Goal: Task Accomplishment & Management: Use online tool/utility

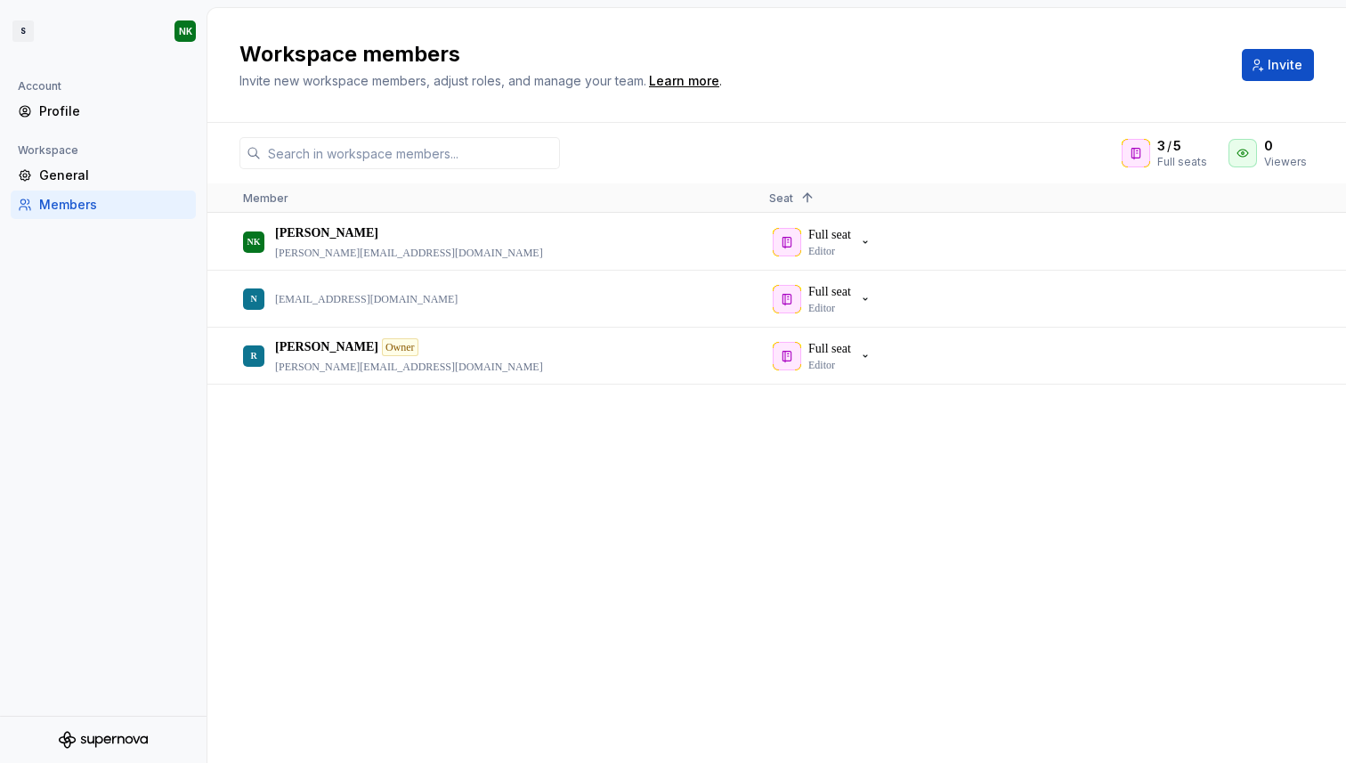
click at [85, 158] on div "Workspace" at bounding box center [103, 150] width 185 height 21
click at [71, 170] on div "General" at bounding box center [114, 176] width 150 height 18
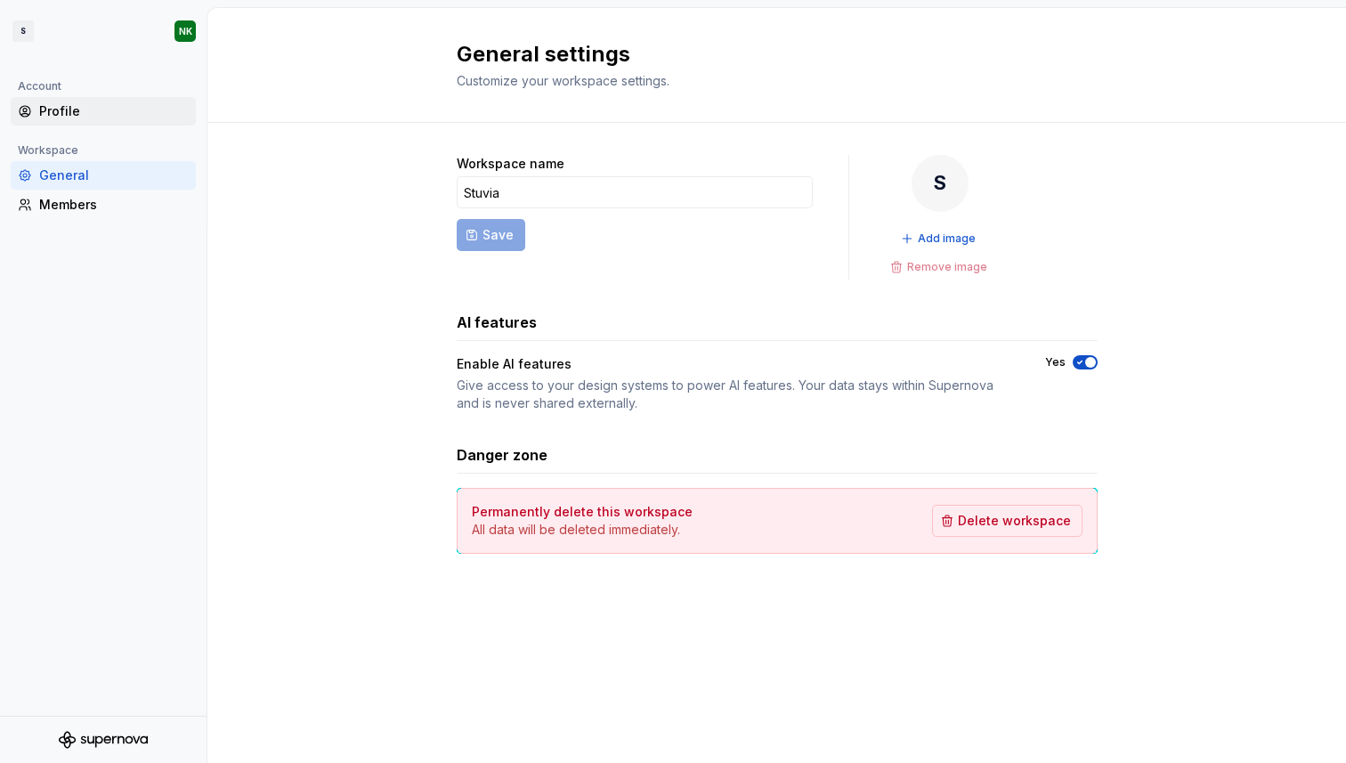
click at [55, 105] on div "Profile" at bounding box center [114, 111] width 150 height 18
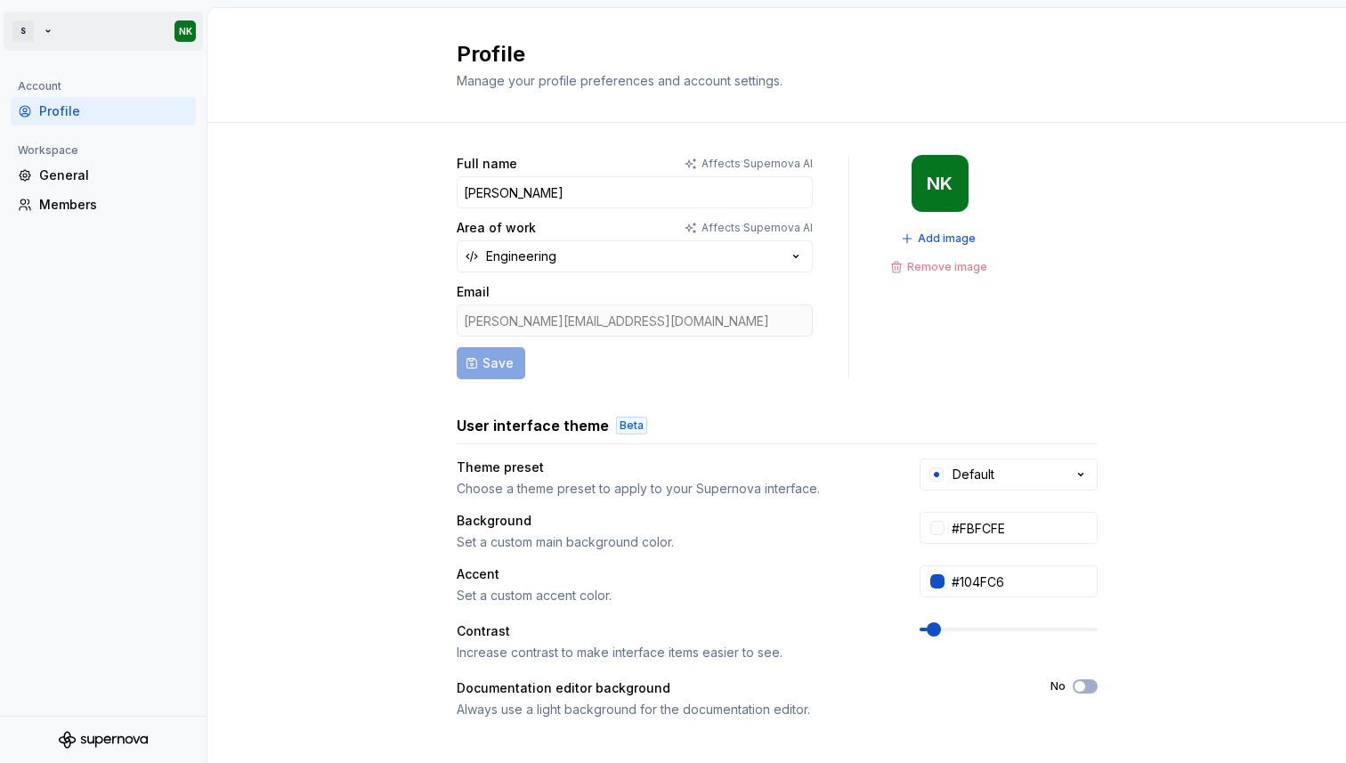
click at [160, 33] on html "S NK Account Profile Workspace General Members Profile Manage your profile pref…" at bounding box center [673, 381] width 1346 height 763
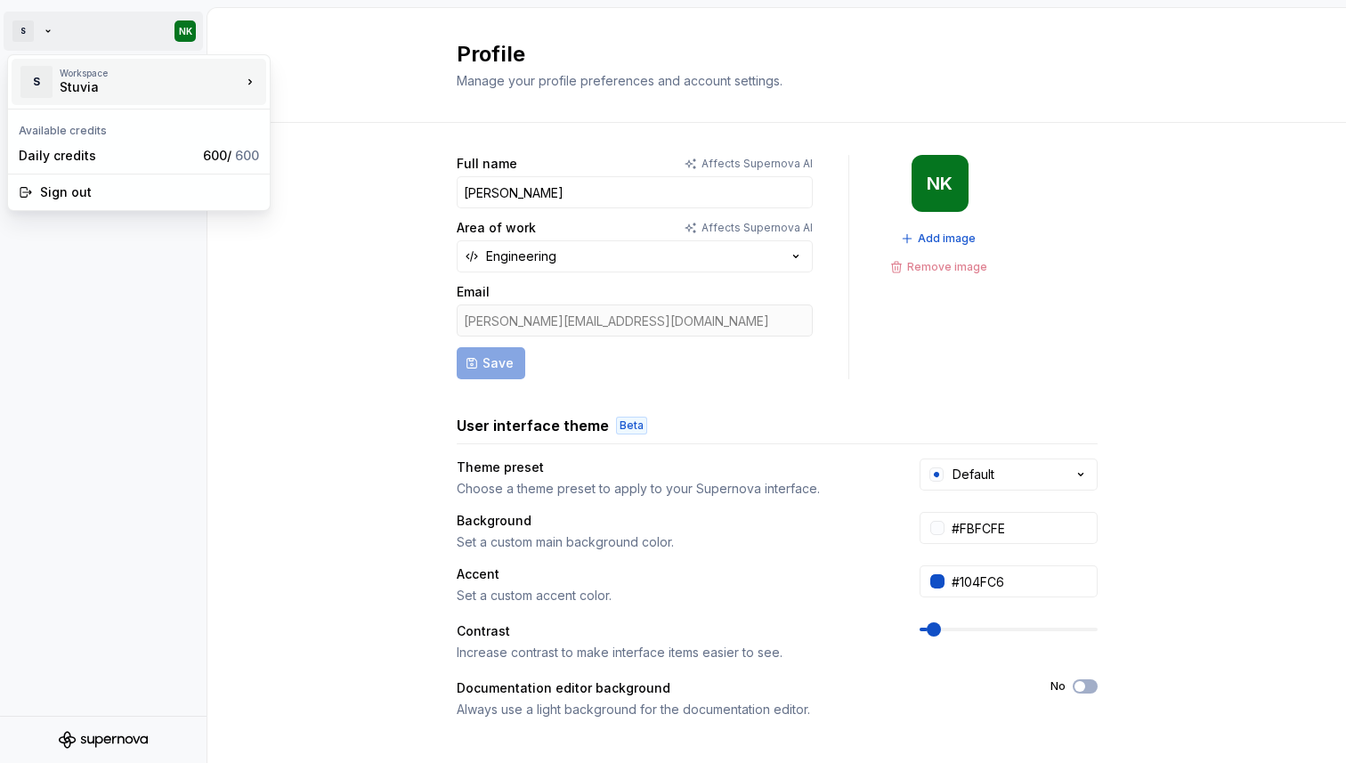
click at [84, 93] on div "Stuvia" at bounding box center [135, 87] width 151 height 18
click at [342, 79] on div "Stuvia" at bounding box center [357, 78] width 116 height 18
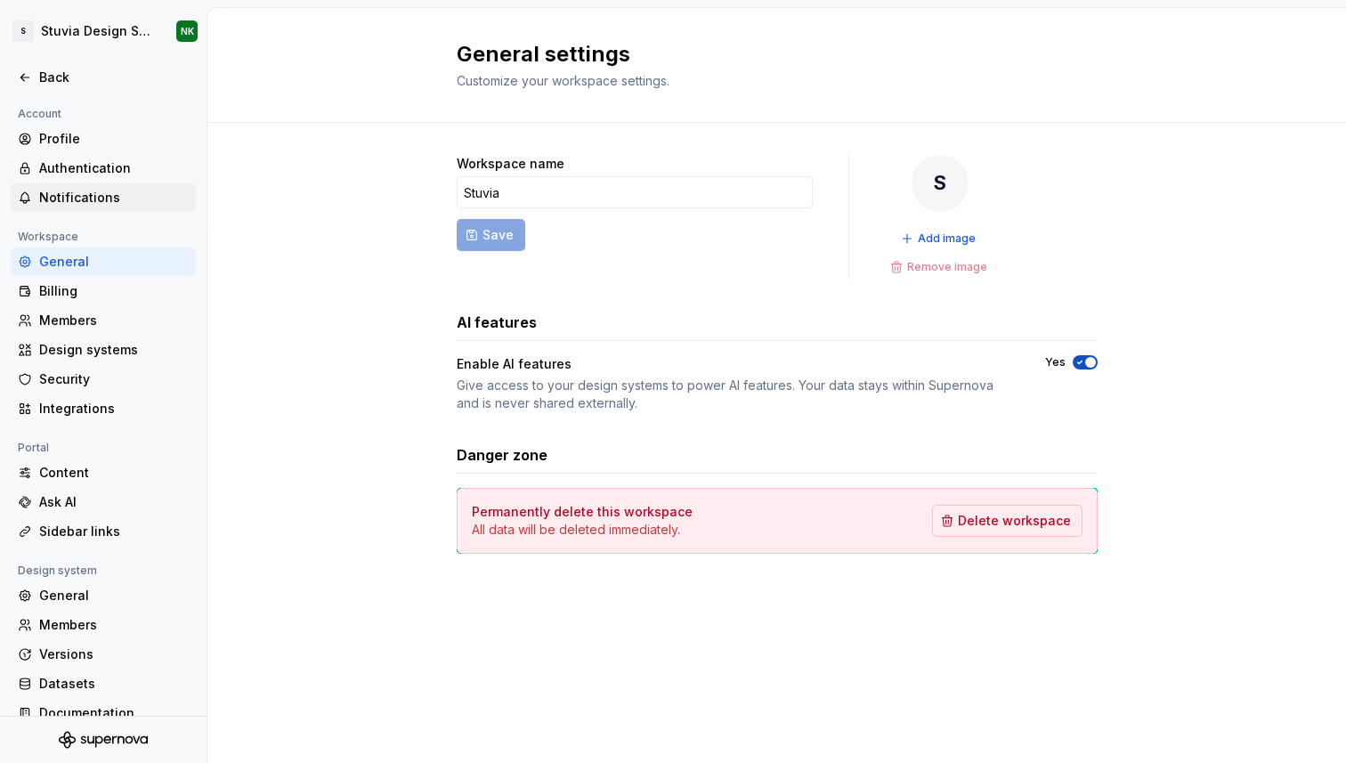
click at [69, 206] on div "Notifications" at bounding box center [103, 197] width 185 height 28
click at [77, 131] on div "Profile" at bounding box center [114, 139] width 150 height 18
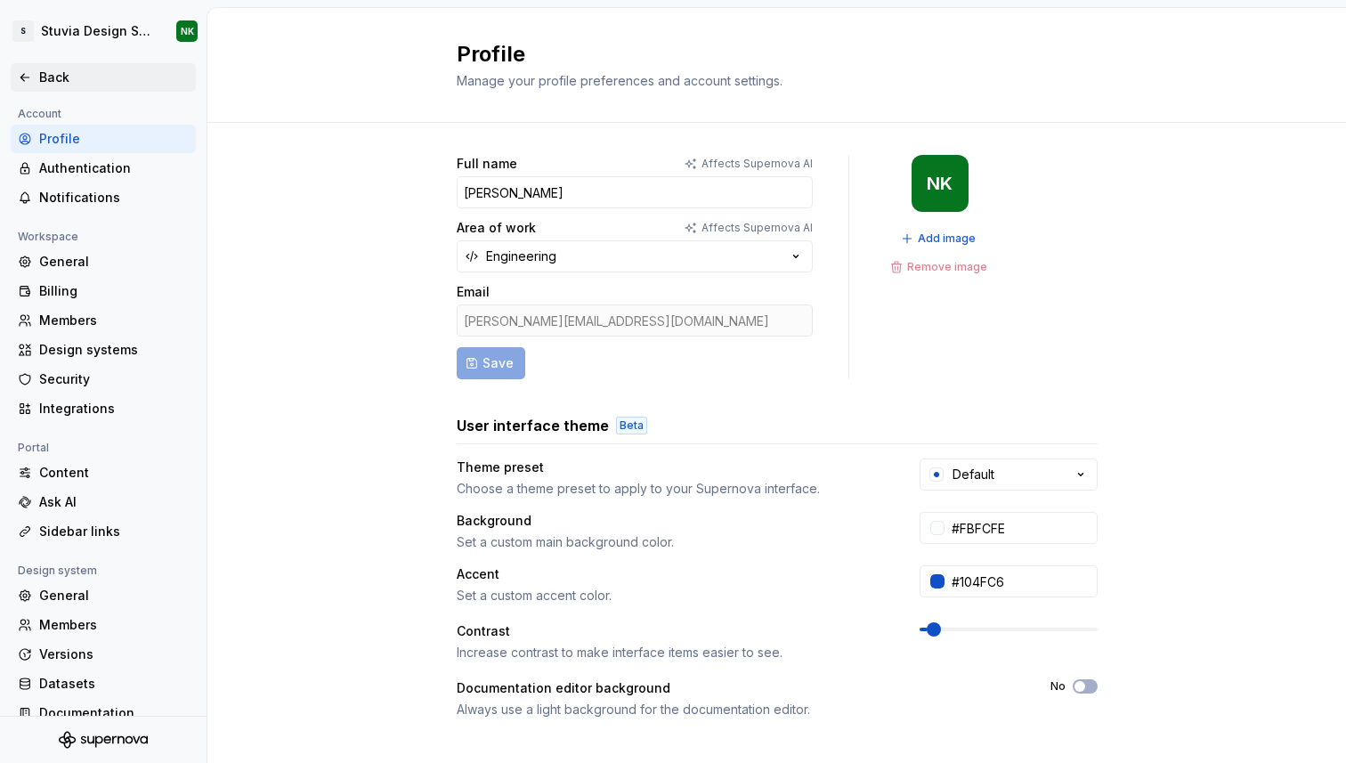
click at [49, 82] on div "Back" at bounding box center [114, 78] width 150 height 18
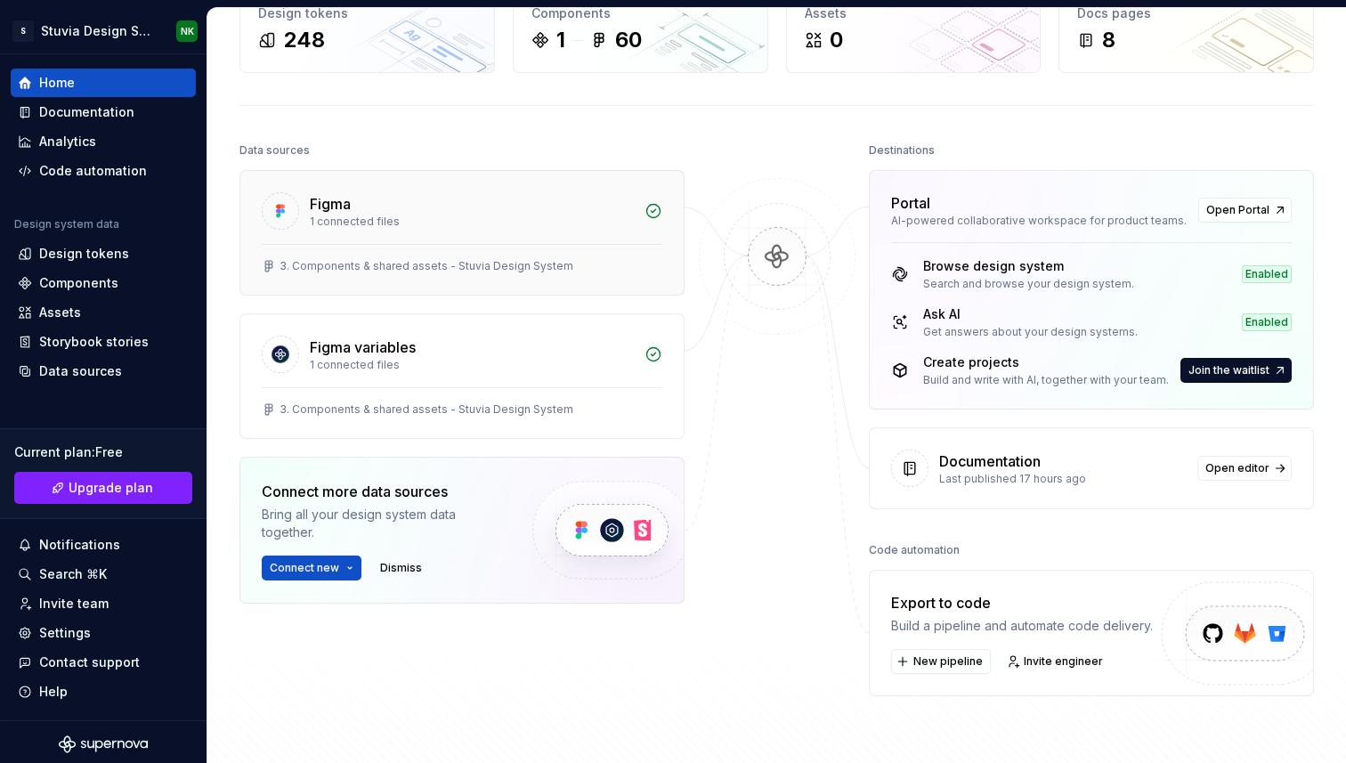
scroll to position [118, 0]
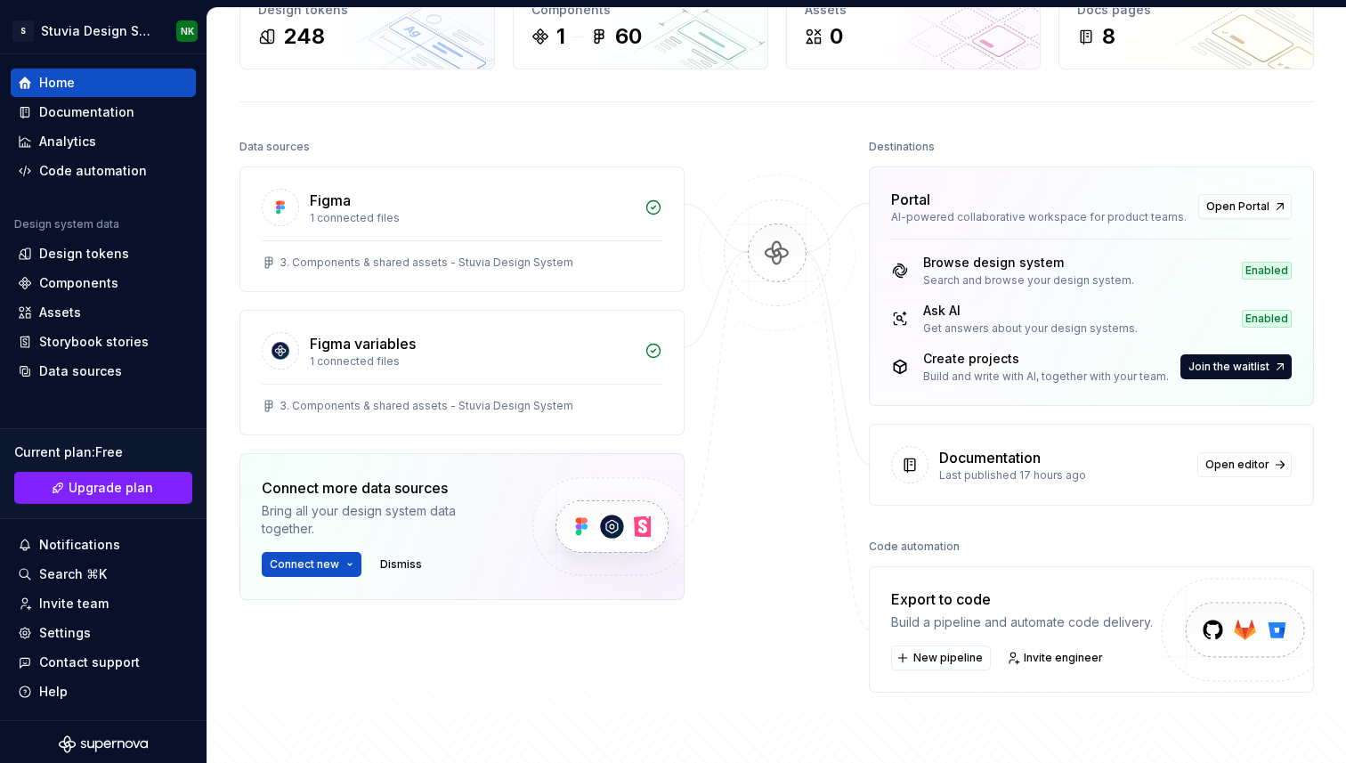
click at [516, 509] on img at bounding box center [611, 526] width 218 height 145
click at [317, 572] on button "Connect new" at bounding box center [312, 564] width 100 height 25
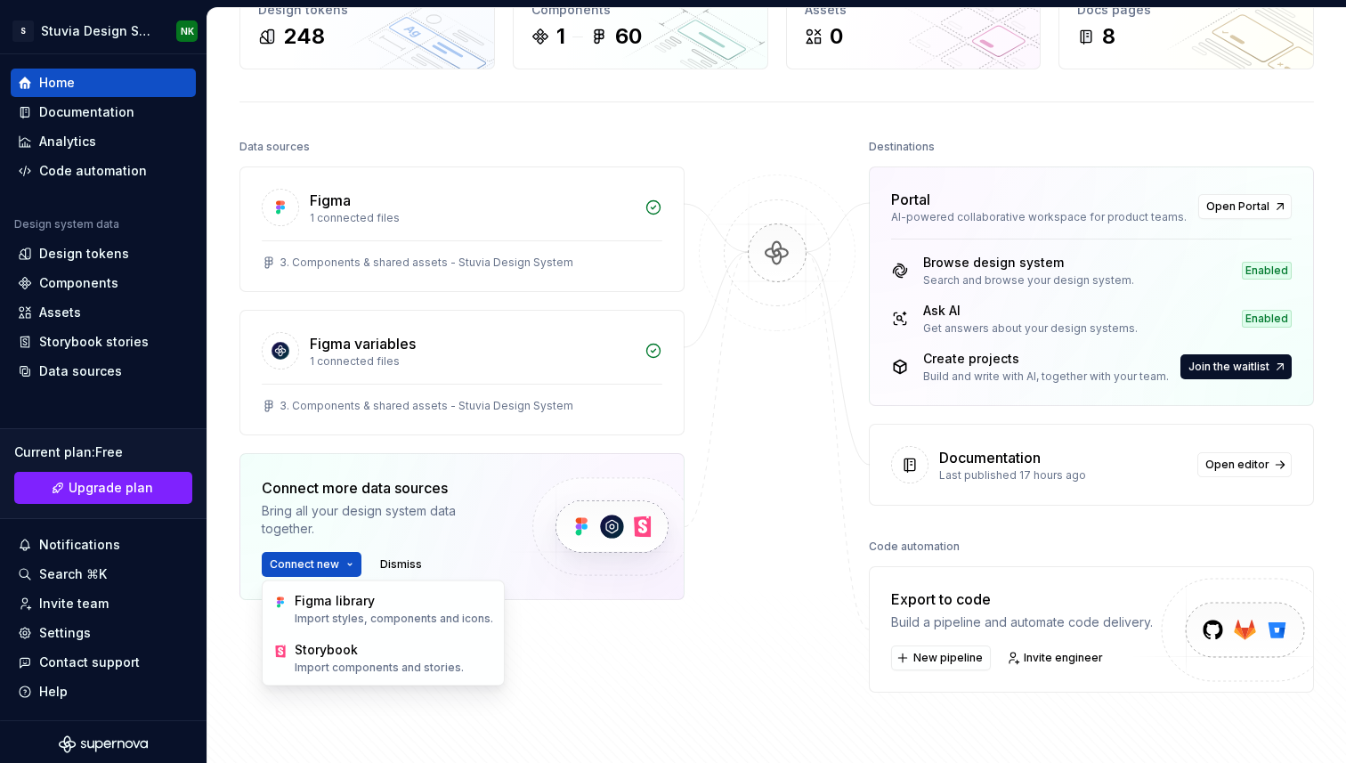
click at [750, 367] on img at bounding box center [777, 271] width 173 height 193
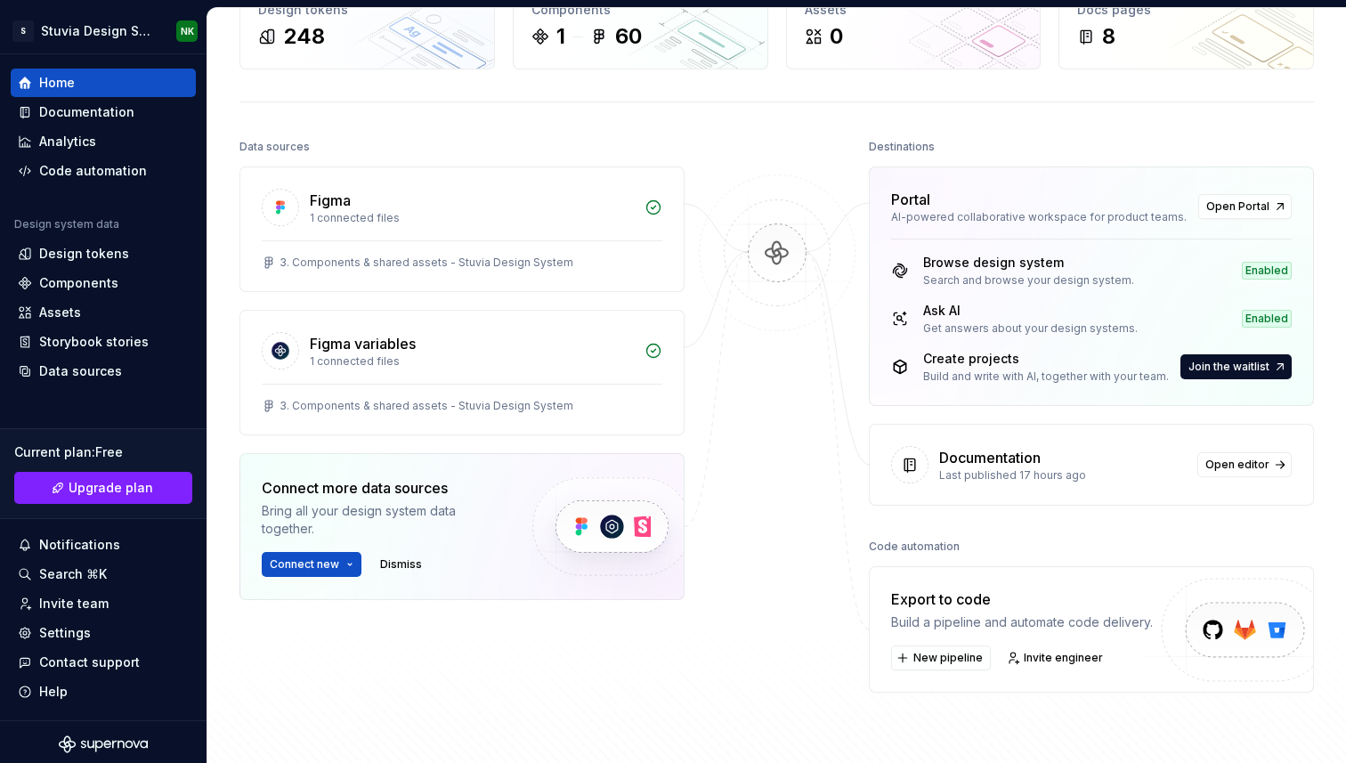
scroll to position [0, 0]
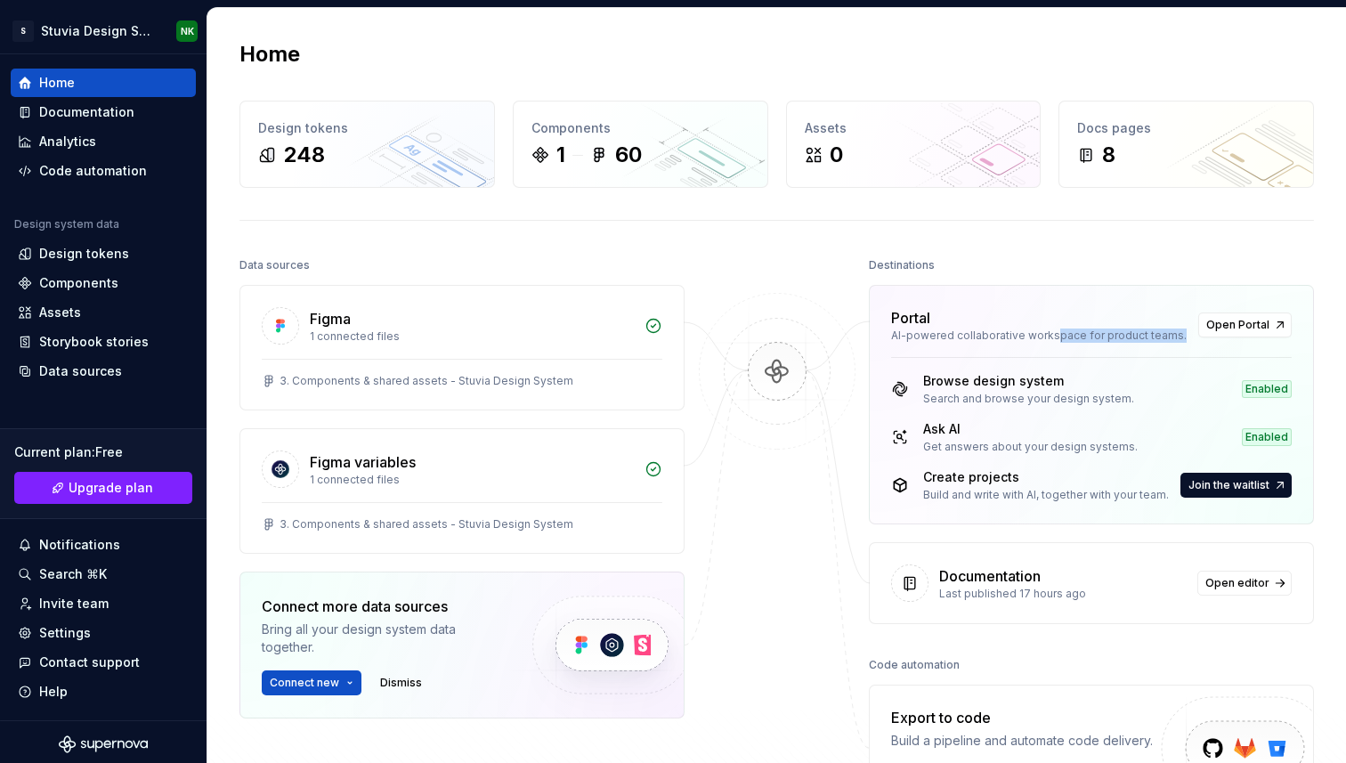
drag, startPoint x: 1054, startPoint y: 337, endPoint x: 1089, endPoint y: 345, distance: 35.8
click at [1089, 345] on div "Portal AI-powered collaborative workspace for product teams. Open Portal" at bounding box center [1091, 321] width 443 height 71
click at [673, 264] on div "Data sources" at bounding box center [462, 265] width 445 height 25
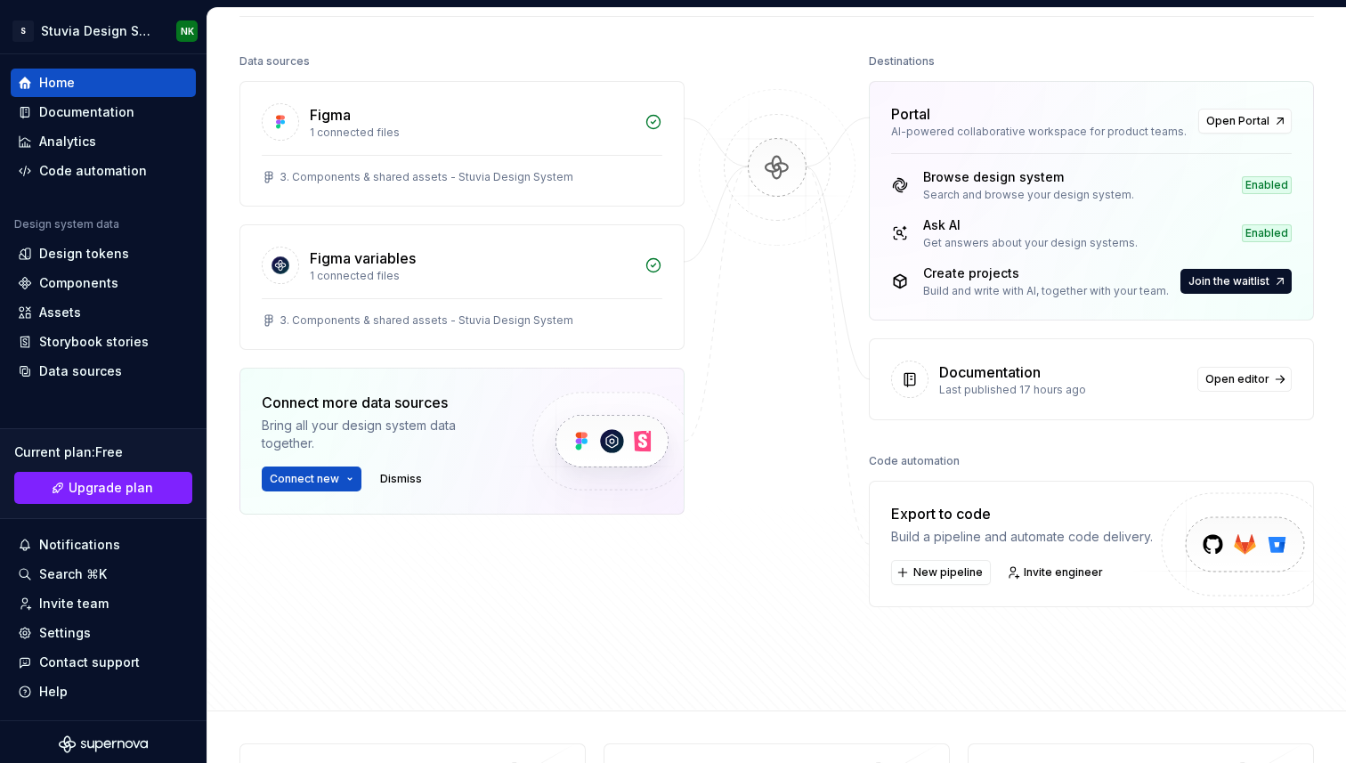
scroll to position [206, 0]
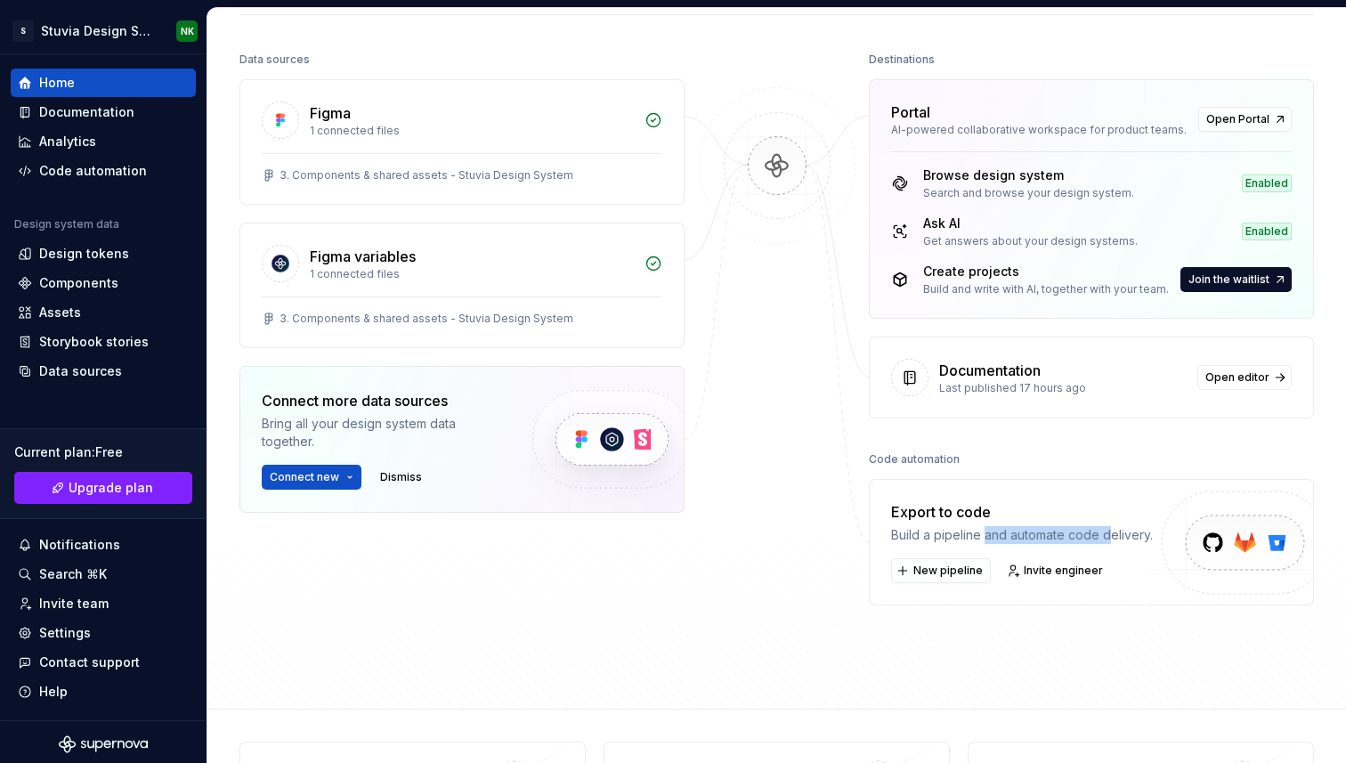
drag, startPoint x: 982, startPoint y: 529, endPoint x: 1110, endPoint y: 529, distance: 128.2
click at [1110, 529] on div "Build a pipeline and automate code delivery." at bounding box center [1022, 535] width 262 height 18
click at [943, 567] on span "New pipeline" at bounding box center [948, 571] width 69 height 14
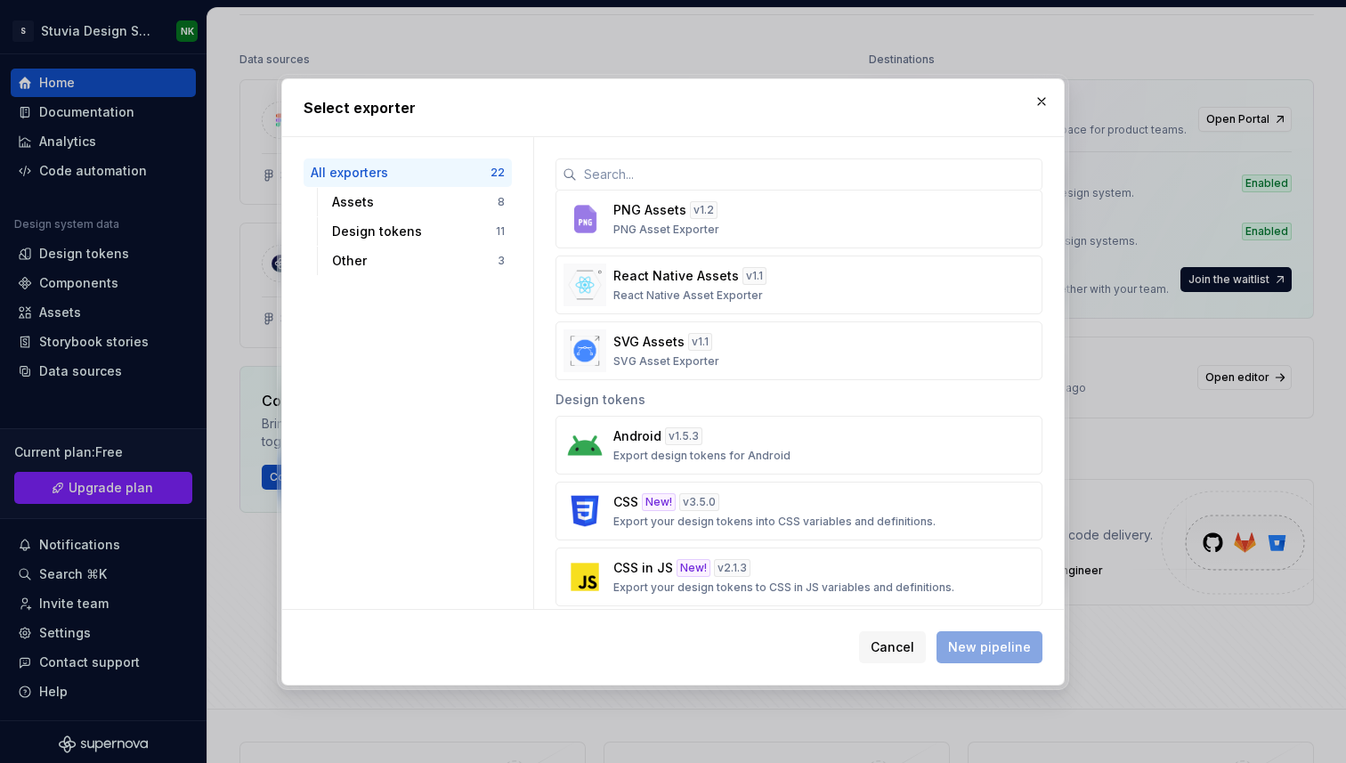
scroll to position [0, 0]
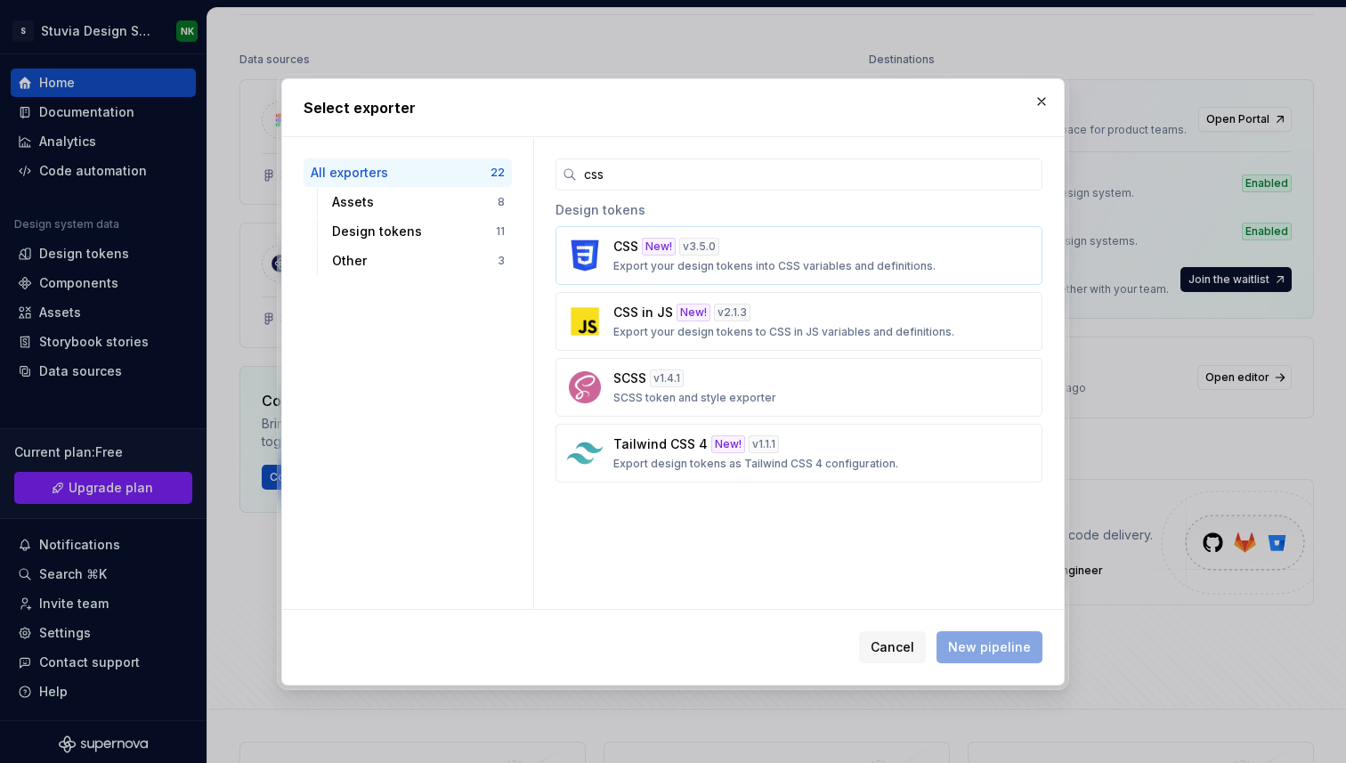
type input "css"
click at [613, 249] on button "CSS New! v 3.5.0 Export your design tokens into CSS variables and definitions." at bounding box center [799, 255] width 487 height 59
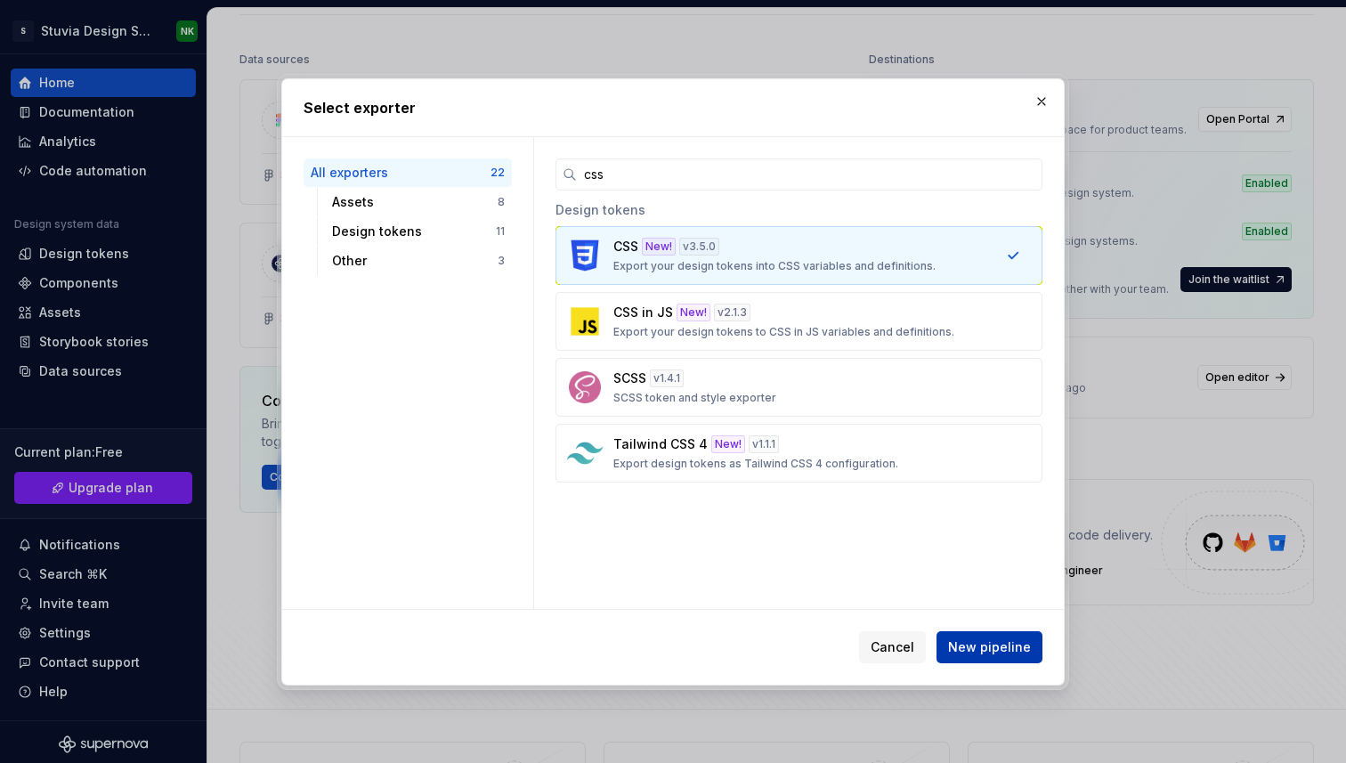
click at [986, 644] on span "New pipeline" at bounding box center [989, 647] width 83 height 18
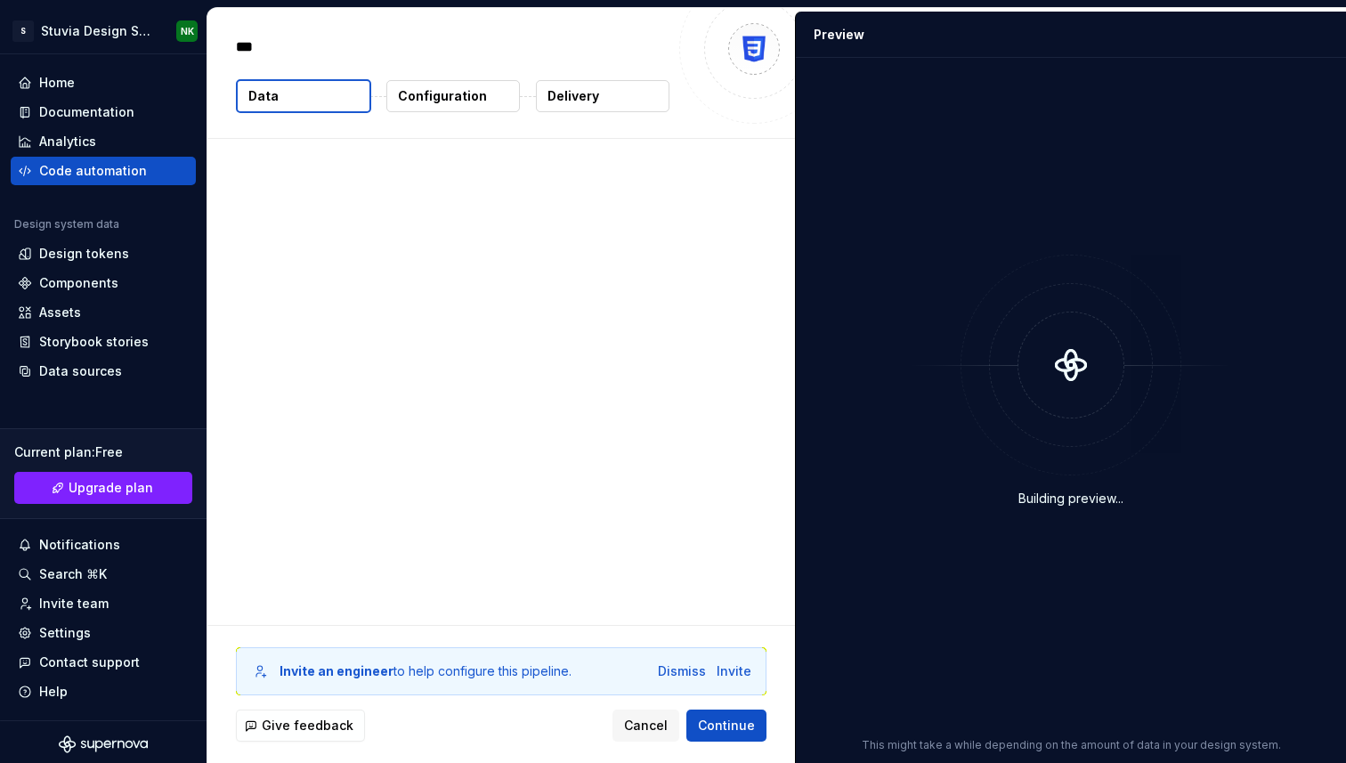
type textarea "*"
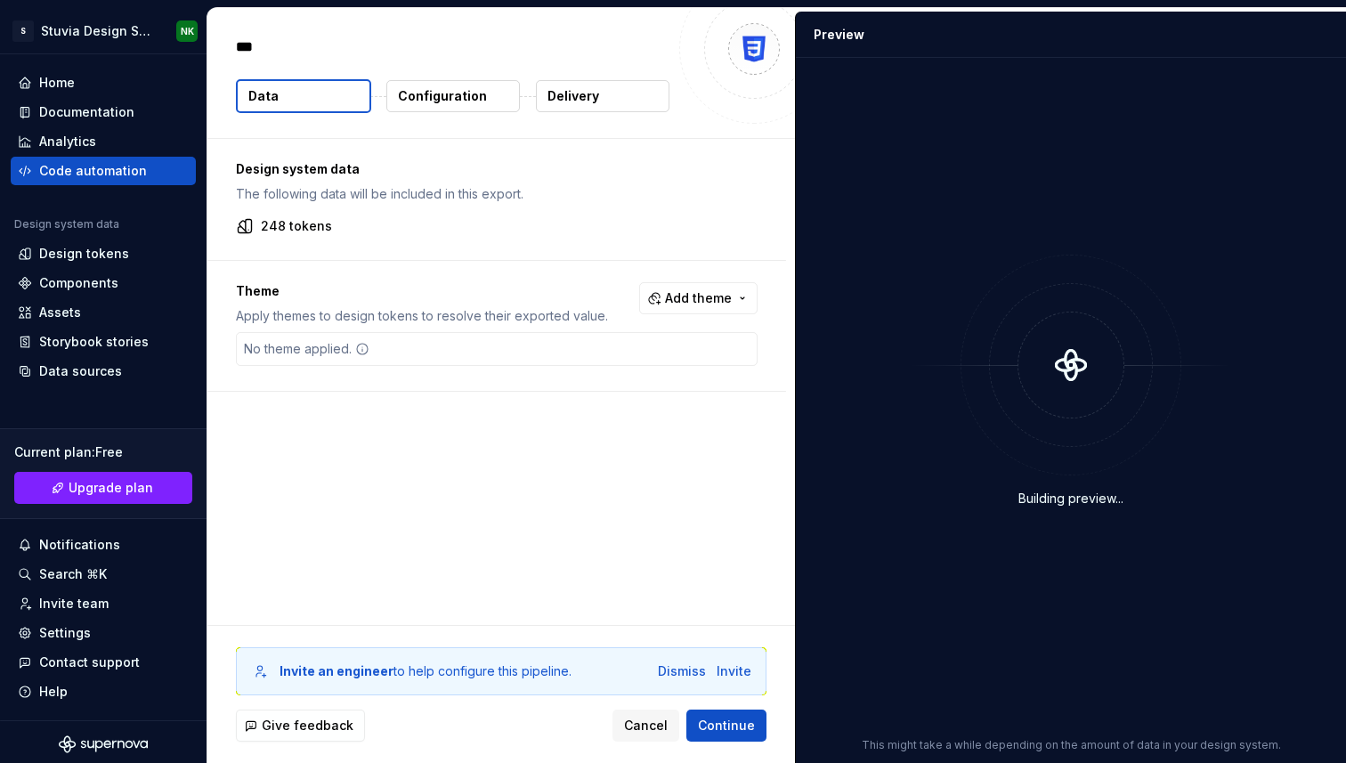
click at [397, 350] on div "No theme applied." at bounding box center [497, 349] width 522 height 34
click at [466, 279] on div "Theme Apply themes to design tokens to resolve their exported value. Add theme …" at bounding box center [496, 326] width 579 height 130
drag, startPoint x: 430, startPoint y: 318, endPoint x: 581, endPoint y: 318, distance: 151.4
click at [581, 318] on p "Apply themes to design tokens to resolve their exported value." at bounding box center [422, 316] width 372 height 18
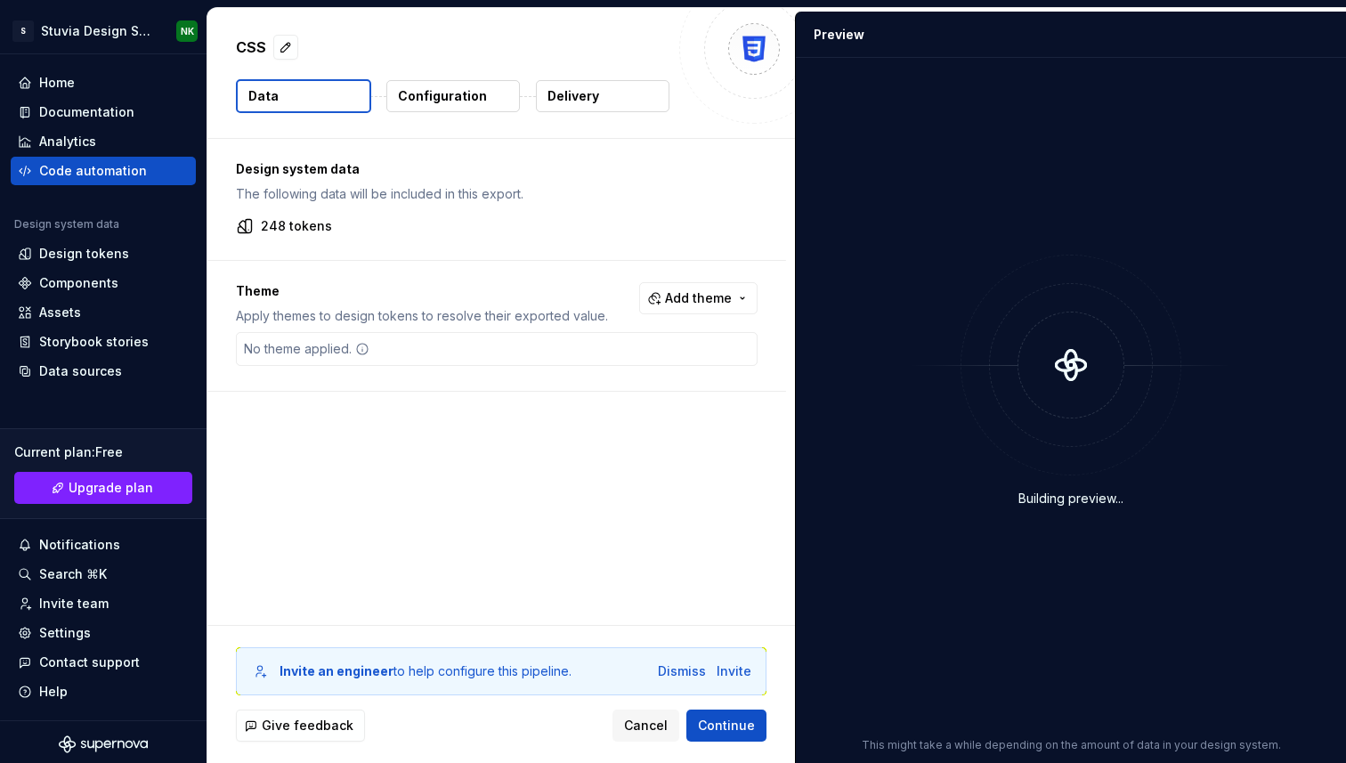
click at [502, 287] on p "Theme" at bounding box center [422, 291] width 372 height 18
click at [719, 289] on span "Add theme" at bounding box center [698, 298] width 67 height 18
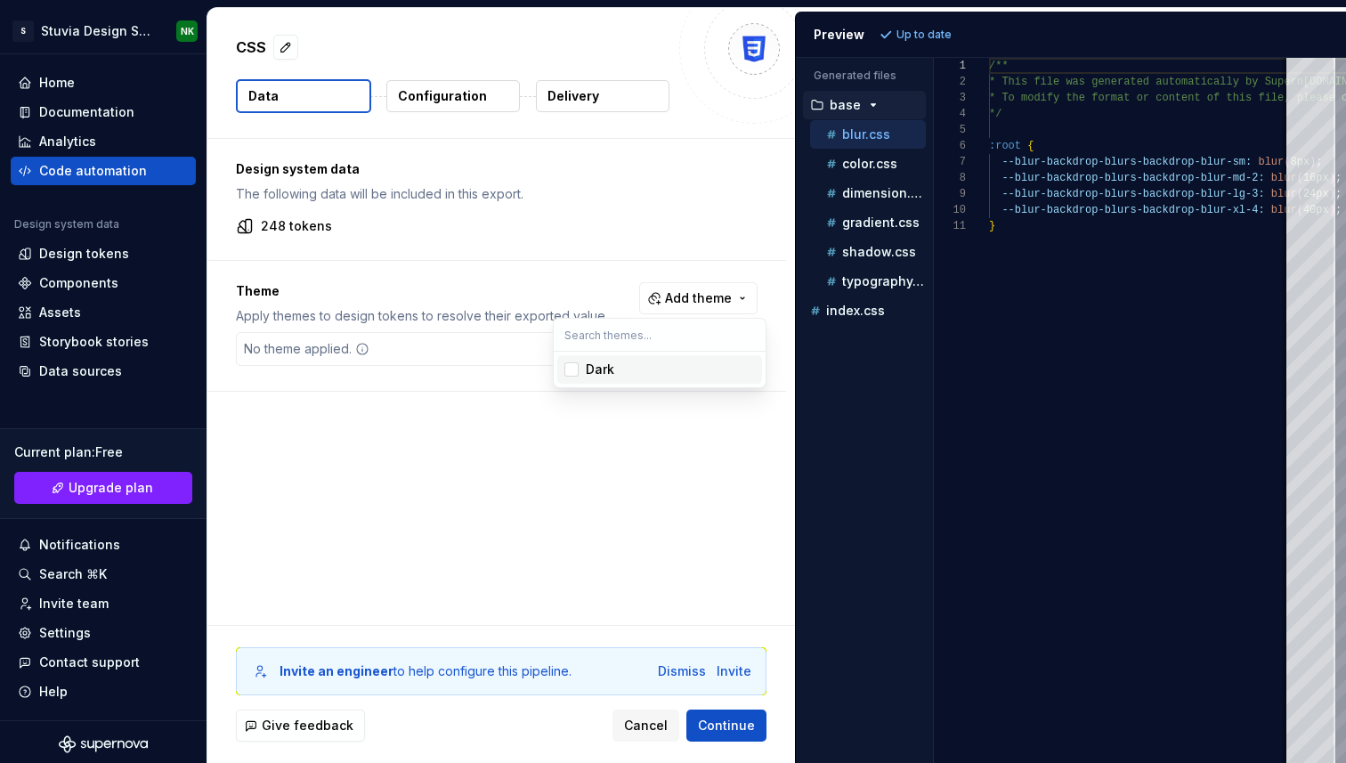
click at [721, 297] on html "S Stuvia Design System NK Home Documentation Analytics Code automation Design s…" at bounding box center [673, 381] width 1346 height 763
click at [721, 297] on span "Add theme" at bounding box center [698, 298] width 67 height 18
click at [721, 297] on html "S Stuvia Design System NK Home Documentation Analytics Code automation Design s…" at bounding box center [673, 381] width 1346 height 763
click at [849, 175] on div "color.css" at bounding box center [868, 164] width 116 height 28
click at [857, 171] on div "color.css" at bounding box center [874, 164] width 103 height 18
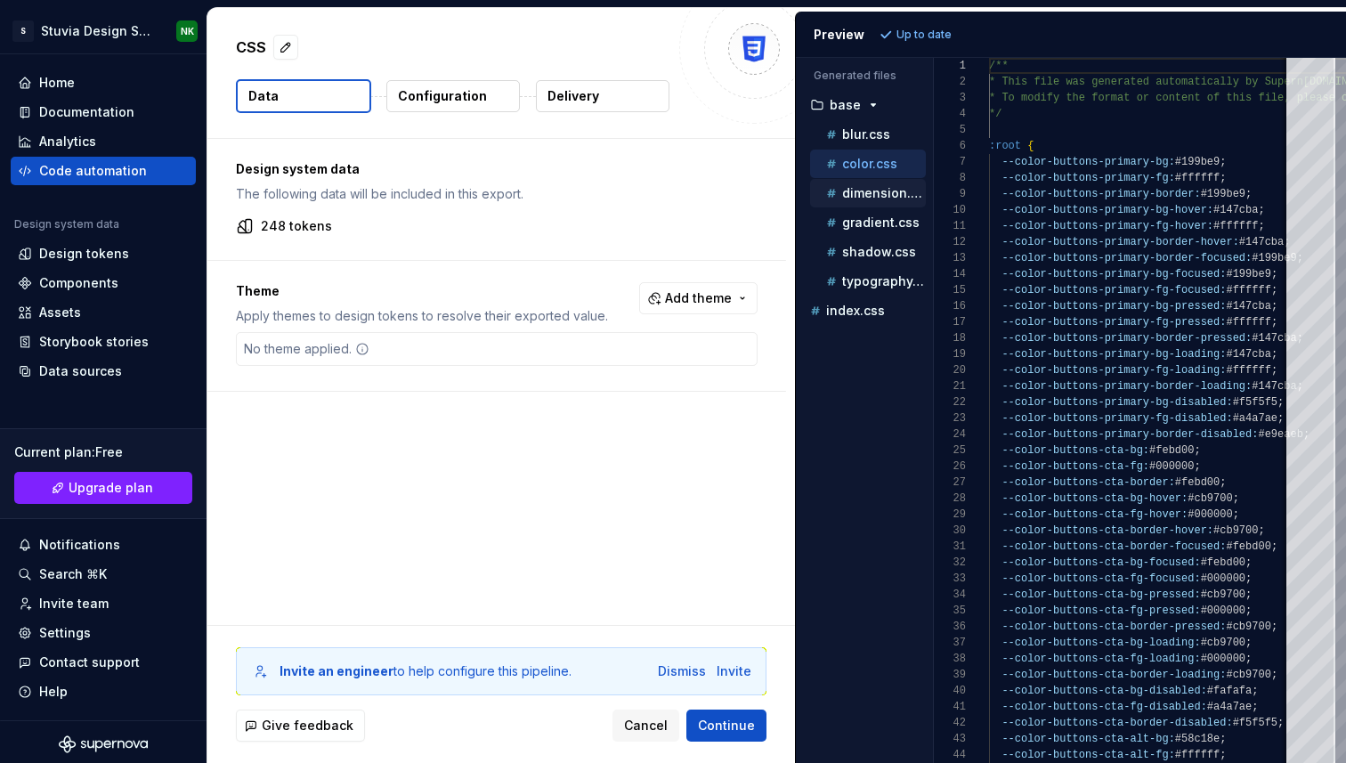
click at [861, 193] on p "dimension.css" at bounding box center [884, 193] width 84 height 14
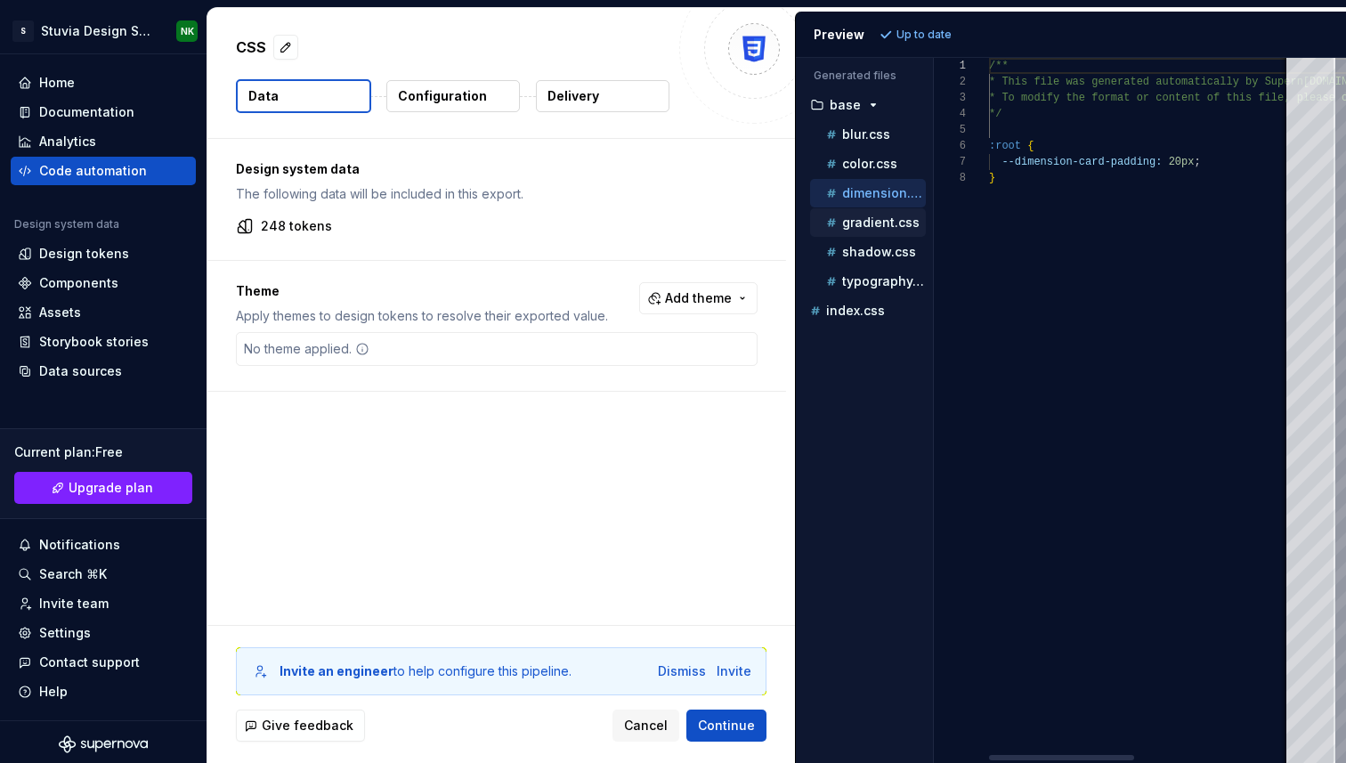
click at [864, 224] on p "gradient.css" at bounding box center [880, 222] width 77 height 14
click at [864, 245] on p "shadow.css" at bounding box center [879, 252] width 74 height 14
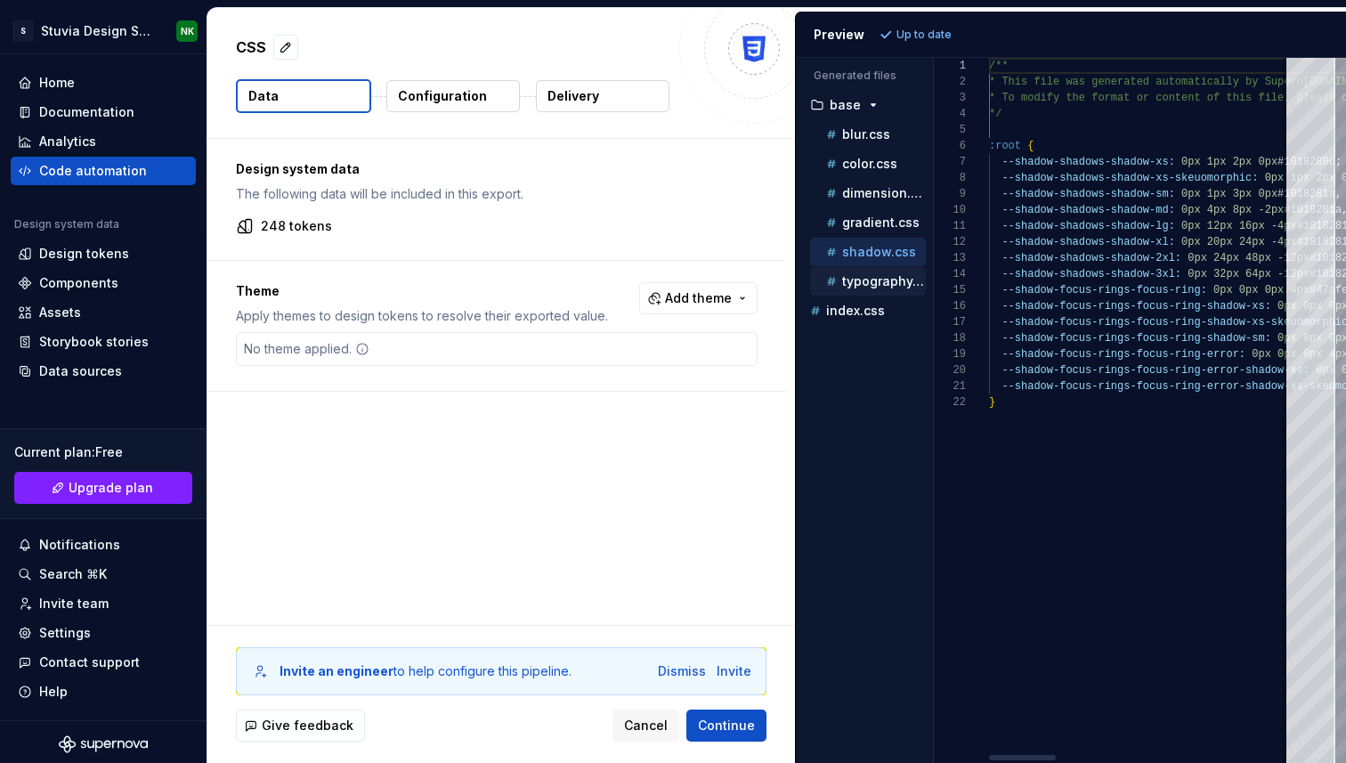
click at [865, 277] on p "typography.css" at bounding box center [884, 281] width 84 height 14
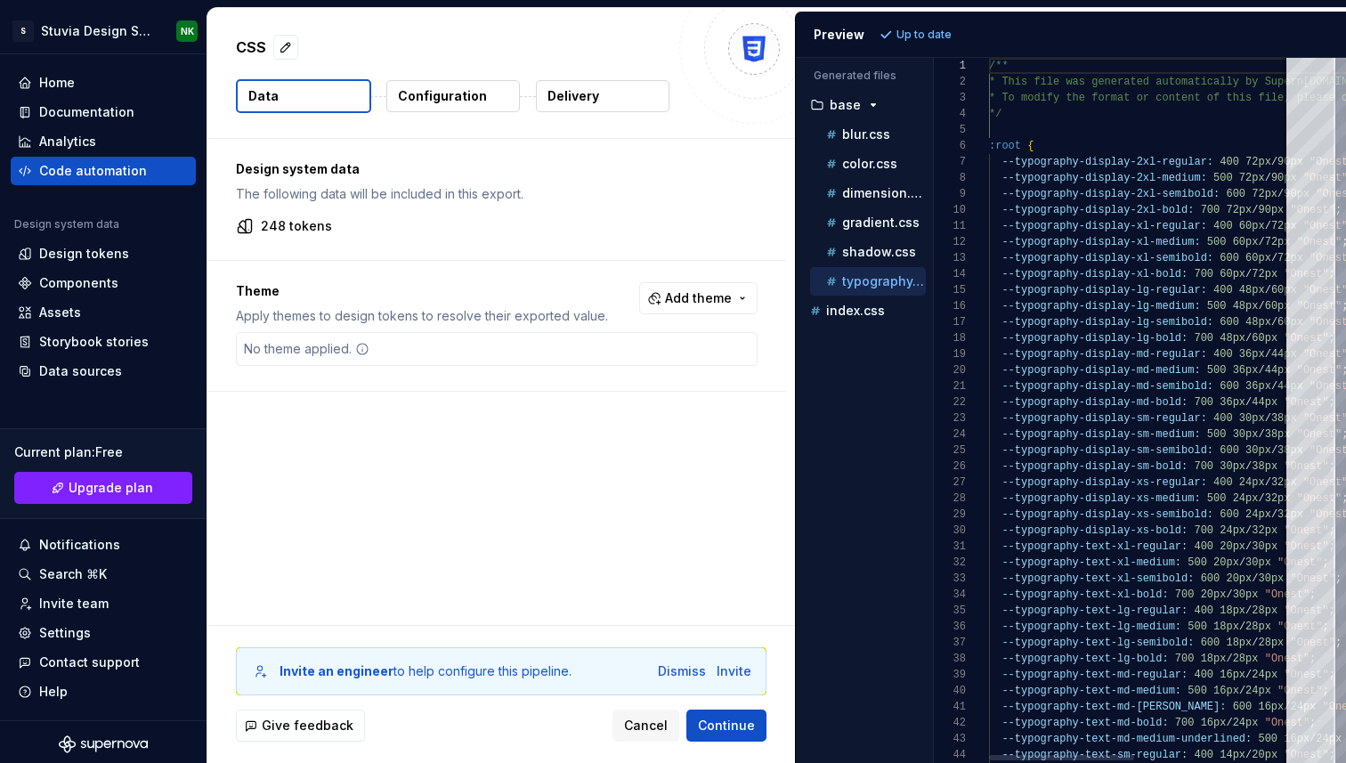
scroll to position [160, 0]
click at [876, 113] on button "base" at bounding box center [864, 105] width 123 height 20
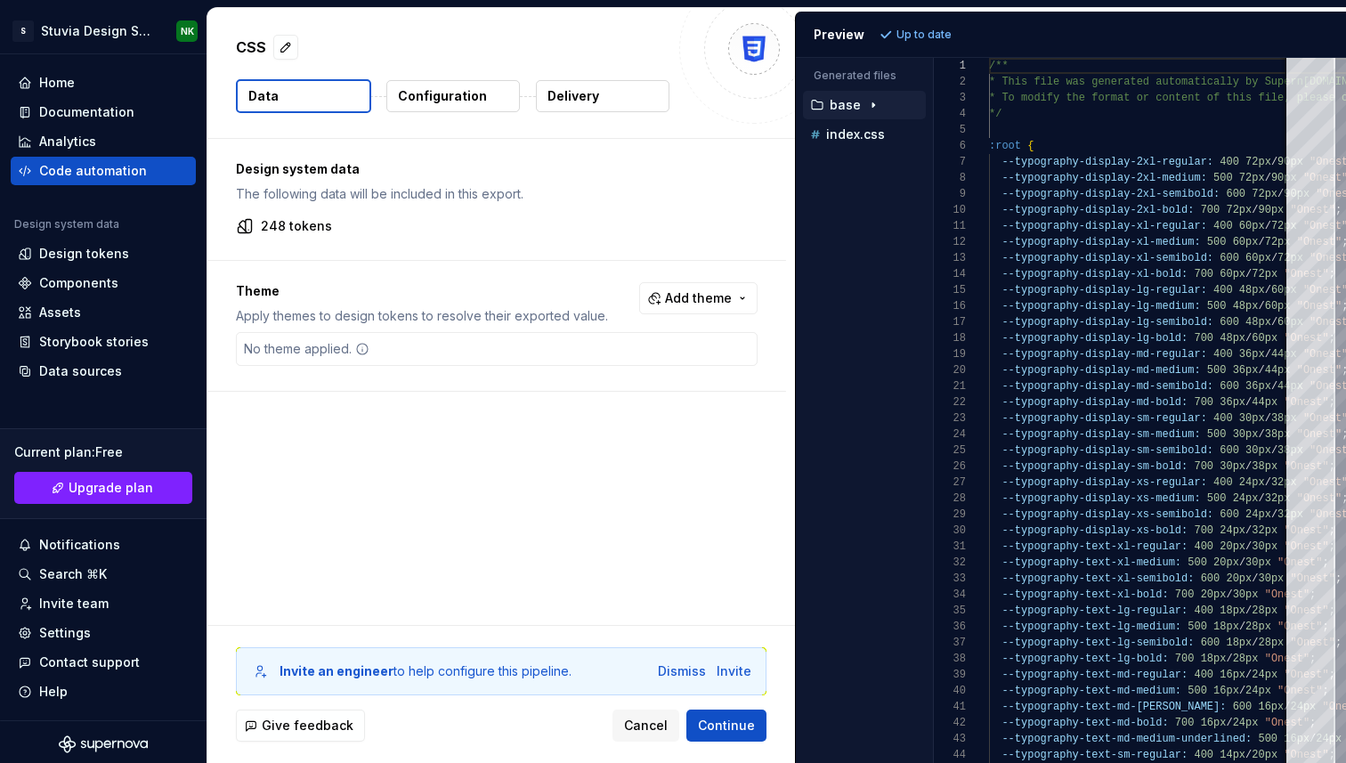
click at [876, 113] on button "base" at bounding box center [864, 105] width 123 height 20
click at [865, 113] on button "base" at bounding box center [864, 105] width 123 height 20
click at [873, 108] on icon "button" at bounding box center [873, 105] width 14 height 14
click at [871, 142] on div "blur.css" at bounding box center [874, 135] width 103 height 18
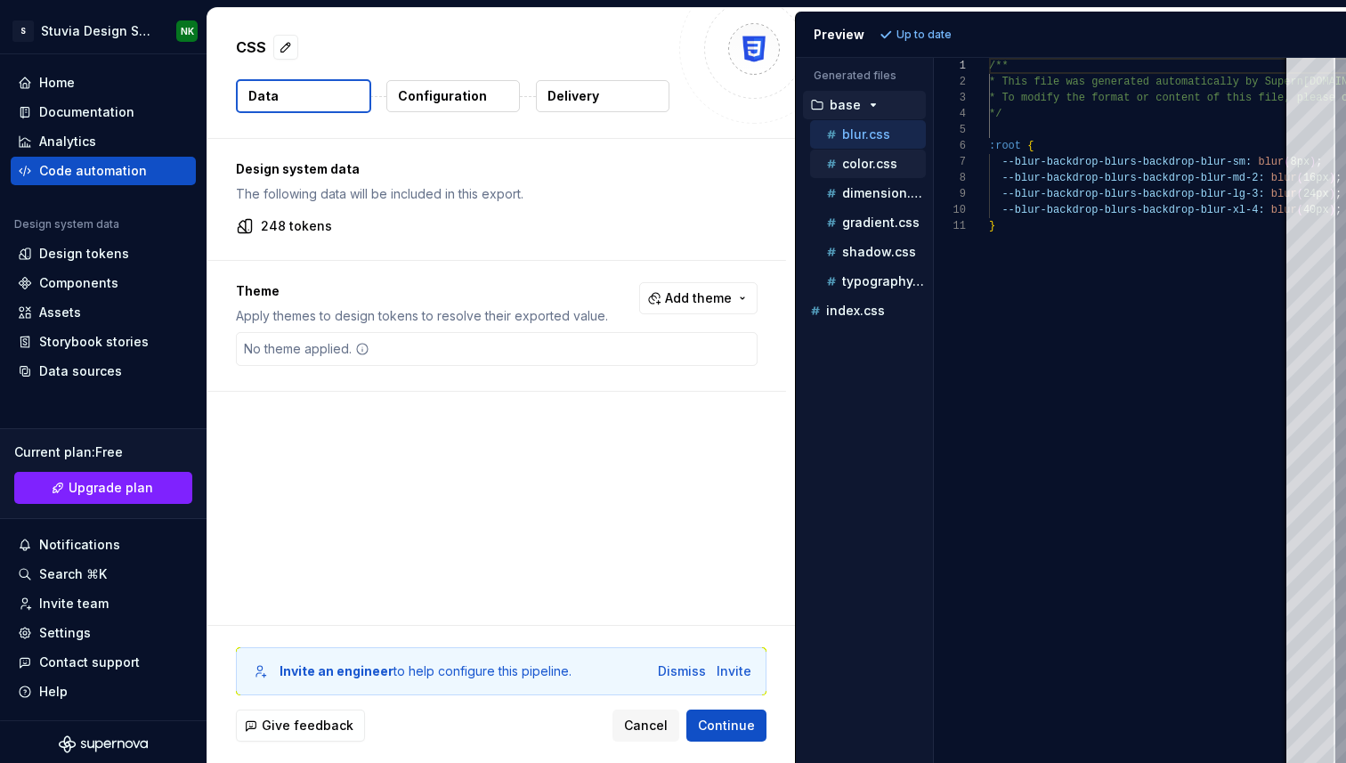
click at [855, 169] on p "color.css" at bounding box center [869, 164] width 55 height 14
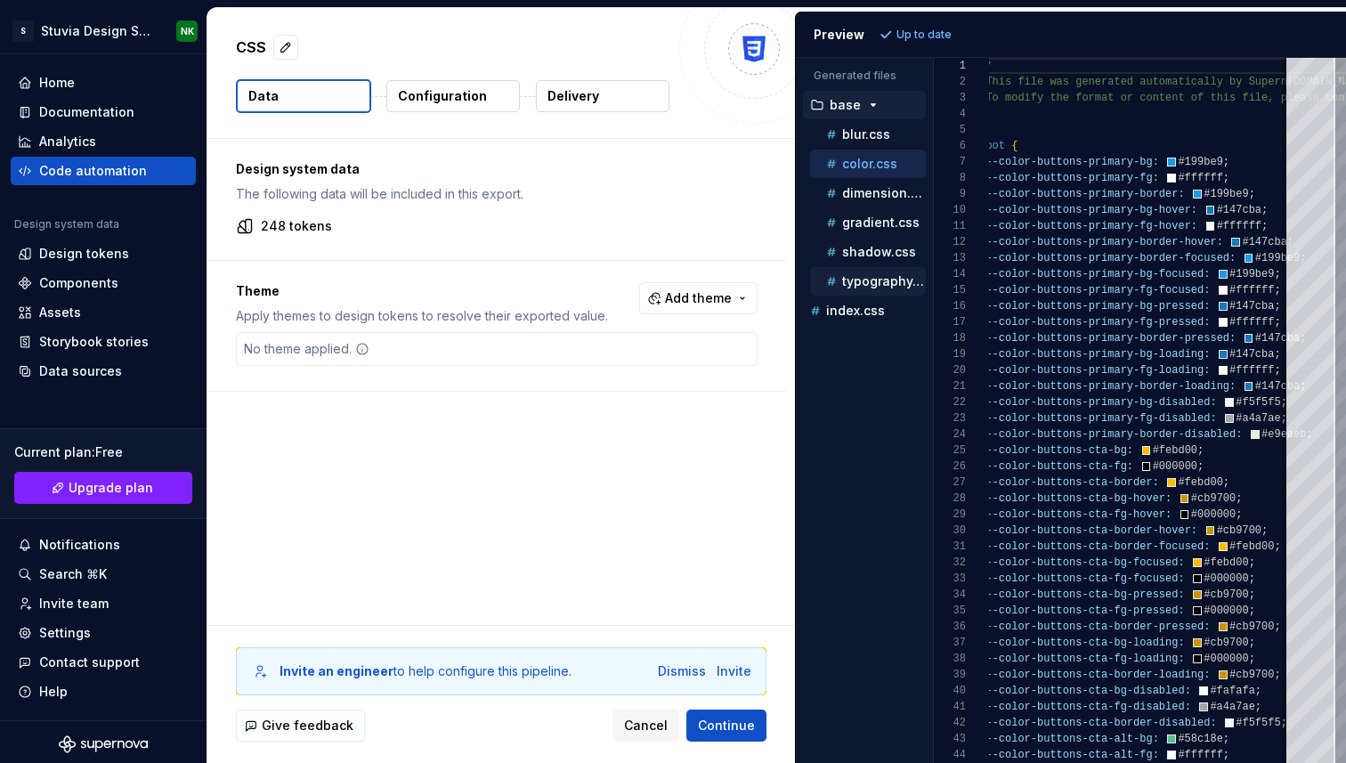
click at [857, 284] on p "typography.css" at bounding box center [884, 281] width 84 height 14
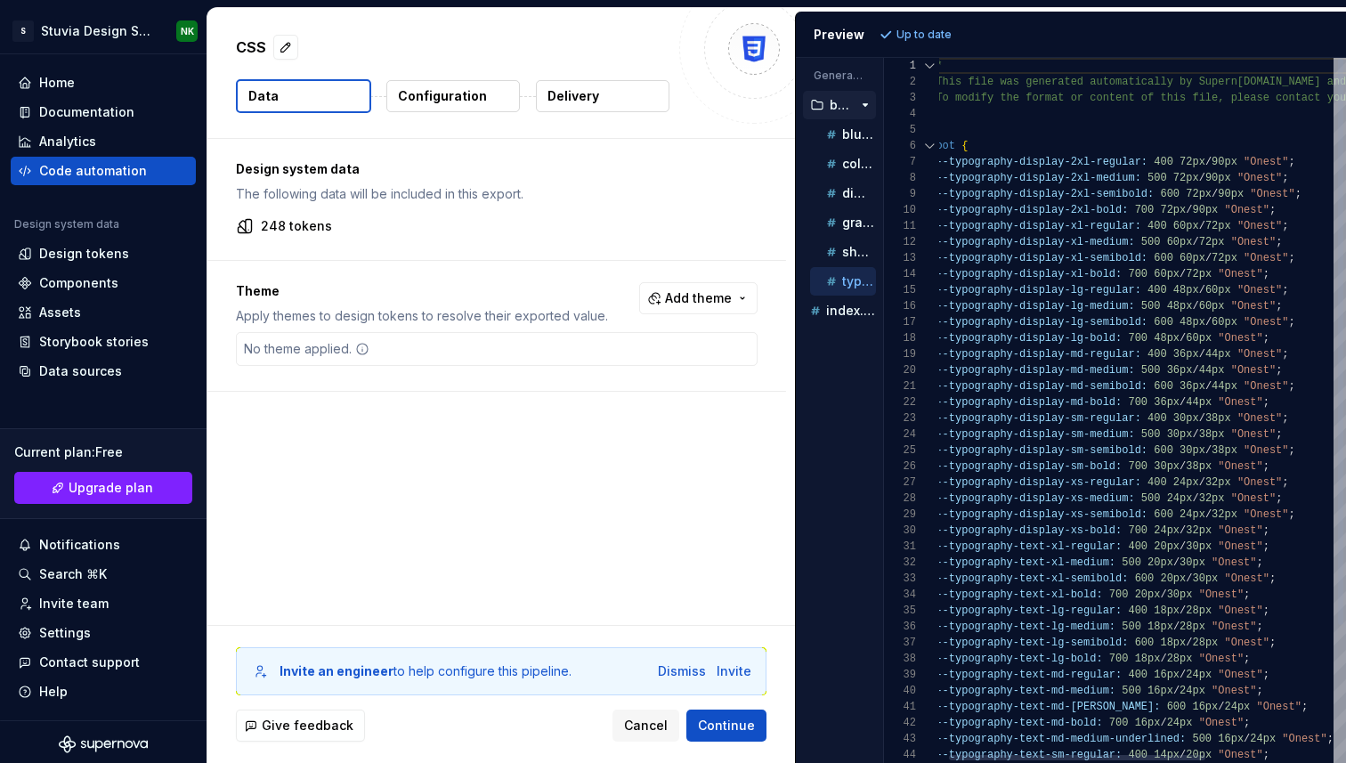
click at [695, 238] on div "CSS Data Configuration Delivery Design system data The following data will be i…" at bounding box center [776, 385] width 1139 height 755
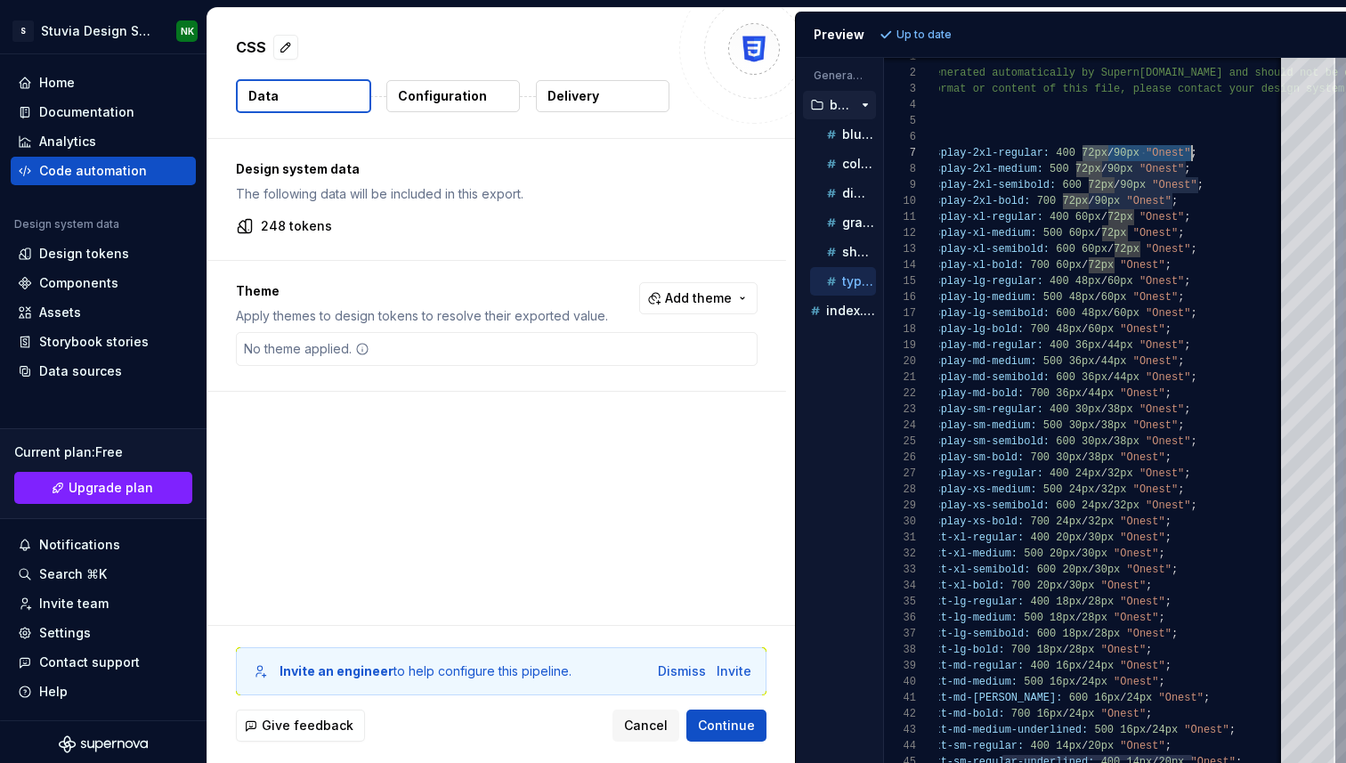
scroll to position [96, 373]
drag, startPoint x: 1083, startPoint y: 154, endPoint x: 1199, endPoint y: 154, distance: 116.6
click at [1199, 154] on div "* To modify the format or content of this file, p lease contact your design sys…" at bounding box center [1139, 487] width 628 height 876
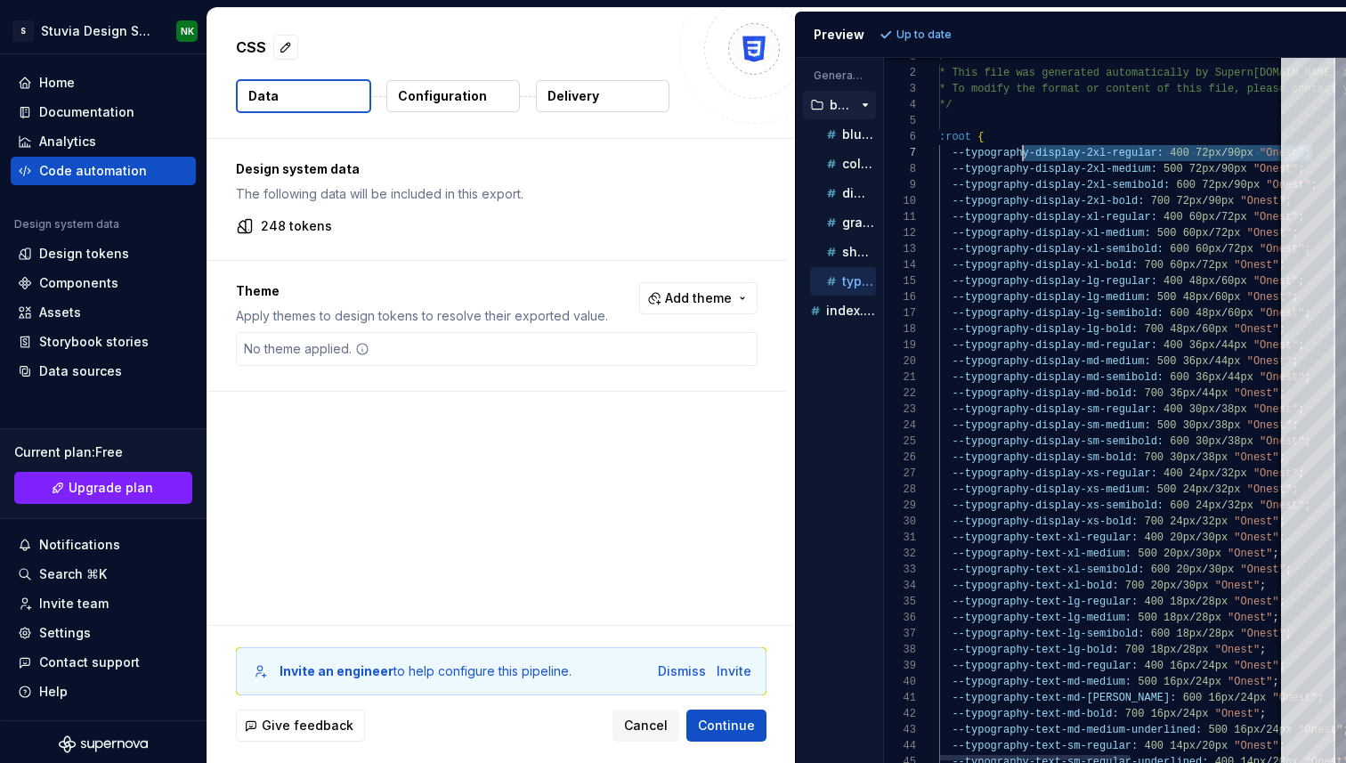
scroll to position [96, 0]
drag, startPoint x: 1199, startPoint y: 154, endPoint x: 924, endPoint y: 157, distance: 275.1
click at [939, 157] on div "* To modify the format or content of this file, p lease contact your design sys…" at bounding box center [1253, 487] width 628 height 876
click at [1081, 203] on div "* To modify the format or content of this file, p lease contact your design sys…" at bounding box center [1253, 487] width 628 height 876
click at [1050, 165] on div "* To modify the format or content of this file, p lease contact your design sys…" at bounding box center [1253, 487] width 628 height 876
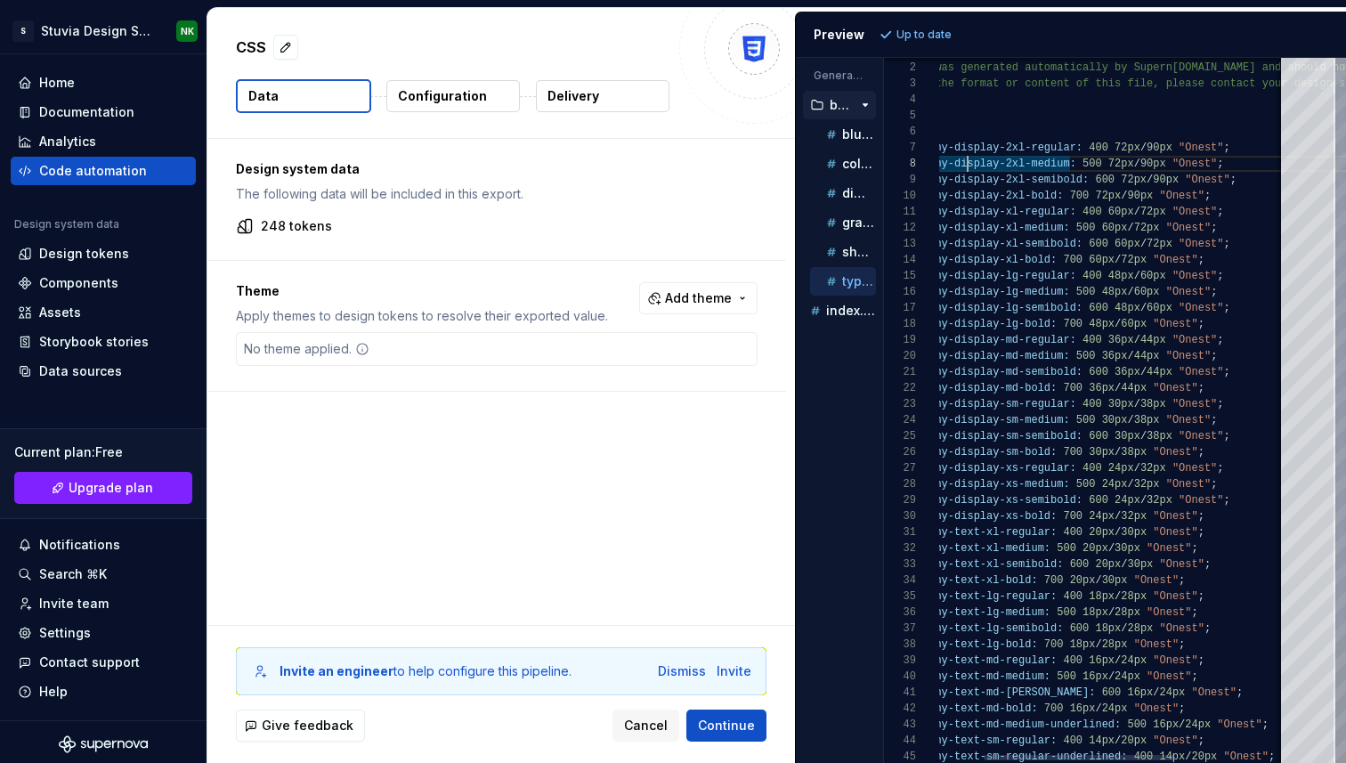
click at [1050, 165] on div "* To modify the format or content of this file, p lease contact your design sys…" at bounding box center [1172, 482] width 628 height 876
click at [1124, 167] on div "* To modify the format or content of this file, p lease contact your design sys…" at bounding box center [1172, 482] width 628 height 876
click at [1167, 167] on div "* To modify the format or content of this file, p lease contact your design sys…" at bounding box center [1172, 482] width 628 height 876
click at [1198, 163] on div "* To modify the format or content of this file, p lease contact your design sys…" at bounding box center [1172, 482] width 628 height 876
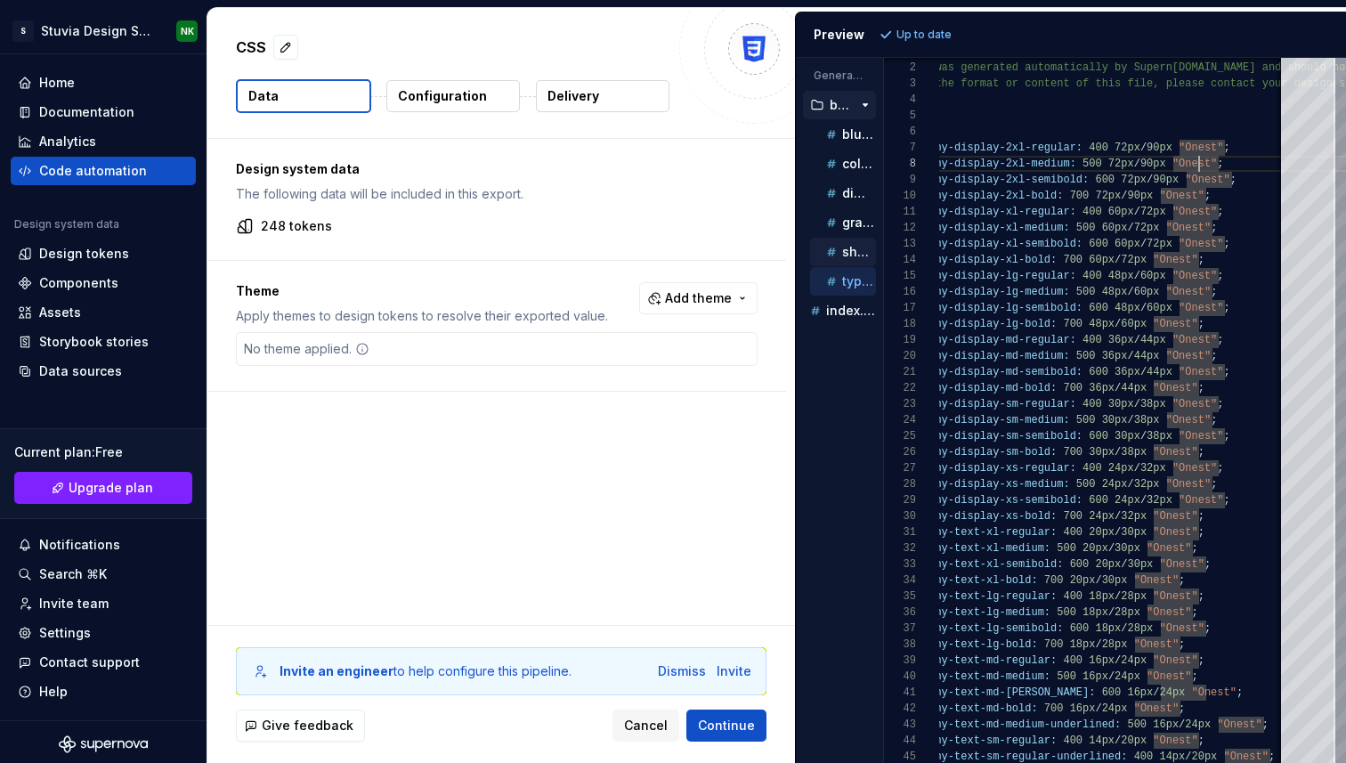
click at [853, 251] on p "shadow.css" at bounding box center [859, 252] width 34 height 14
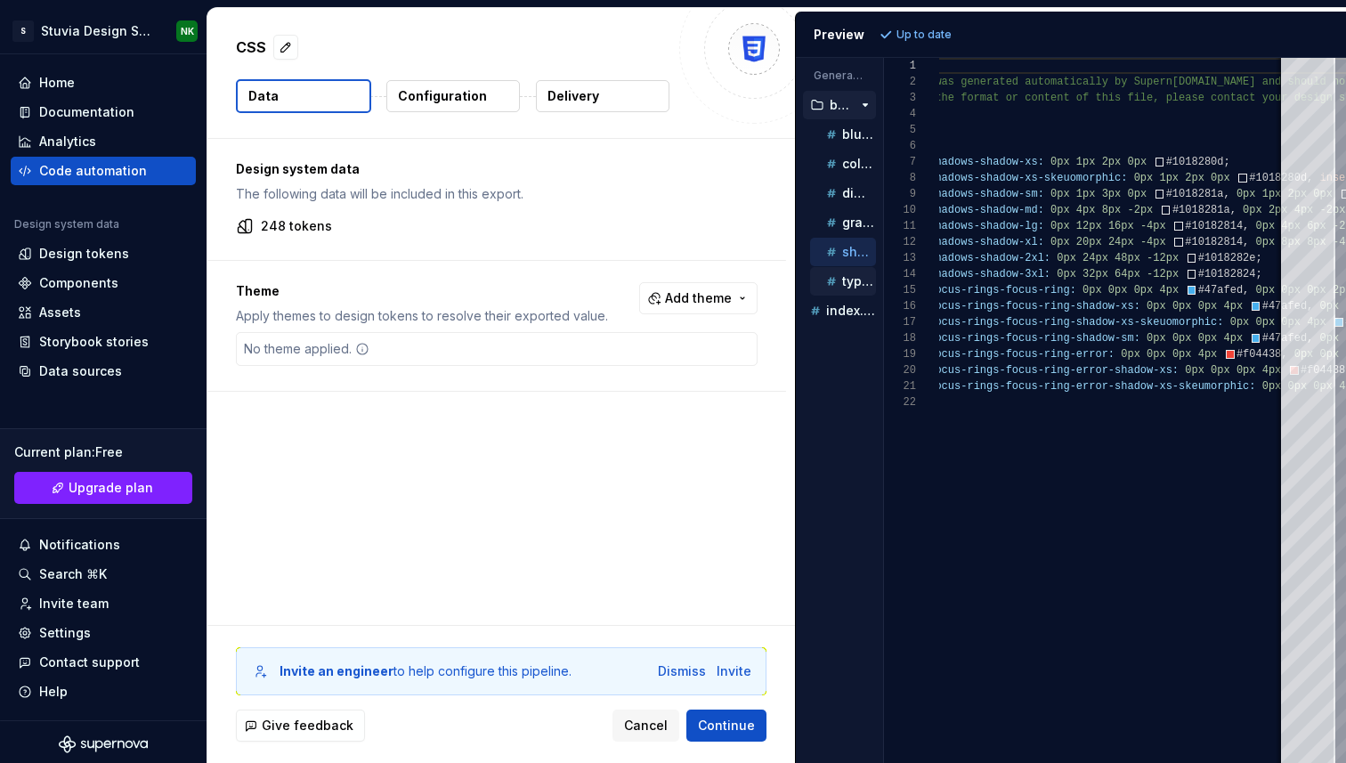
click at [838, 289] on icon "button" at bounding box center [832, 281] width 18 height 18
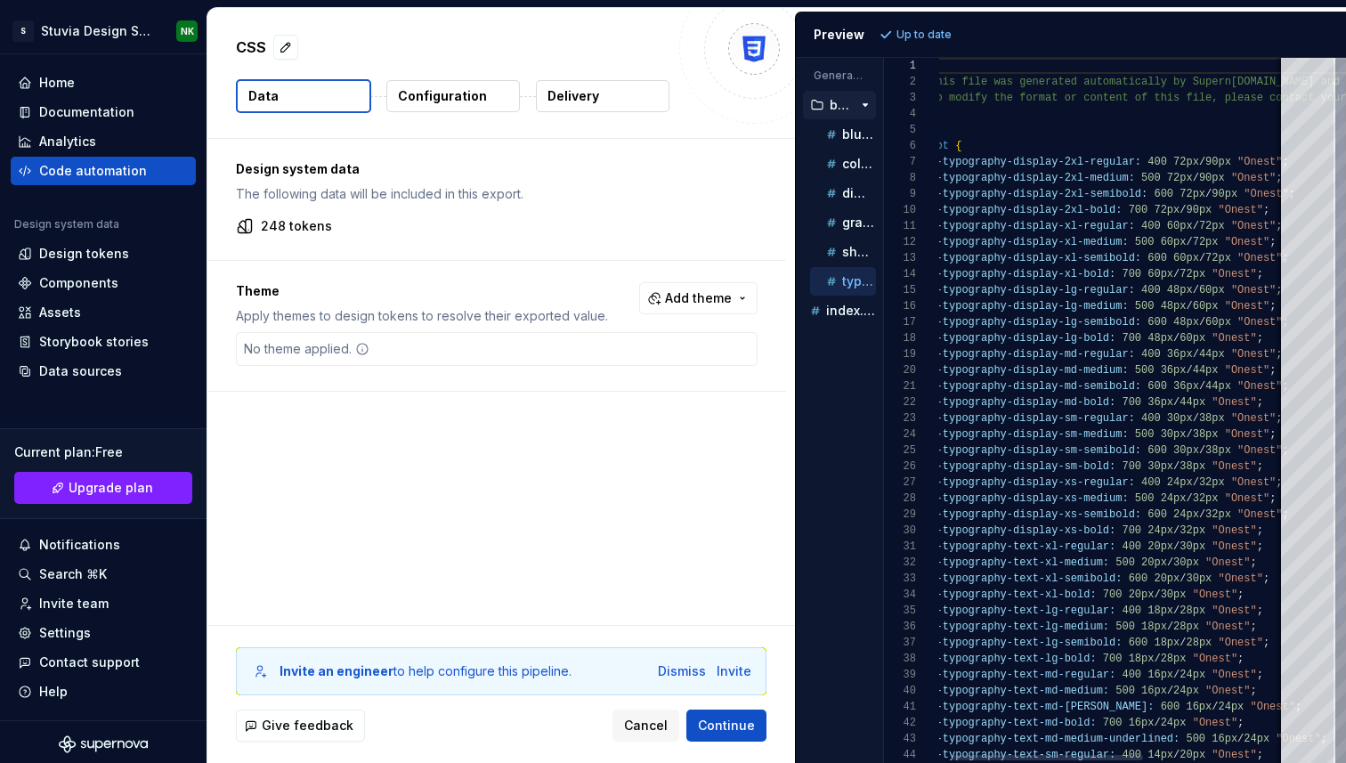
scroll to position [0, 0]
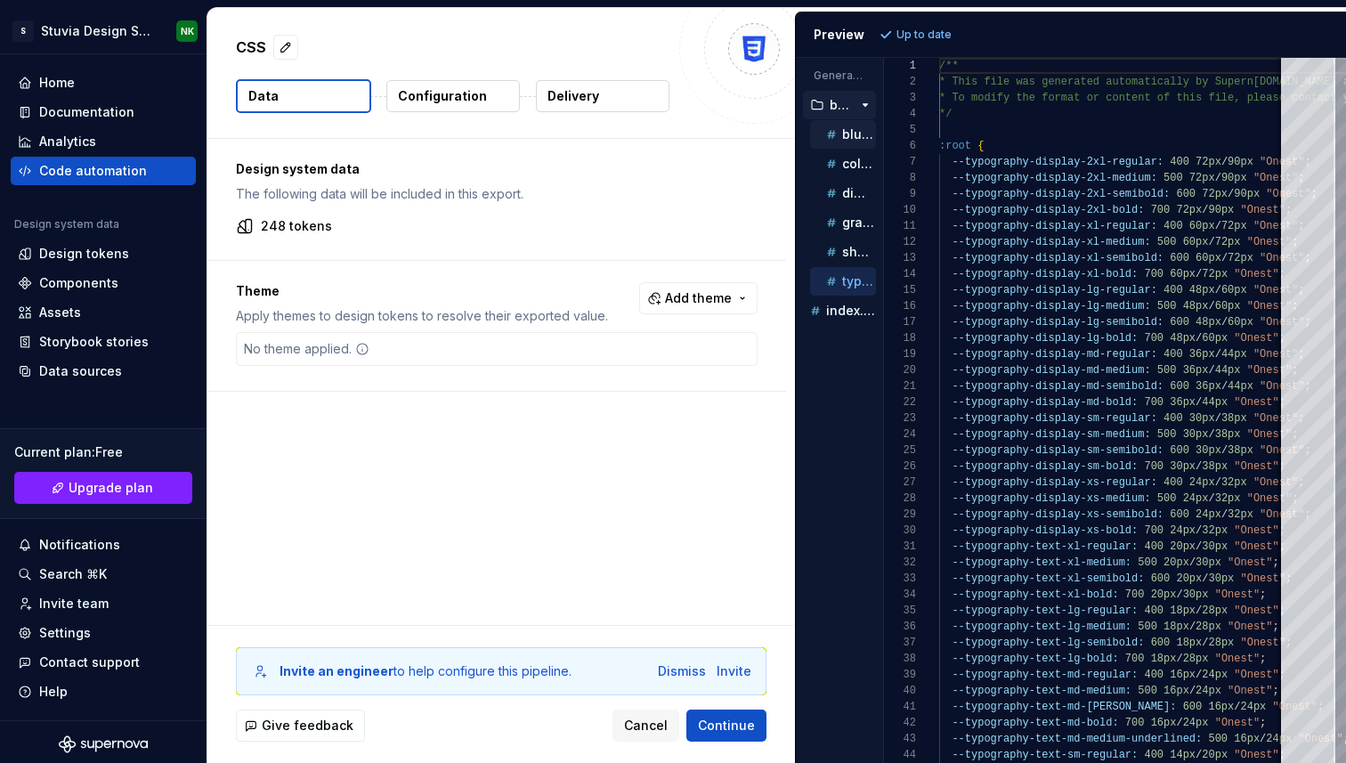
click at [839, 132] on icon "button" at bounding box center [832, 135] width 18 height 18
type textarea "**********"
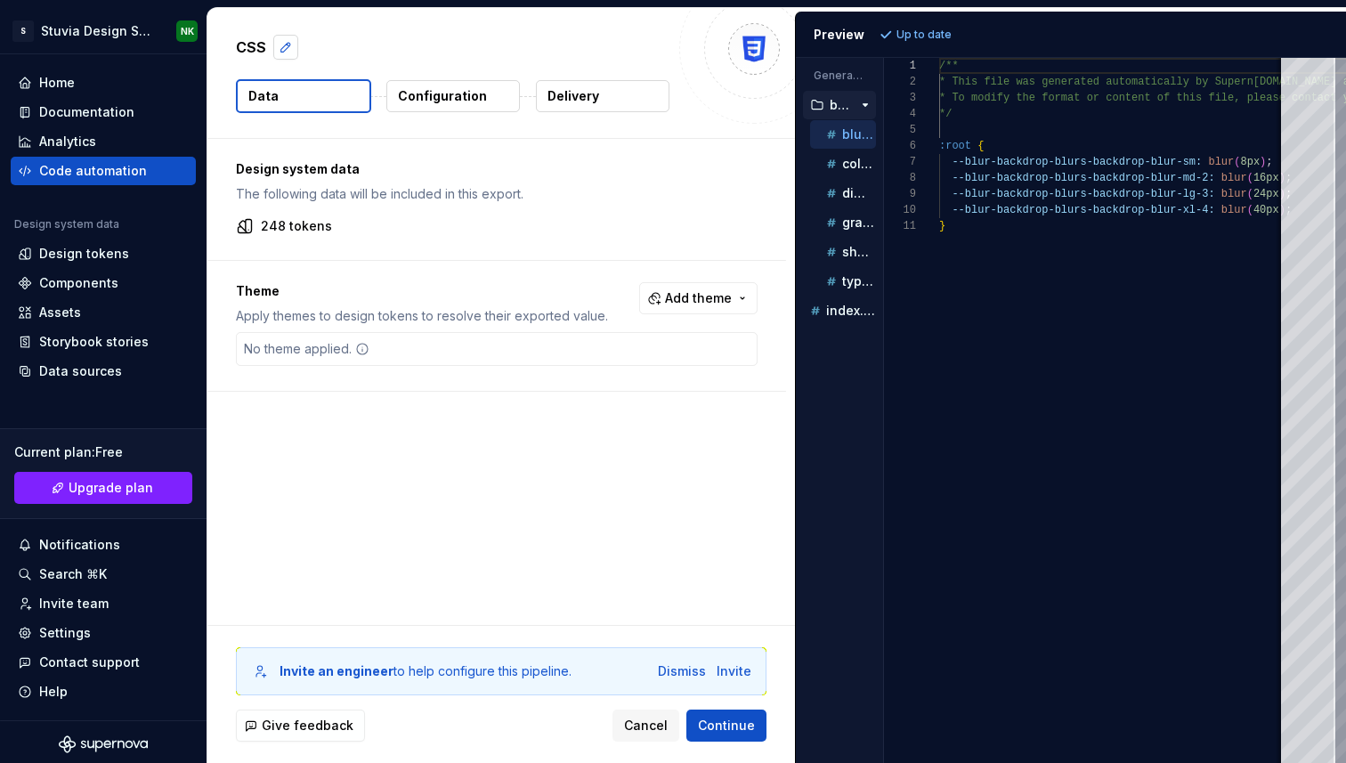
click at [292, 45] on button "button" at bounding box center [285, 47] width 25 height 25
click at [360, 53] on textarea "***" at bounding box center [450, 47] width 436 height 28
type textarea "*"
type textarea "**"
type textarea "*"
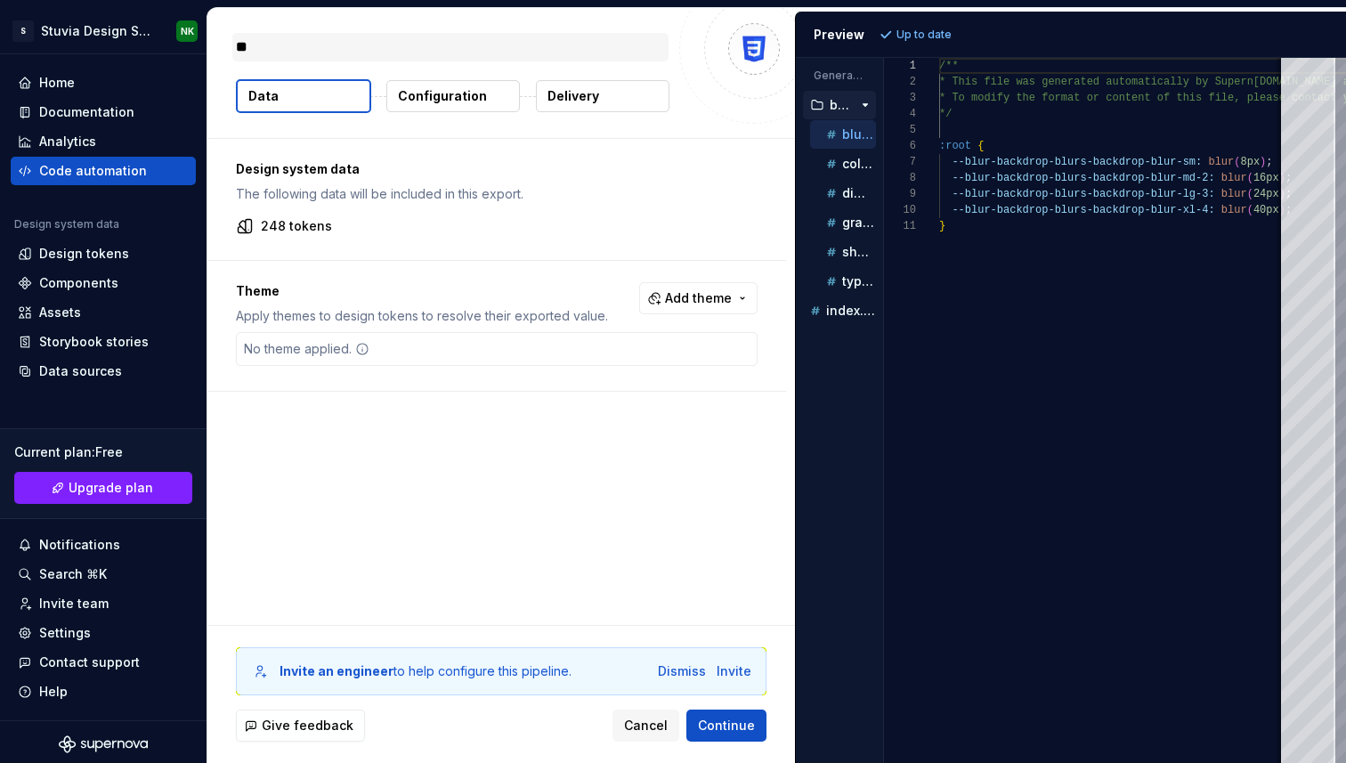
type textarea "*"
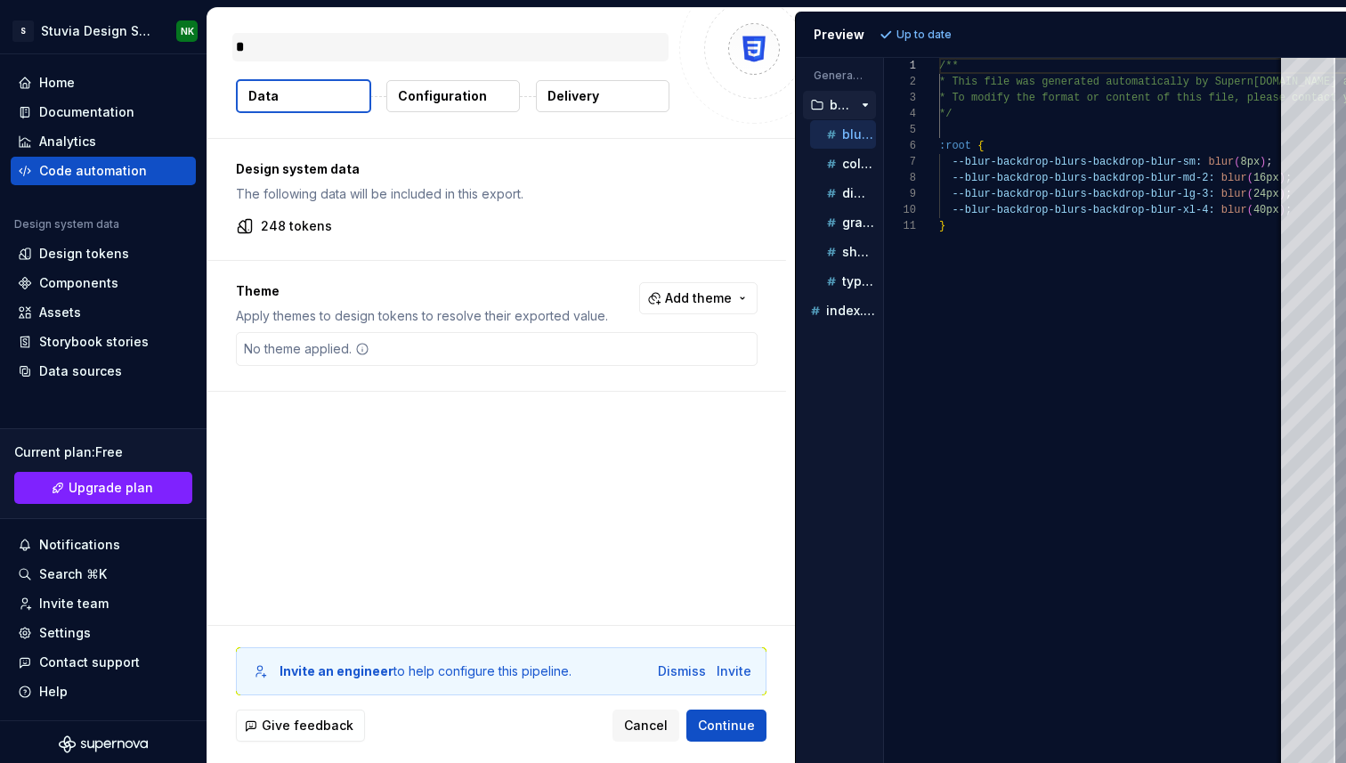
type textarea "**"
type textarea "*"
type textarea "***"
type textarea "*"
type textarea "**"
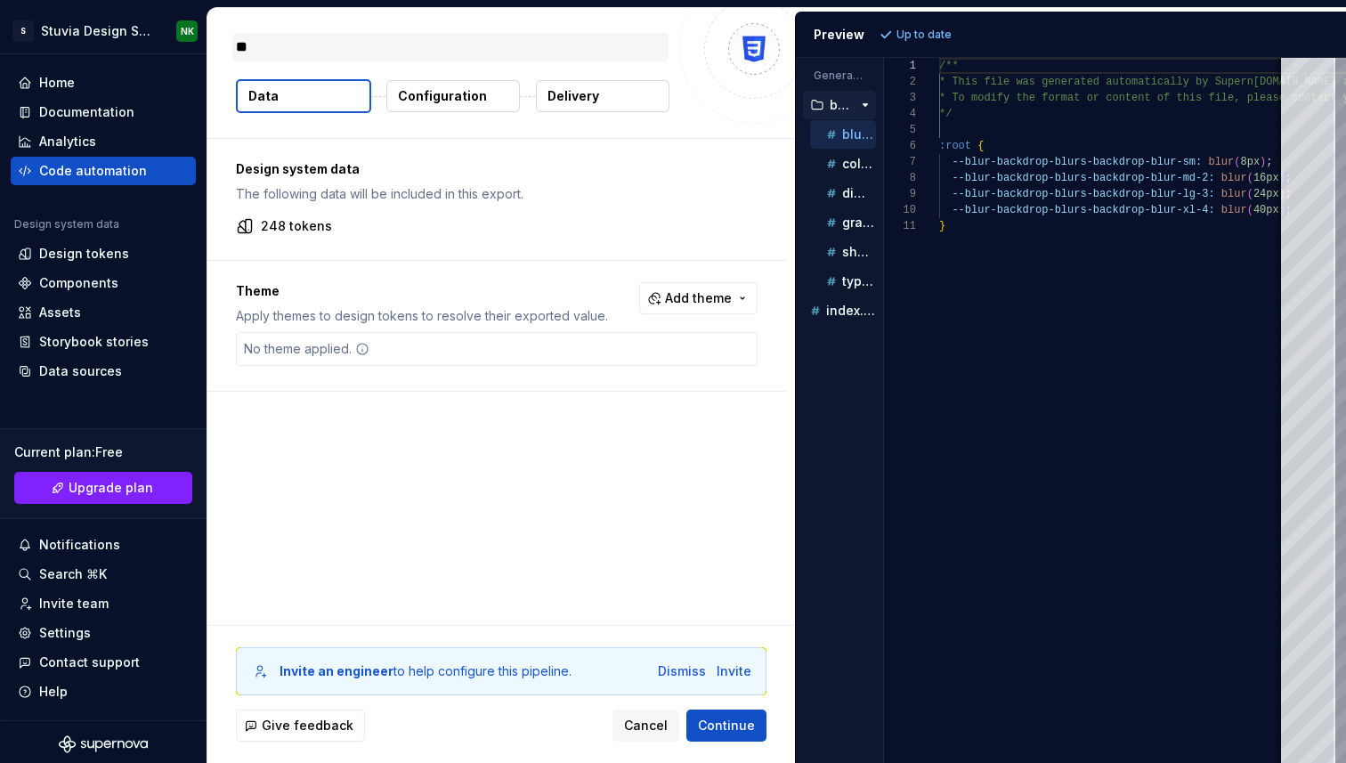
type textarea "*"
type textarea "**"
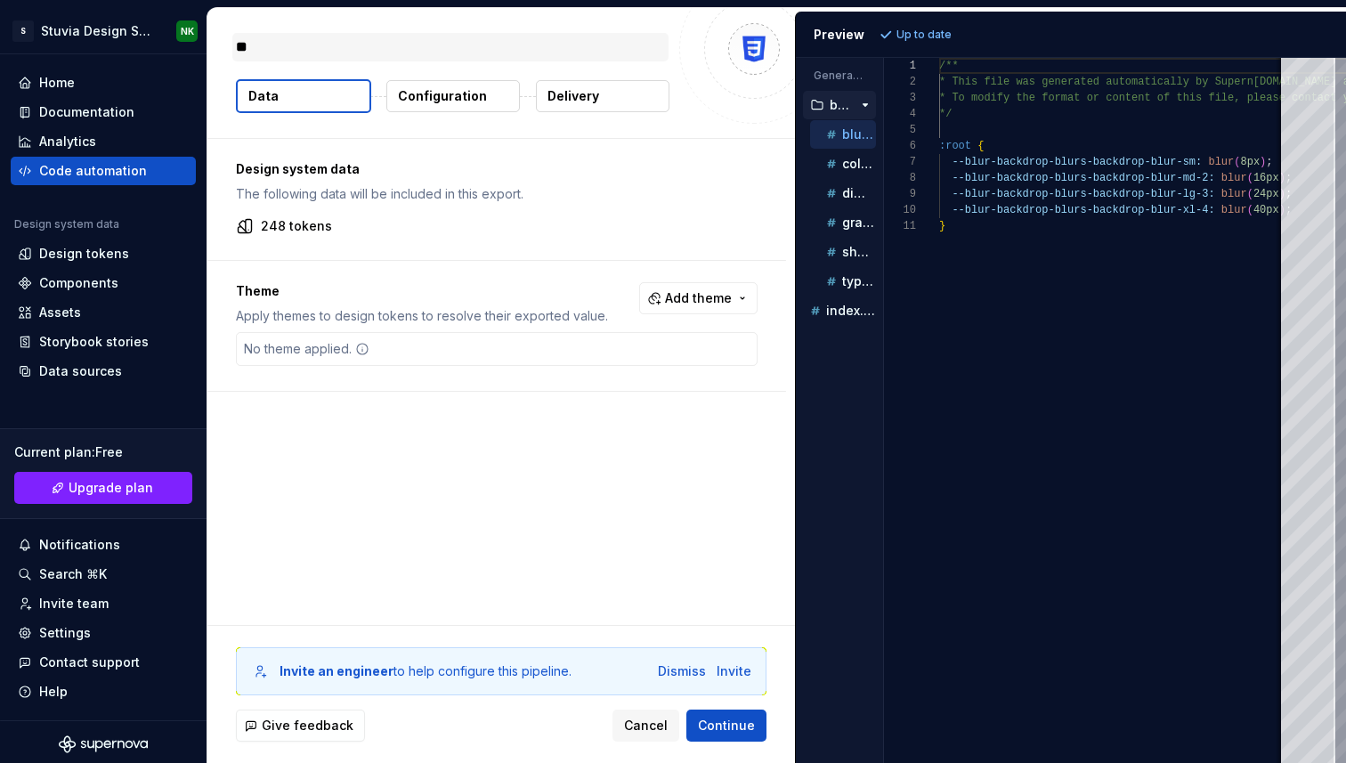
type textarea "*"
type textarea "***"
drag, startPoint x: 451, startPoint y: 671, endPoint x: 588, endPoint y: 671, distance: 137.1
click at [588, 671] on div "Invite an engineer to help configure this pipeline." at bounding box center [464, 671] width 368 height 18
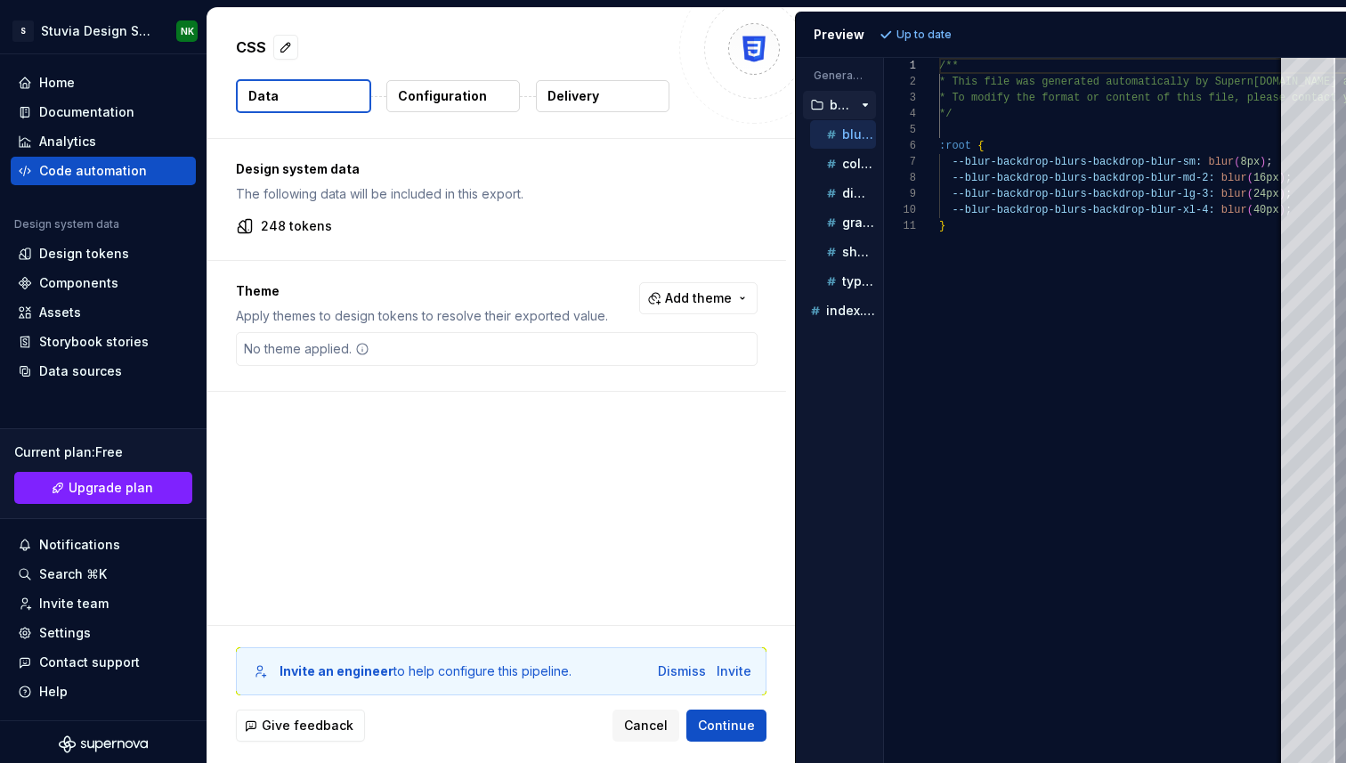
click at [386, 359] on div "No theme applied." at bounding box center [497, 349] width 522 height 34
click at [435, 93] on p "Configuration" at bounding box center [442, 96] width 89 height 18
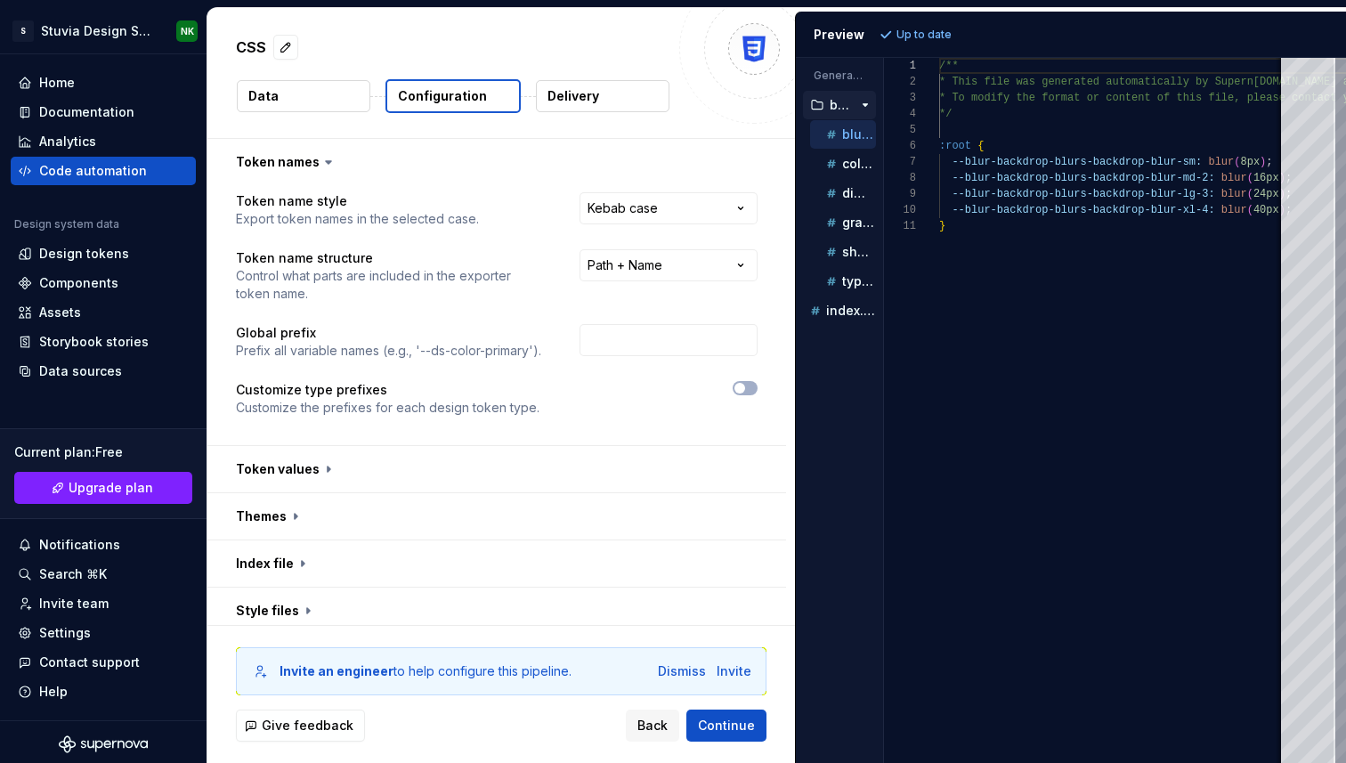
click at [306, 99] on button "Data" at bounding box center [304, 96] width 134 height 32
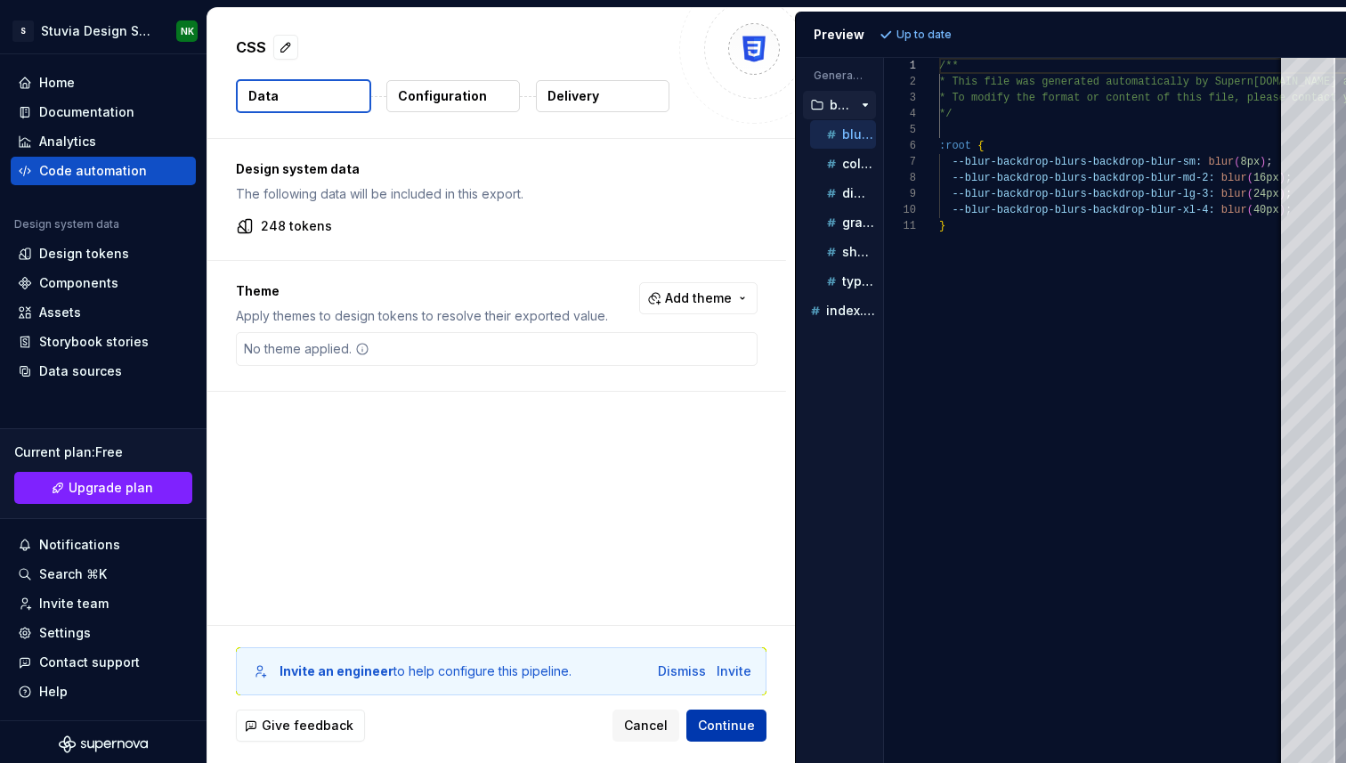
click at [725, 730] on span "Continue" at bounding box center [726, 726] width 57 height 18
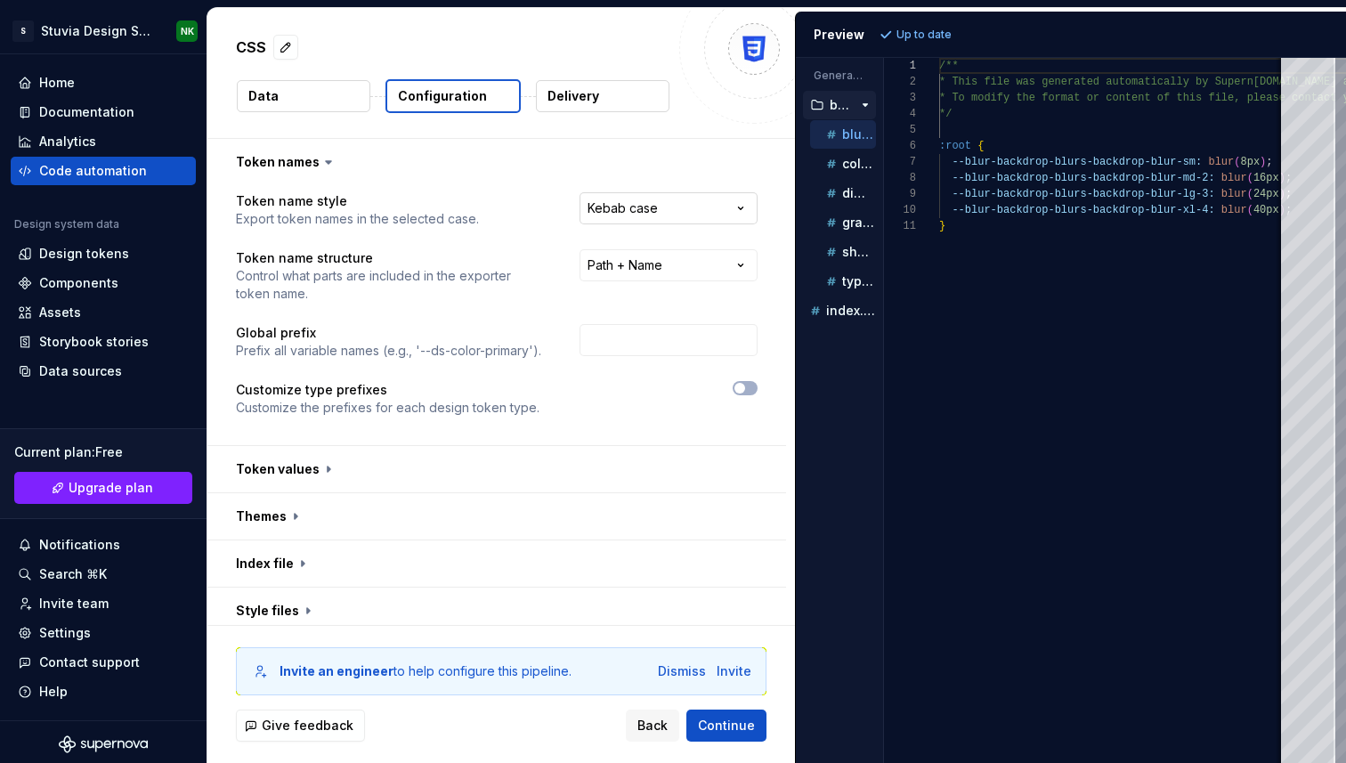
click at [686, 200] on html "**********" at bounding box center [673, 381] width 1346 height 763
click at [625, 265] on html "**********" at bounding box center [673, 381] width 1346 height 763
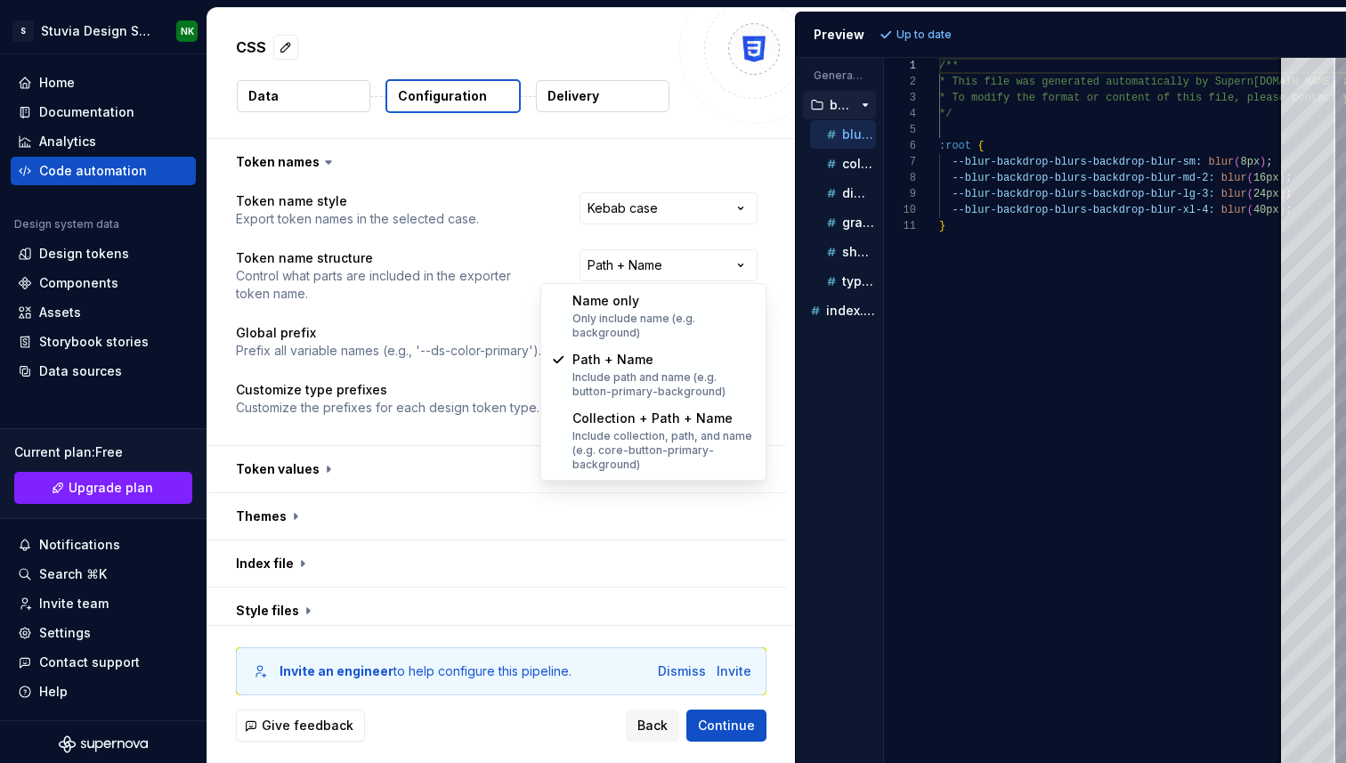
select select "********"
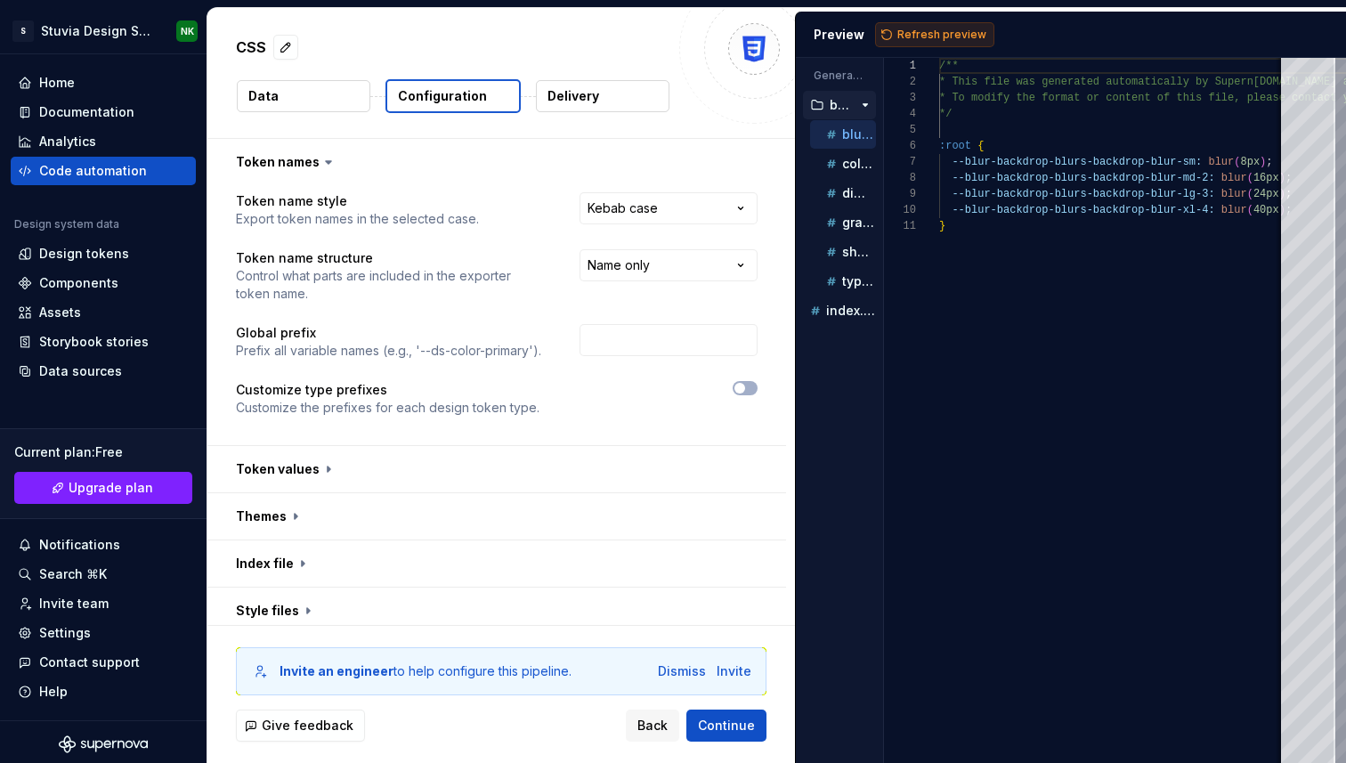
click at [914, 34] on span "Refresh preview" at bounding box center [942, 35] width 89 height 14
click at [856, 169] on p "color.css" at bounding box center [859, 164] width 34 height 14
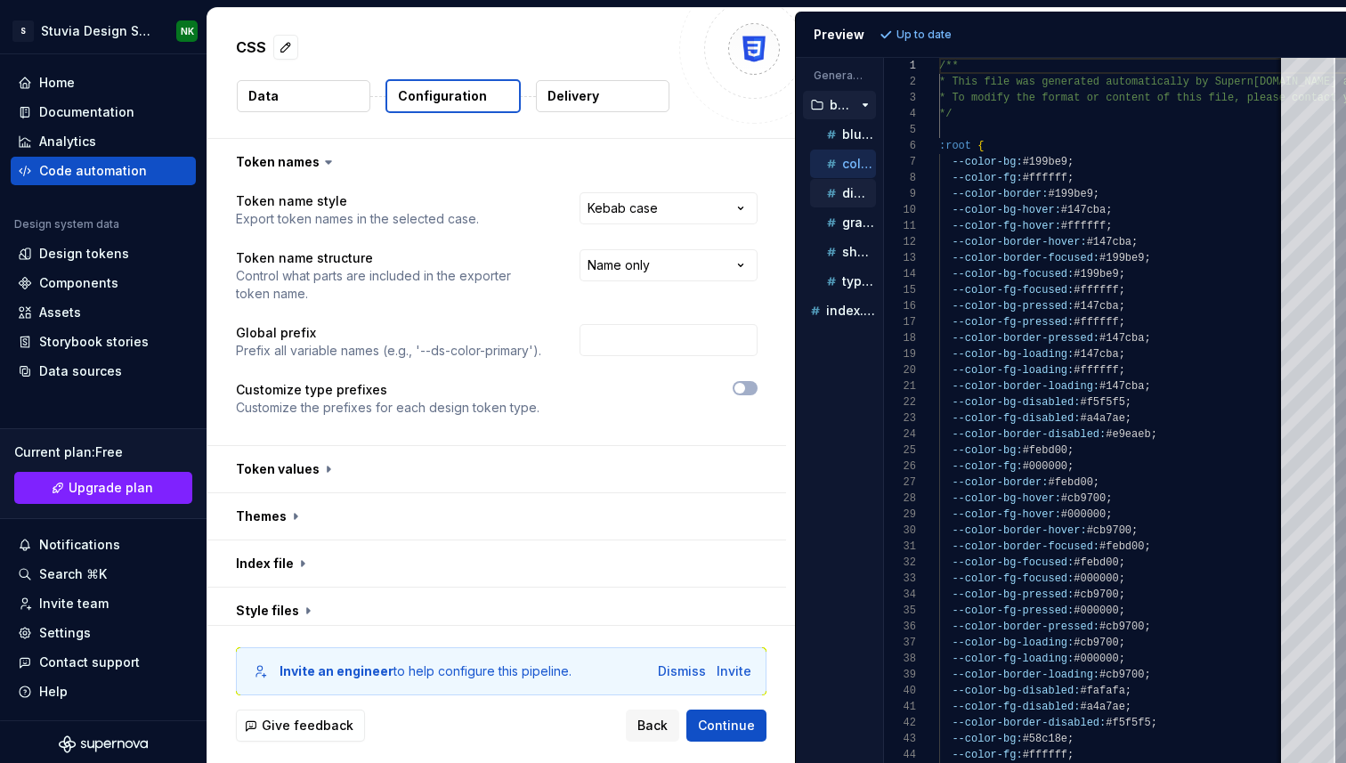
click at [849, 192] on p "dimension.css" at bounding box center [859, 193] width 34 height 14
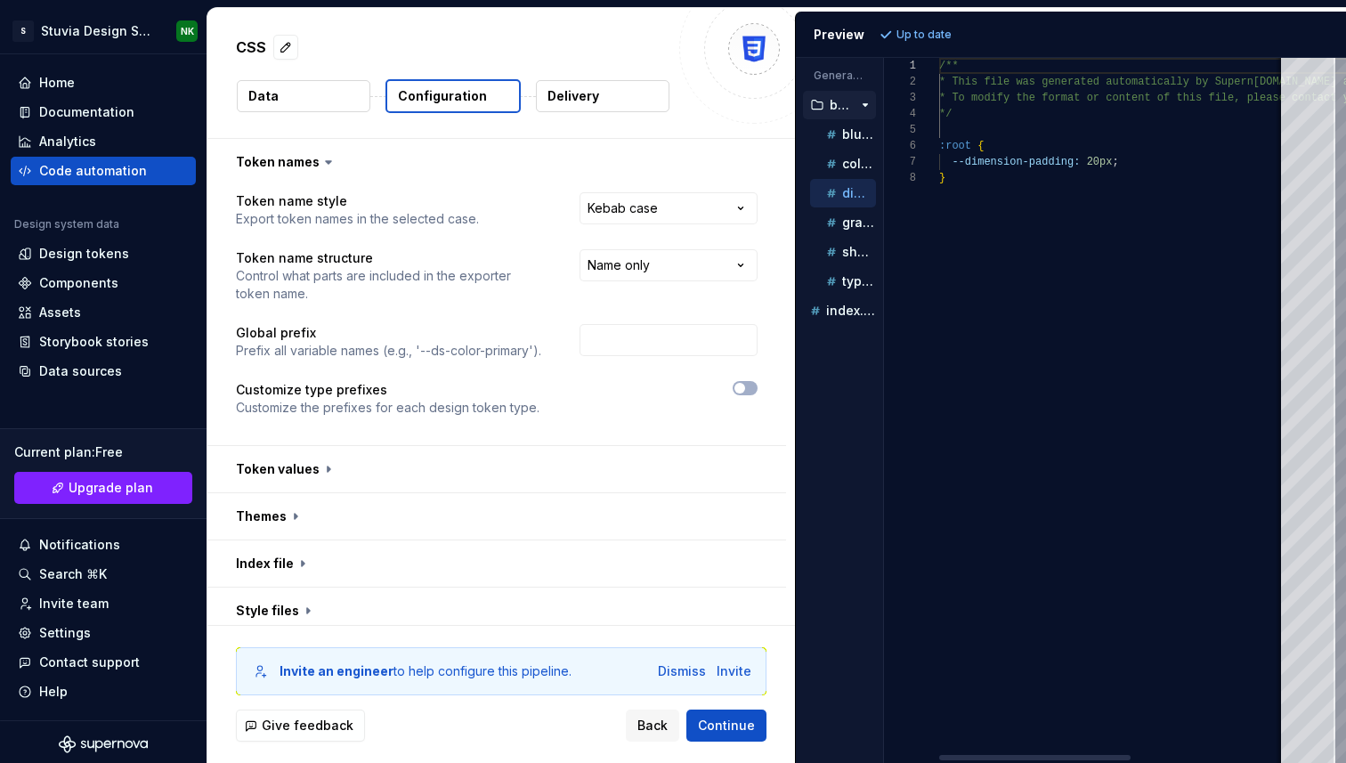
scroll to position [112, 0]
click at [847, 213] on button "gradient.css" at bounding box center [843, 223] width 66 height 20
click at [847, 246] on p "shadow.css" at bounding box center [859, 252] width 34 height 14
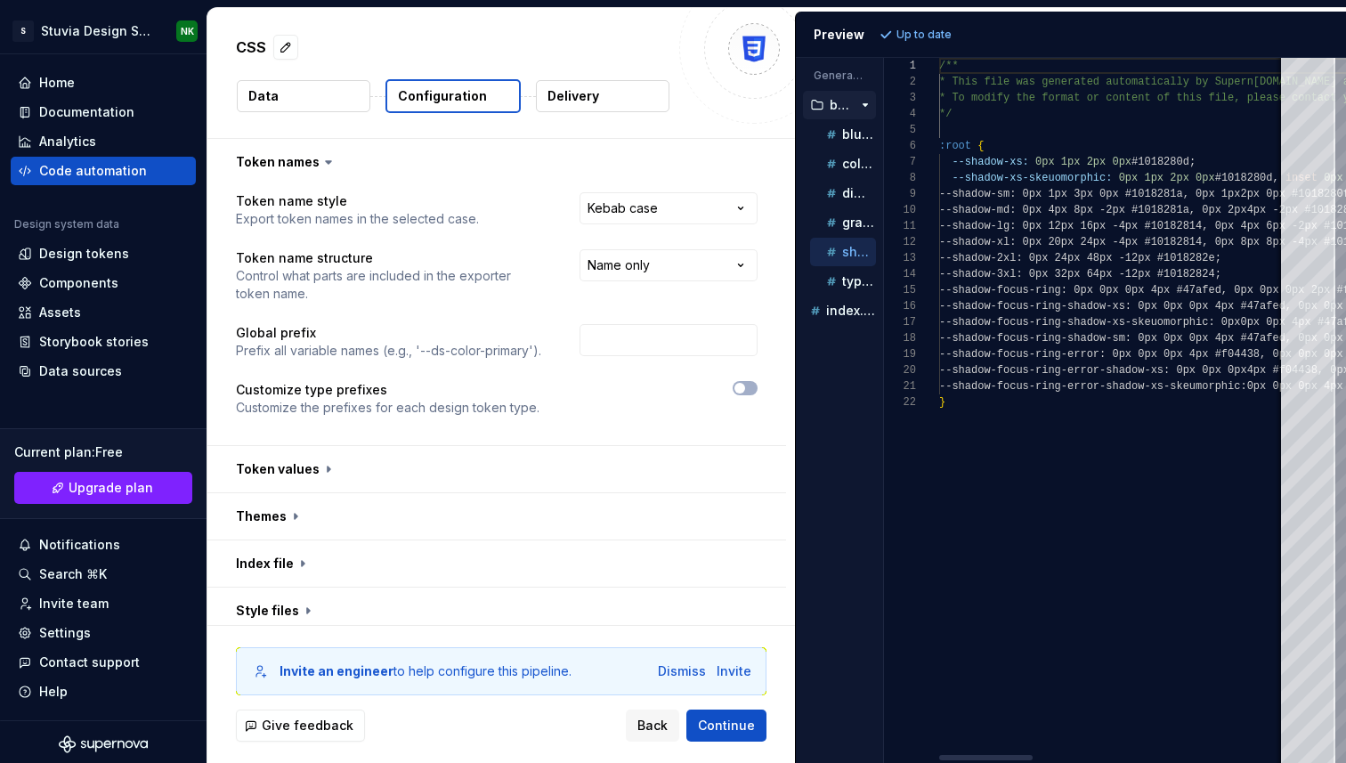
scroll to position [144, 0]
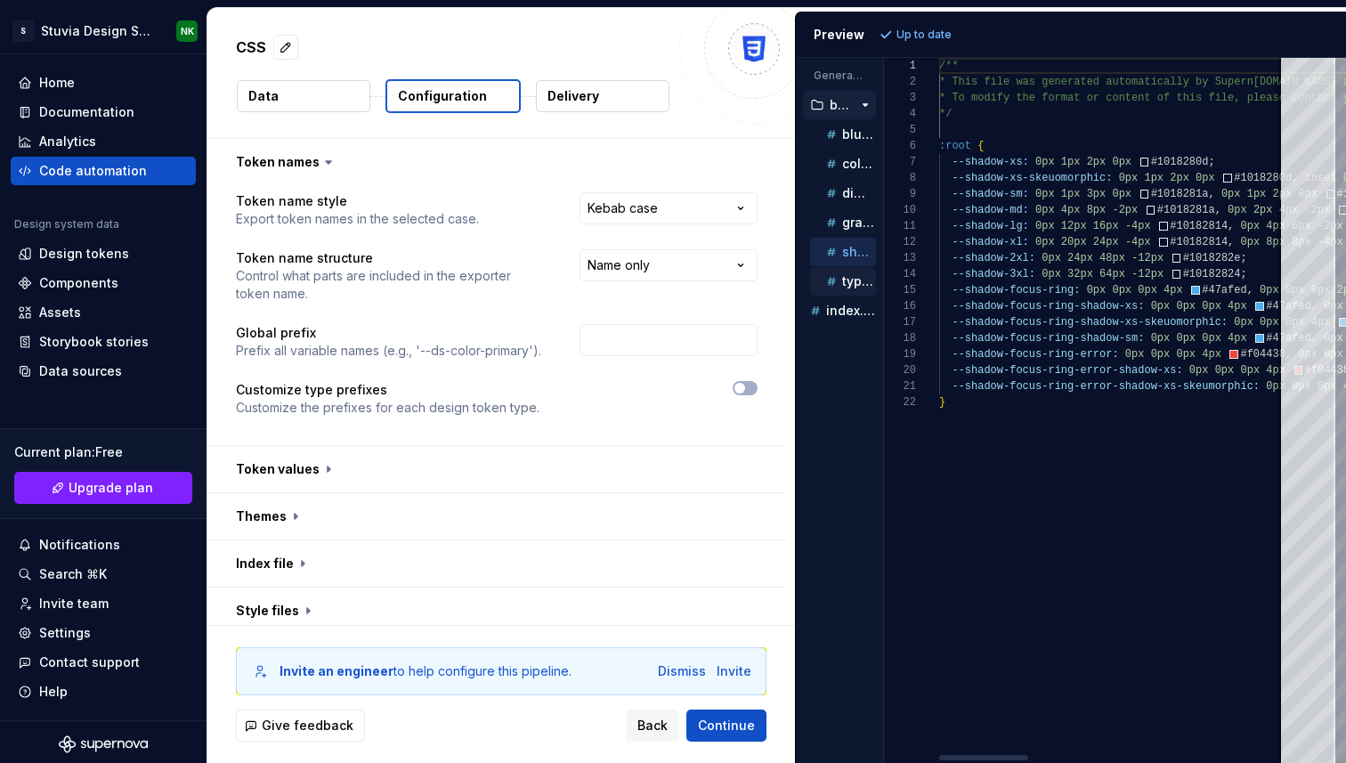
click at [846, 277] on p "typography.css" at bounding box center [859, 281] width 34 height 14
type textarea "**********"
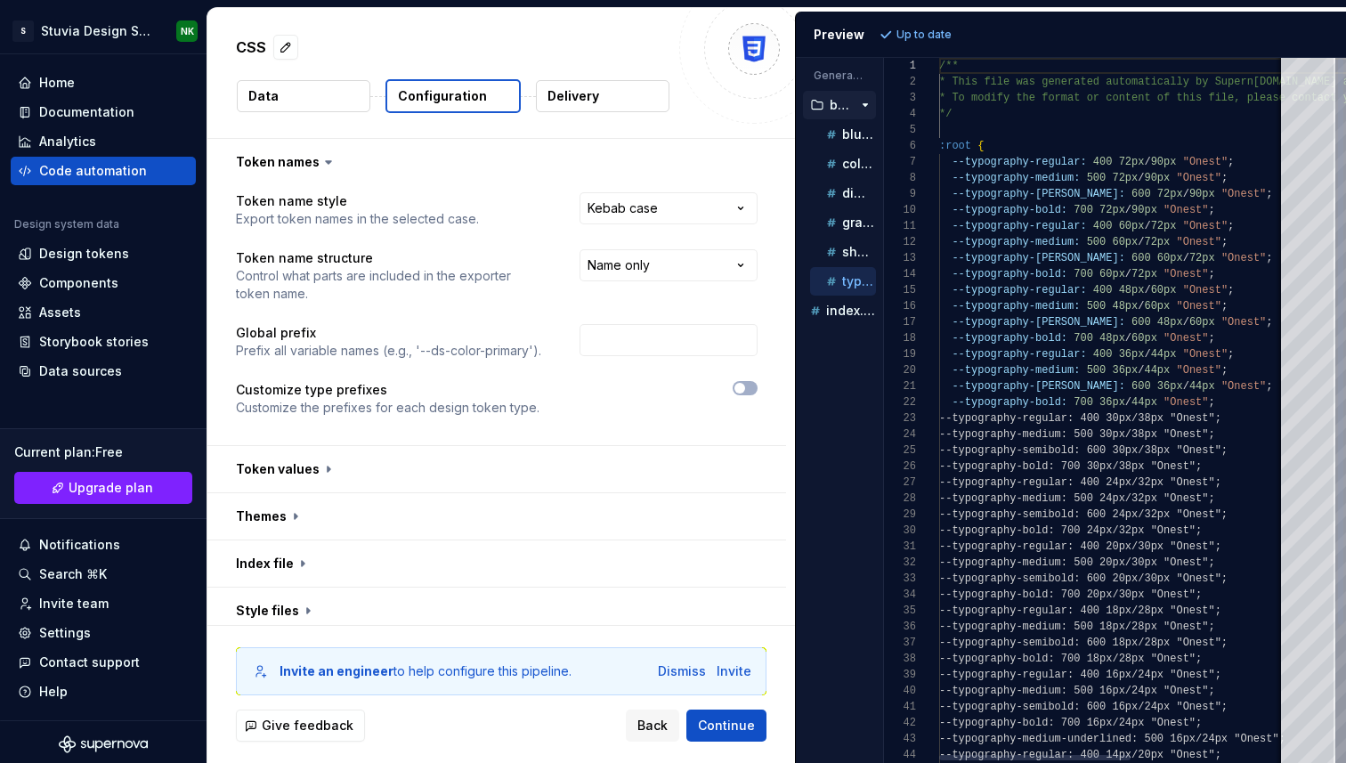
scroll to position [160, 0]
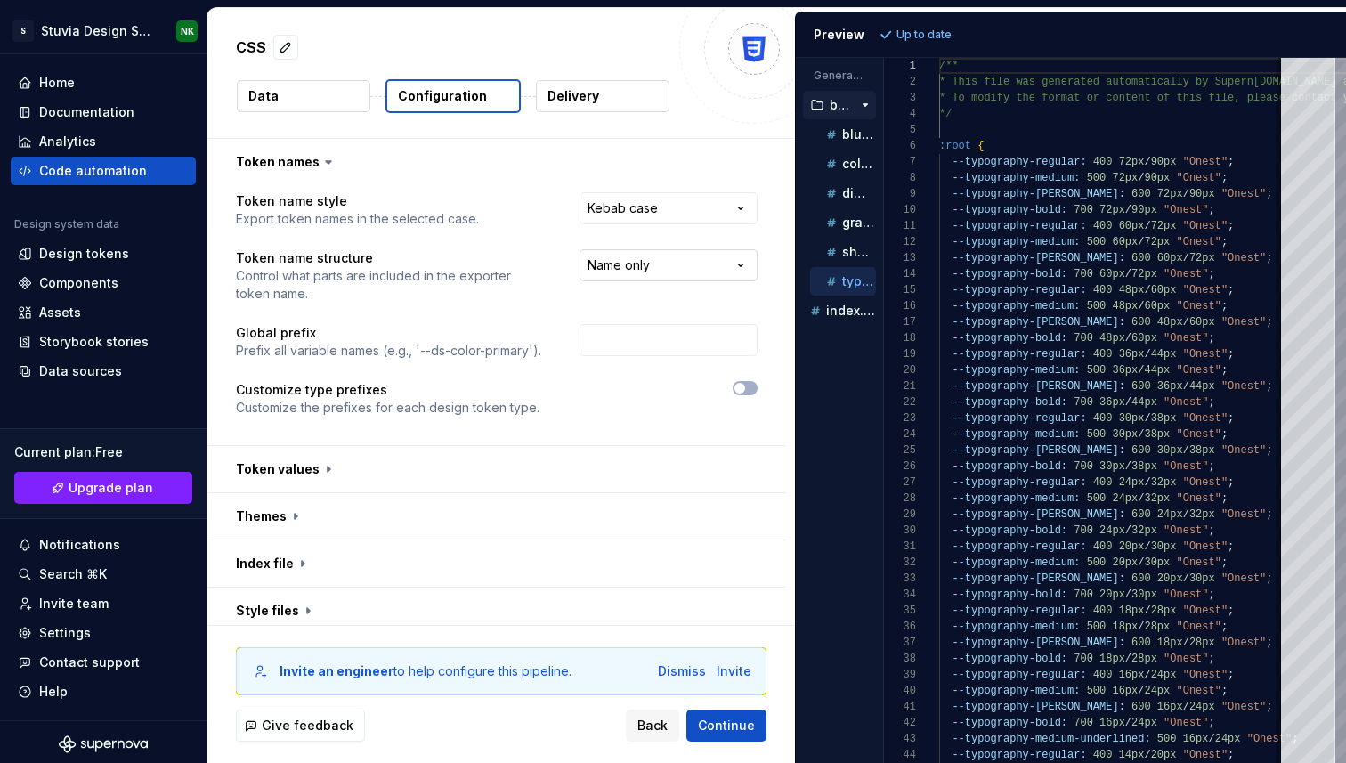
click at [695, 263] on html "**********" at bounding box center [673, 381] width 1346 height 763
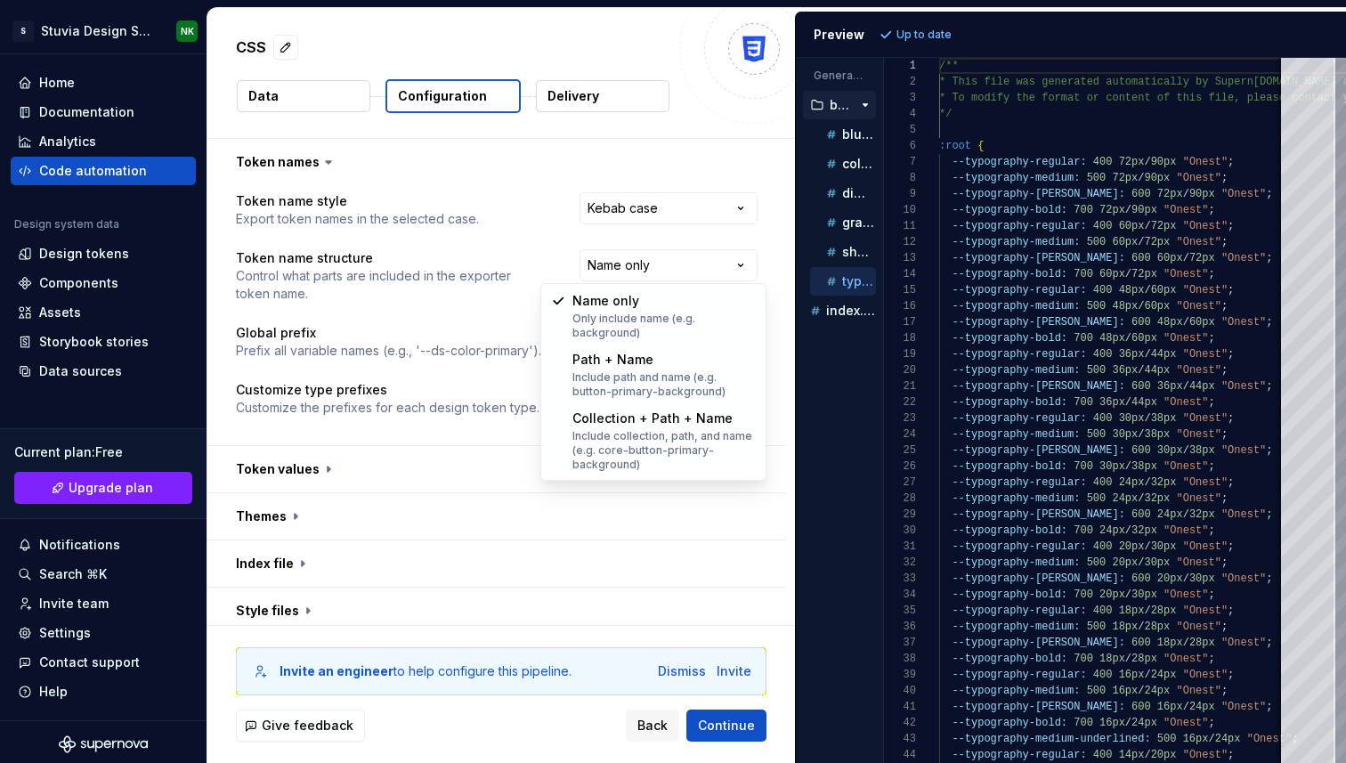
select select "**********"
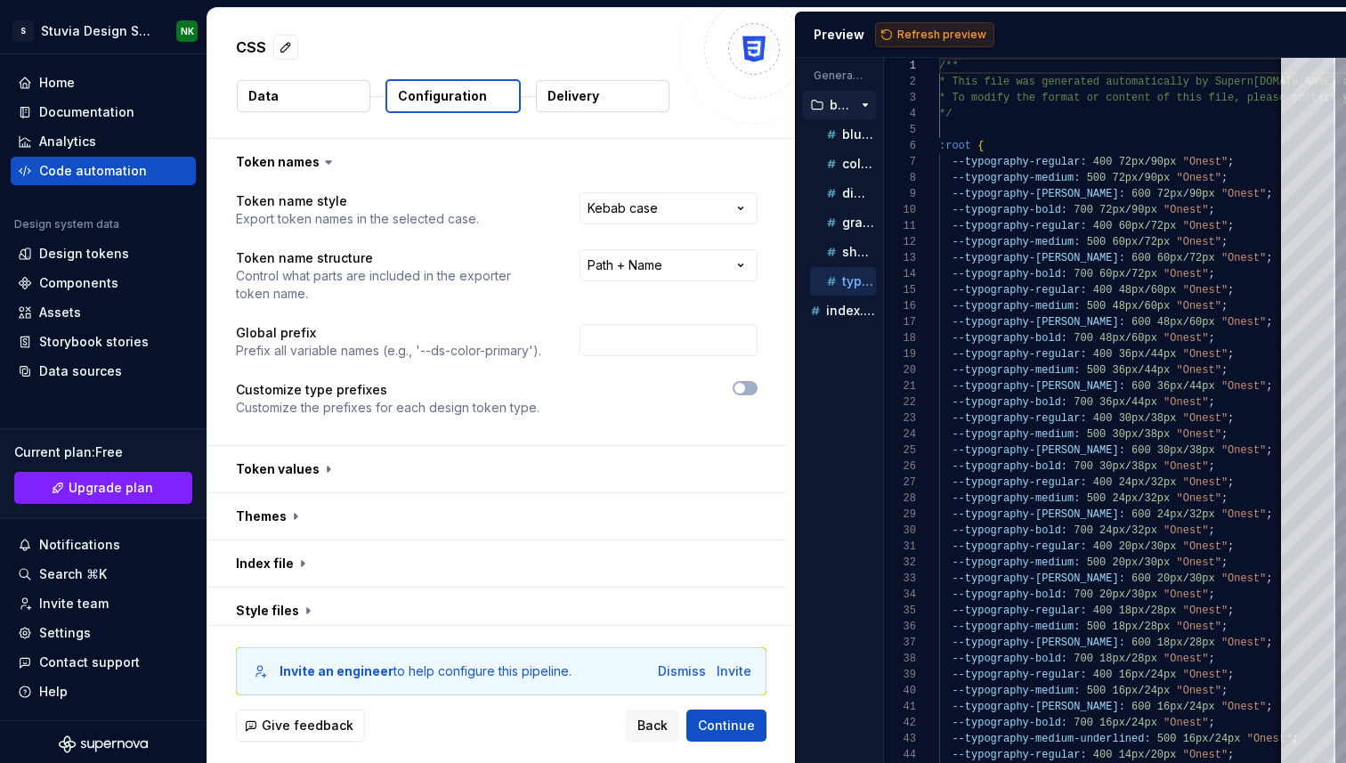
click at [921, 39] on span "Refresh preview" at bounding box center [942, 35] width 89 height 14
type textarea "**********"
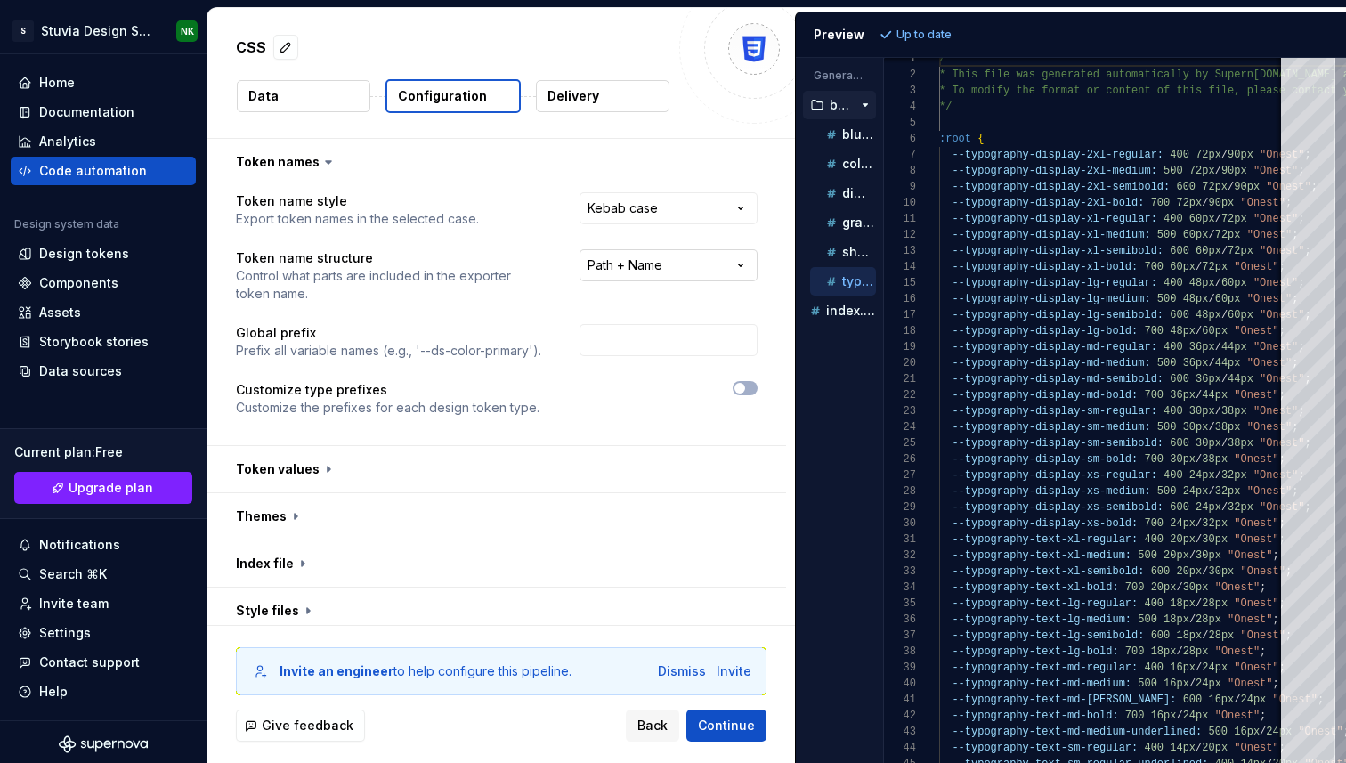
click at [689, 267] on html "**********" at bounding box center [673, 381] width 1346 height 763
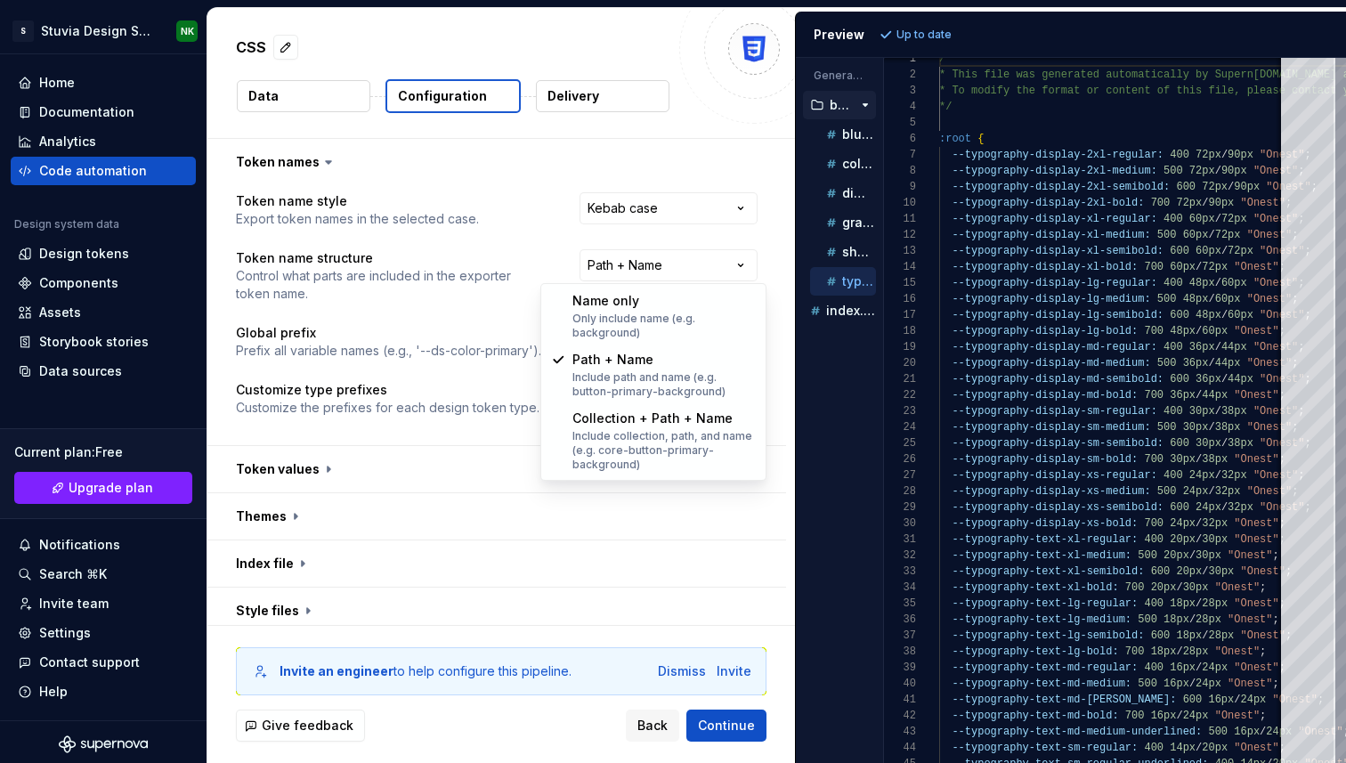
select select "********"
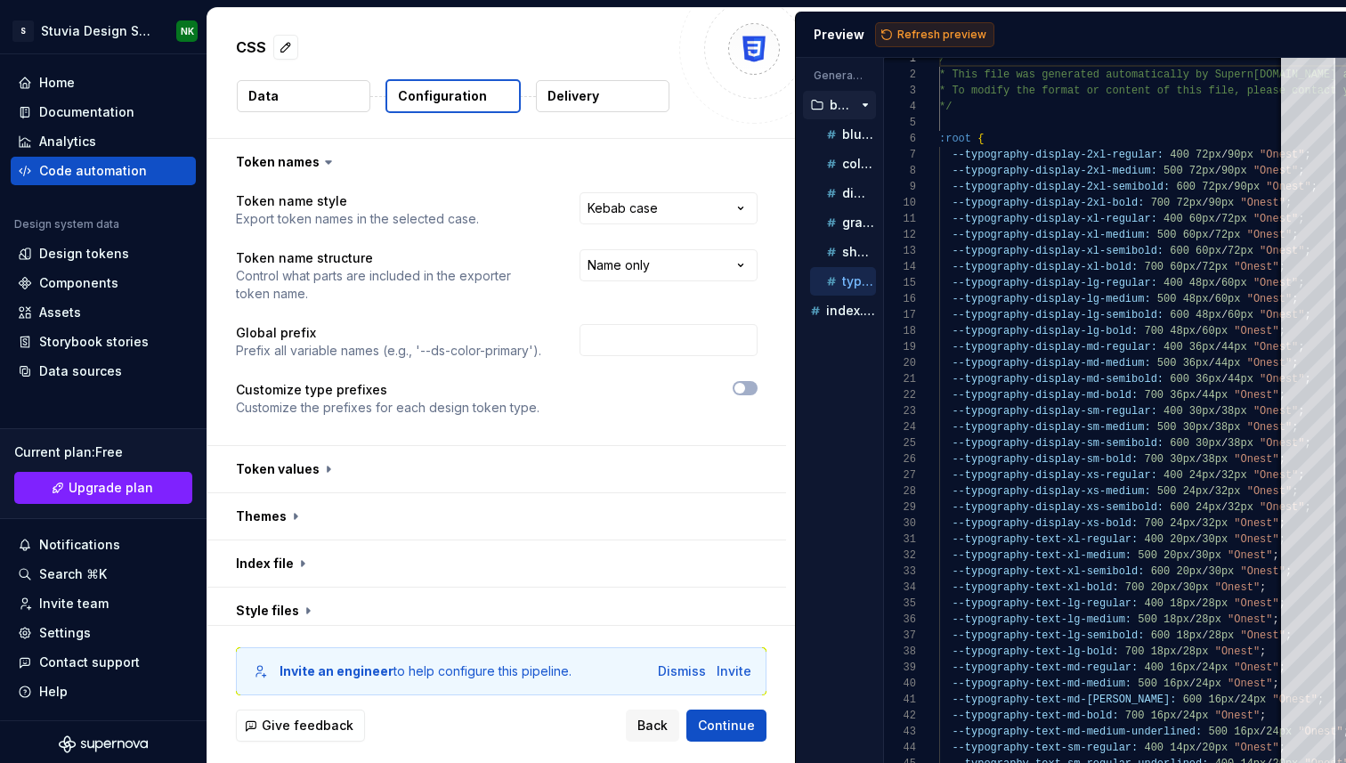
click at [922, 34] on span "Refresh preview" at bounding box center [942, 35] width 89 height 14
type textarea "**********"
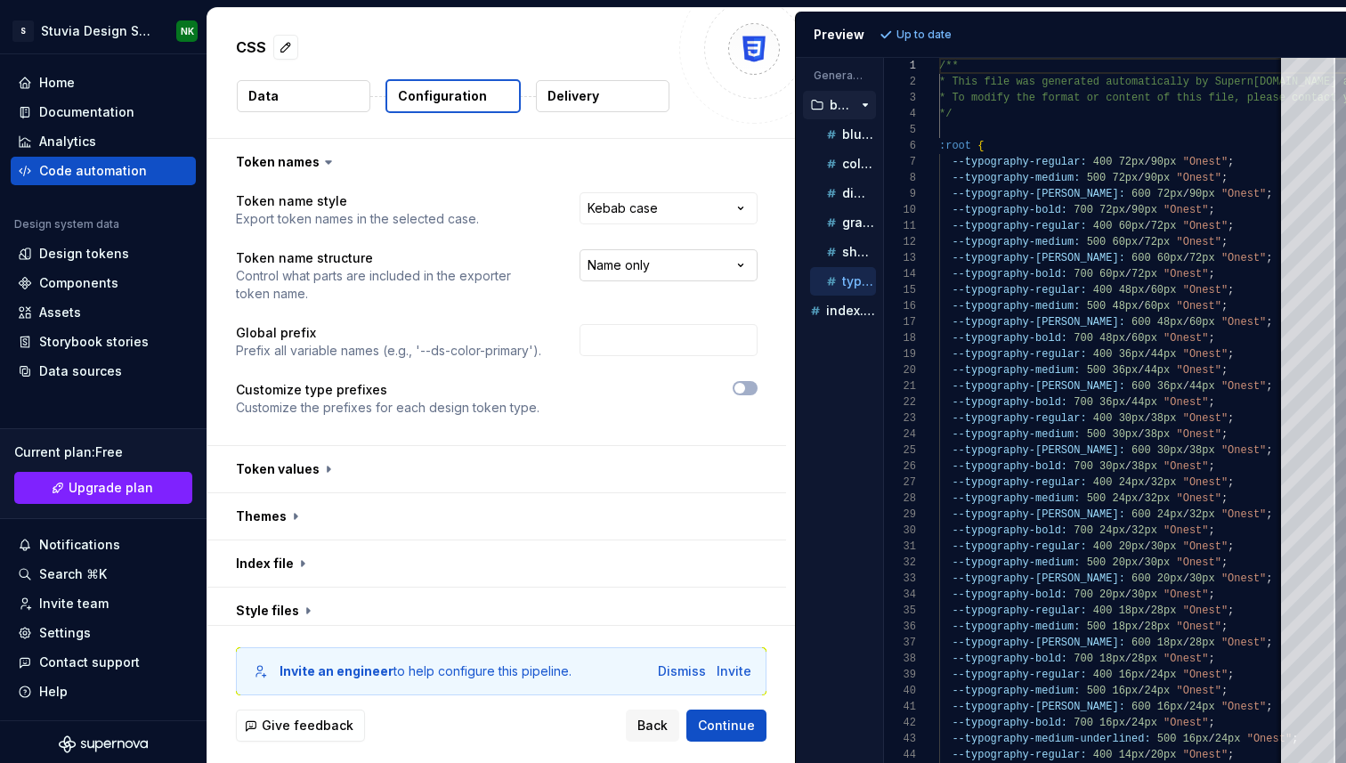
click at [727, 275] on html "**********" at bounding box center [673, 381] width 1346 height 763
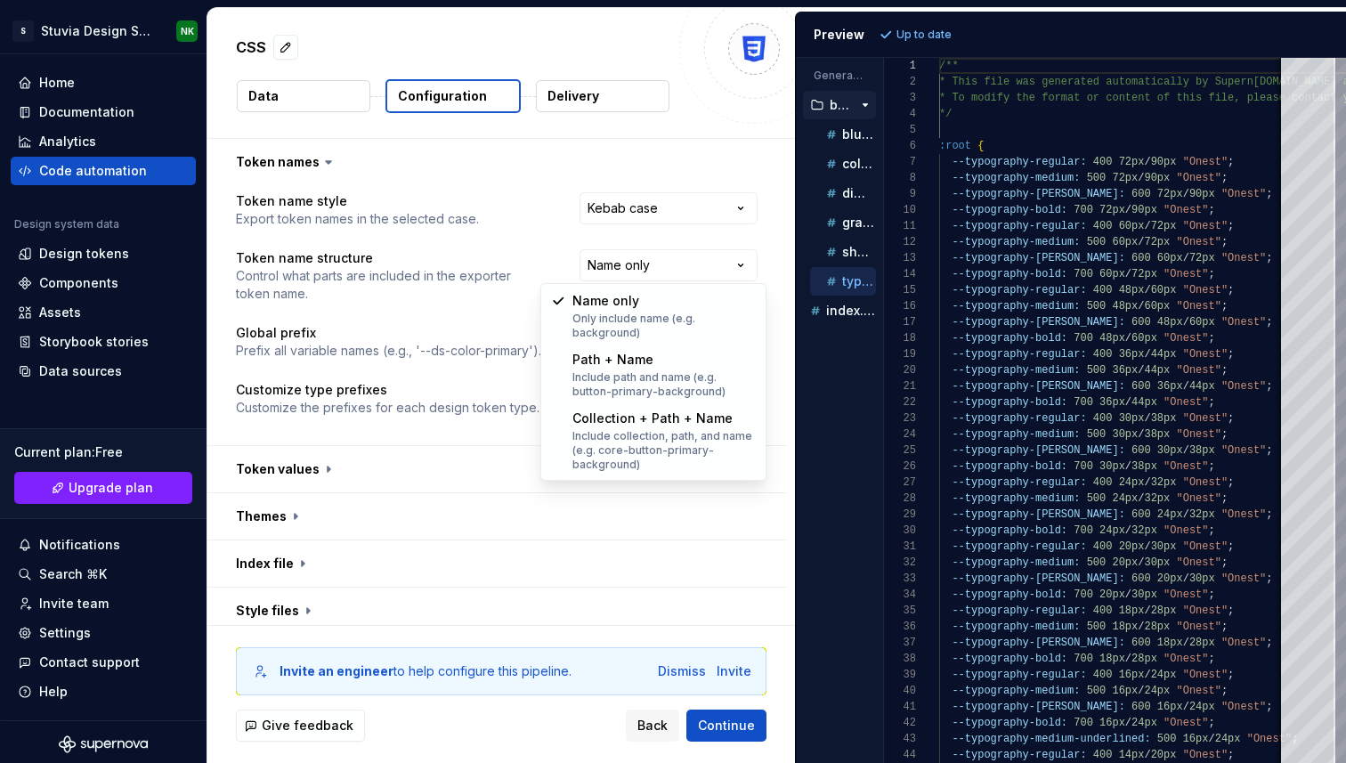
select select "**********"
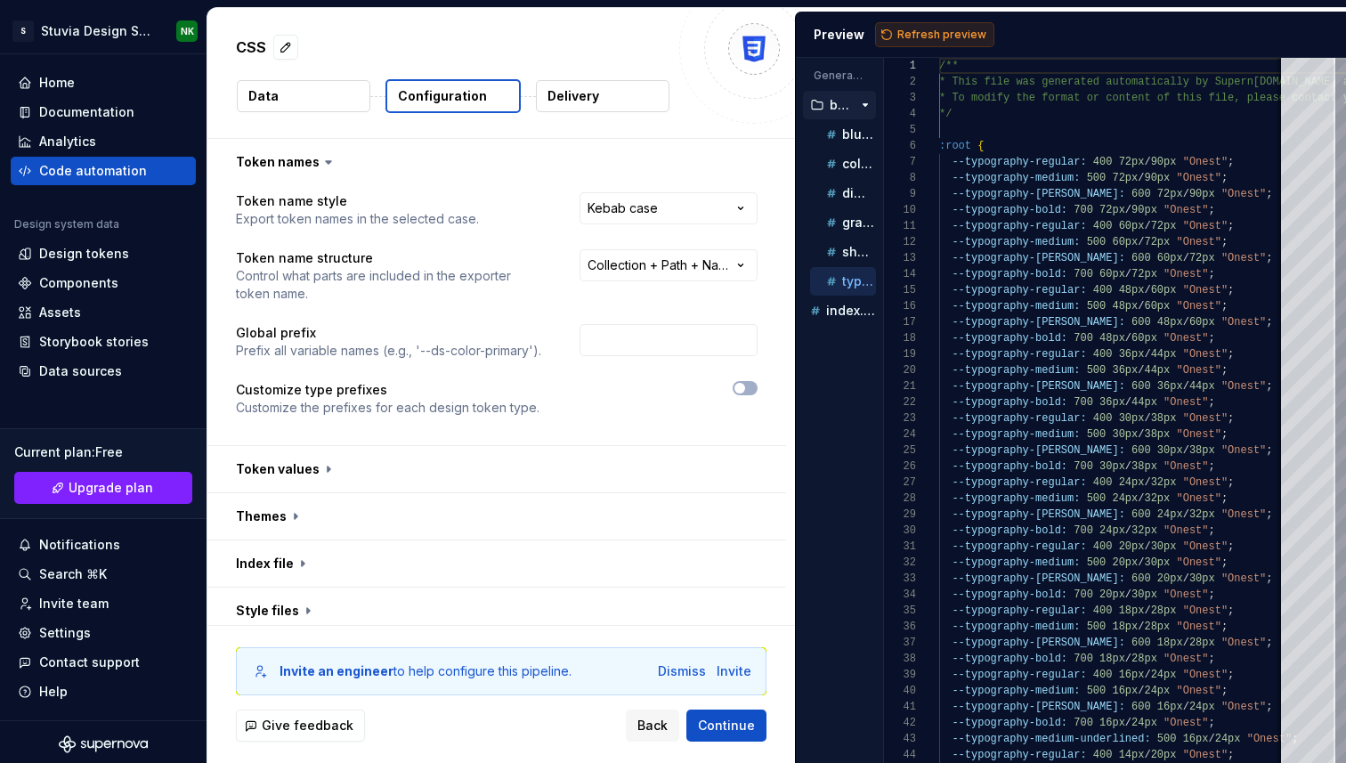
click at [898, 33] on span "Refresh preview" at bounding box center [942, 35] width 89 height 14
type textarea "**********"
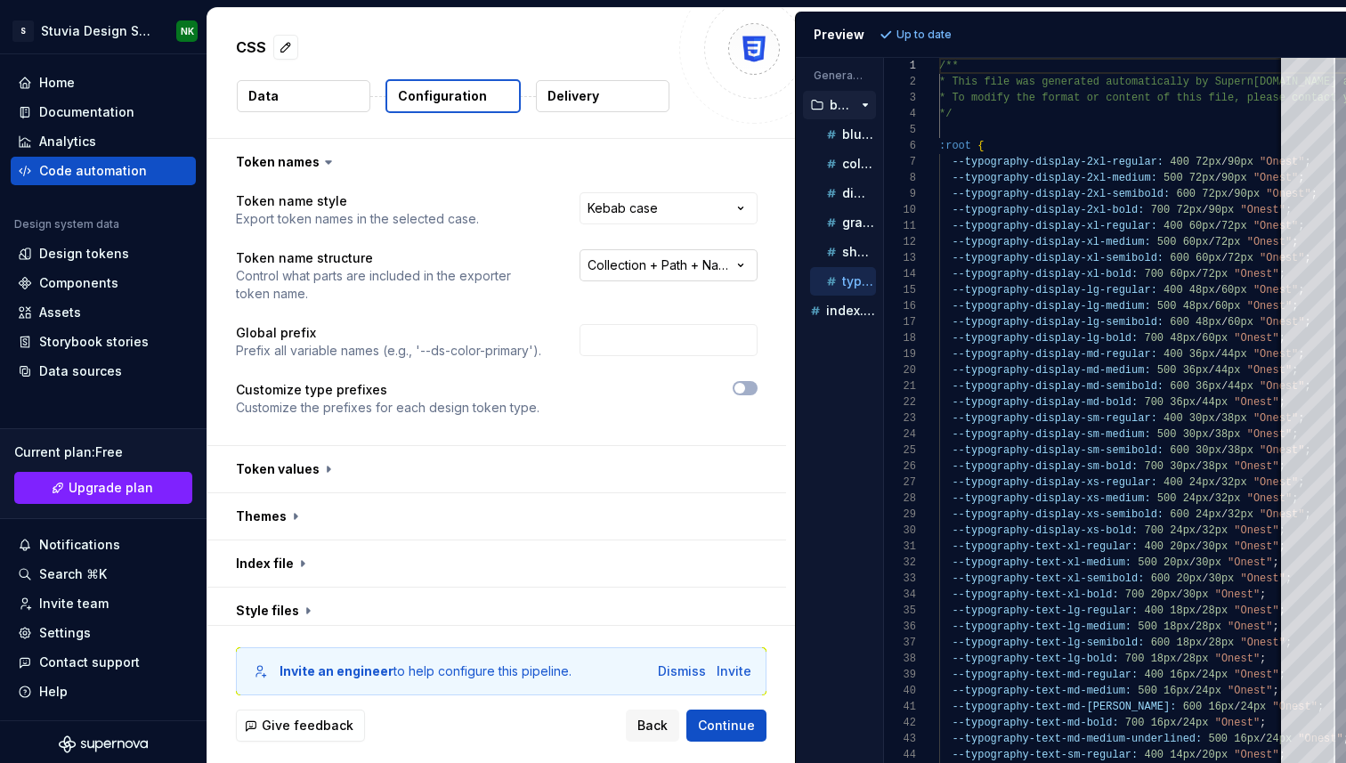
click at [718, 260] on html "**********" at bounding box center [673, 381] width 1346 height 763
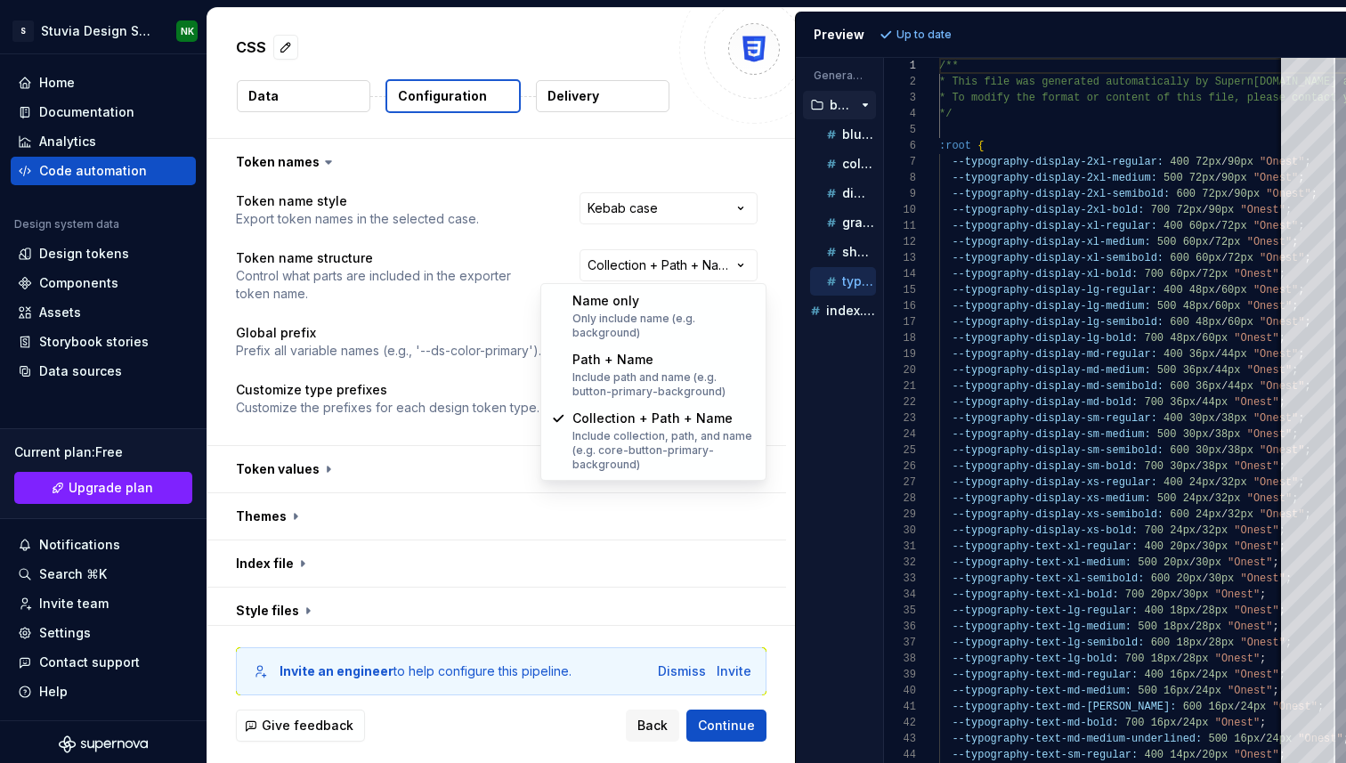
select select "**********"
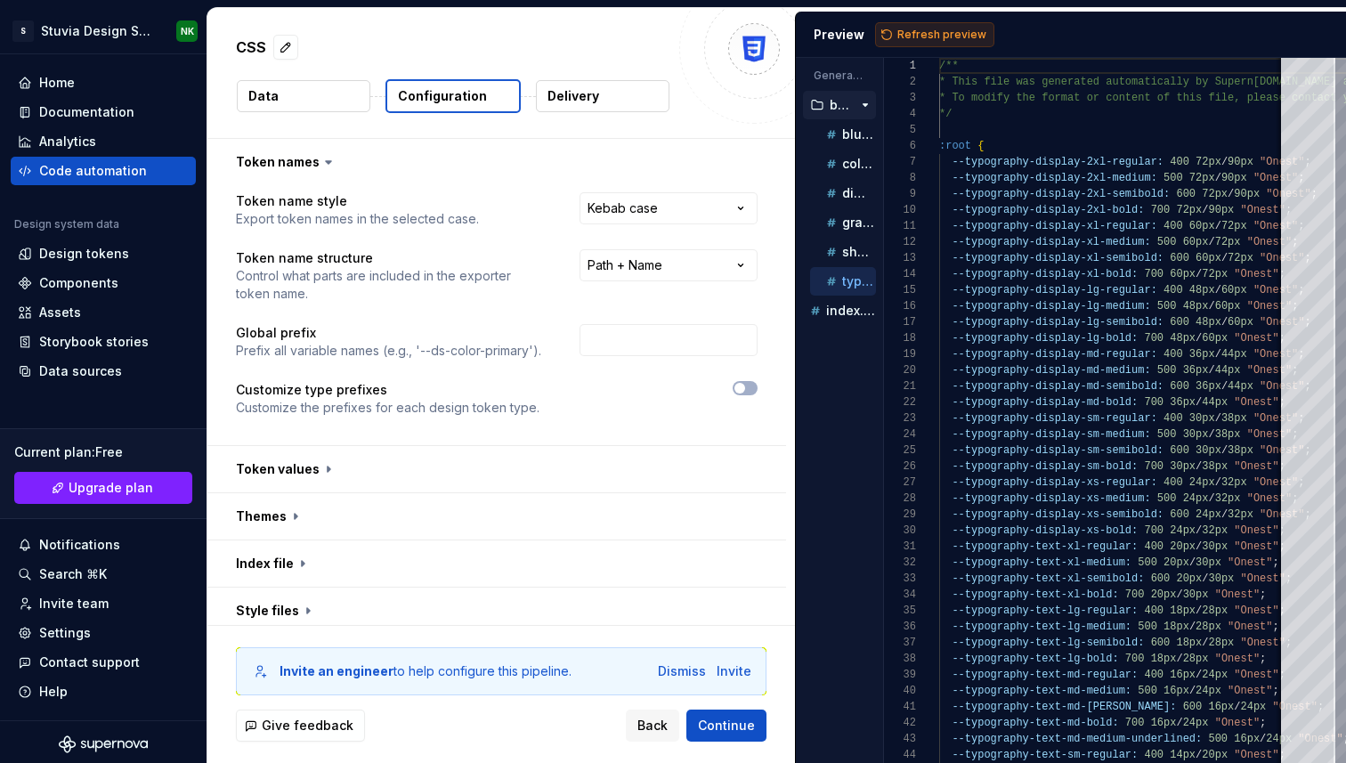
click at [902, 23] on button "Refresh preview" at bounding box center [934, 34] width 119 height 25
click at [841, 250] on div "shadow.css" at bounding box center [849, 252] width 53 height 18
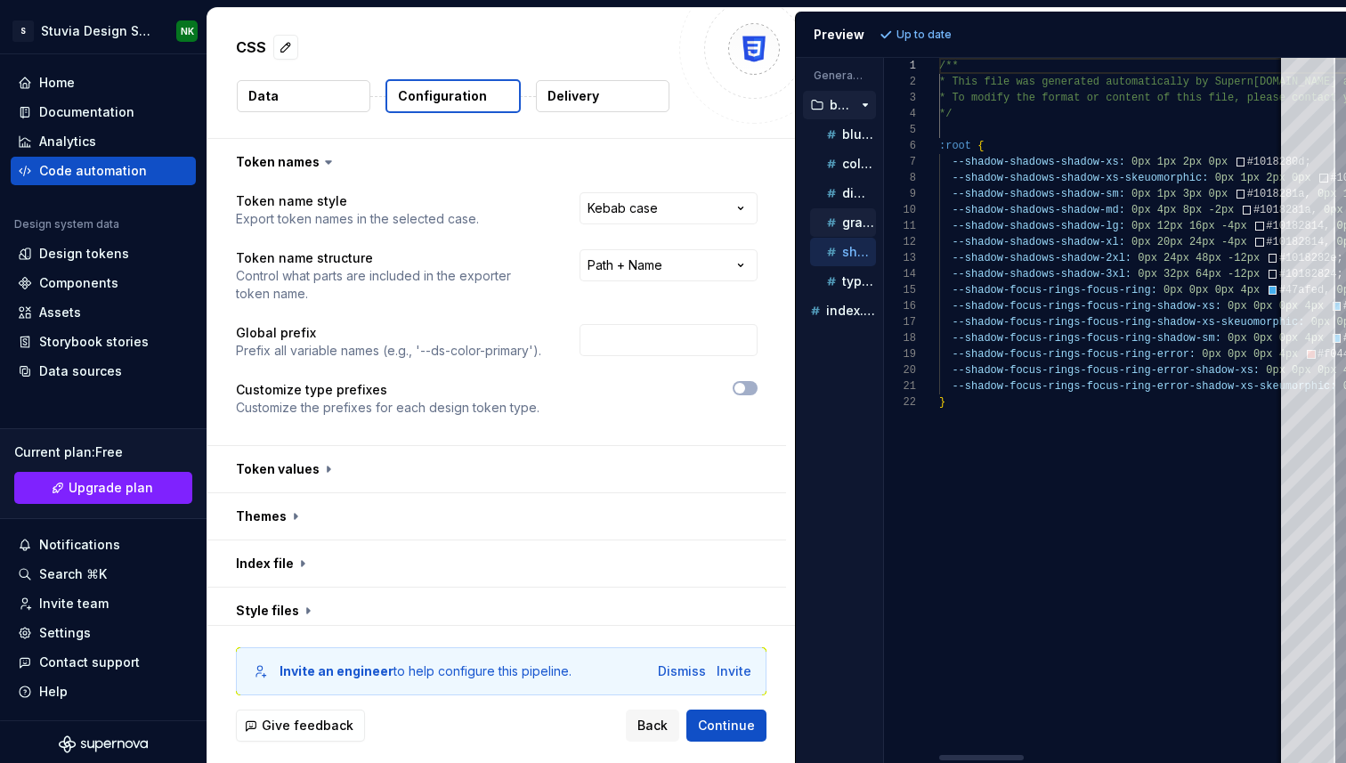
click at [839, 220] on icon "button" at bounding box center [832, 223] width 18 height 18
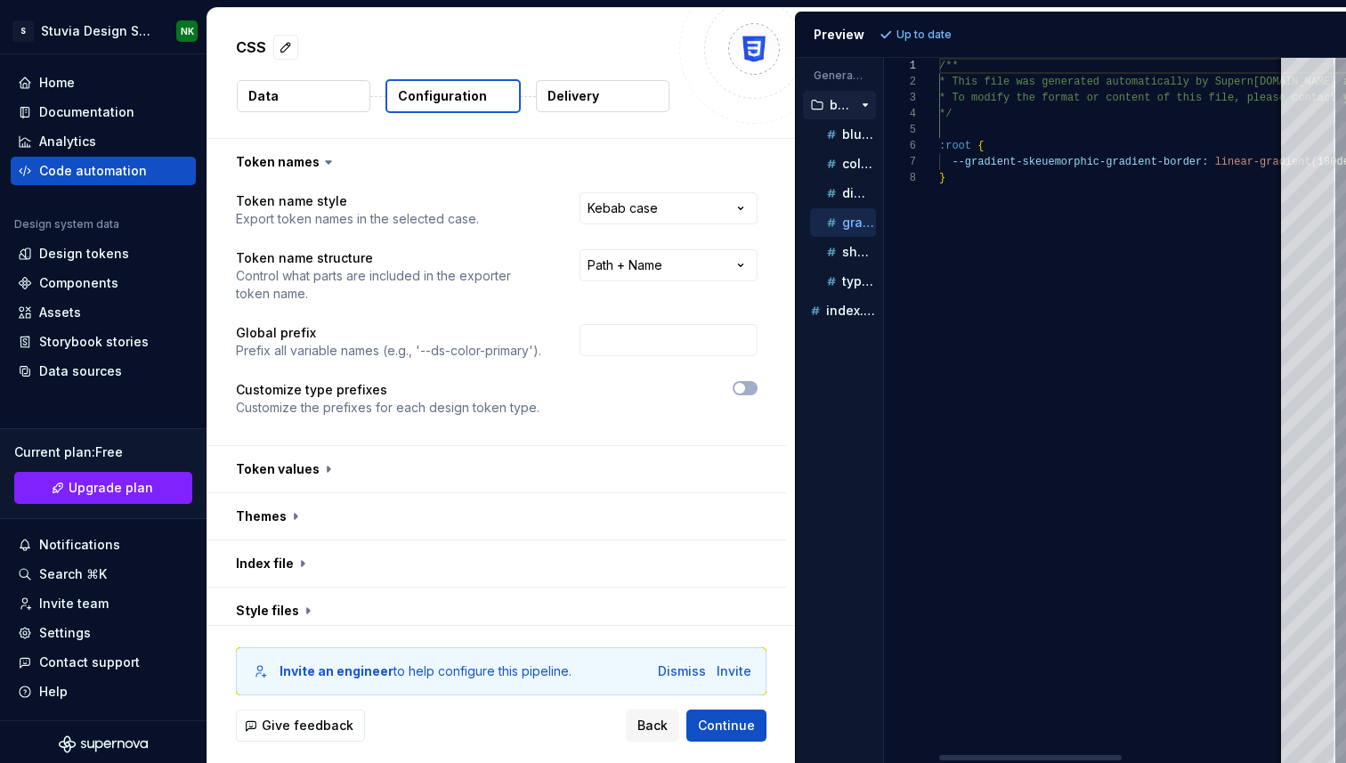
scroll to position [112, 0]
click at [836, 196] on icon "button" at bounding box center [832, 193] width 18 height 18
click at [837, 167] on icon "button" at bounding box center [832, 164] width 18 height 18
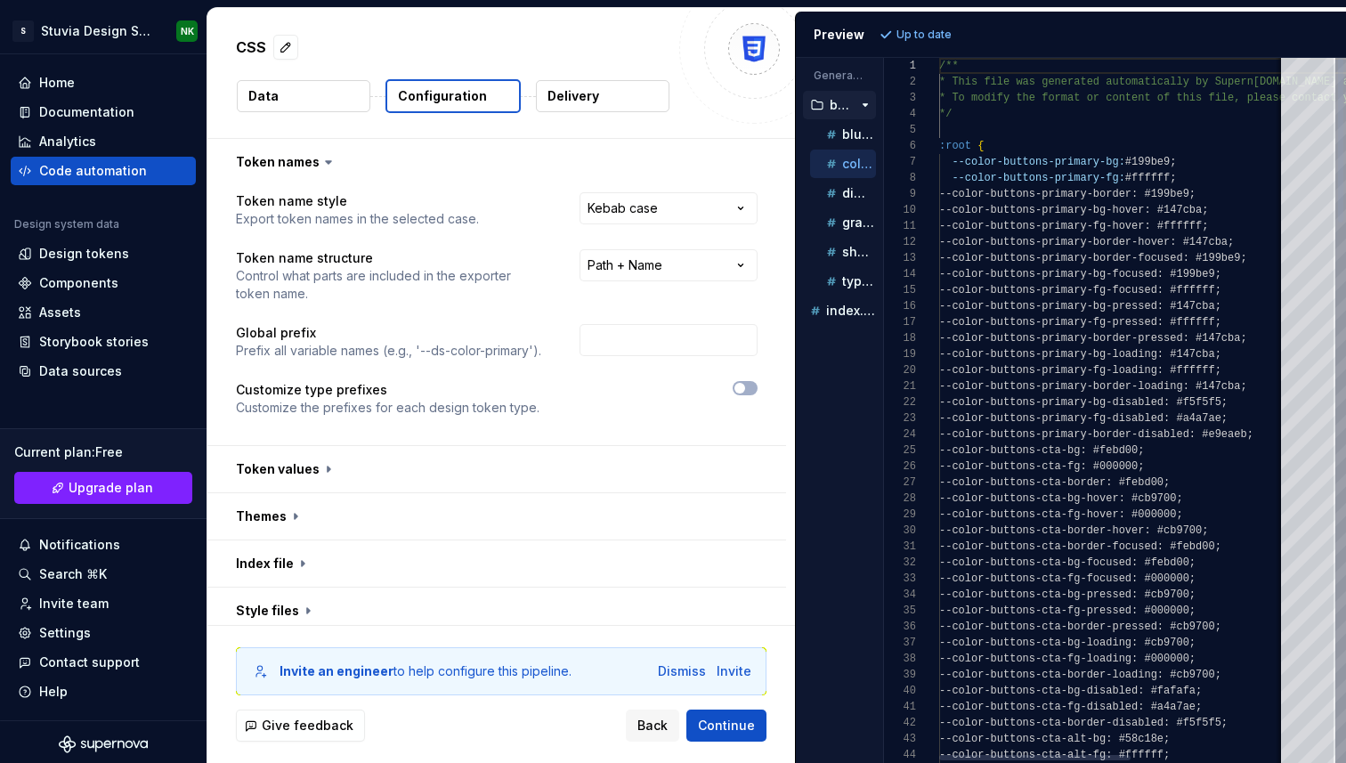
scroll to position [160, 0]
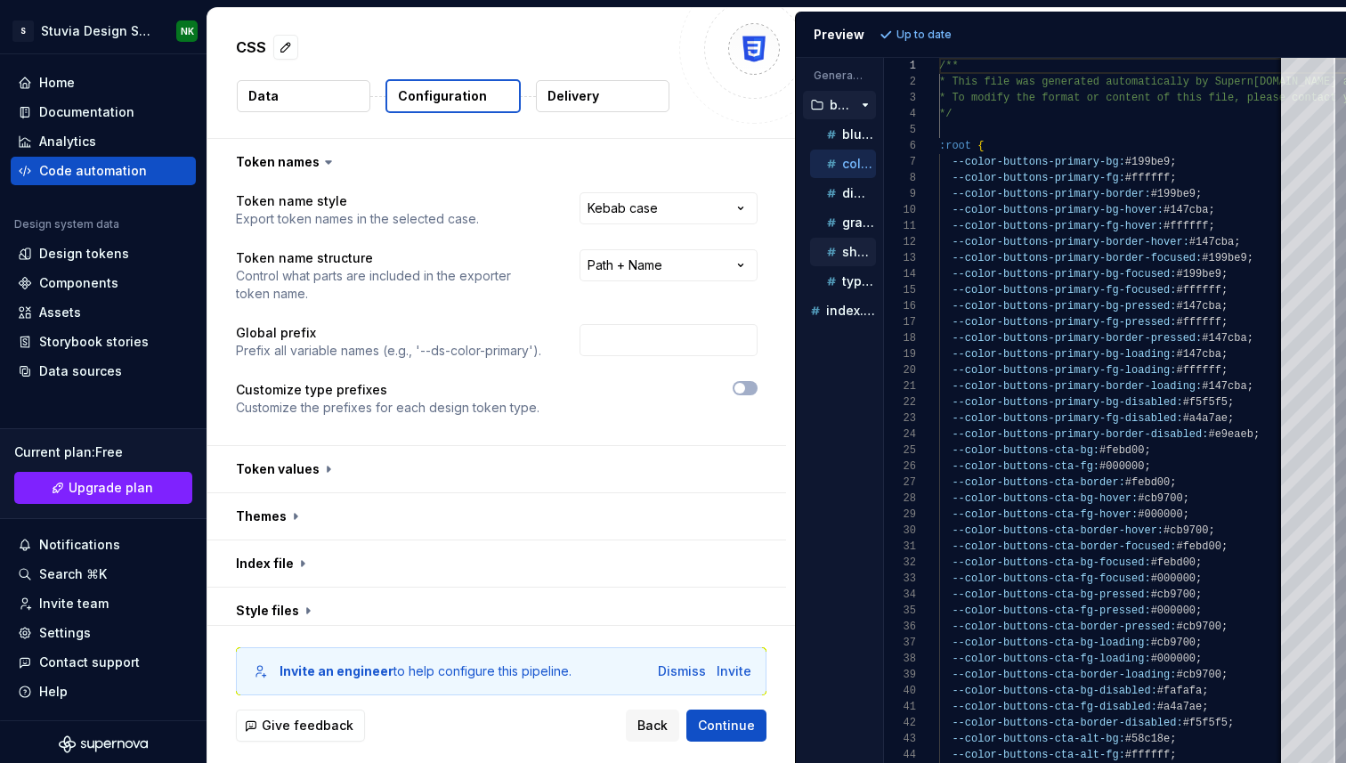
click at [833, 242] on button "shadow.css" at bounding box center [843, 252] width 66 height 20
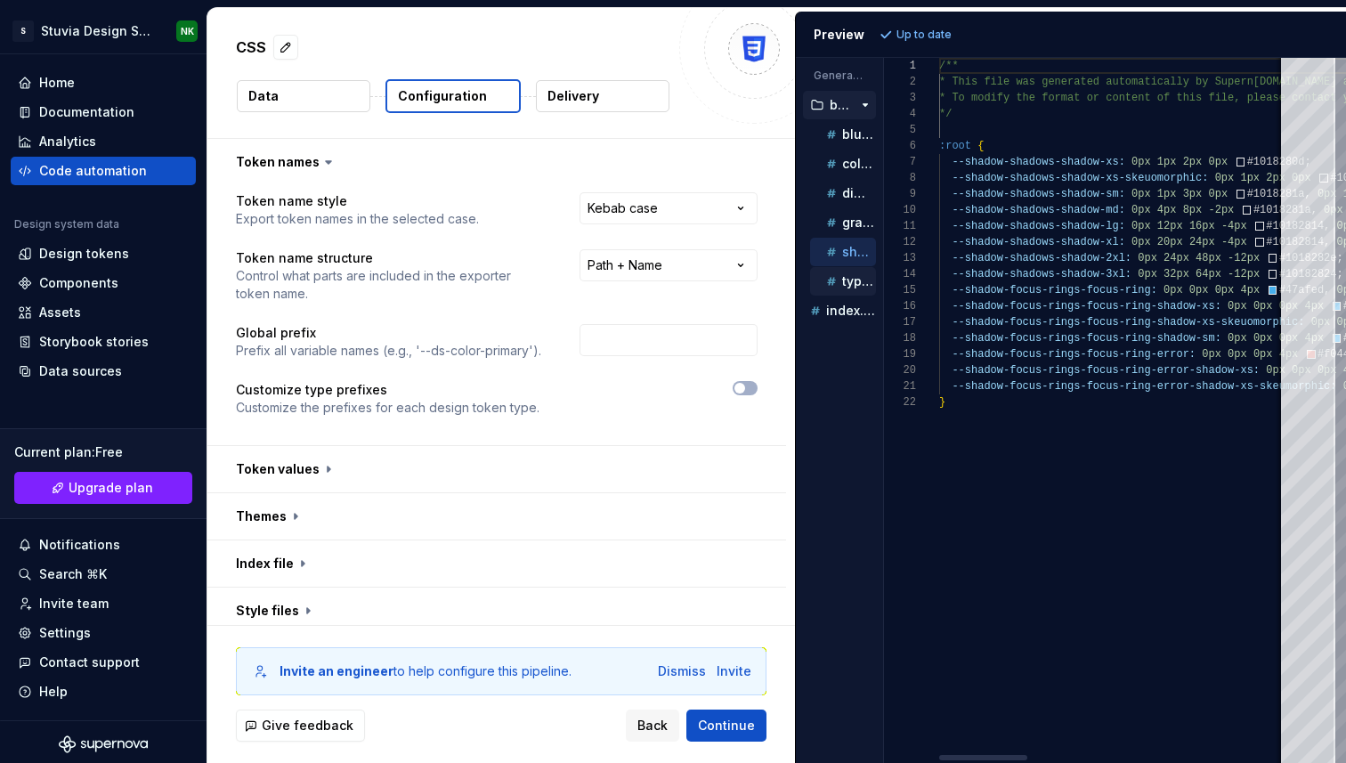
click at [837, 288] on icon "button" at bounding box center [832, 281] width 18 height 18
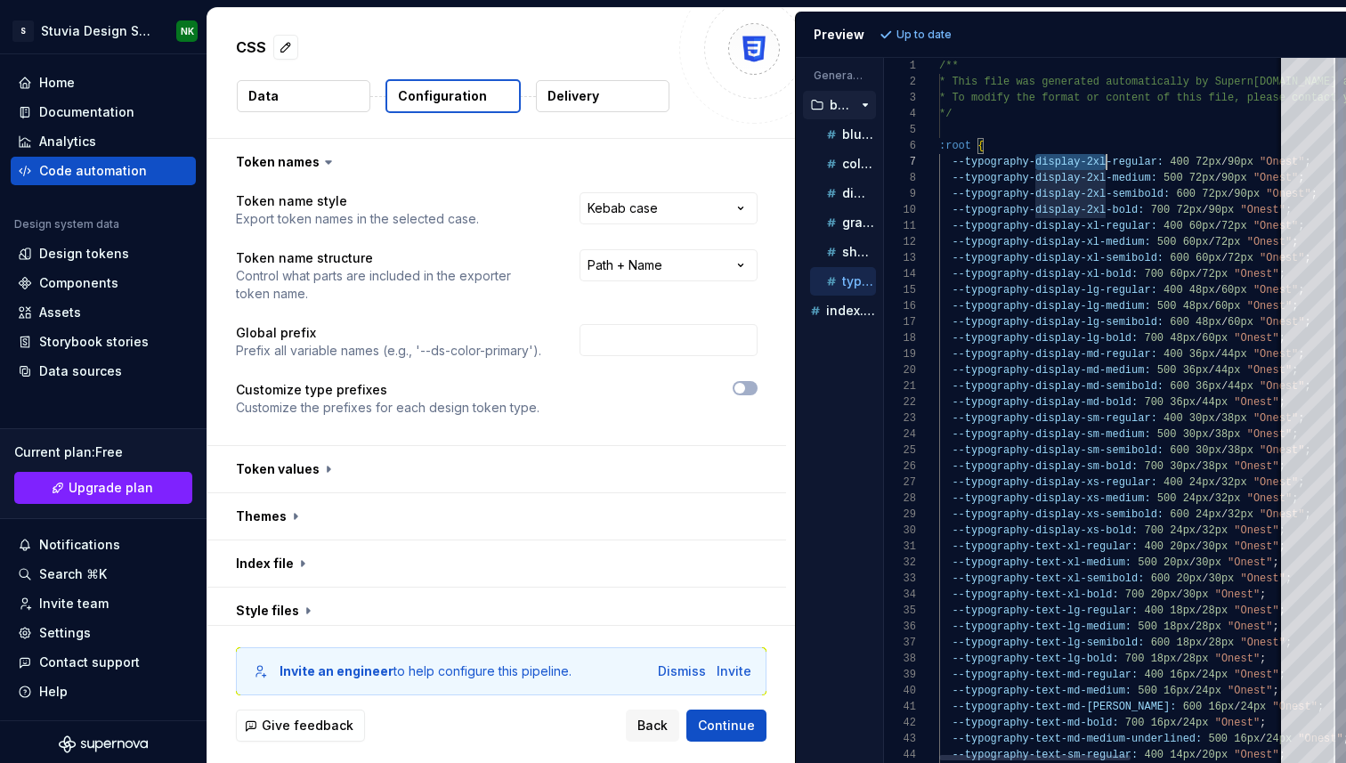
drag, startPoint x: 1035, startPoint y: 165, endPoint x: 1108, endPoint y: 165, distance: 73.0
click at [1108, 165] on div "/** * This file was generated automatically by Supern [DOMAIN_NAME] and should …" at bounding box center [1253, 496] width 628 height 876
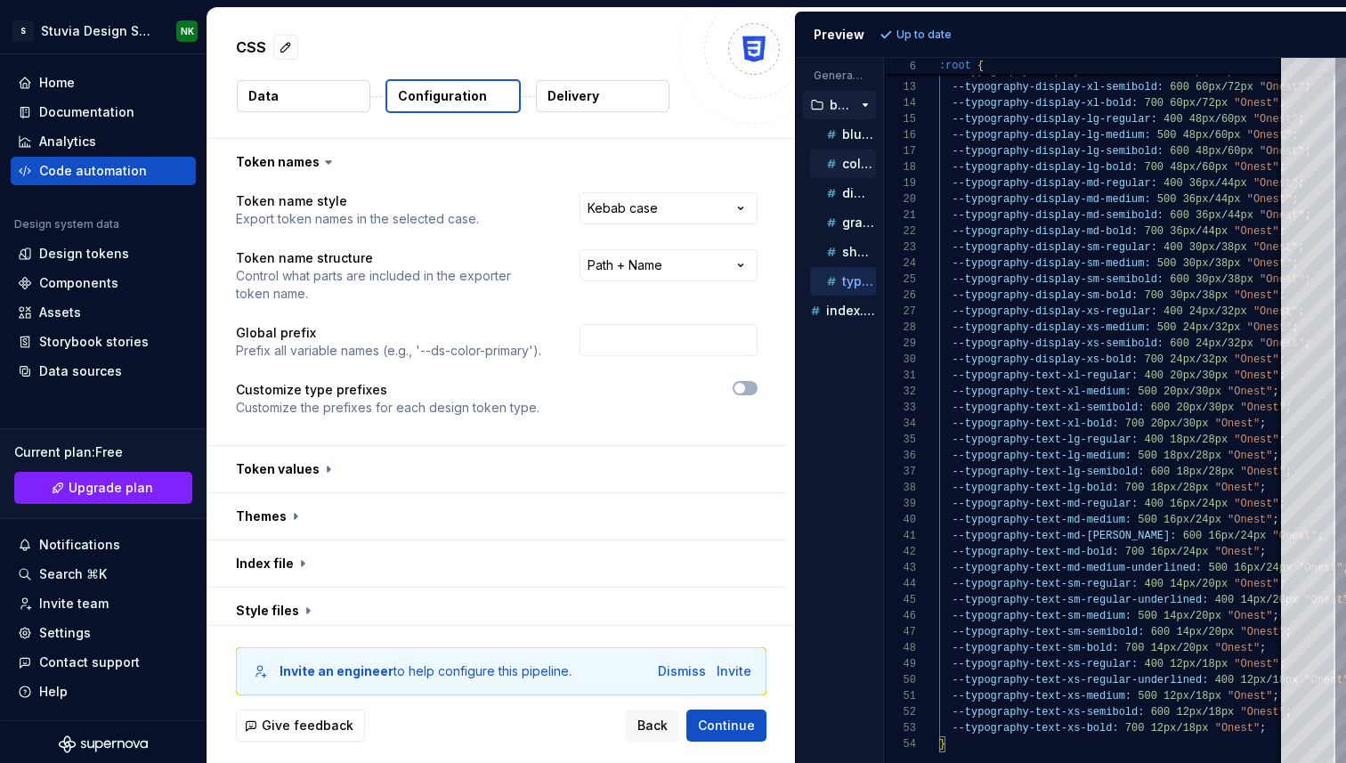
click at [827, 160] on icon "button" at bounding box center [832, 164] width 18 height 18
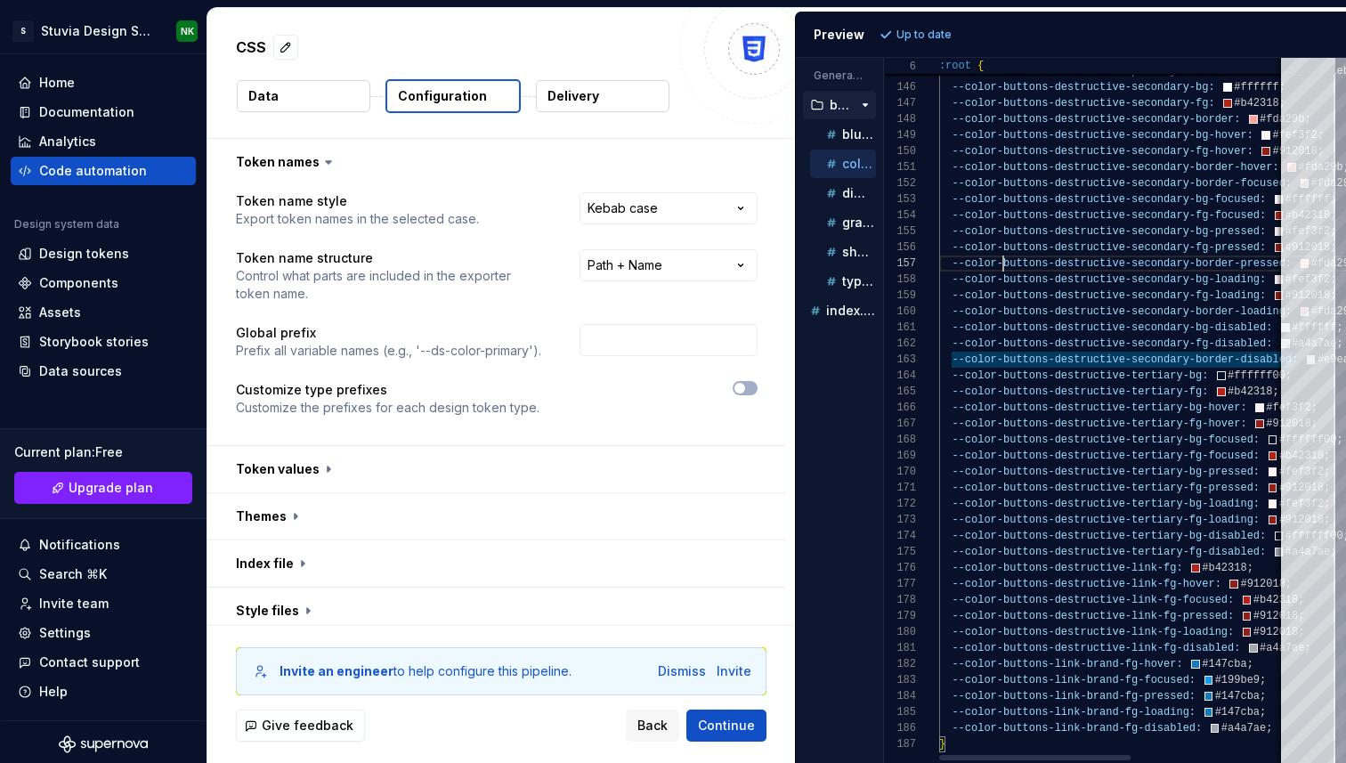
scroll to position [96, 64]
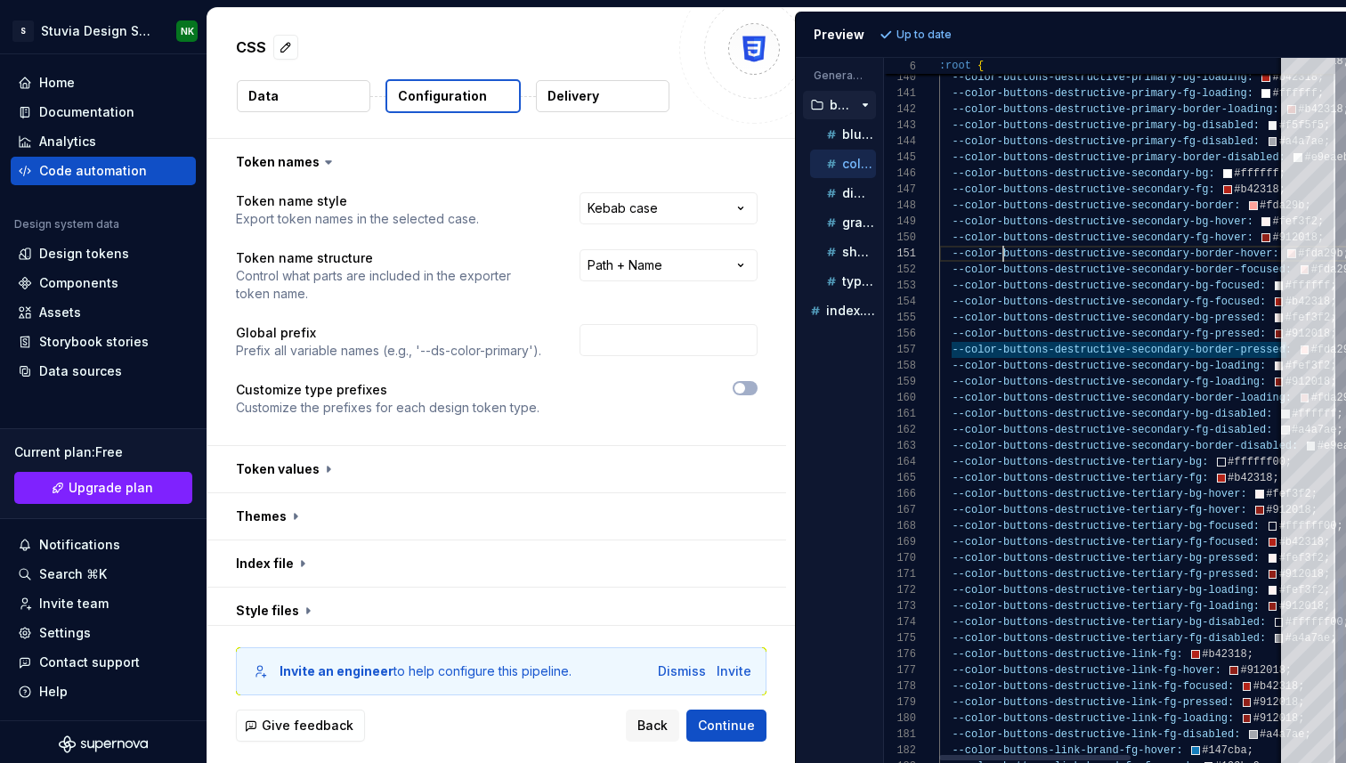
scroll to position [0, 64]
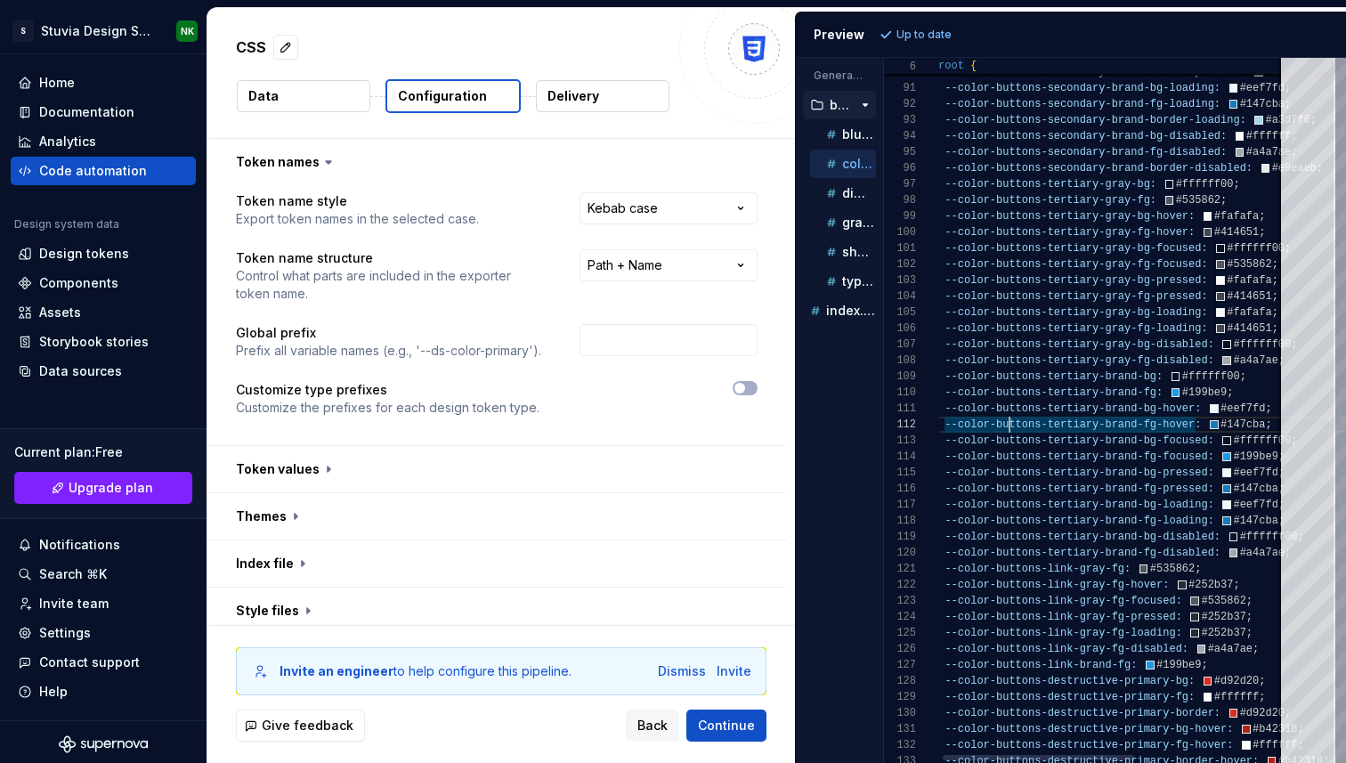
click at [1006, 261] on div "--color-buttons-destructive-primary-border-hover: #b42318 ; --color-buttons-des…" at bounding box center [1246, 142] width 628 height 3008
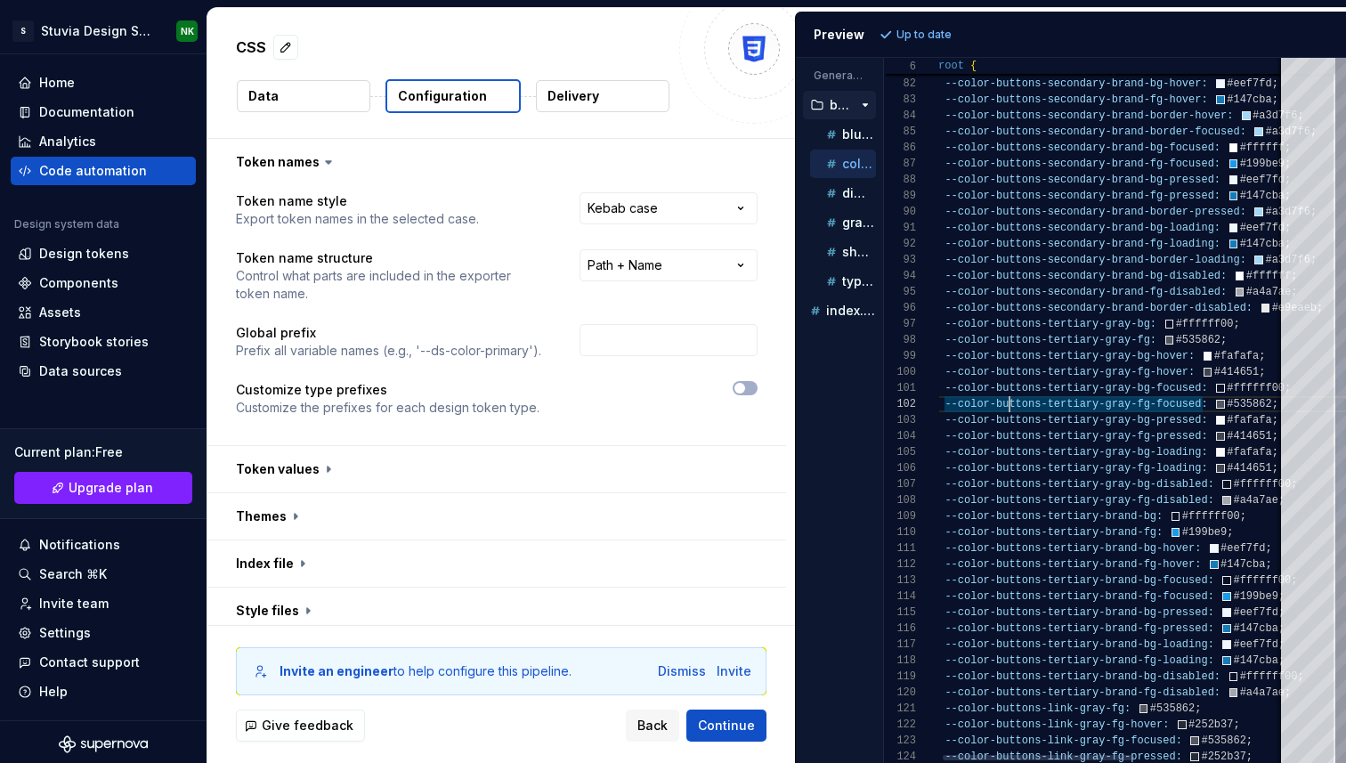
click at [1006, 261] on div "--color-buttons-link-gray-fg-pressed: #252b37 ; --color-buttons-link-gray-fg-fo…" at bounding box center [1246, 281] width 628 height 3008
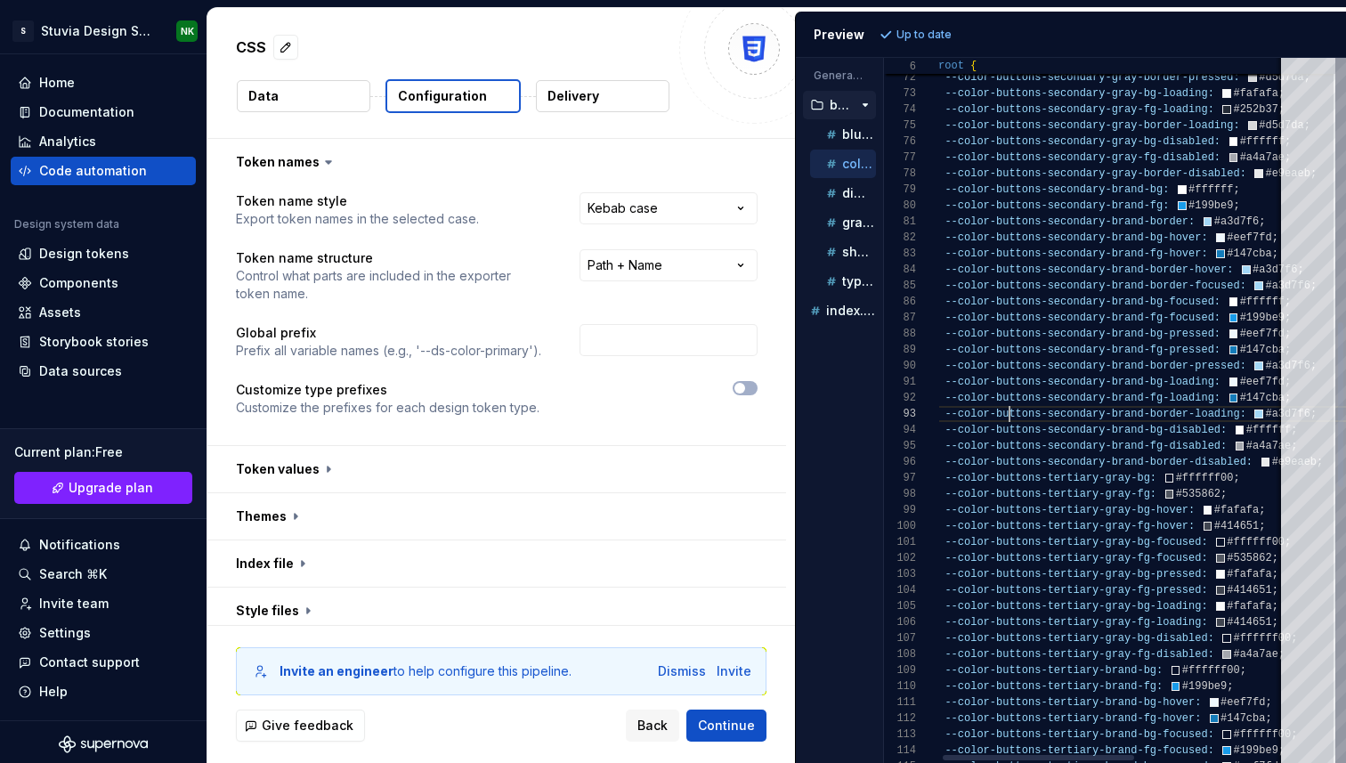
click at [1006, 261] on div "--color-buttons-tertiary-brand-bg-pressed: #eef7fd ; --color-buttons-tertiary-b…" at bounding box center [1246, 436] width 628 height 3008
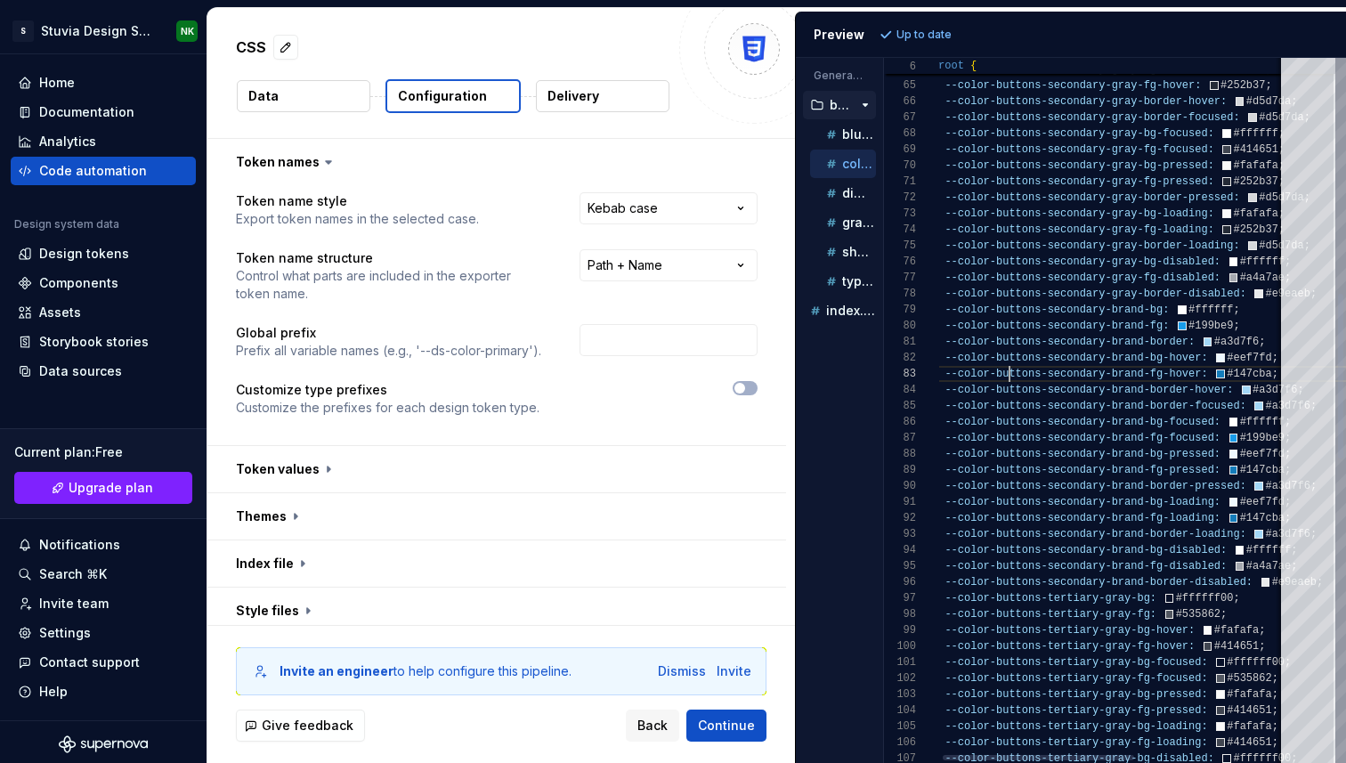
click at [1006, 261] on div "--color-buttons-tertiary-gray-bg-disabled: #ffffff00 ; --color-buttons-tertiary…" at bounding box center [1246, 556] width 628 height 3008
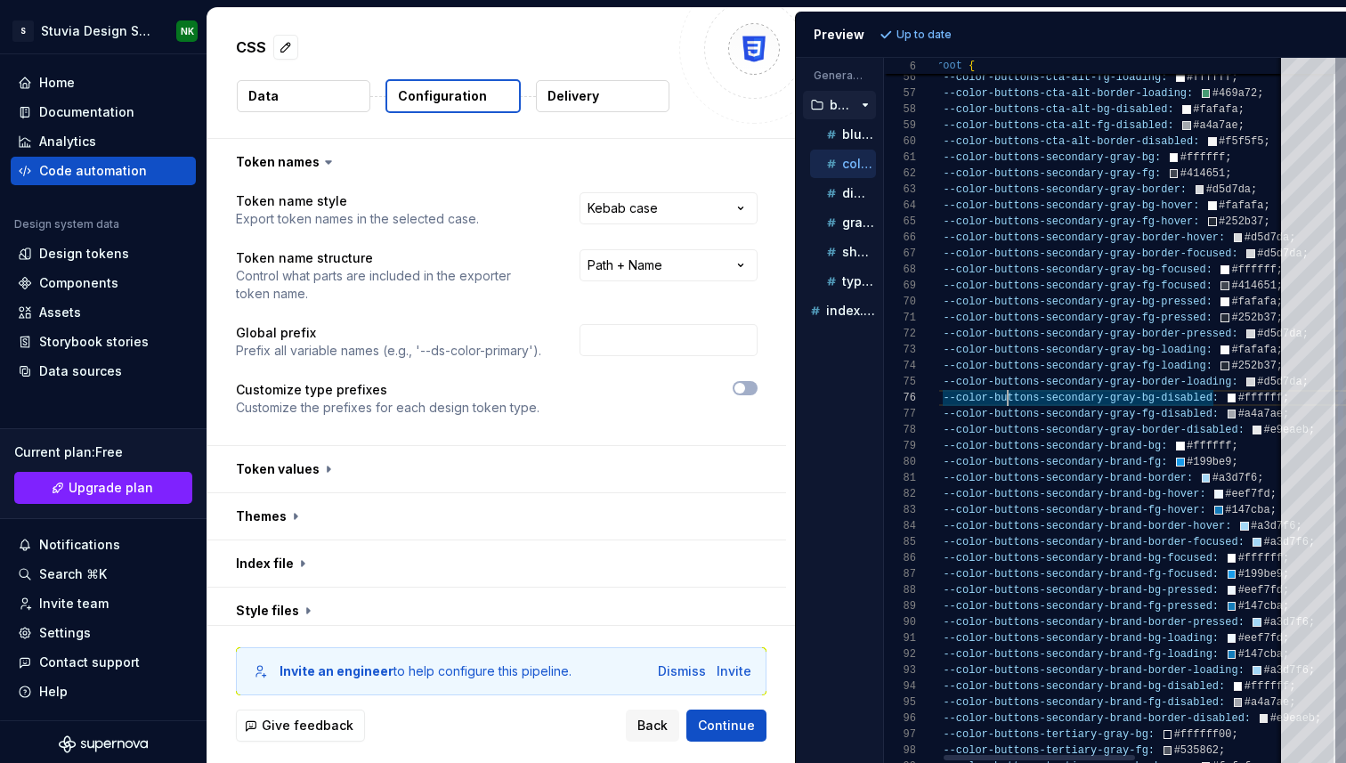
click at [1006, 260] on div "--color-buttons-tertiary-gray-bg-hover: #fafafa ; --color-buttons-tertiary-gray…" at bounding box center [1244, 692] width 628 height 3008
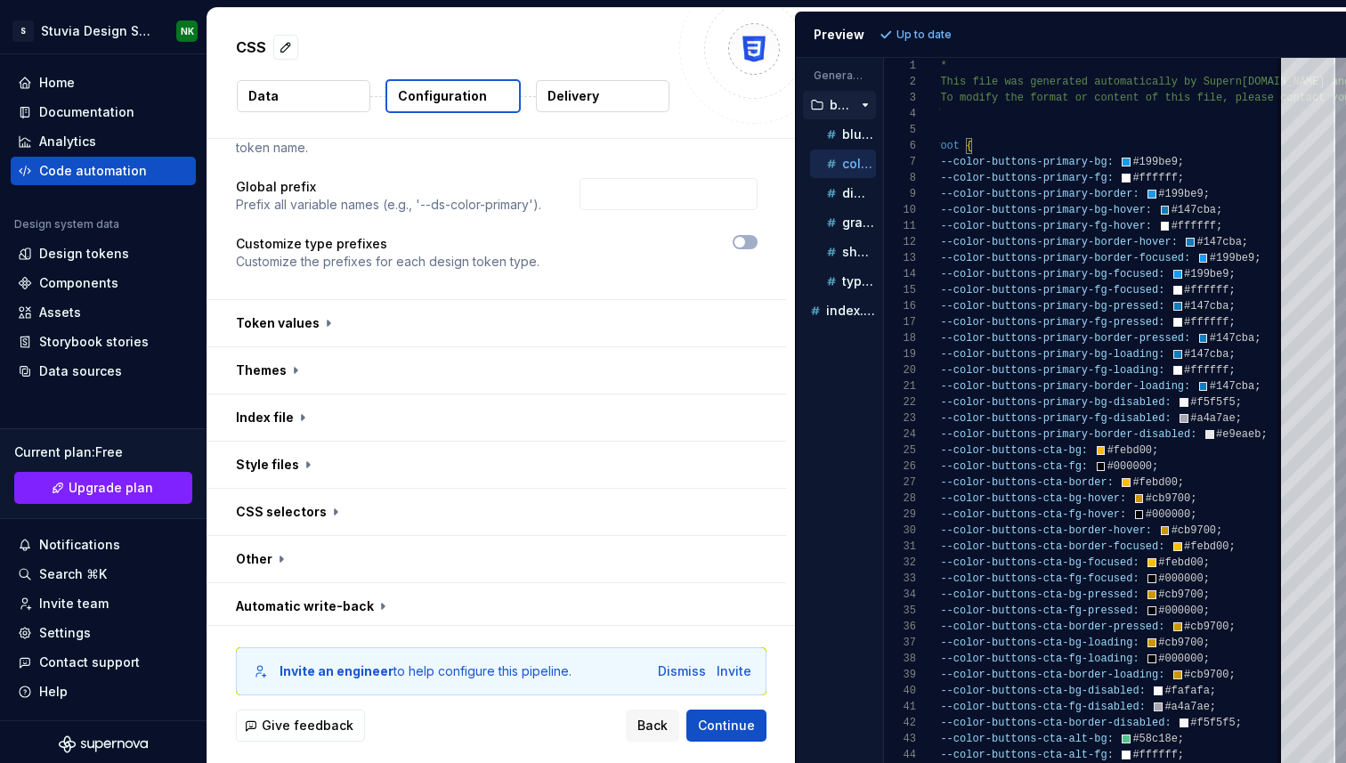
scroll to position [151, 0]
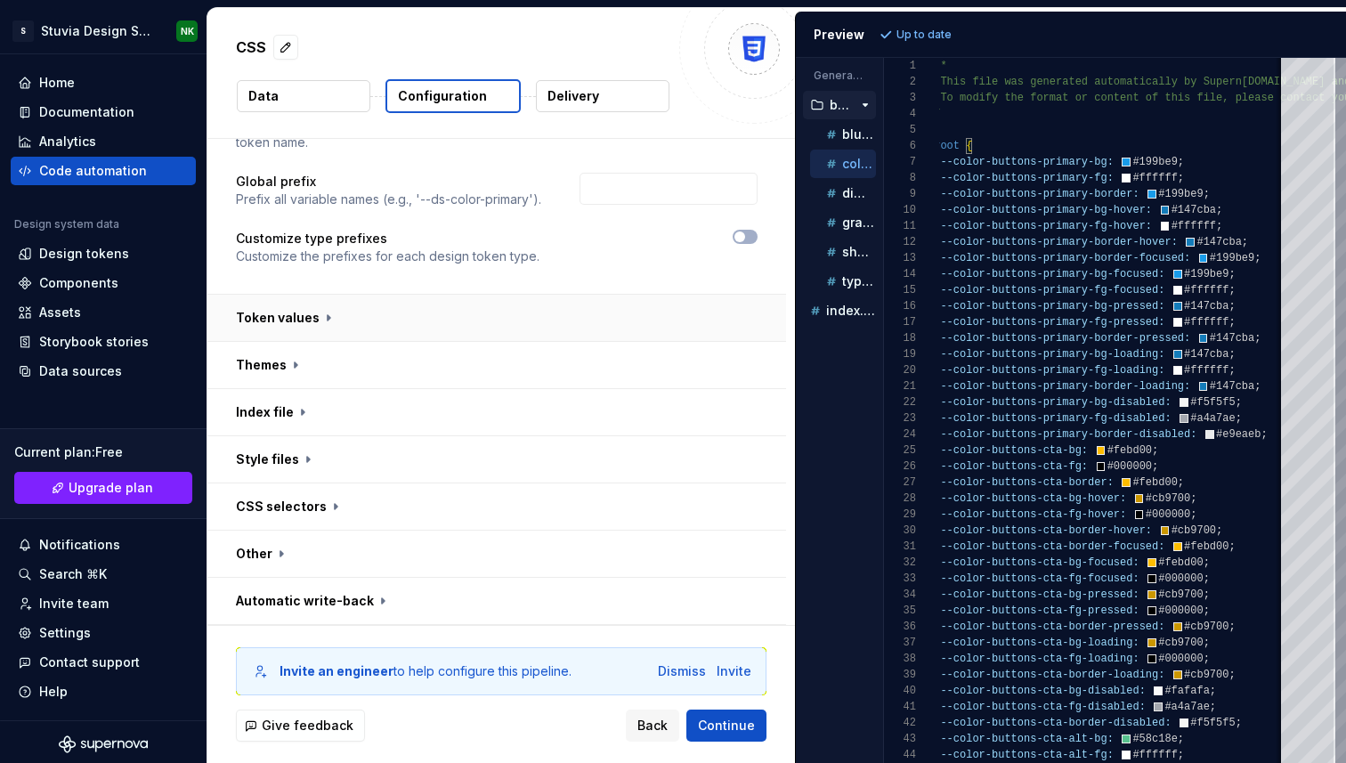
click at [307, 323] on button "button" at bounding box center [496, 318] width 579 height 46
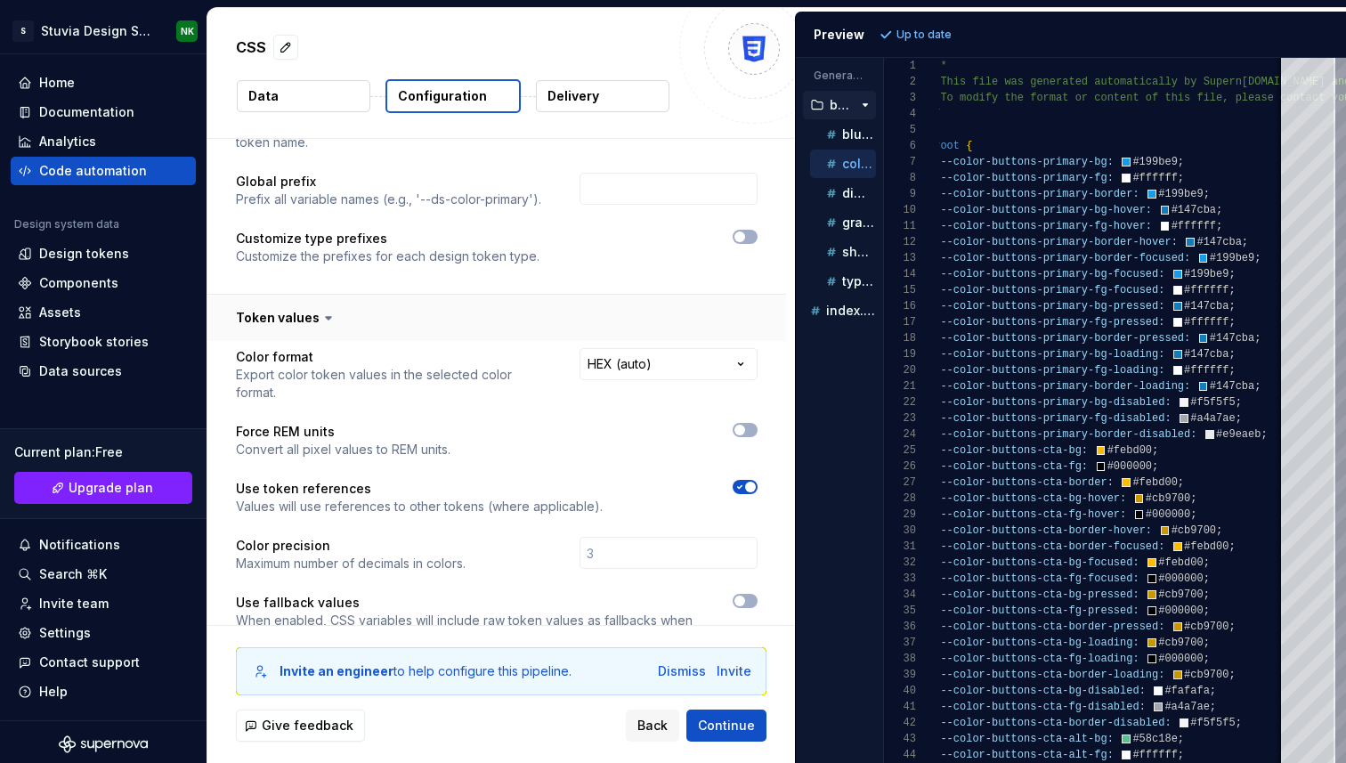
scroll to position [226, 0]
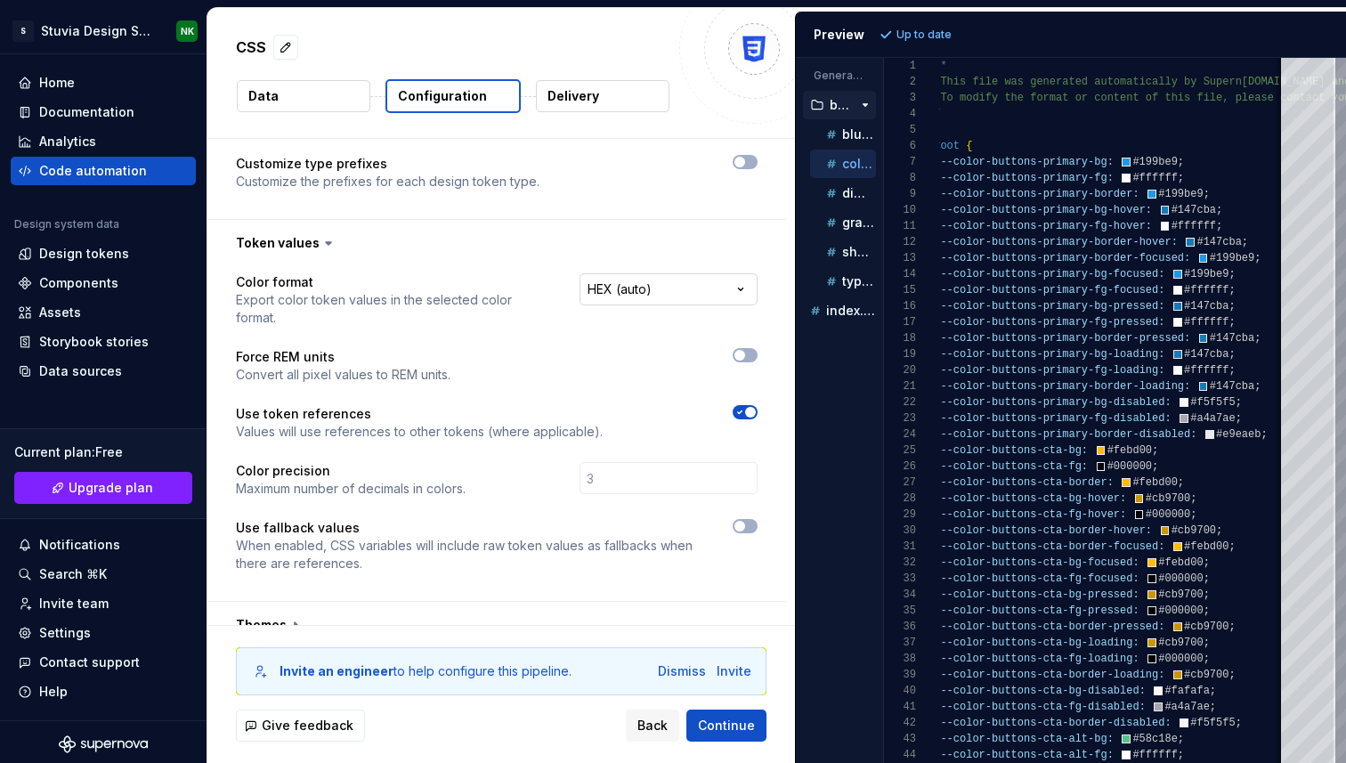
click at [687, 299] on html "**********" at bounding box center [673, 381] width 1346 height 763
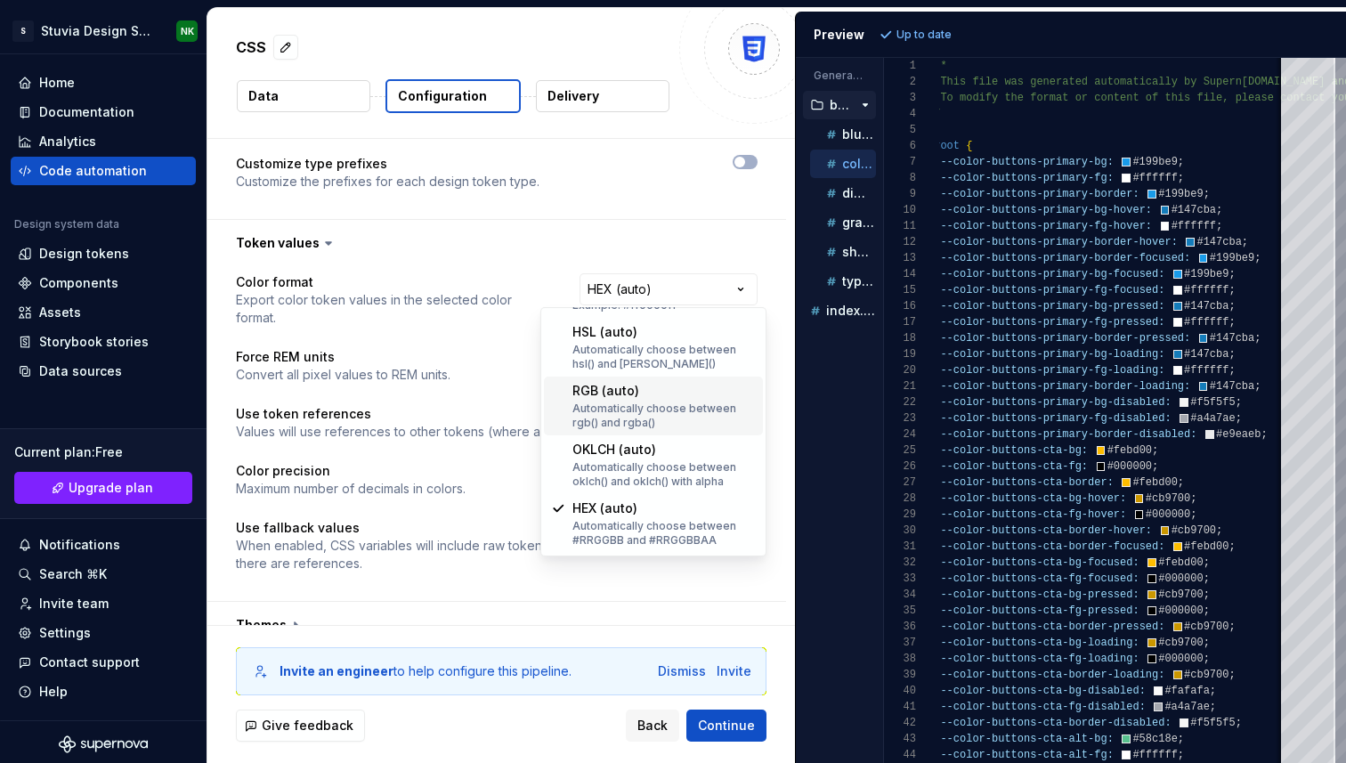
scroll to position [0, 0]
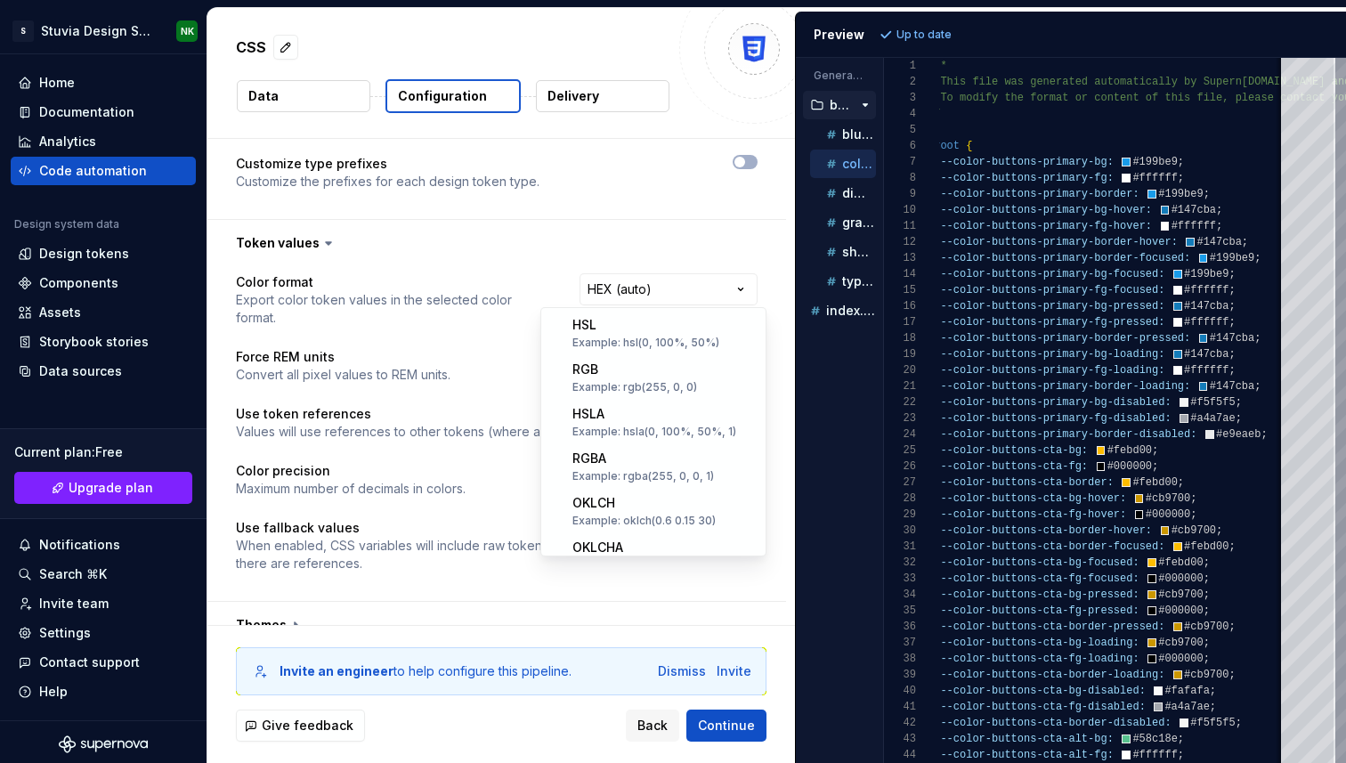
click at [636, 244] on html "**********" at bounding box center [673, 381] width 1346 height 763
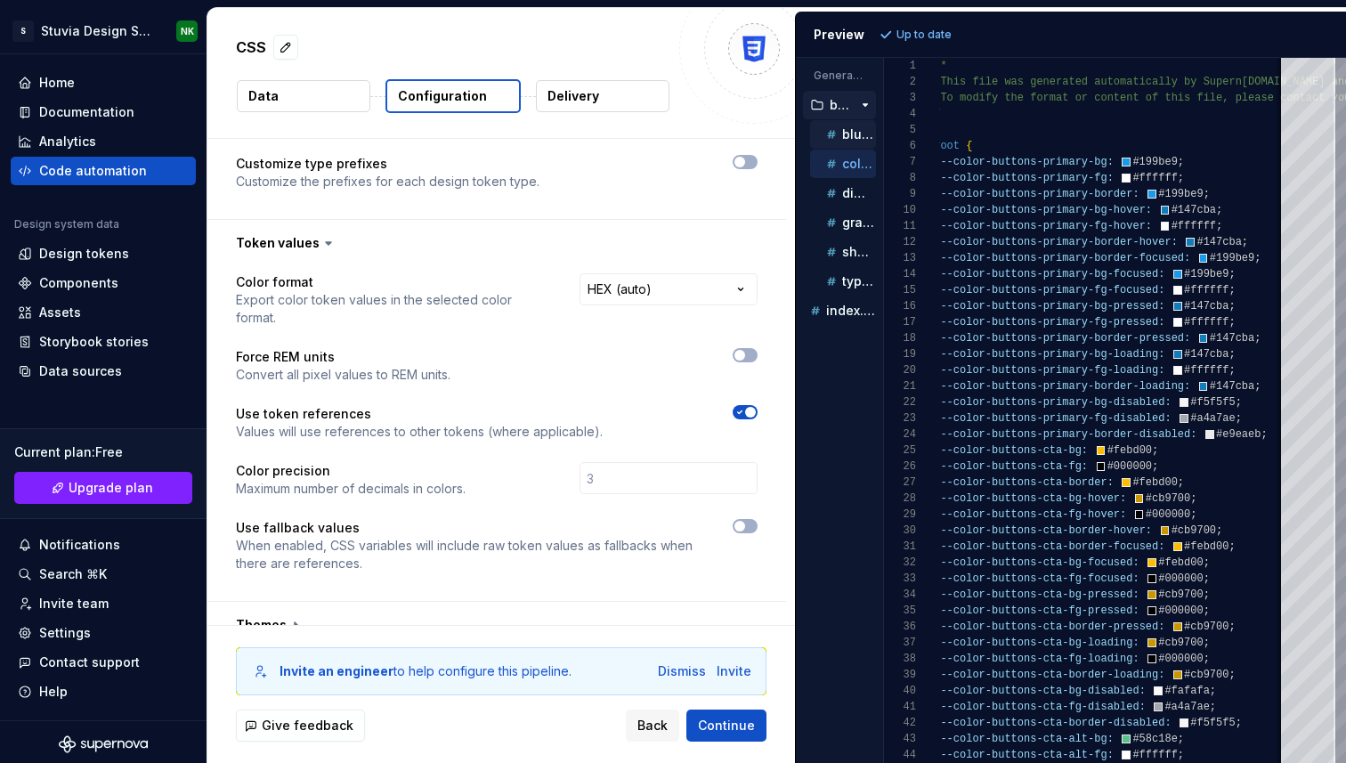
click at [852, 137] on p "blur.css" at bounding box center [859, 134] width 34 height 14
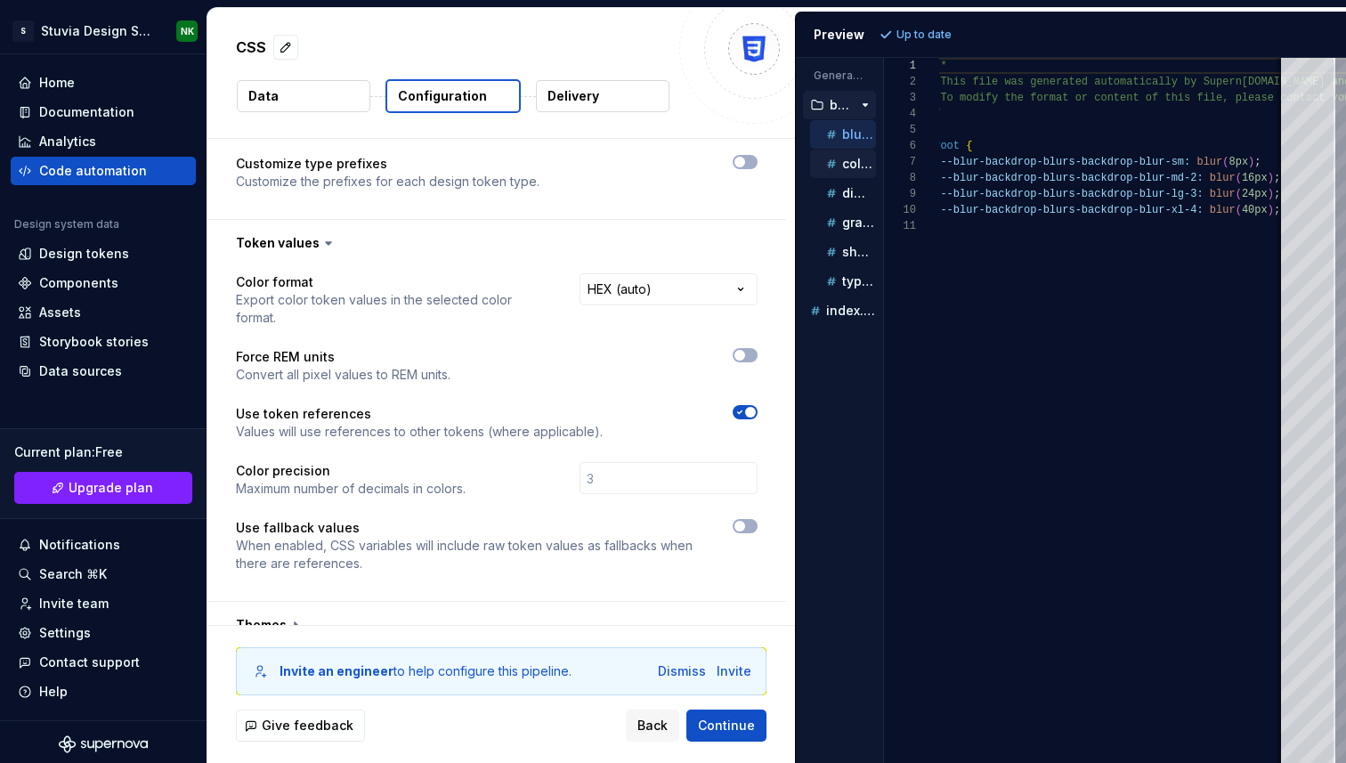
click at [847, 165] on p "color.css" at bounding box center [859, 164] width 34 height 14
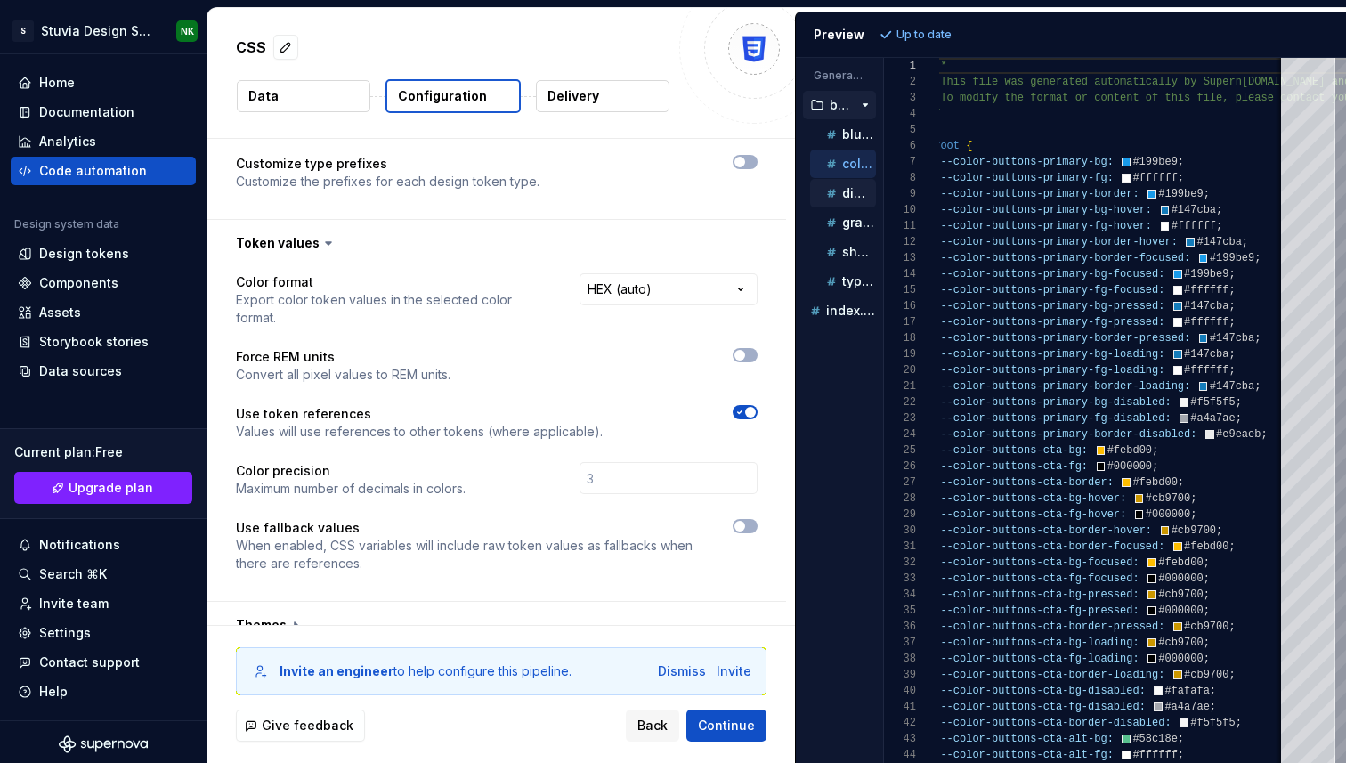
click at [847, 193] on p "dimension.css" at bounding box center [859, 193] width 34 height 14
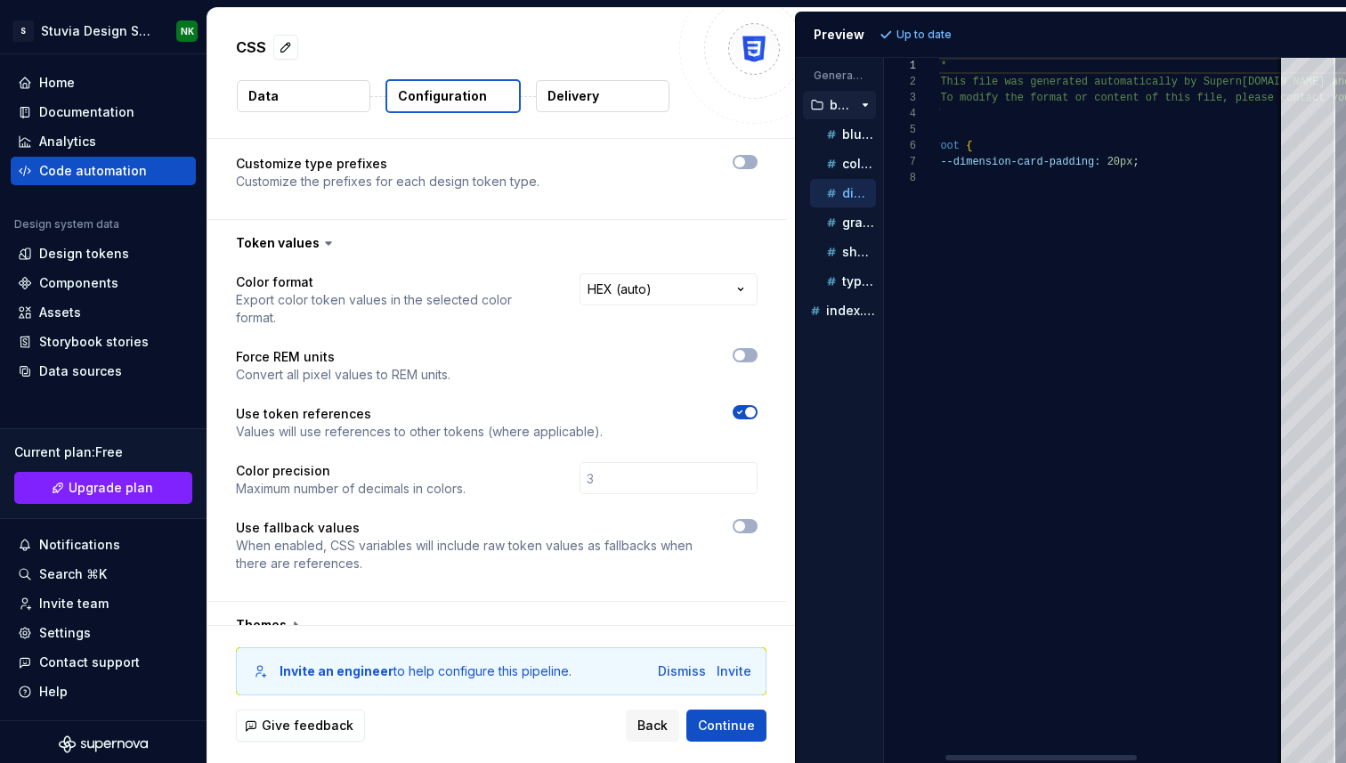
scroll to position [127, 77]
click at [845, 228] on p "gradient.css" at bounding box center [859, 222] width 34 height 14
click at [843, 263] on div "shadow.css" at bounding box center [843, 252] width 66 height 28
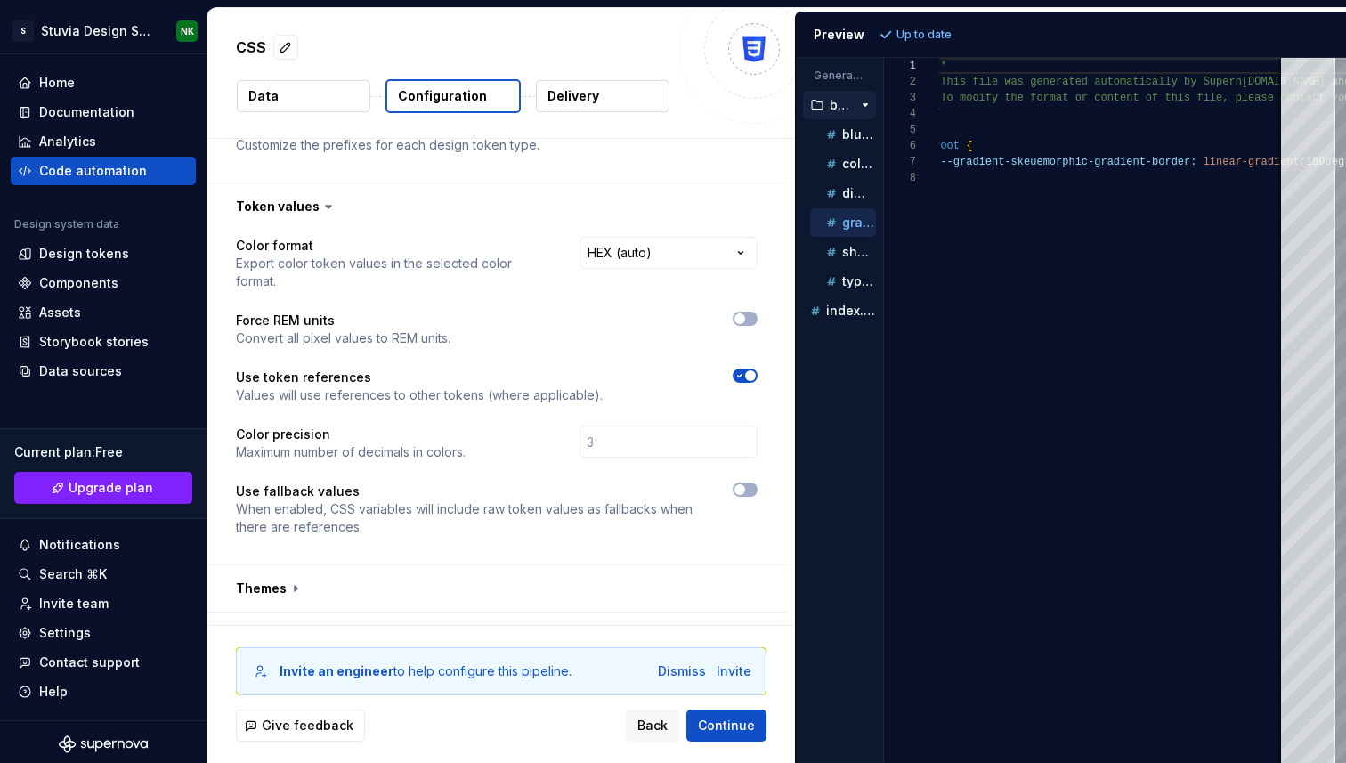
scroll to position [287, 0]
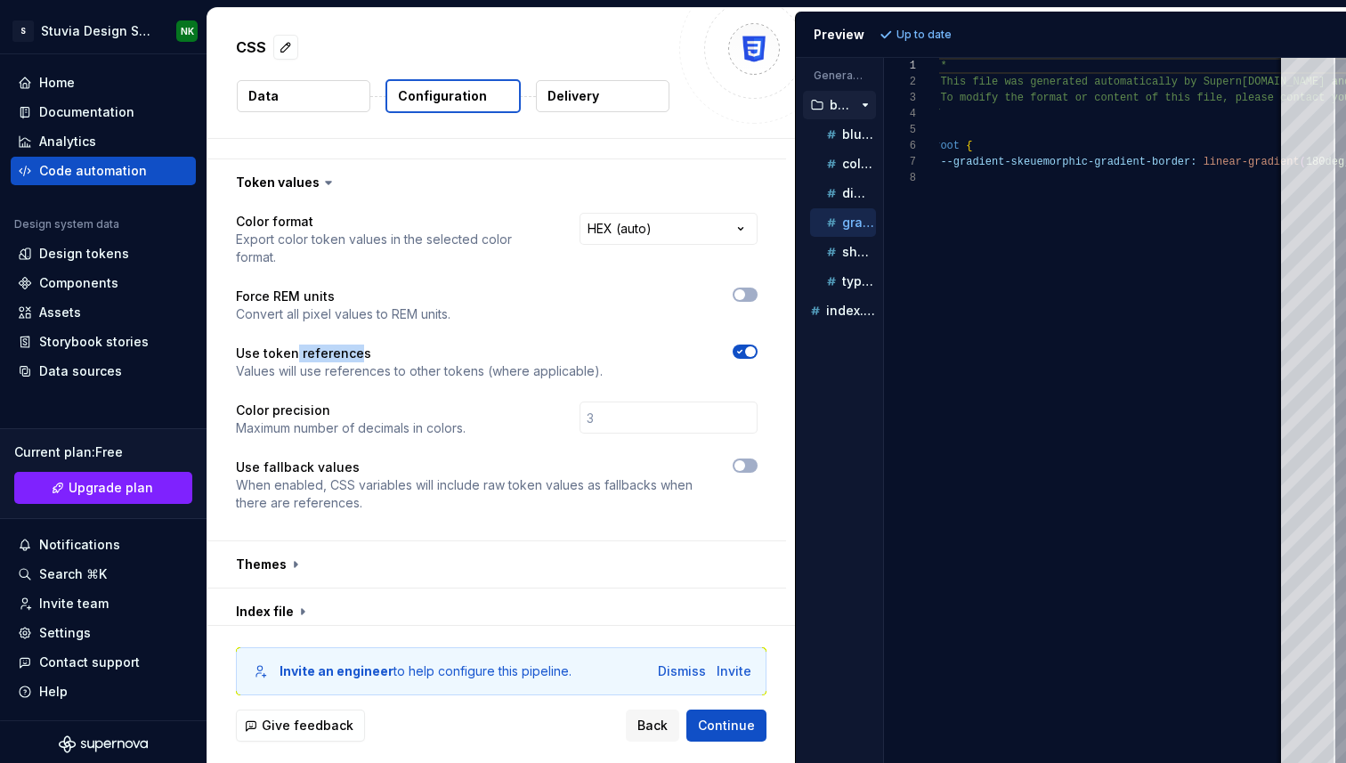
drag, startPoint x: 297, startPoint y: 338, endPoint x: 354, endPoint y: 338, distance: 57.9
click at [354, 345] on p "Use token references" at bounding box center [419, 354] width 367 height 18
drag, startPoint x: 370, startPoint y: 351, endPoint x: 471, endPoint y: 351, distance: 101.5
click at [471, 362] on p "Values will use references to other tokens (where applicable)." at bounding box center [419, 371] width 367 height 18
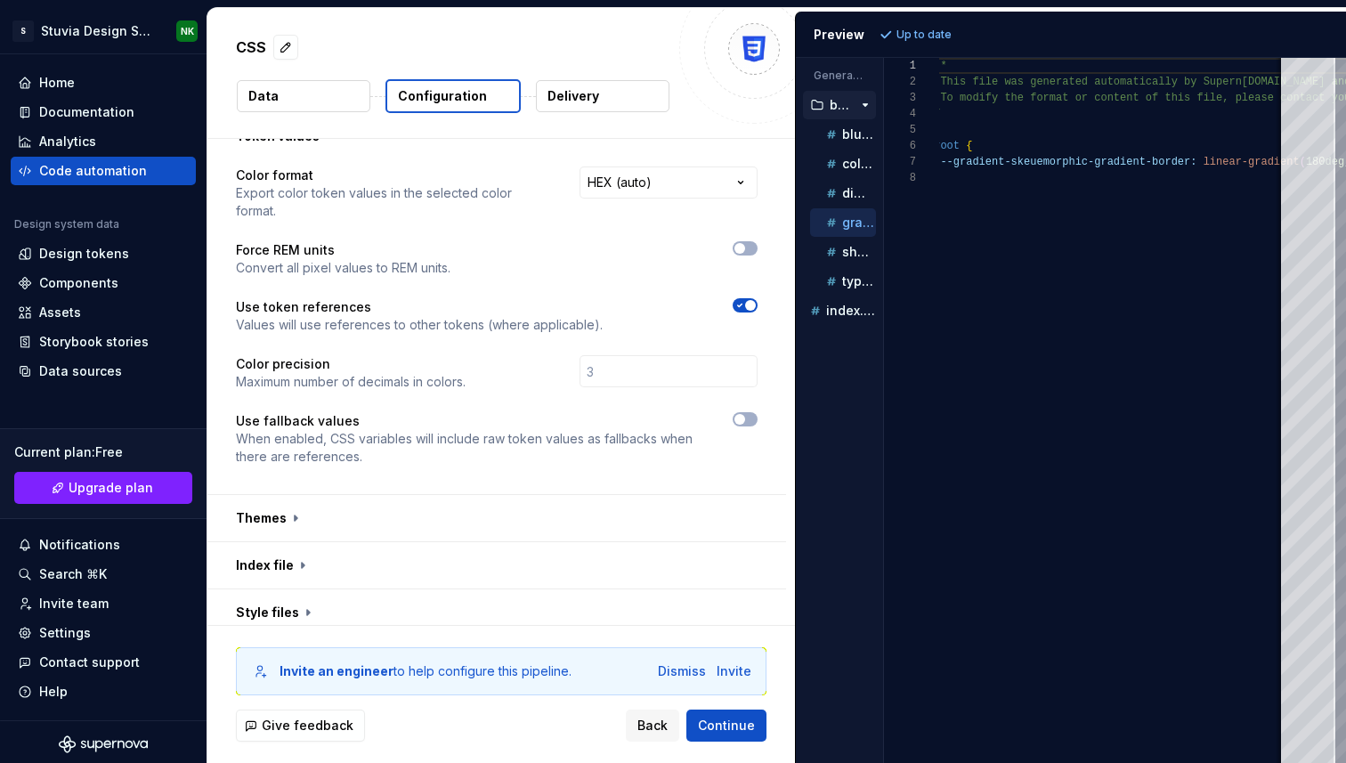
scroll to position [334, 0]
click at [622, 354] on input "number" at bounding box center [669, 370] width 178 height 32
click at [845, 148] on div "blur.css" at bounding box center [843, 134] width 66 height 28
click at [842, 157] on p "color.css" at bounding box center [859, 164] width 34 height 14
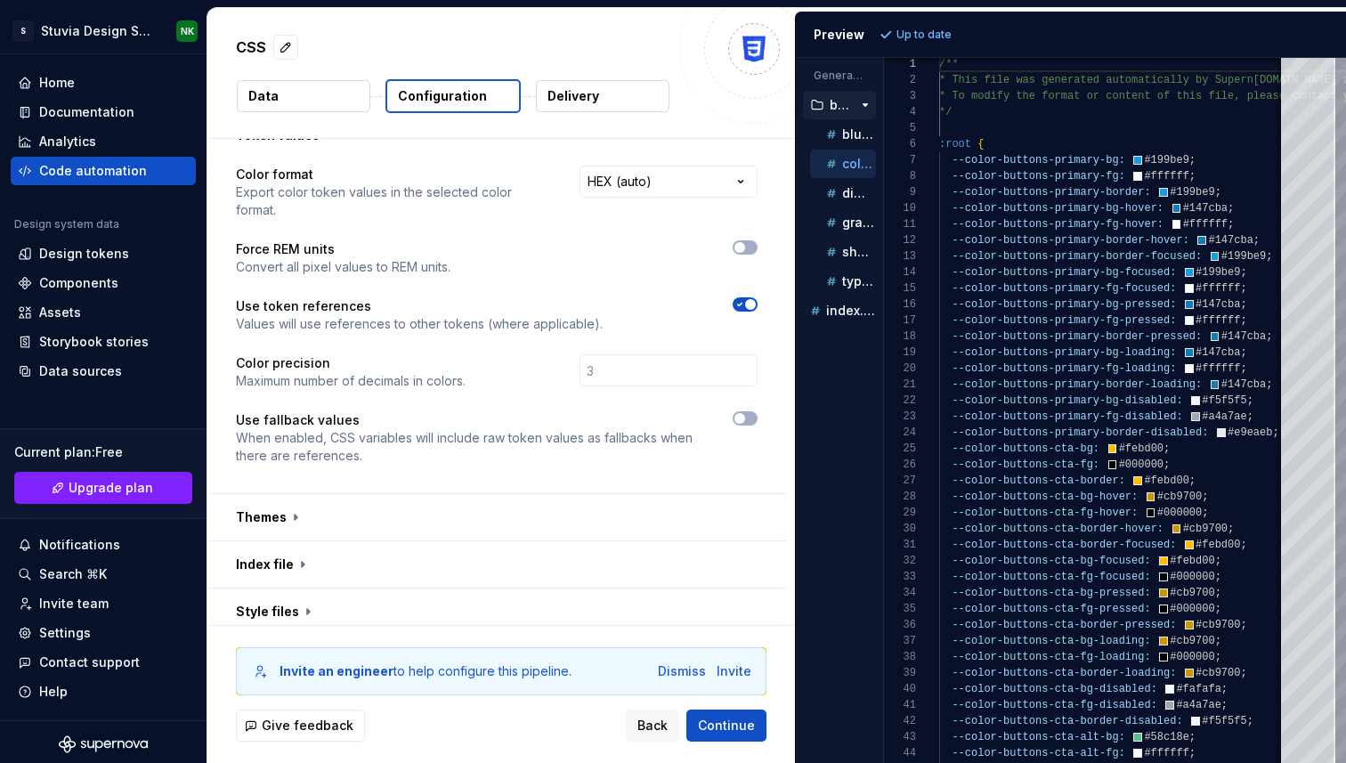
scroll to position [362, 0]
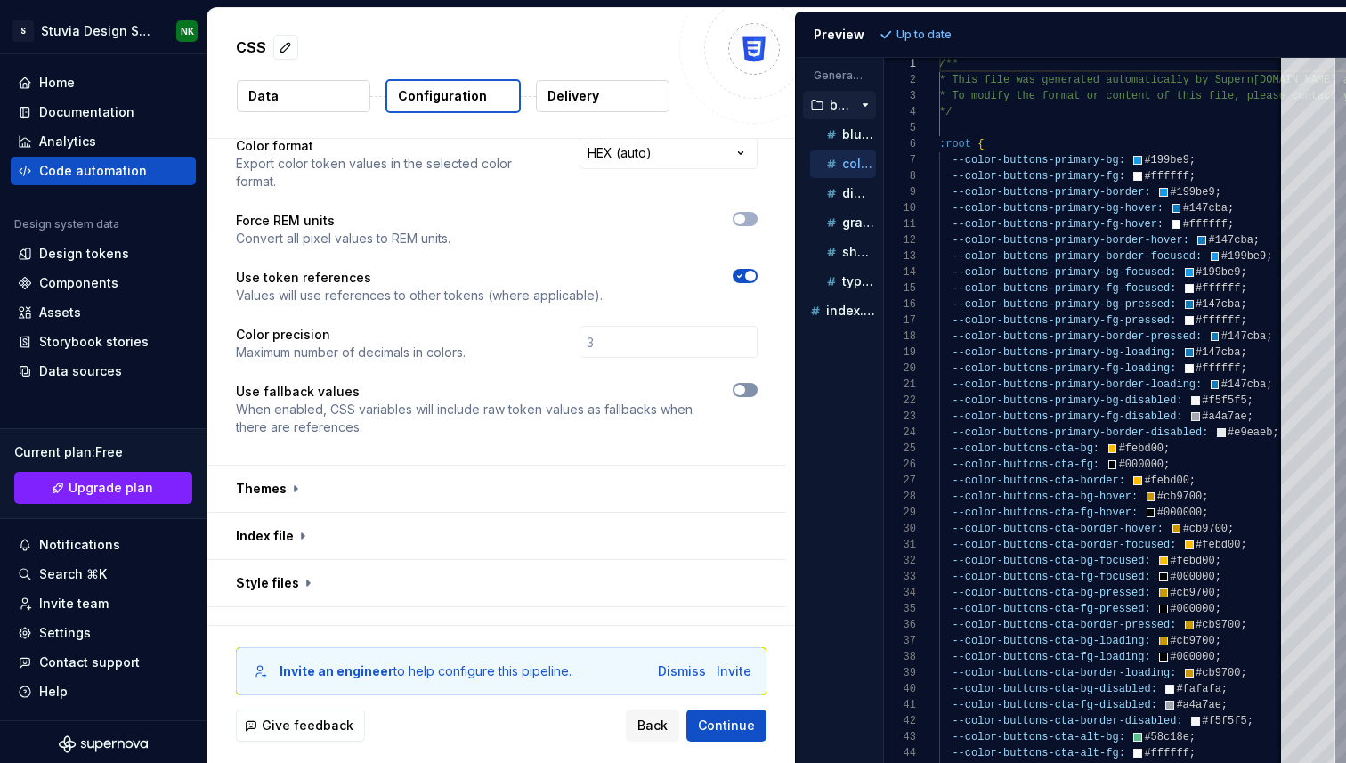
click at [745, 385] on span "button" at bounding box center [740, 390] width 11 height 11
click at [916, 23] on button "Refresh preview" at bounding box center [934, 34] width 119 height 25
click at [839, 138] on icon "button" at bounding box center [832, 135] width 18 height 18
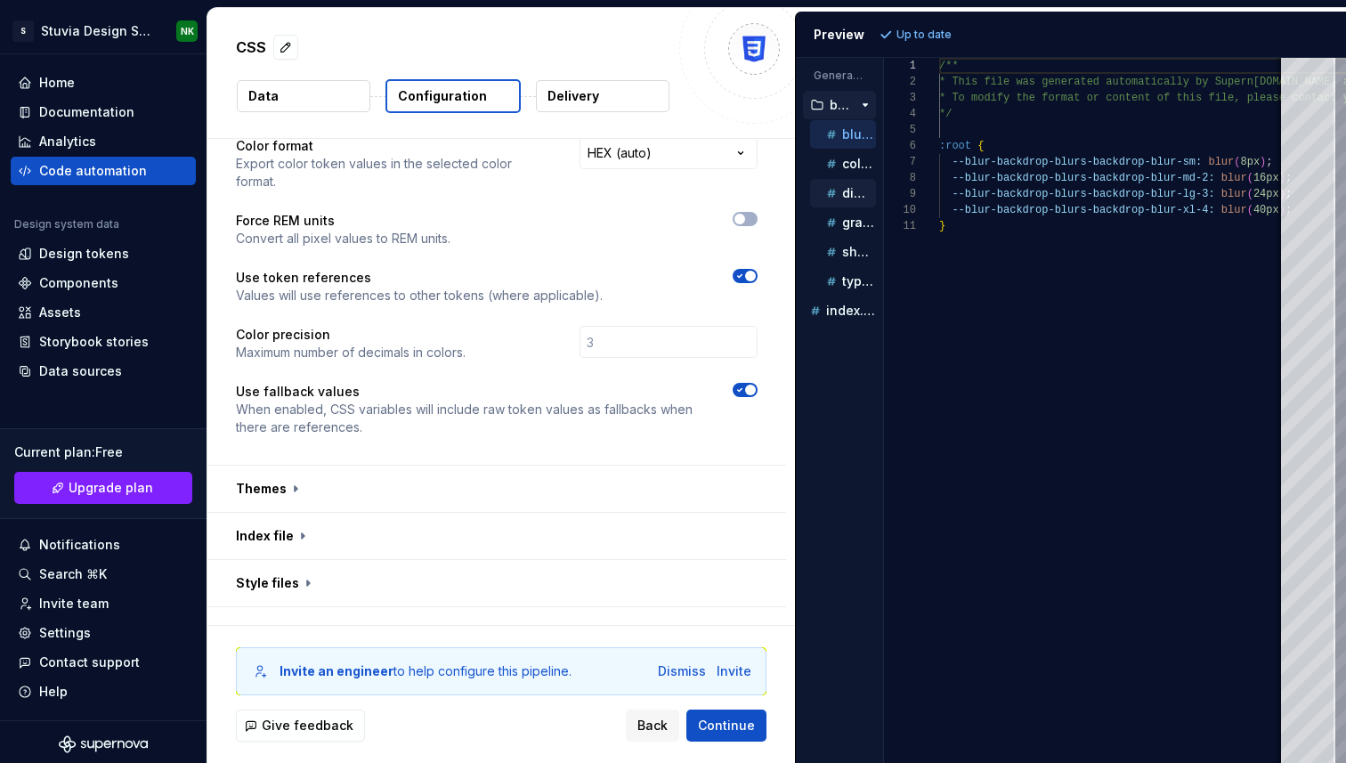
click at [838, 192] on icon "button" at bounding box center [832, 193] width 18 height 18
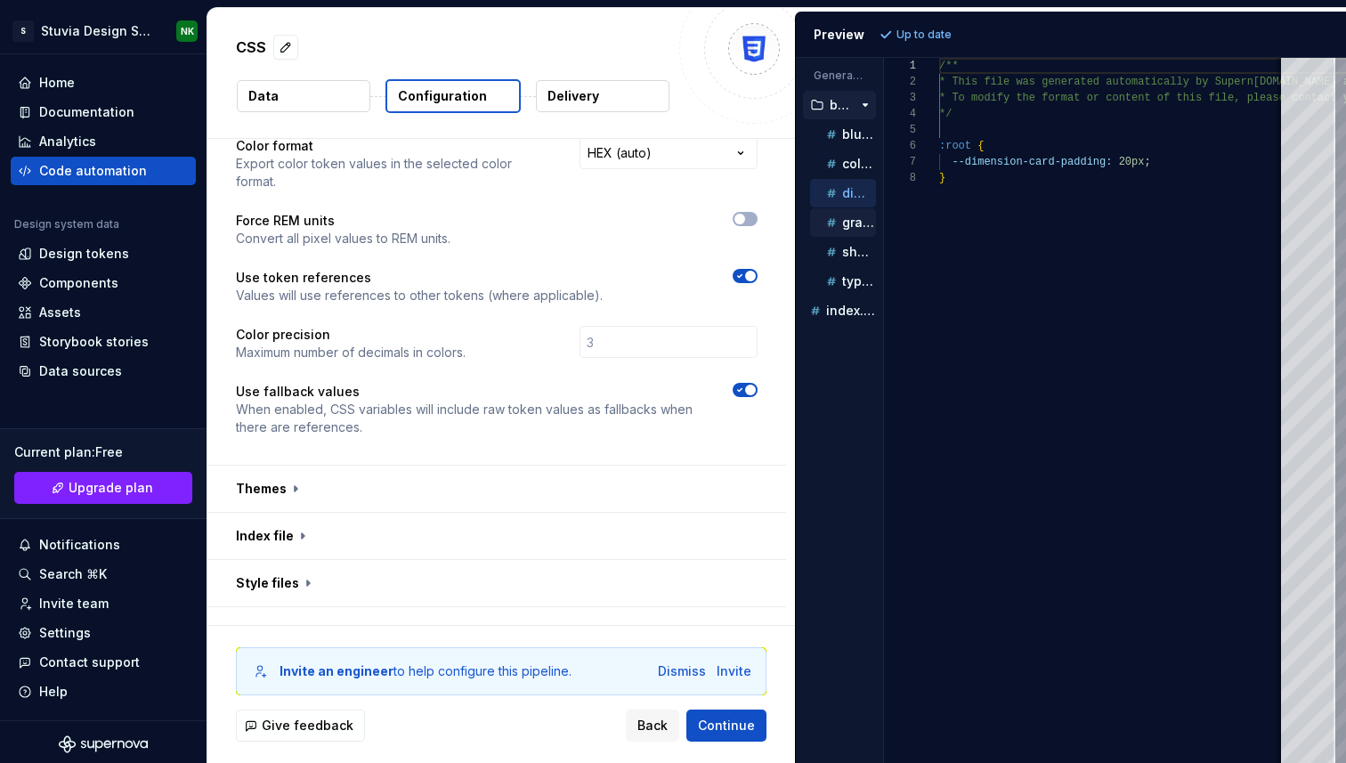
click at [840, 230] on icon "button" at bounding box center [832, 223] width 18 height 18
type textarea "**********"
click at [844, 262] on div "shadow.css" at bounding box center [843, 252] width 66 height 28
click at [1063, 155] on div "/** * This file was generated automatically by Supern [DOMAIN_NAME] and should …" at bounding box center [1282, 410] width 686 height 705
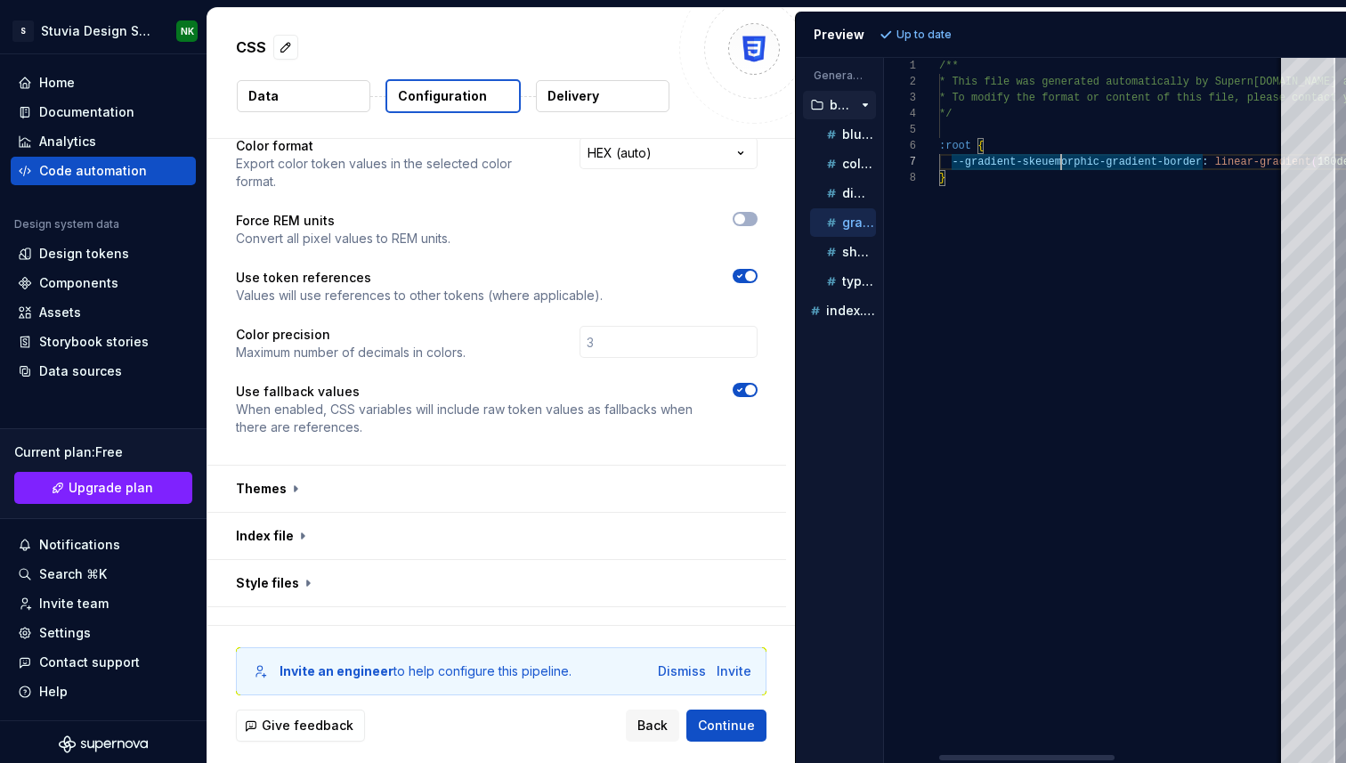
click at [1149, 167] on div "/** * This file was generated automatically by Supern [DOMAIN_NAME] and should …" at bounding box center [1282, 410] width 686 height 705
click at [747, 385] on icon "button" at bounding box center [740, 390] width 14 height 11
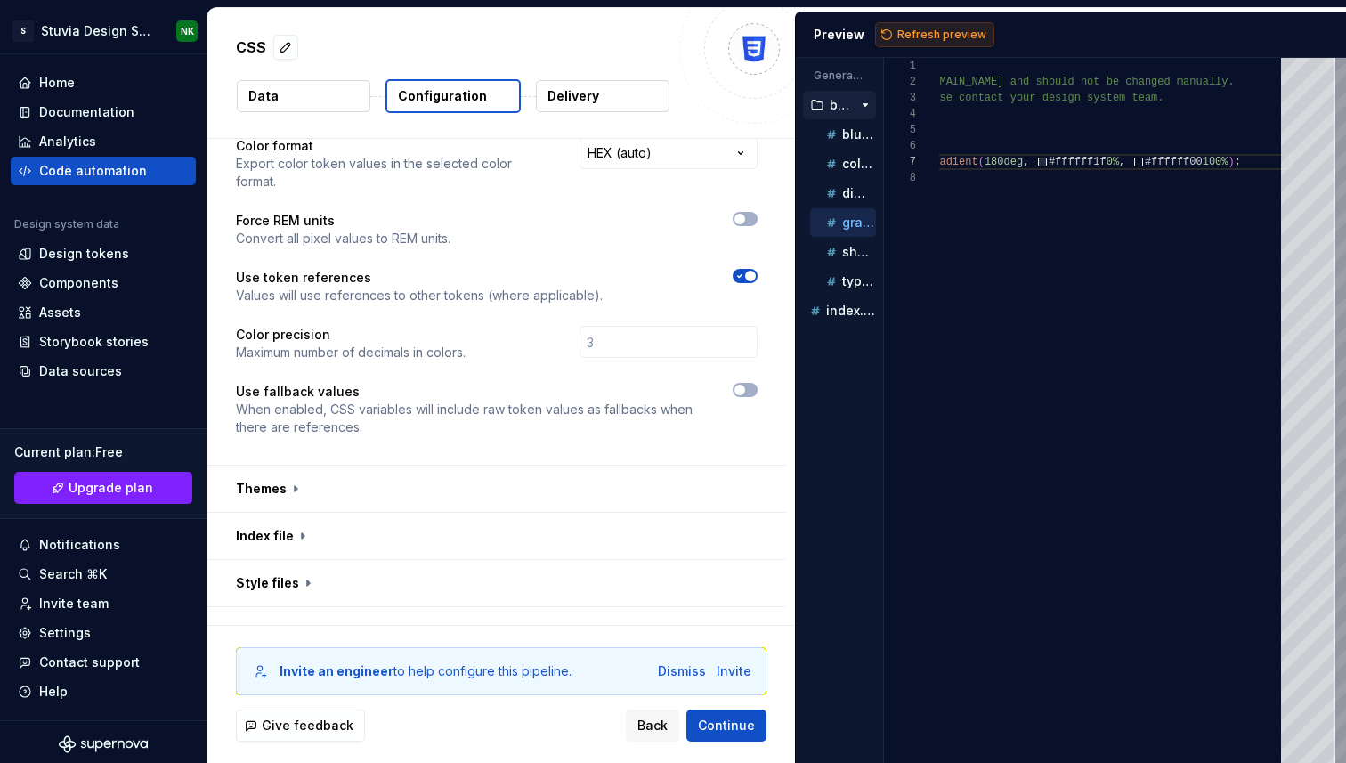
click at [938, 29] on span "Refresh preview" at bounding box center [942, 35] width 89 height 14
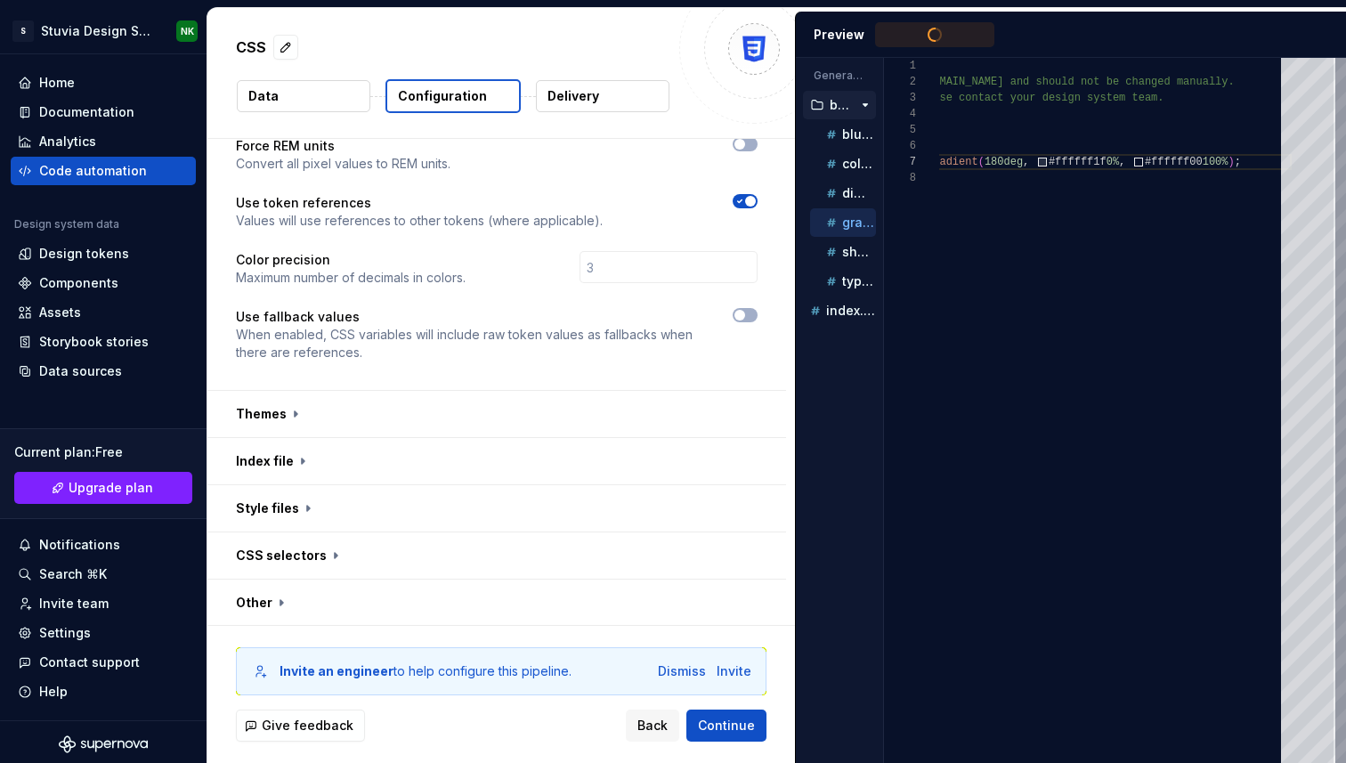
scroll to position [468, 0]
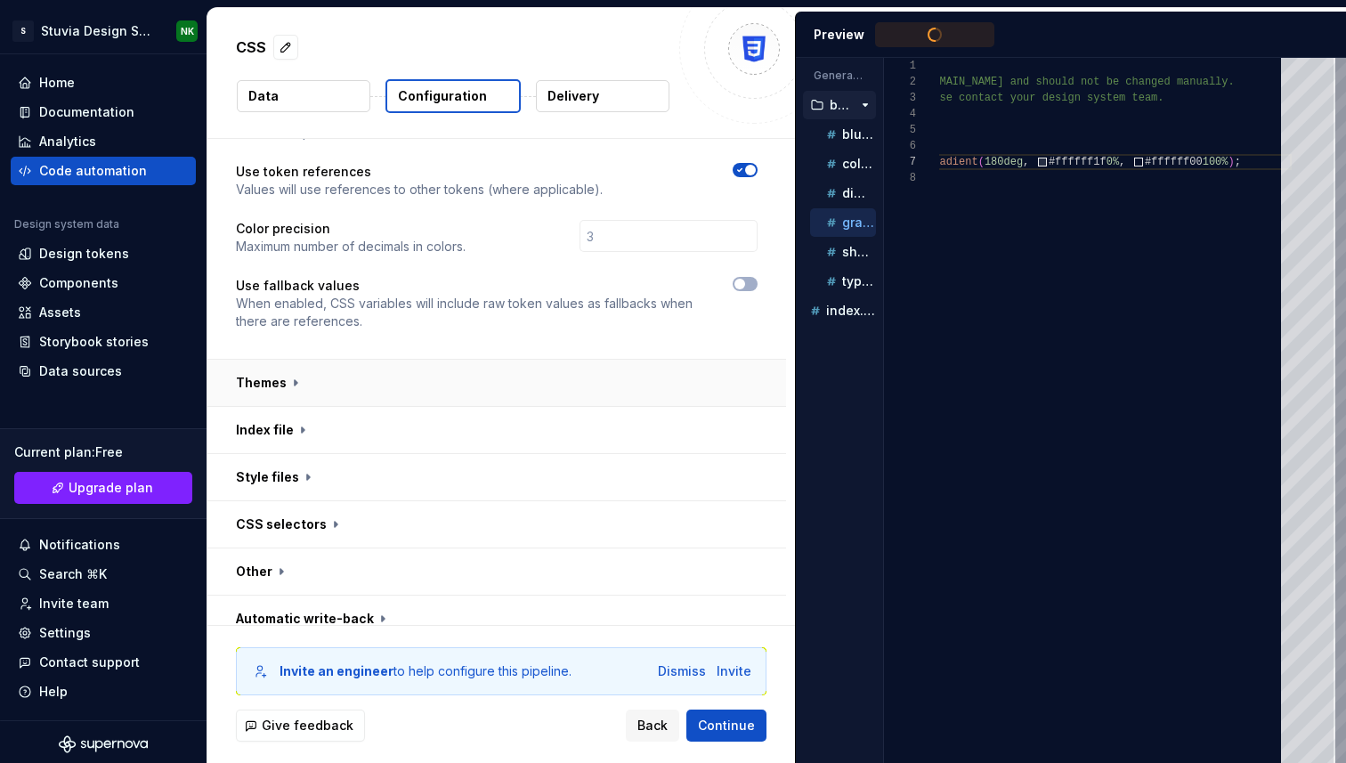
click at [300, 360] on button "button" at bounding box center [496, 383] width 579 height 46
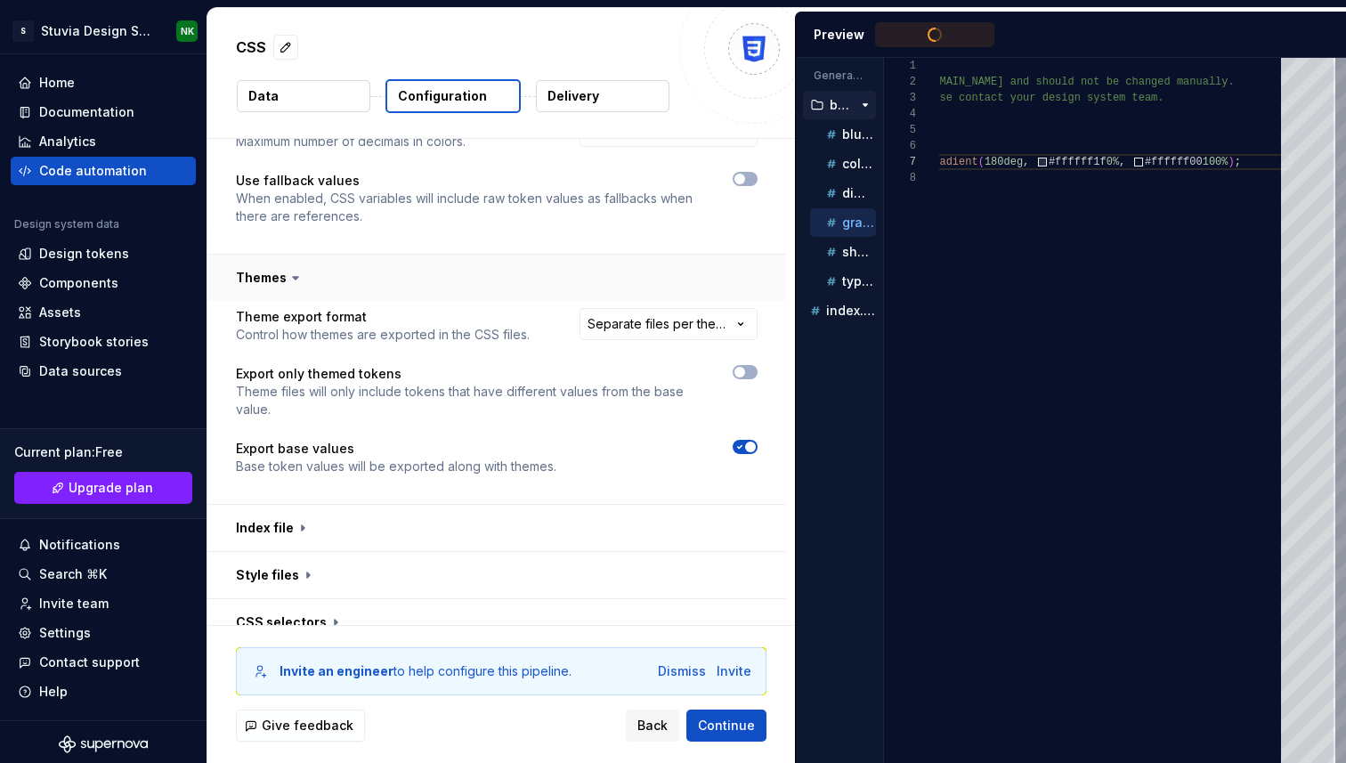
scroll to position [605, 0]
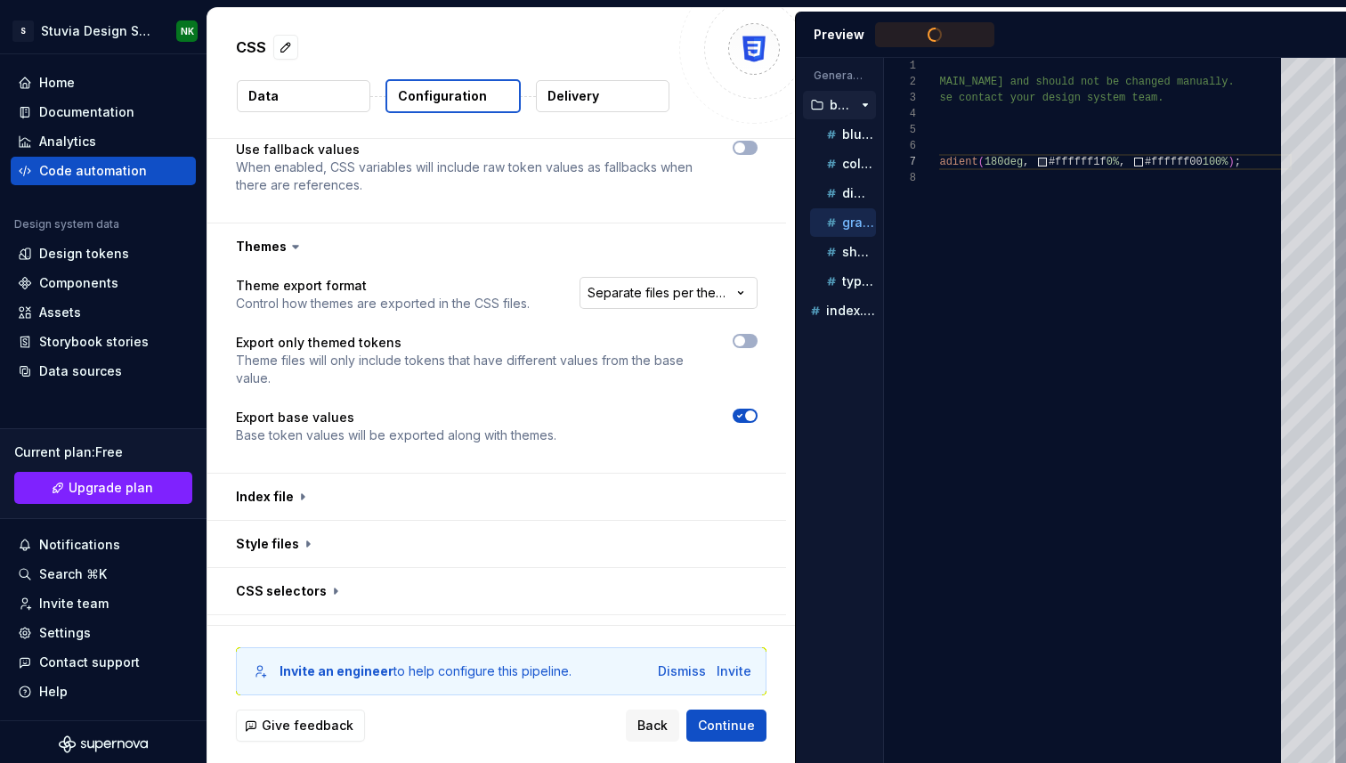
click at [683, 278] on html "**********" at bounding box center [673, 381] width 1346 height 763
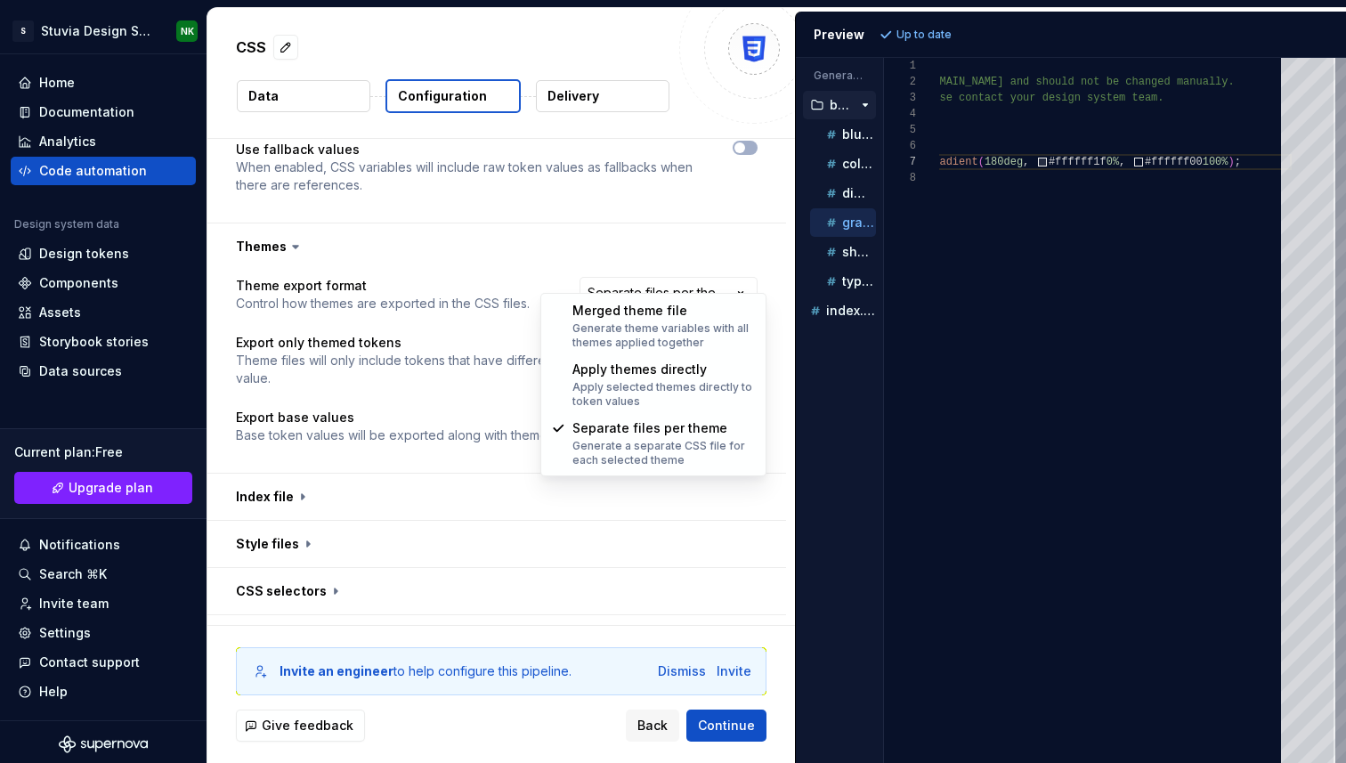
select select "**********"
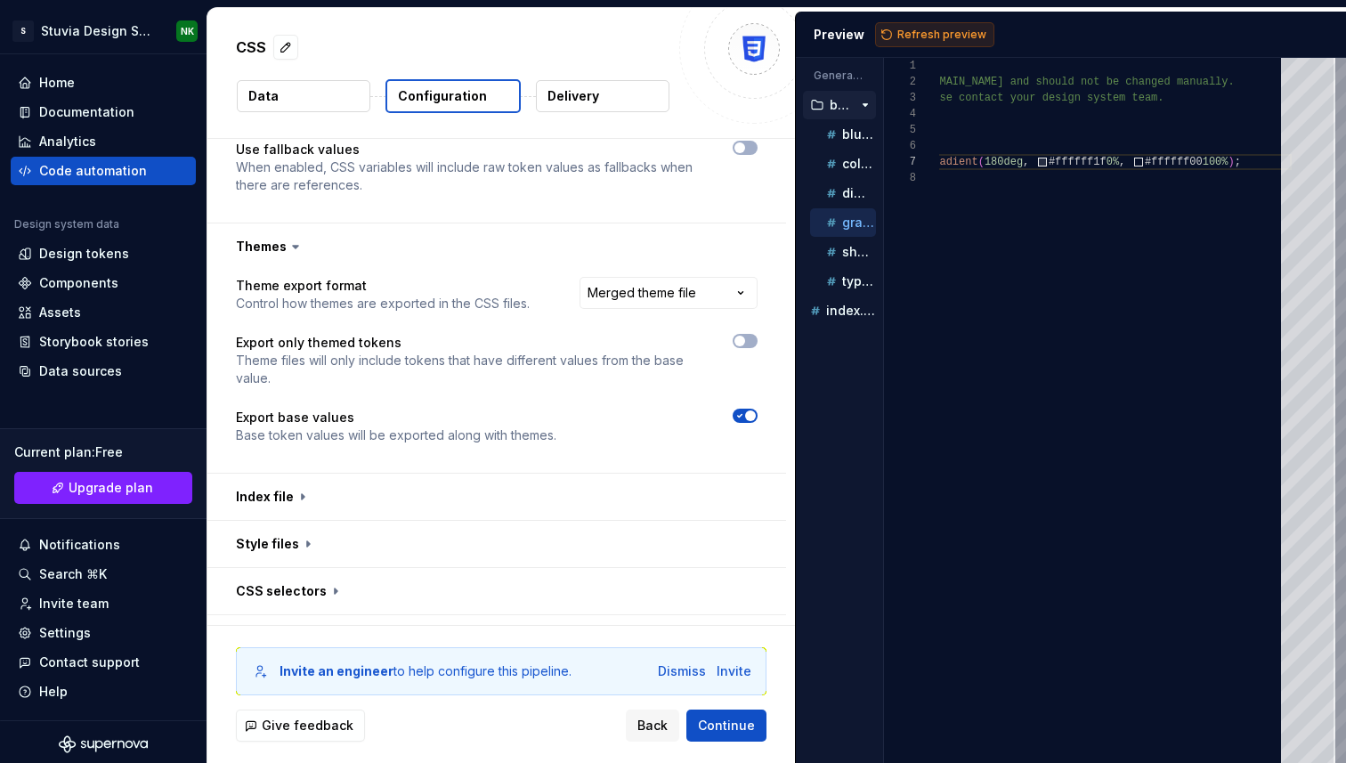
click at [933, 28] on span "Refresh preview" at bounding box center [942, 35] width 89 height 14
click at [933, 28] on div "Refresh preview" at bounding box center [934, 34] width 119 height 25
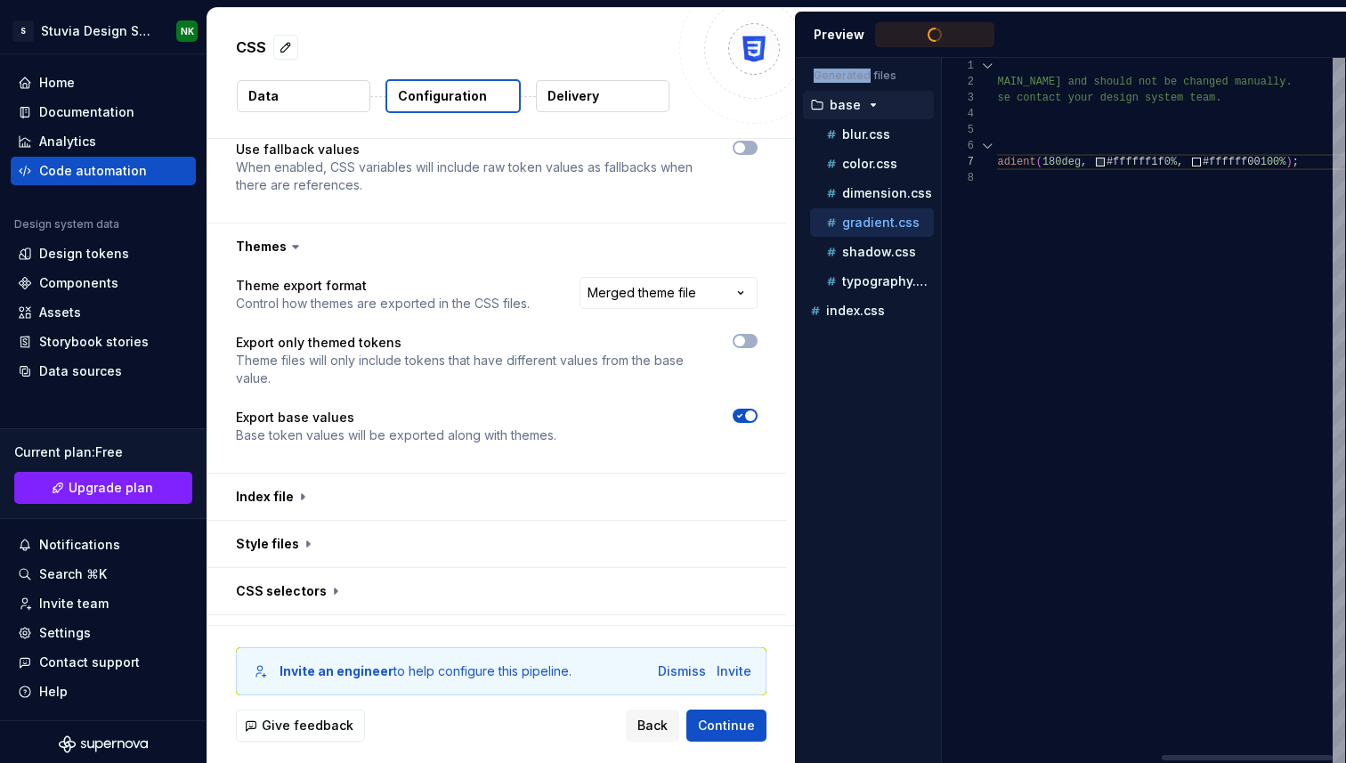
click at [942, 186] on div "Generated files Accessibility guide for tree . Navigate the tree with the arrow…" at bounding box center [1071, 410] width 550 height 705
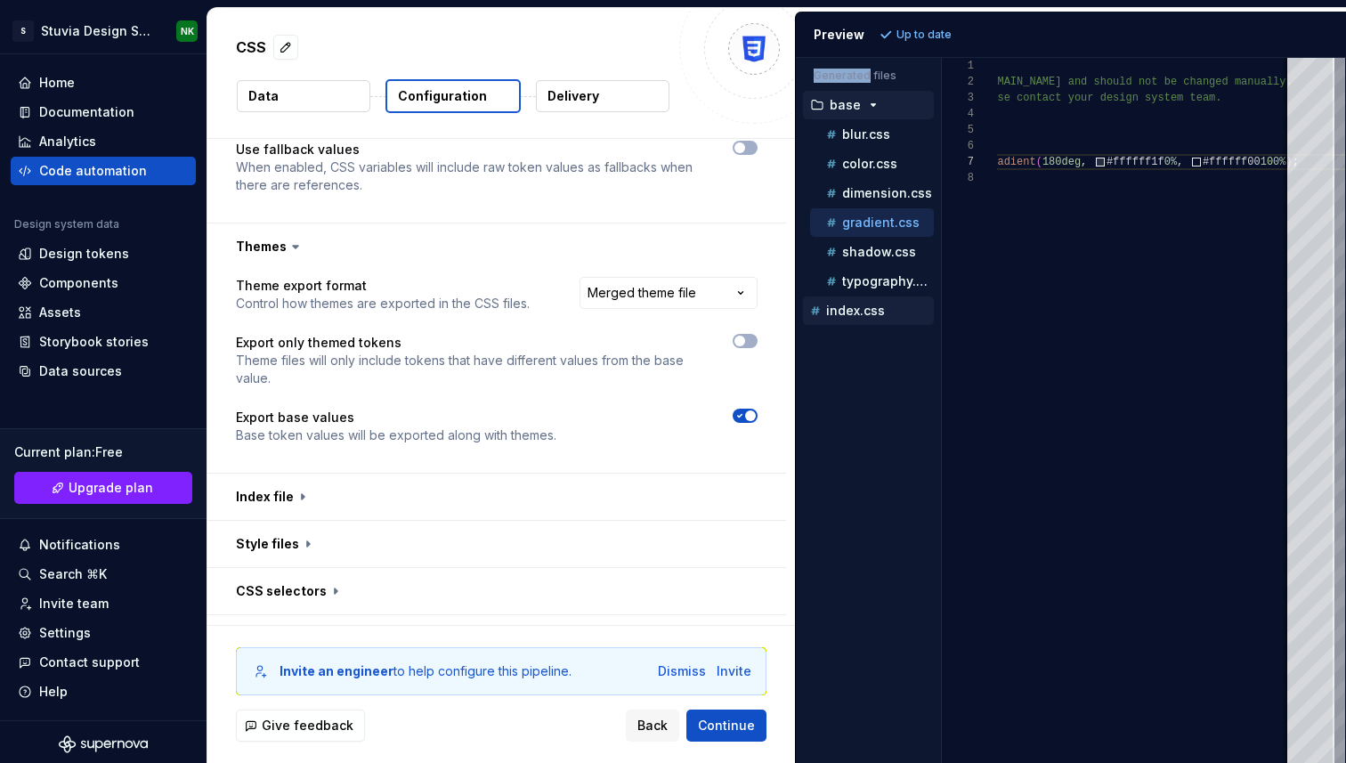
click at [844, 299] on div "index.css" at bounding box center [868, 311] width 131 height 28
click at [844, 317] on p "index.css" at bounding box center [855, 311] width 59 height 14
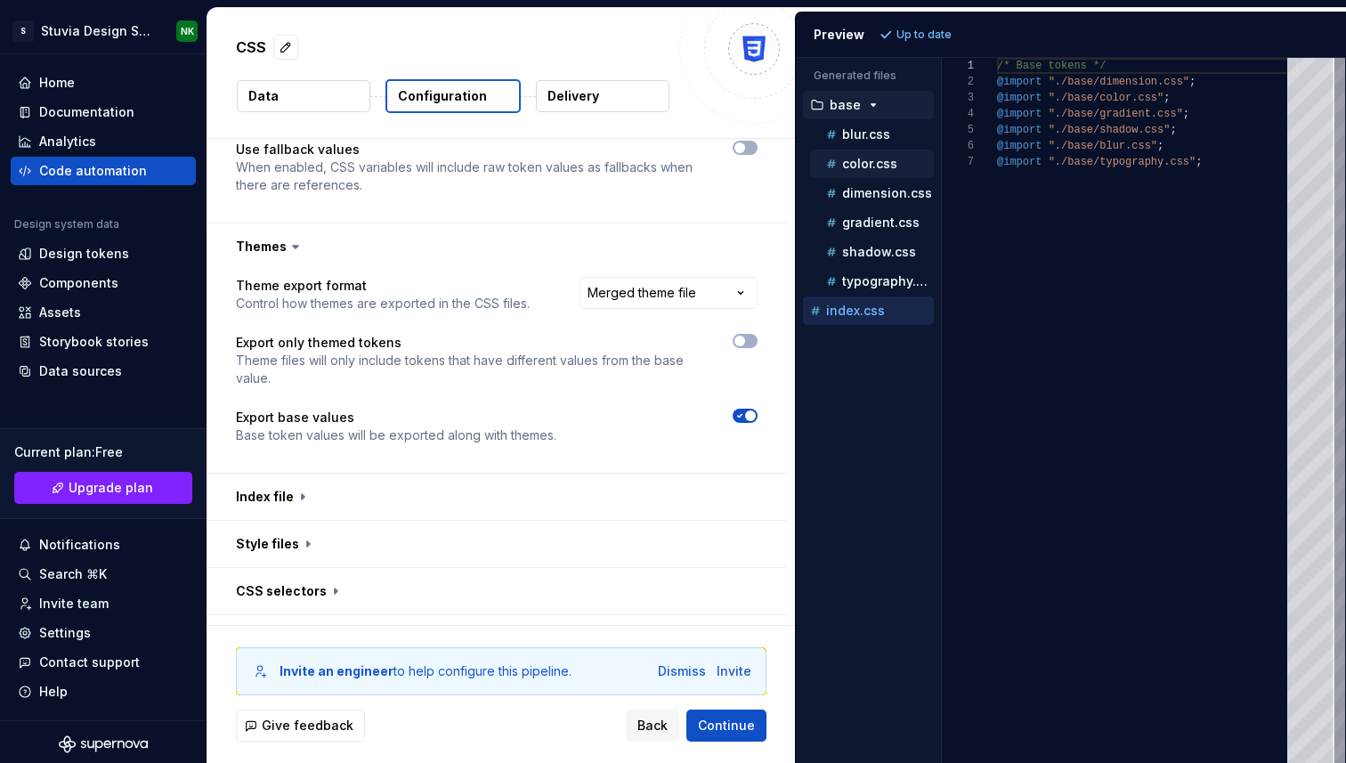
click at [862, 165] on p "color.css" at bounding box center [869, 164] width 55 height 14
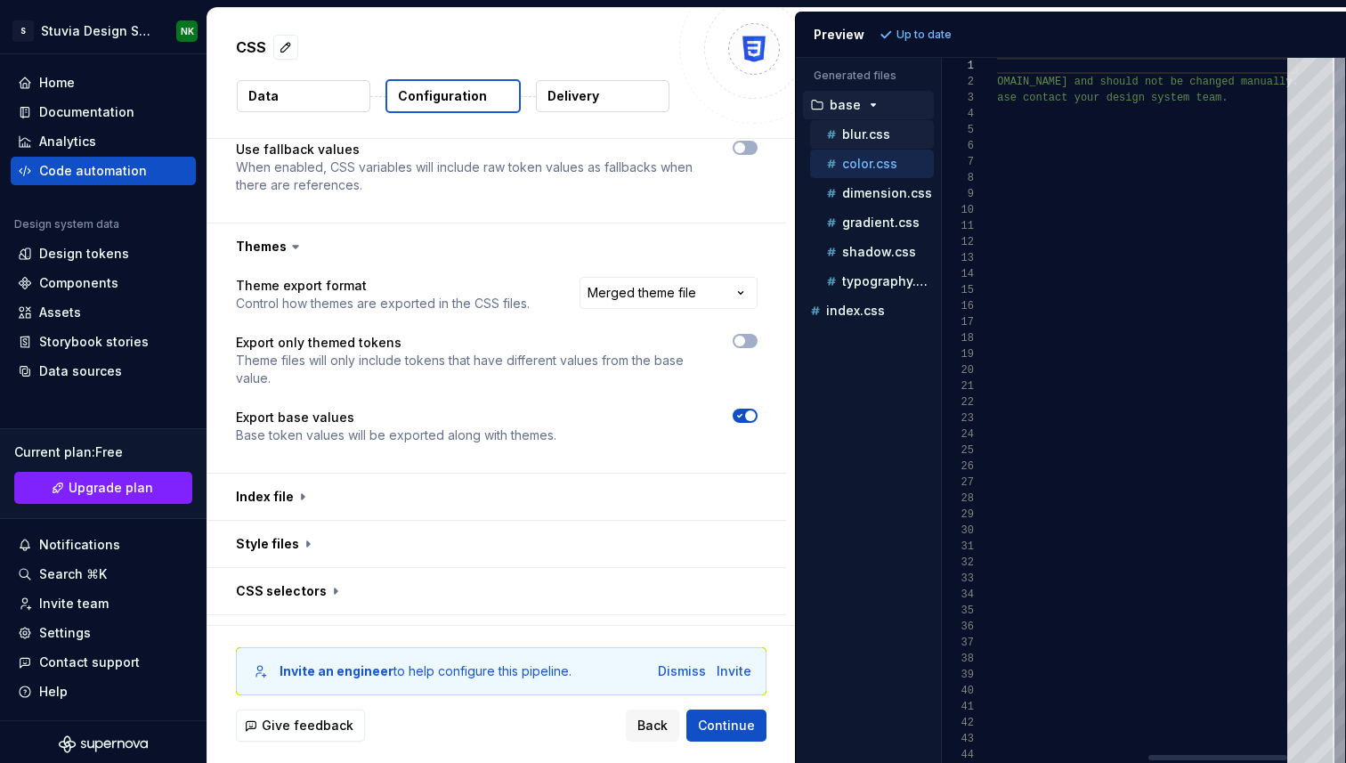
click at [864, 125] on button "blur.css" at bounding box center [872, 135] width 124 height 20
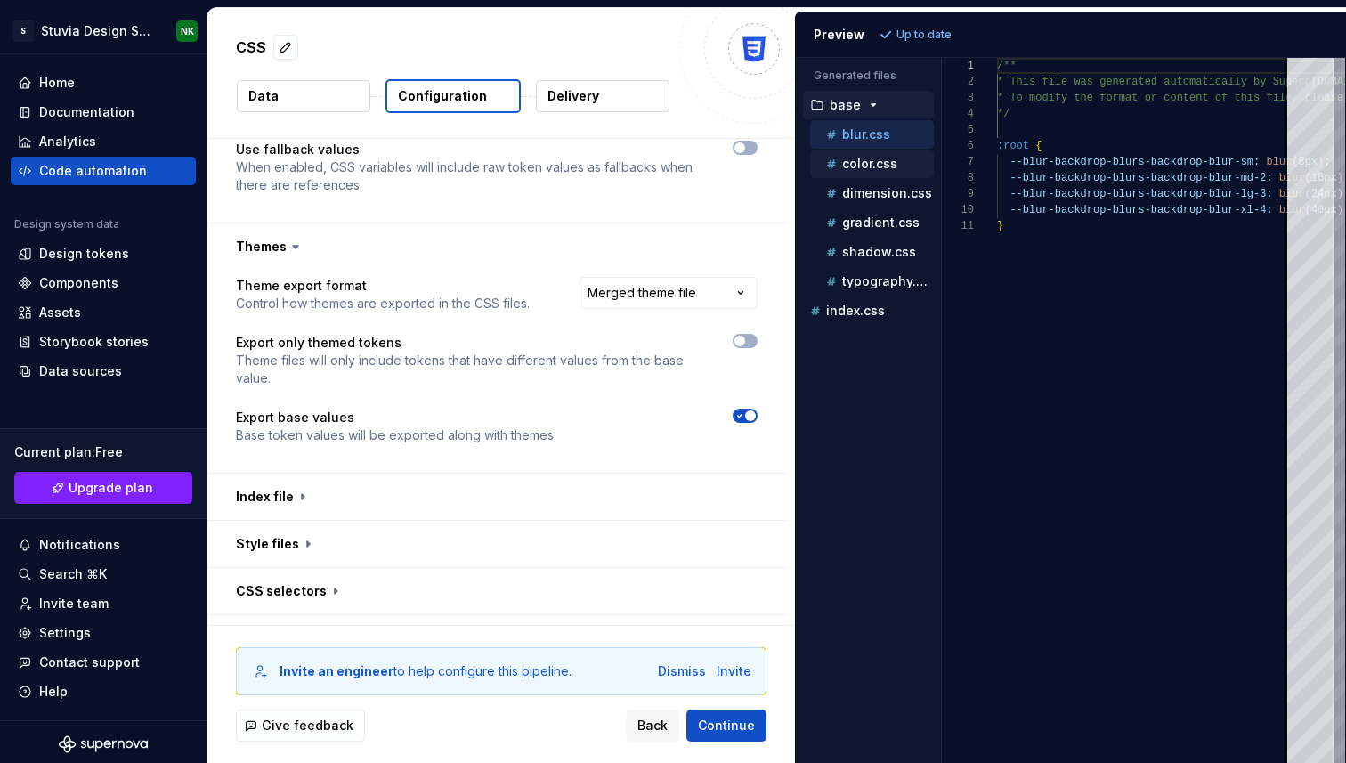
click at [850, 162] on p "color.css" at bounding box center [869, 164] width 55 height 14
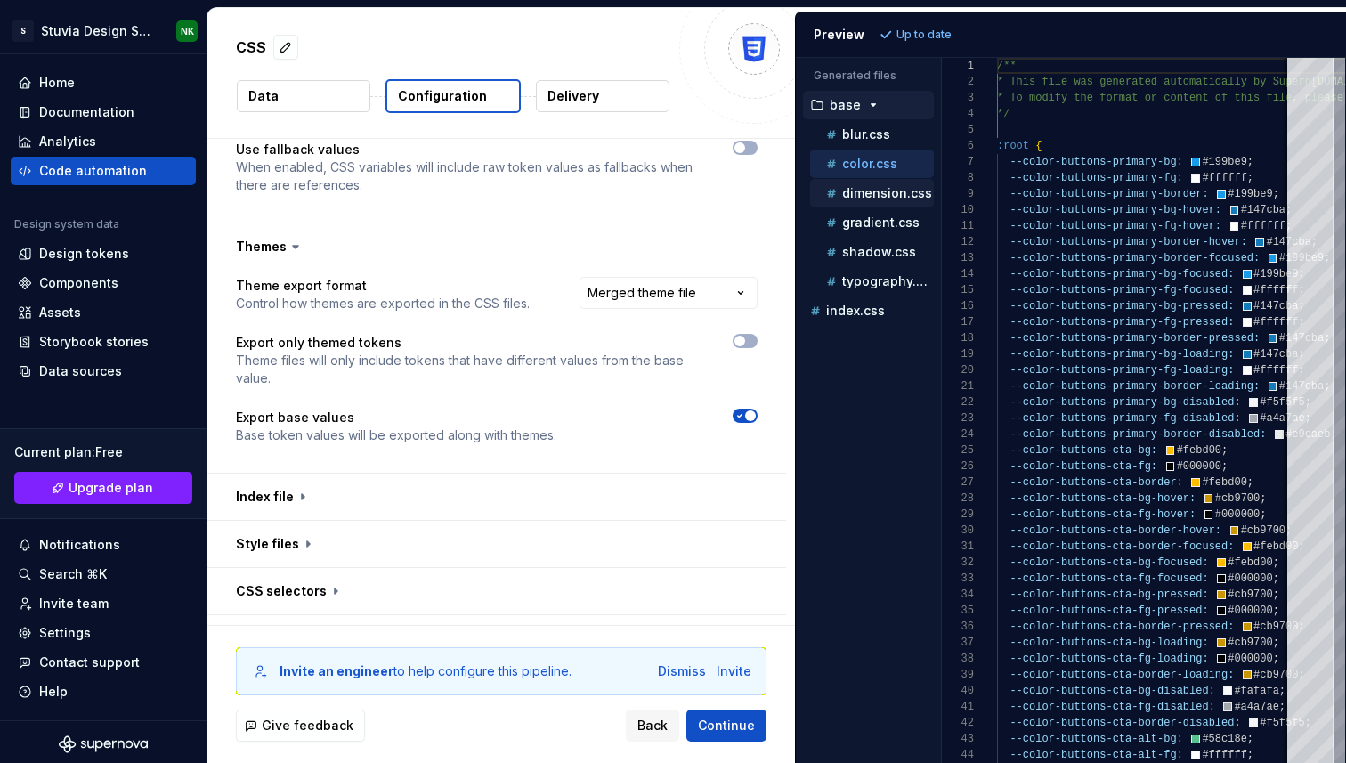
click at [866, 188] on p "dimension.css" at bounding box center [887, 193] width 90 height 14
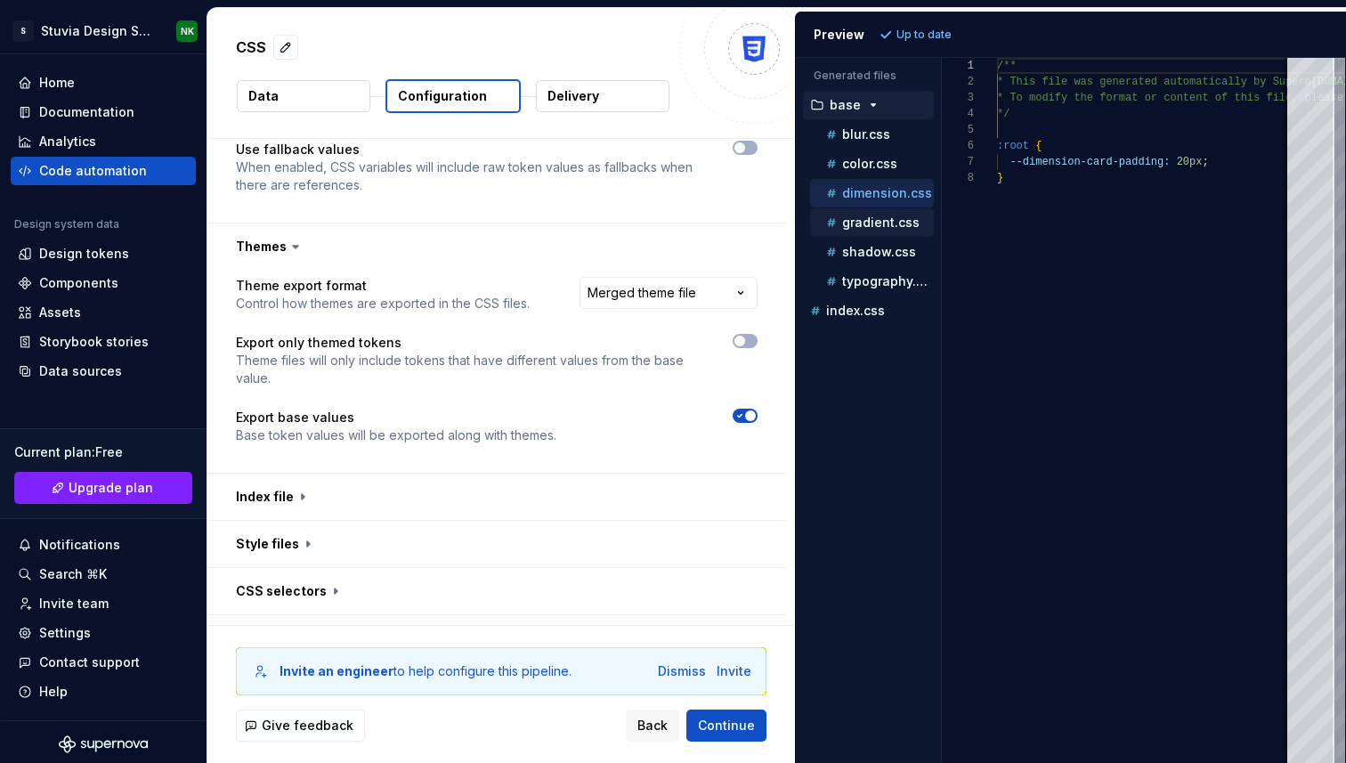
click at [854, 227] on p "gradient.css" at bounding box center [880, 222] width 77 height 14
click at [866, 254] on p "shadow.css" at bounding box center [879, 252] width 74 height 14
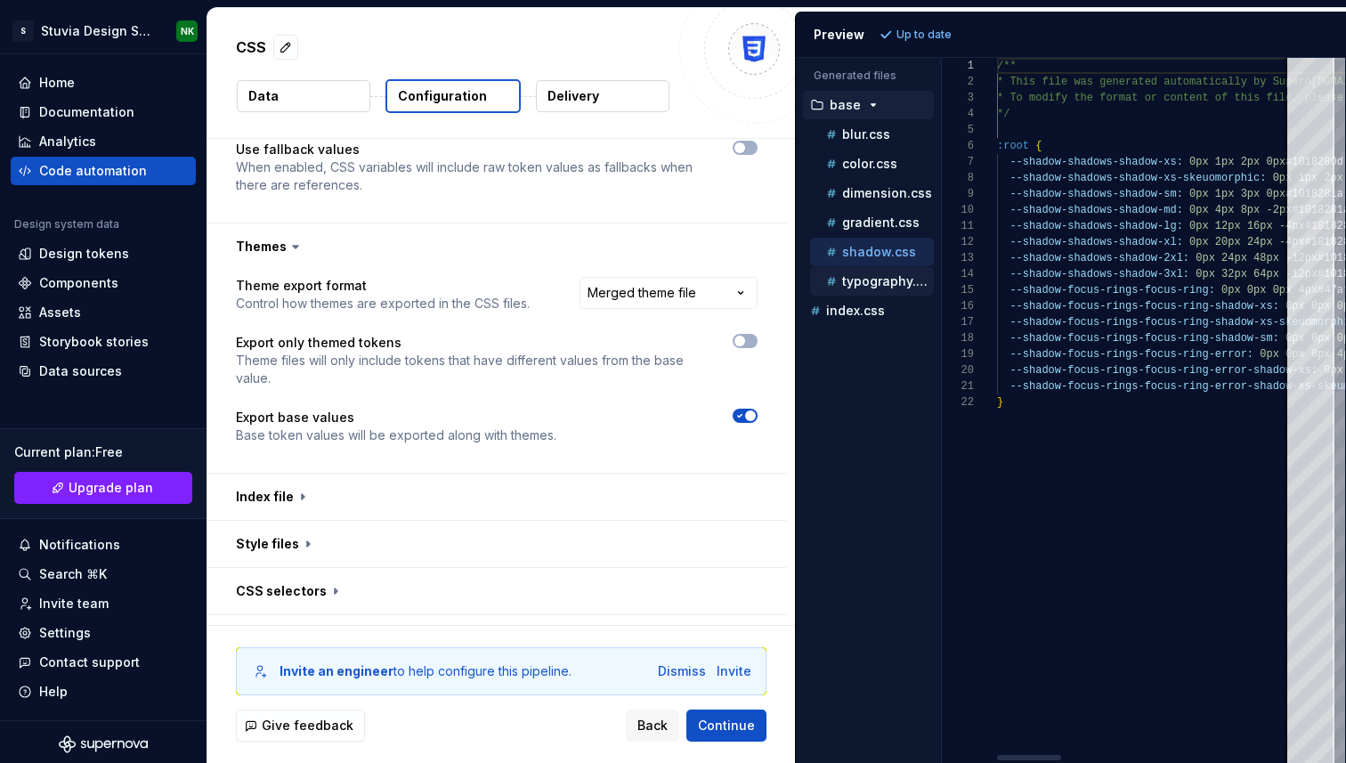
click at [866, 274] on p "typography.css" at bounding box center [888, 281] width 92 height 14
type textarea "**********"
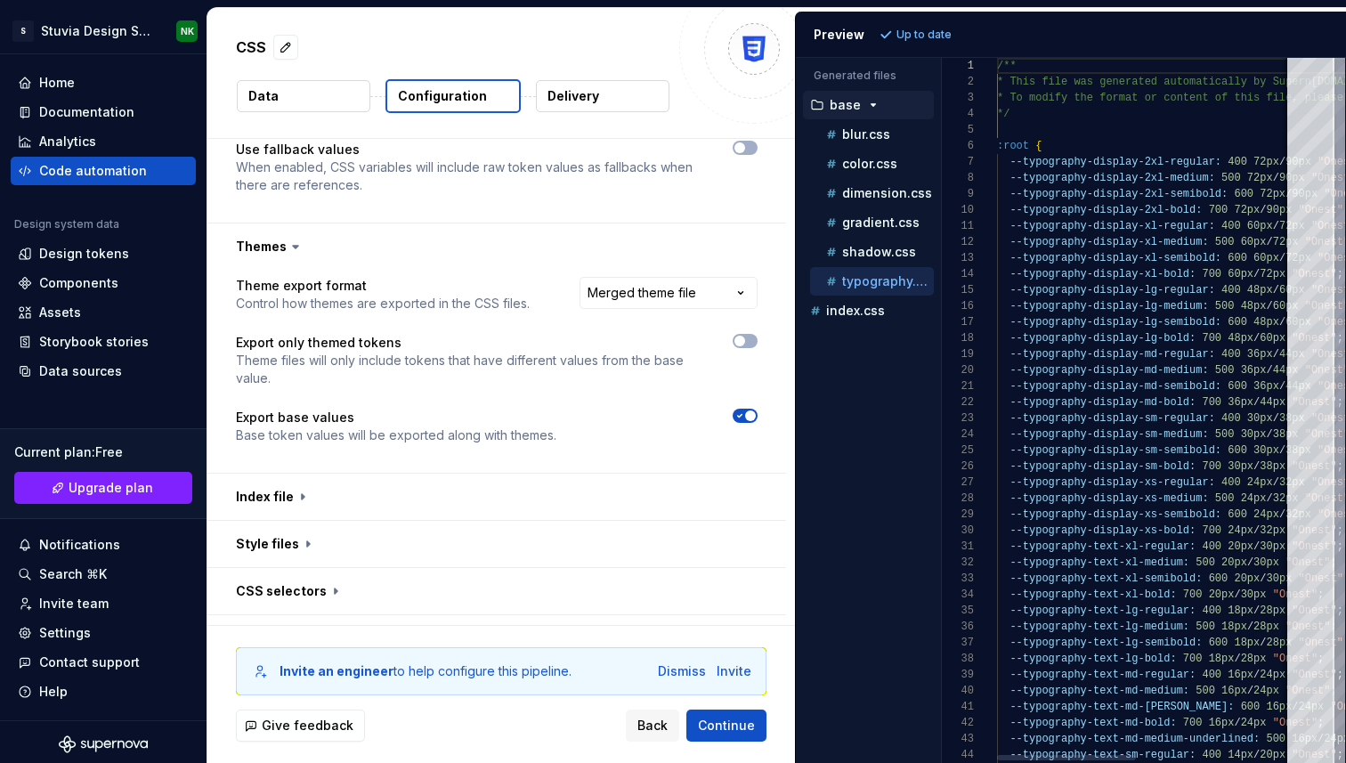
scroll to position [160, 0]
click at [617, 274] on html "**********" at bounding box center [673, 381] width 1346 height 763
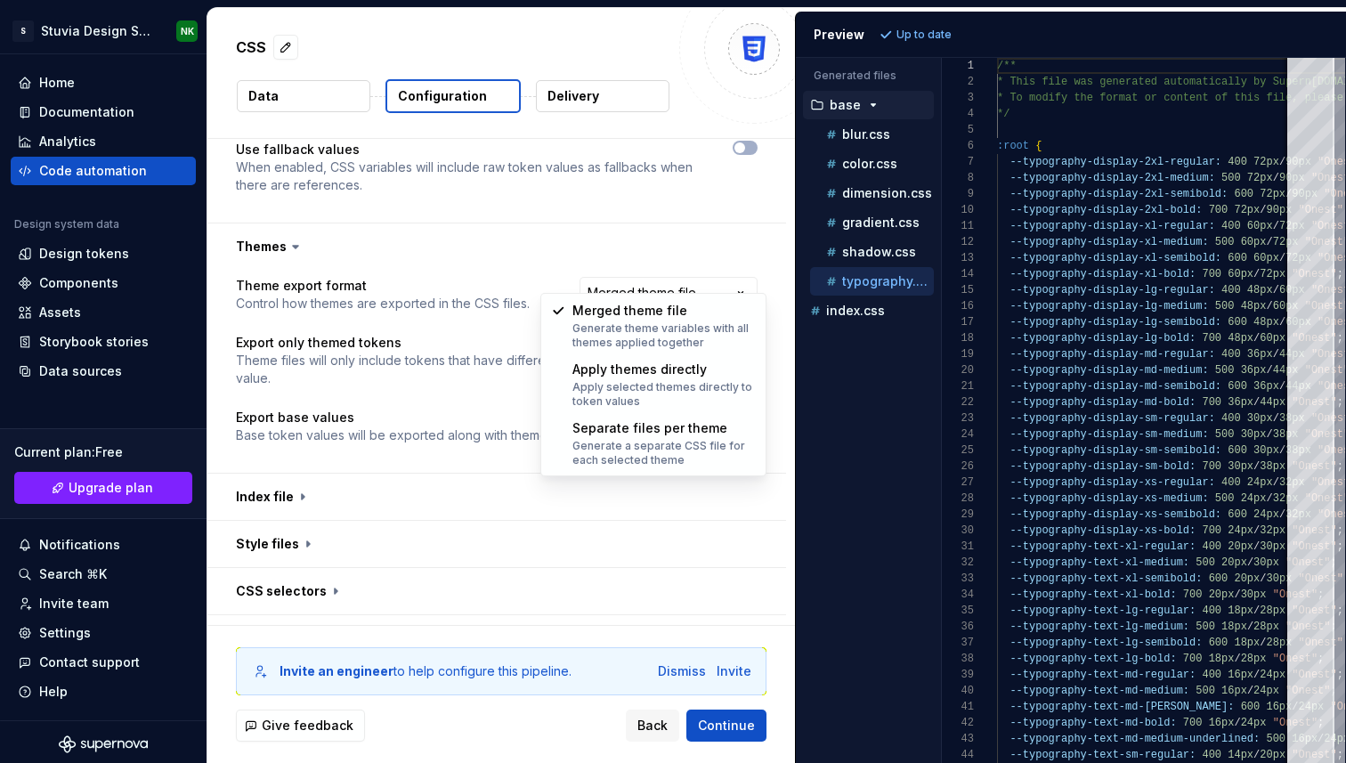
select select "**********"
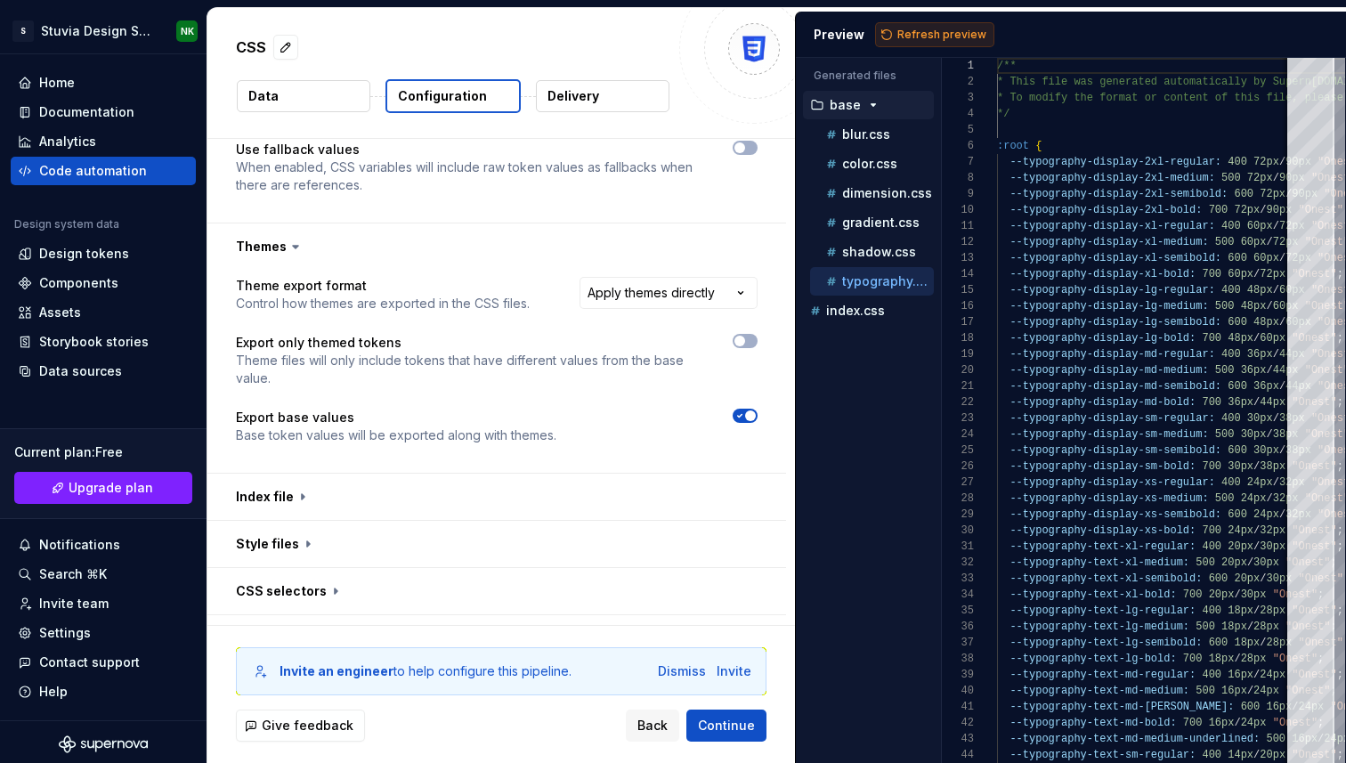
click at [955, 32] on span "Refresh preview" at bounding box center [942, 35] width 89 height 14
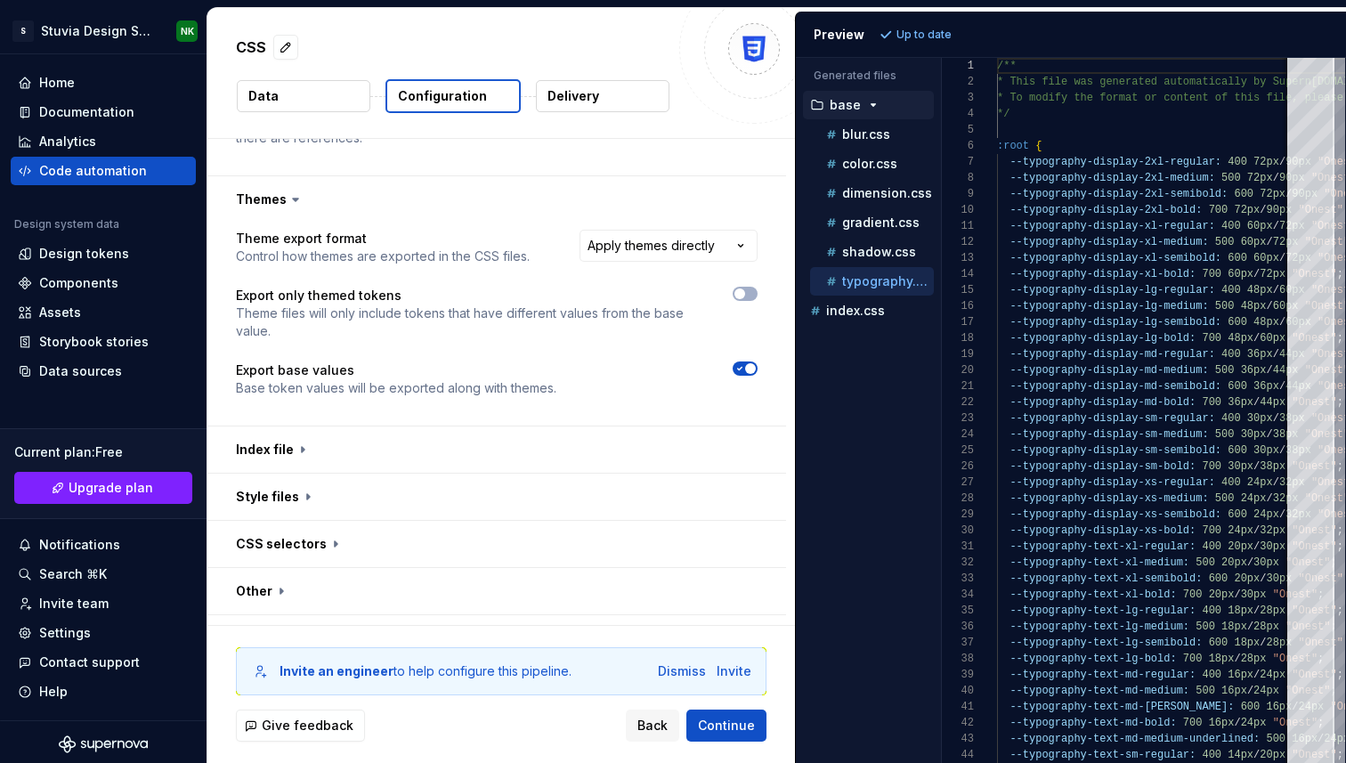
scroll to position [671, 0]
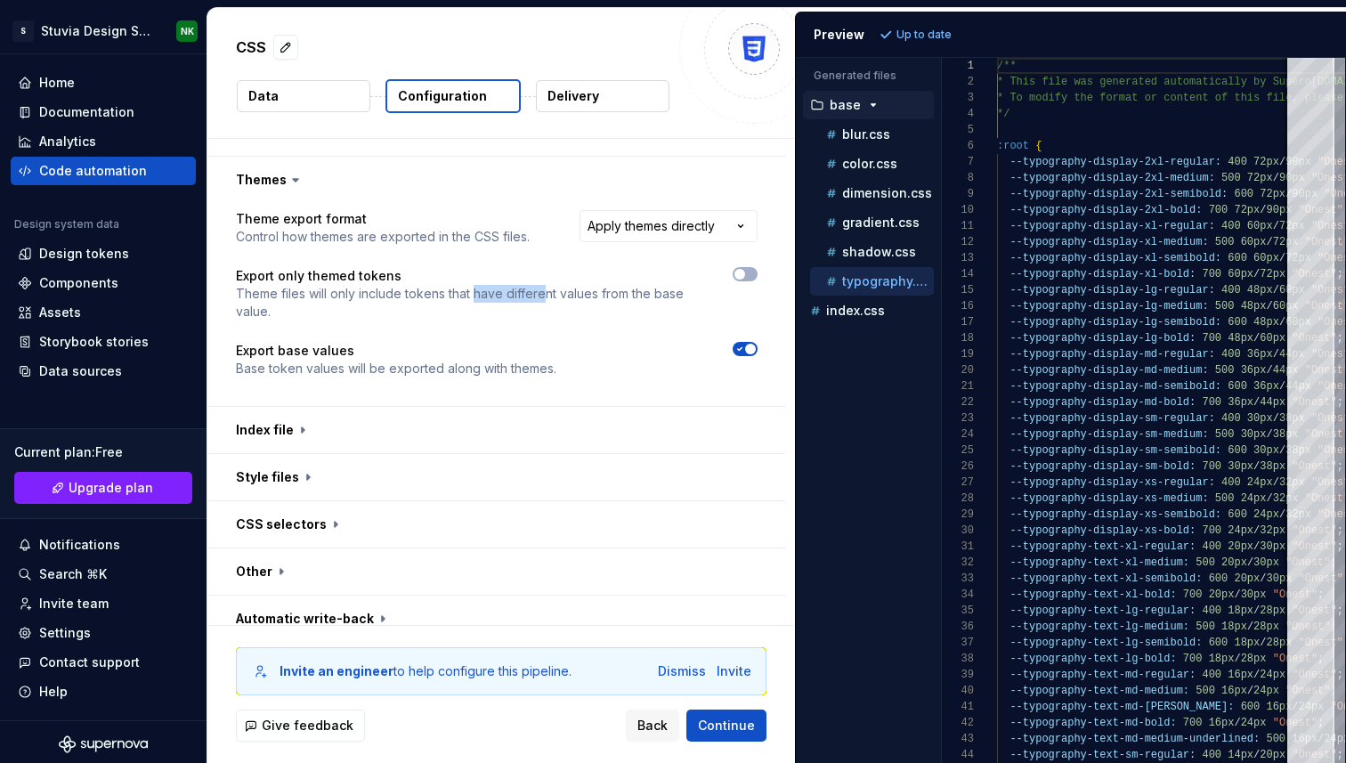
drag, startPoint x: 476, startPoint y: 279, endPoint x: 542, endPoint y: 279, distance: 65.9
click at [542, 285] on p "Theme files will only include tokens that have different values from the base v…" at bounding box center [468, 303] width 465 height 36
click at [334, 411] on button "button" at bounding box center [496, 430] width 579 height 46
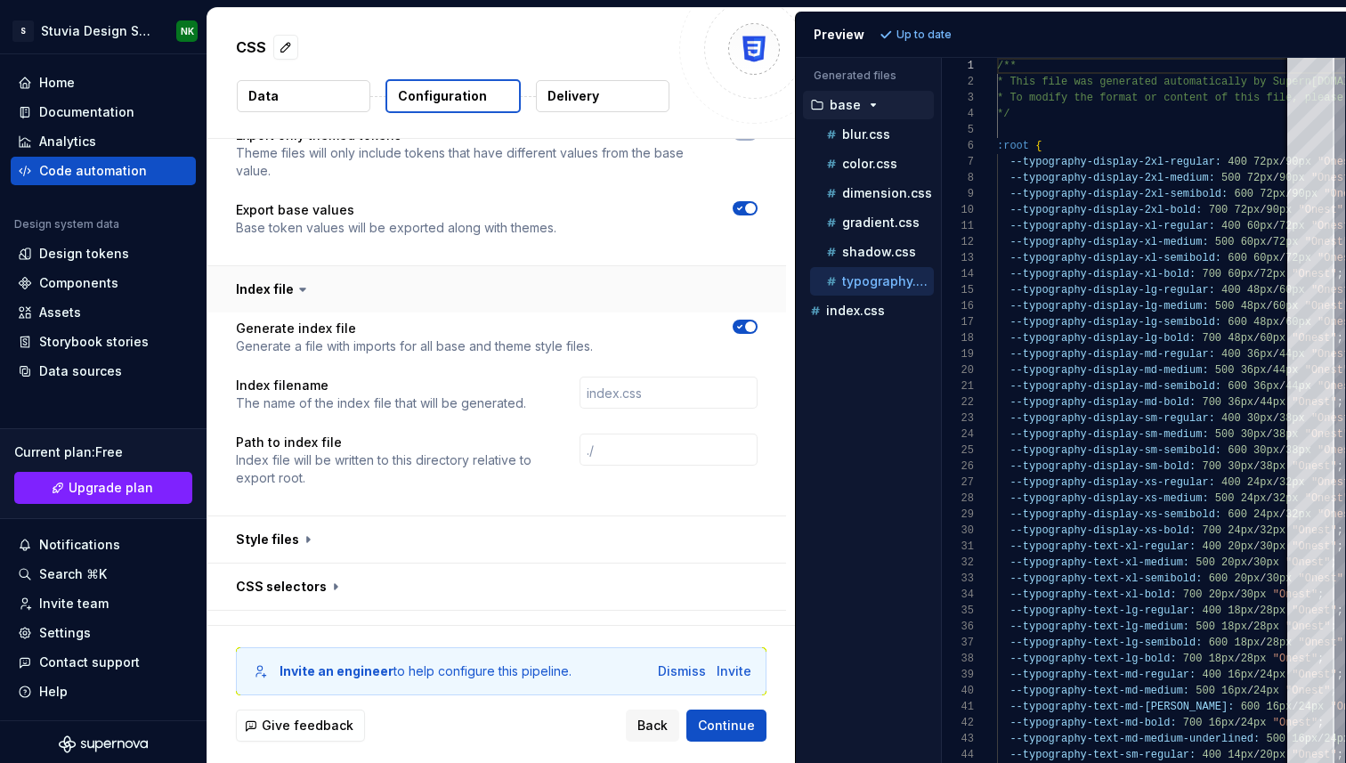
scroll to position [817, 0]
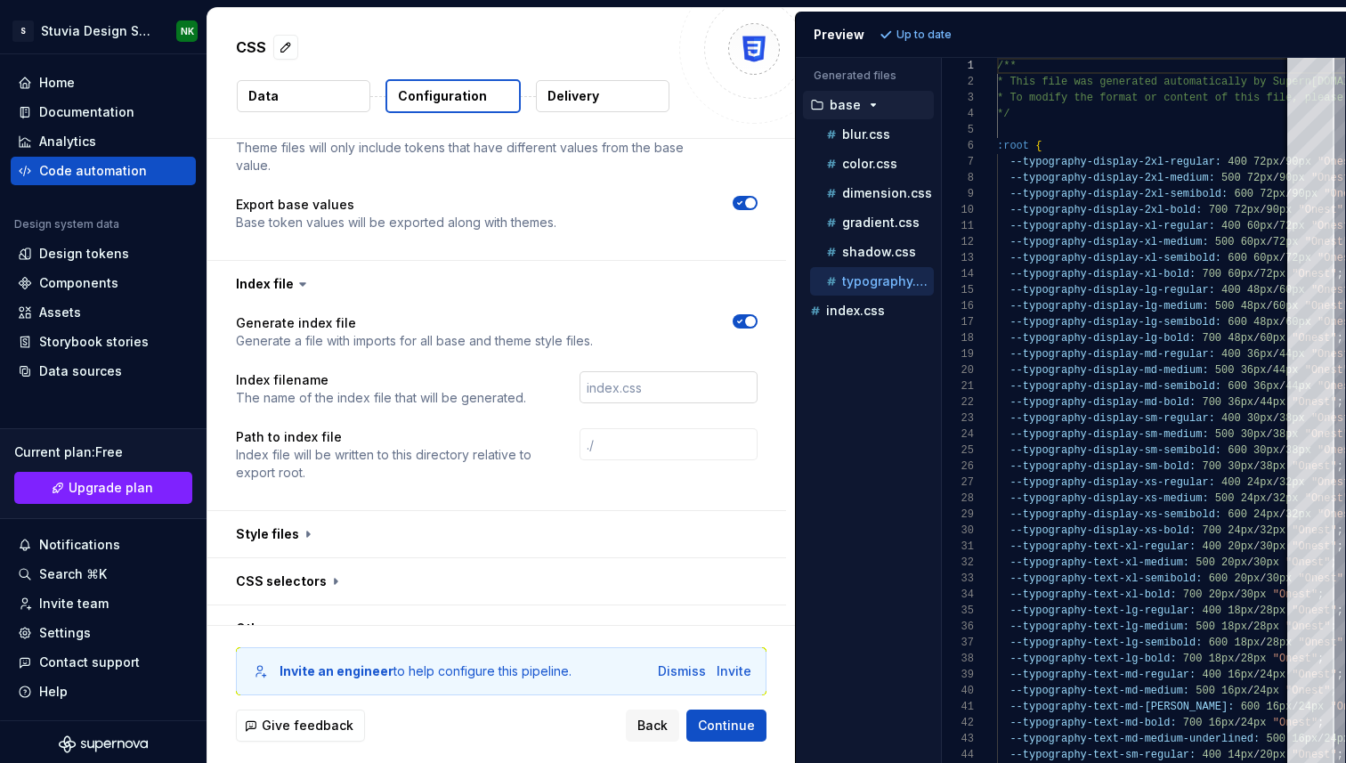
click at [646, 372] on input "text" at bounding box center [669, 387] width 178 height 32
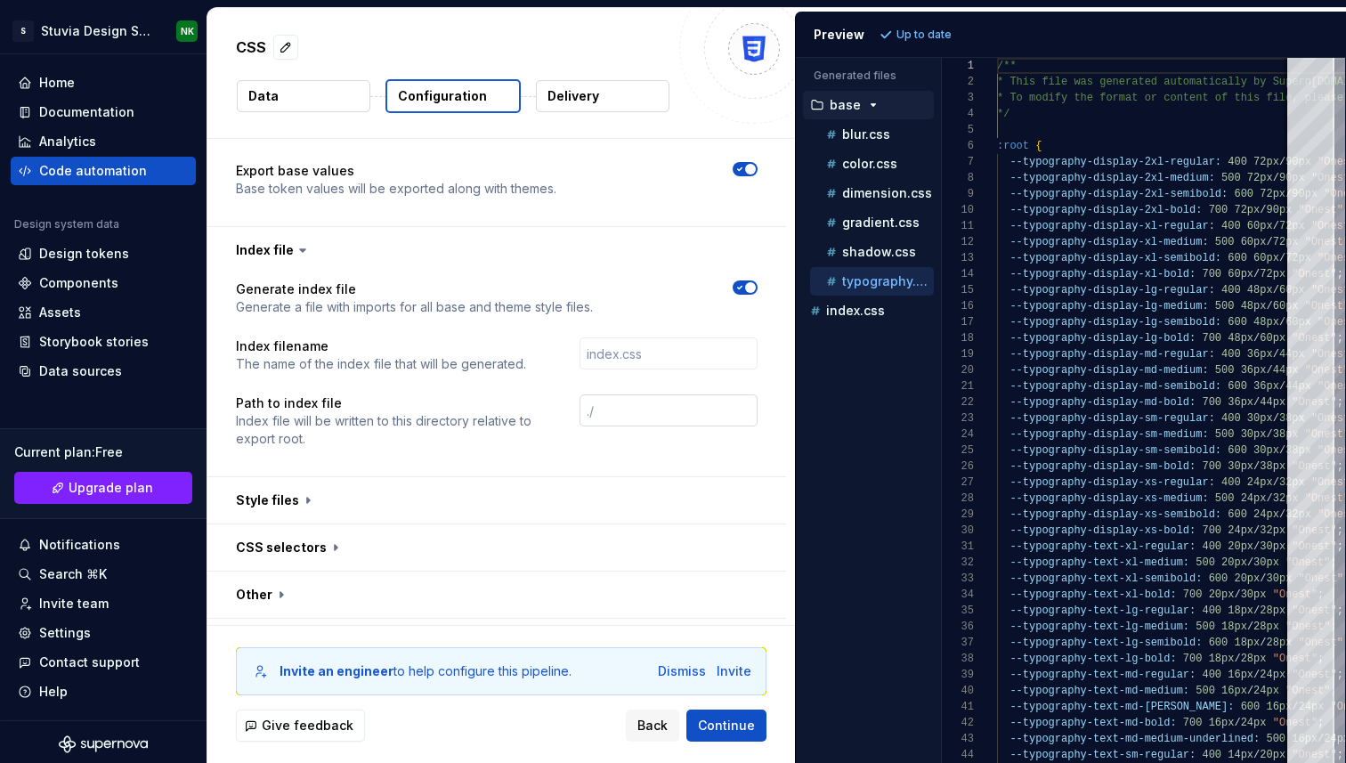
click at [622, 394] on input "text" at bounding box center [669, 410] width 178 height 32
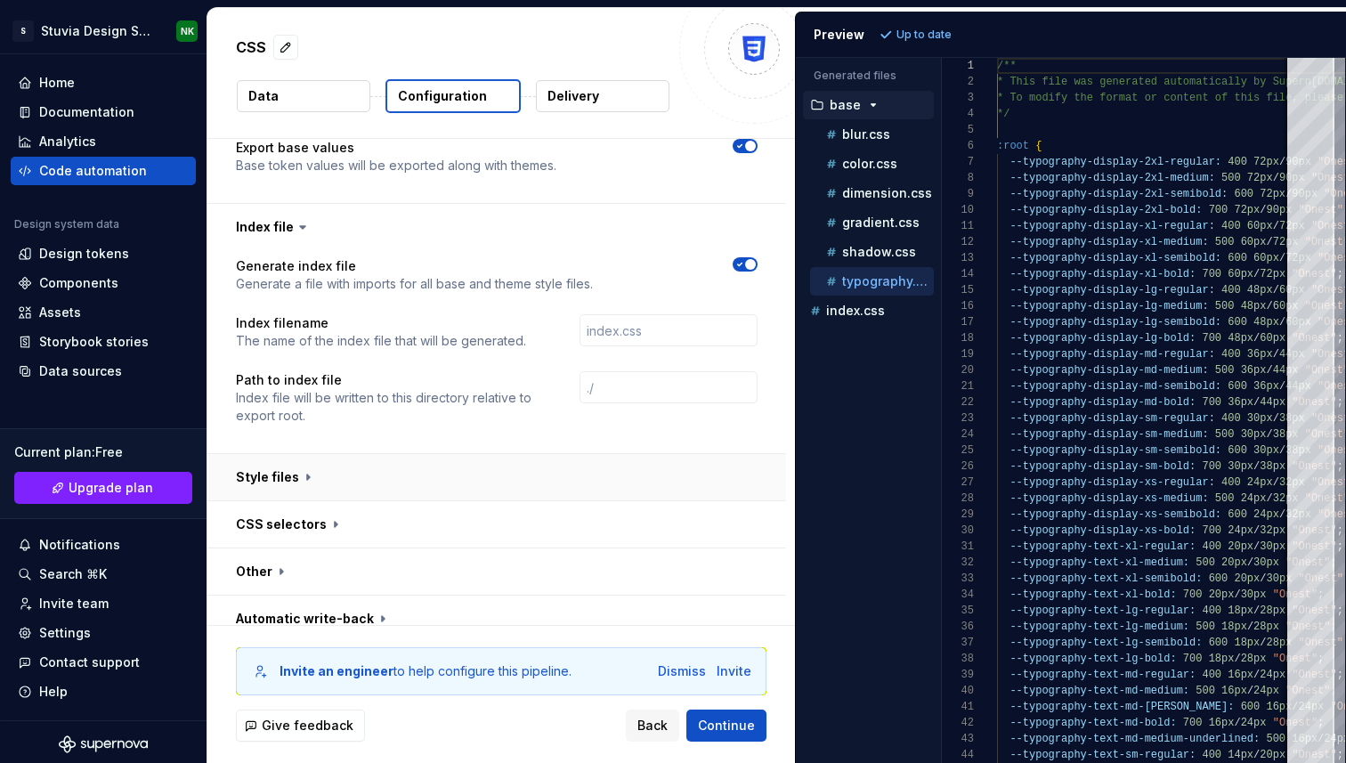
click at [318, 457] on button "button" at bounding box center [496, 477] width 579 height 46
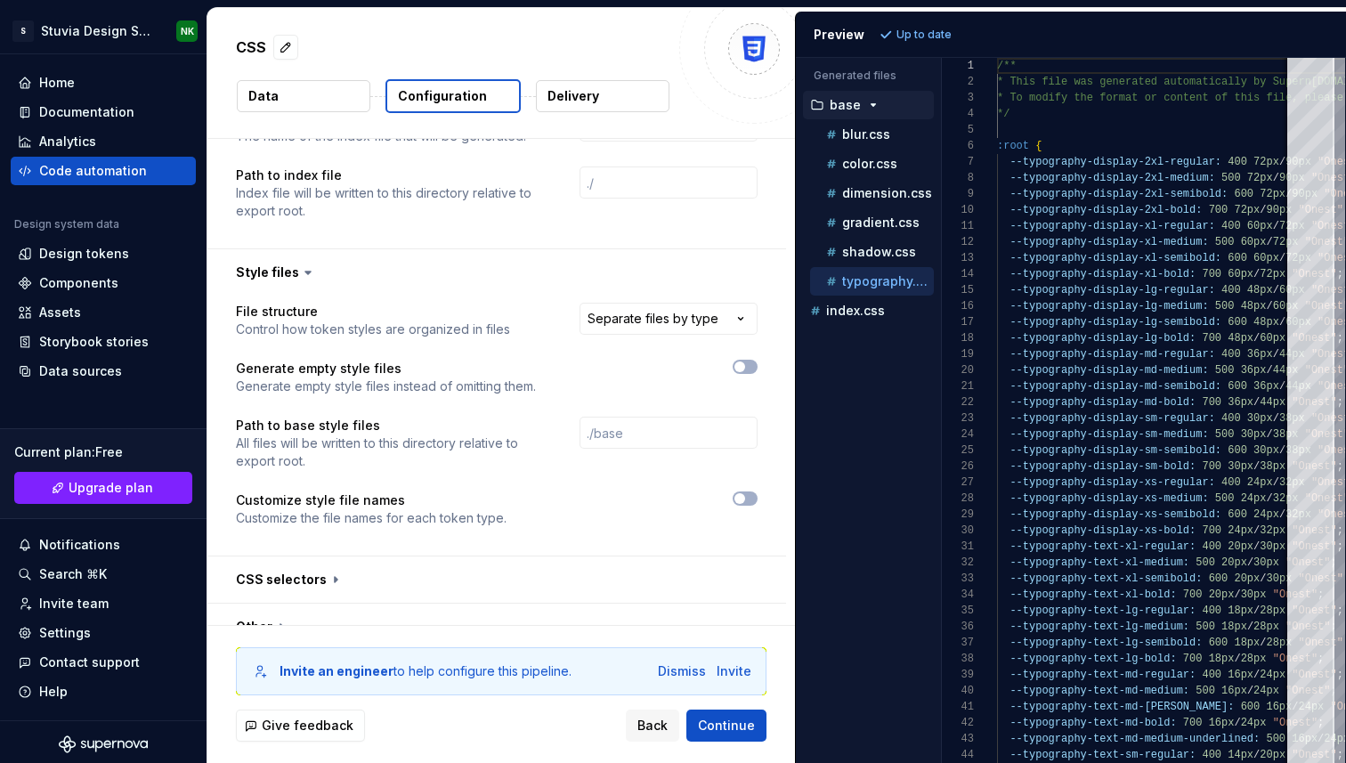
scroll to position [1134, 0]
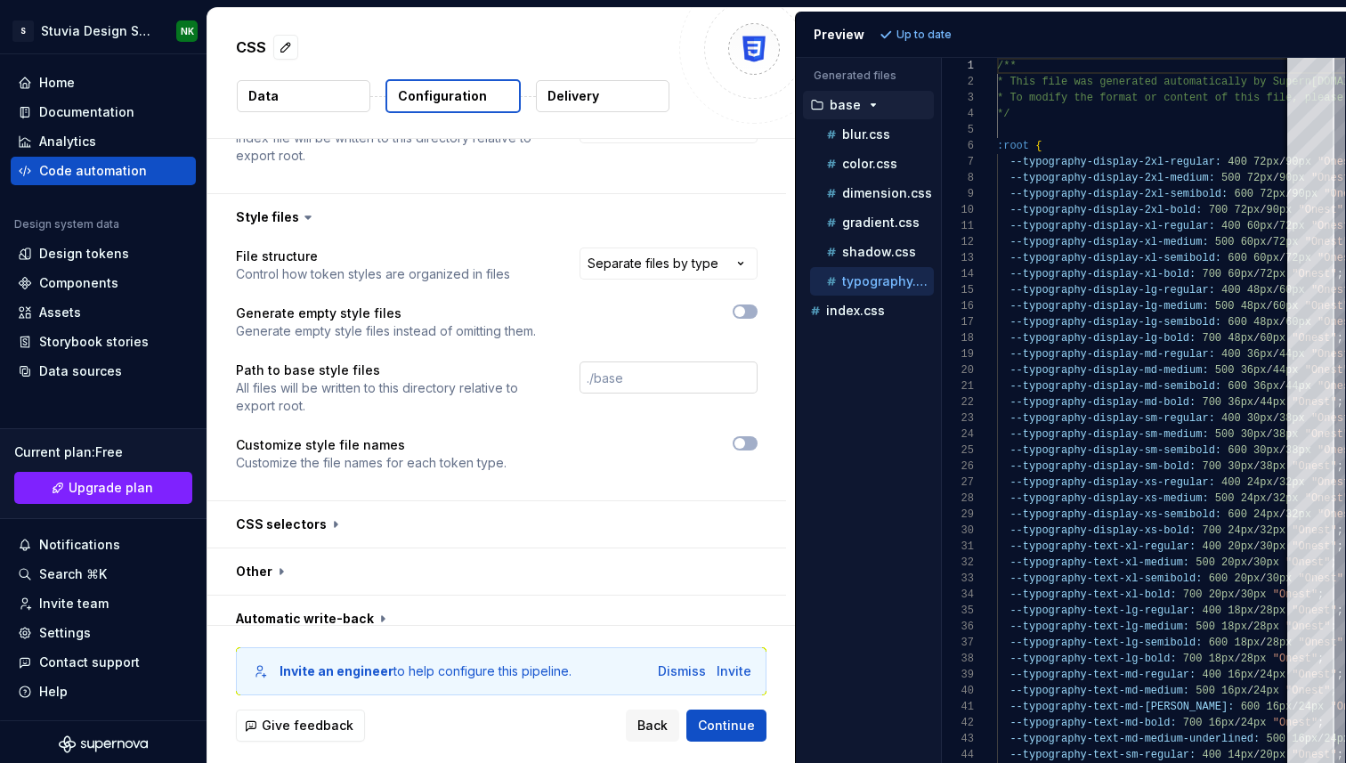
click at [622, 362] on input "text" at bounding box center [669, 378] width 178 height 32
click at [684, 237] on html "**********" at bounding box center [673, 381] width 1346 height 763
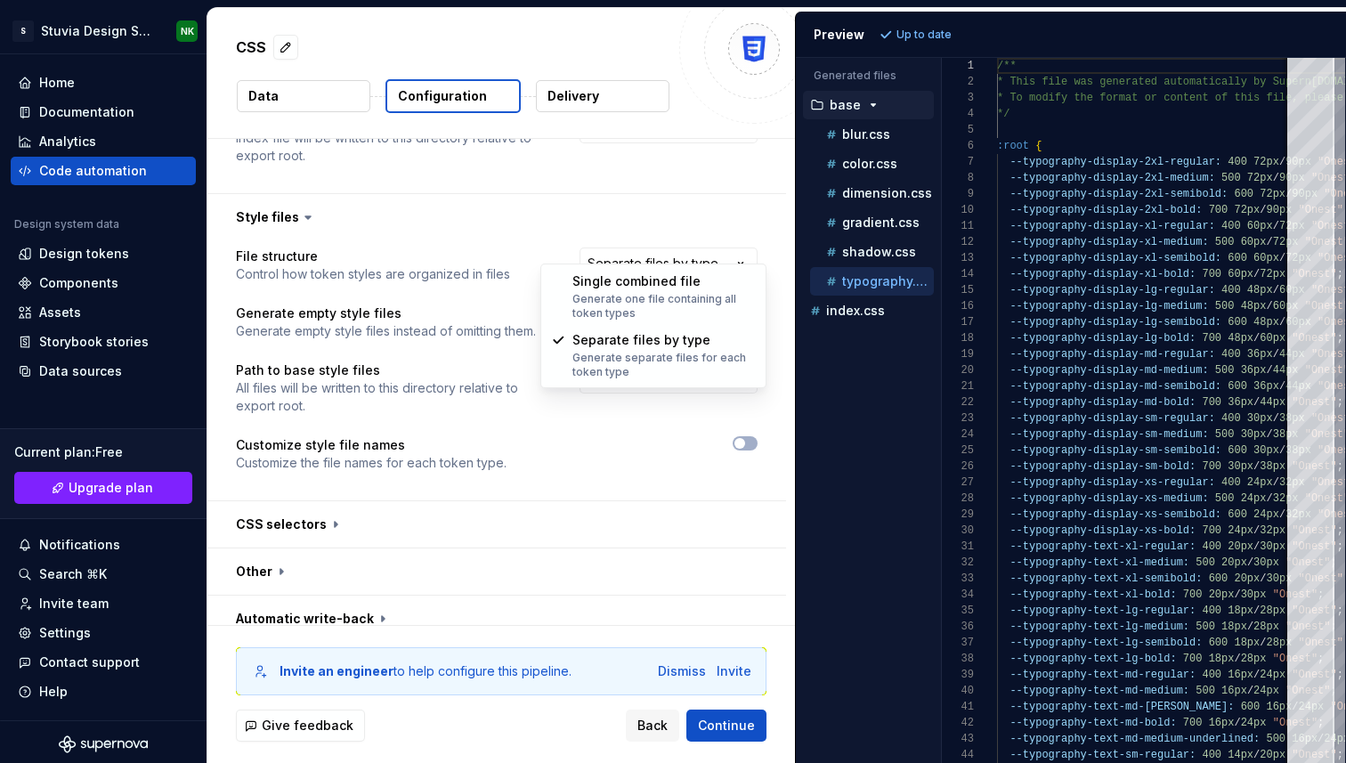
click at [873, 250] on html "**********" at bounding box center [673, 381] width 1346 height 763
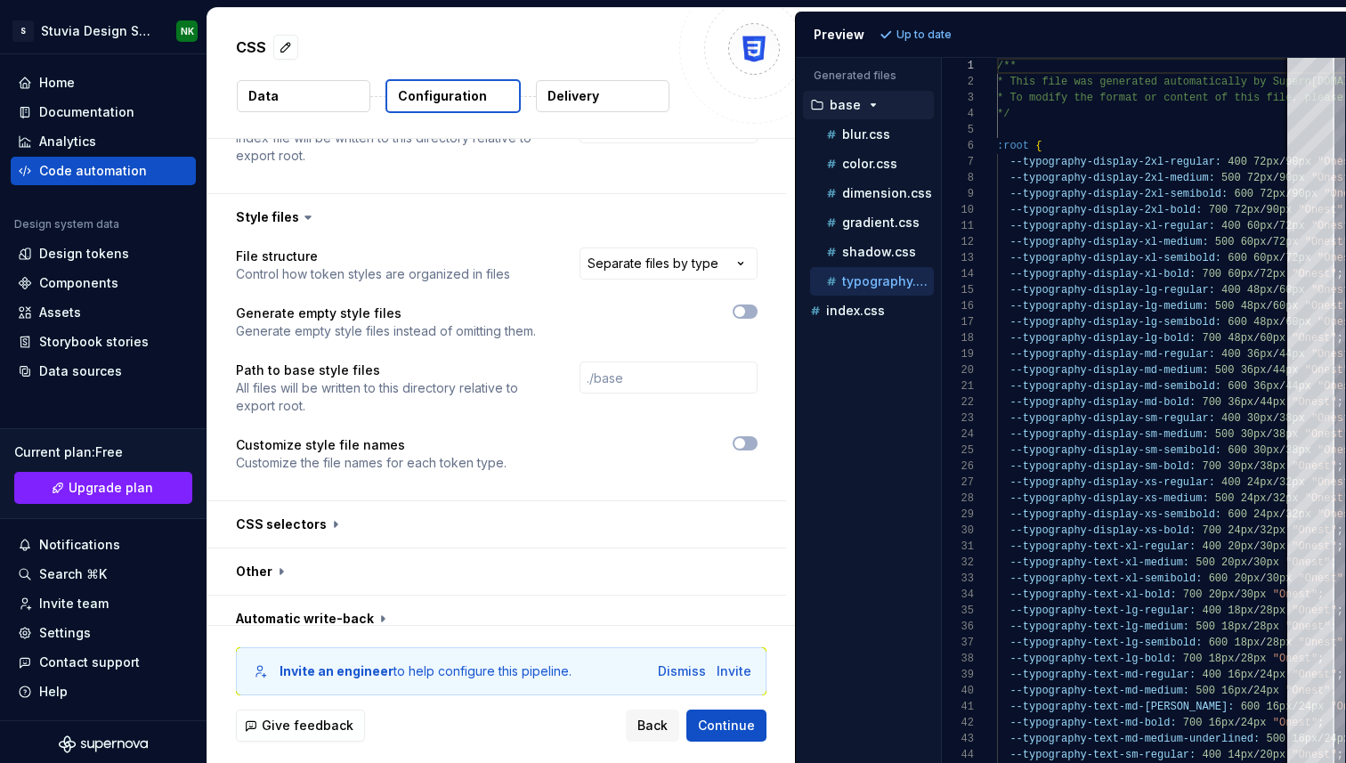
click at [873, 250] on p "shadow.css" at bounding box center [879, 252] width 74 height 14
type textarea "**********"
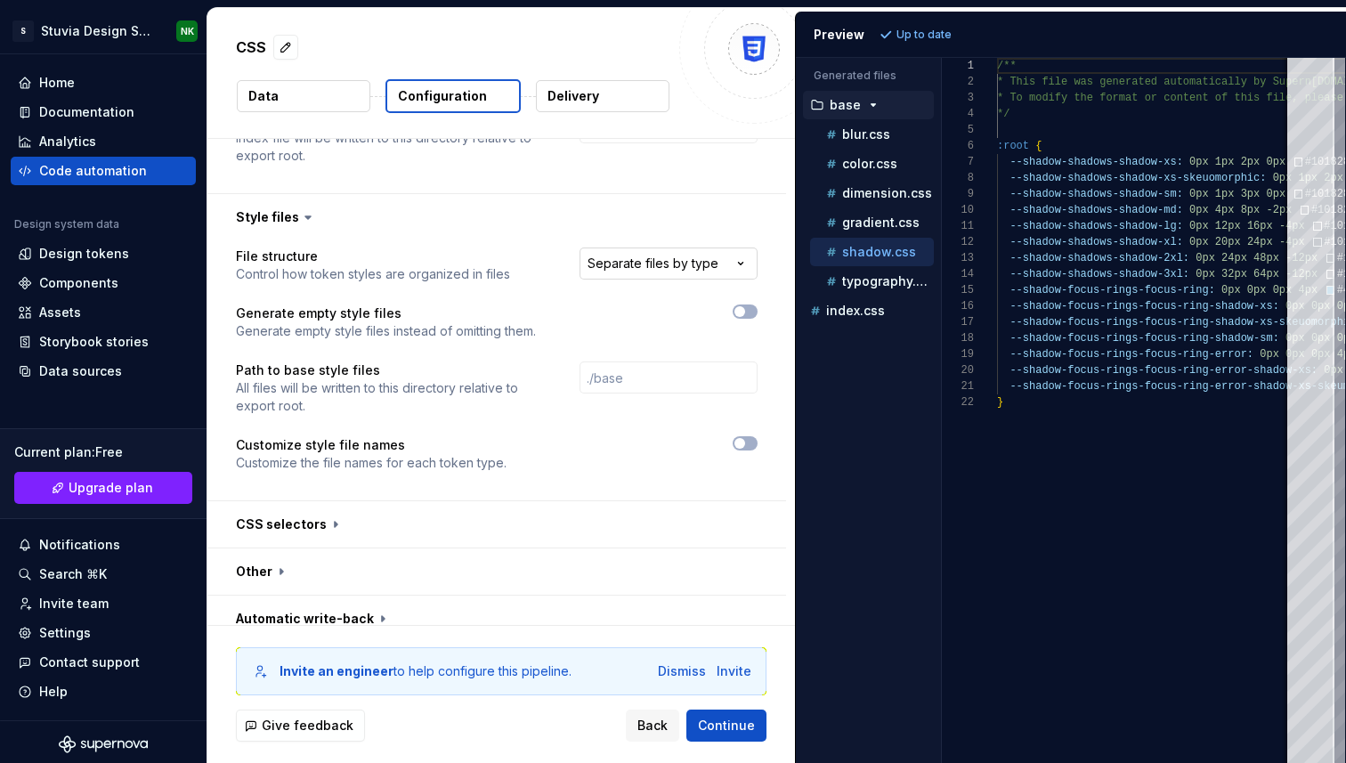
click at [700, 252] on html "**********" at bounding box center [673, 381] width 1346 height 763
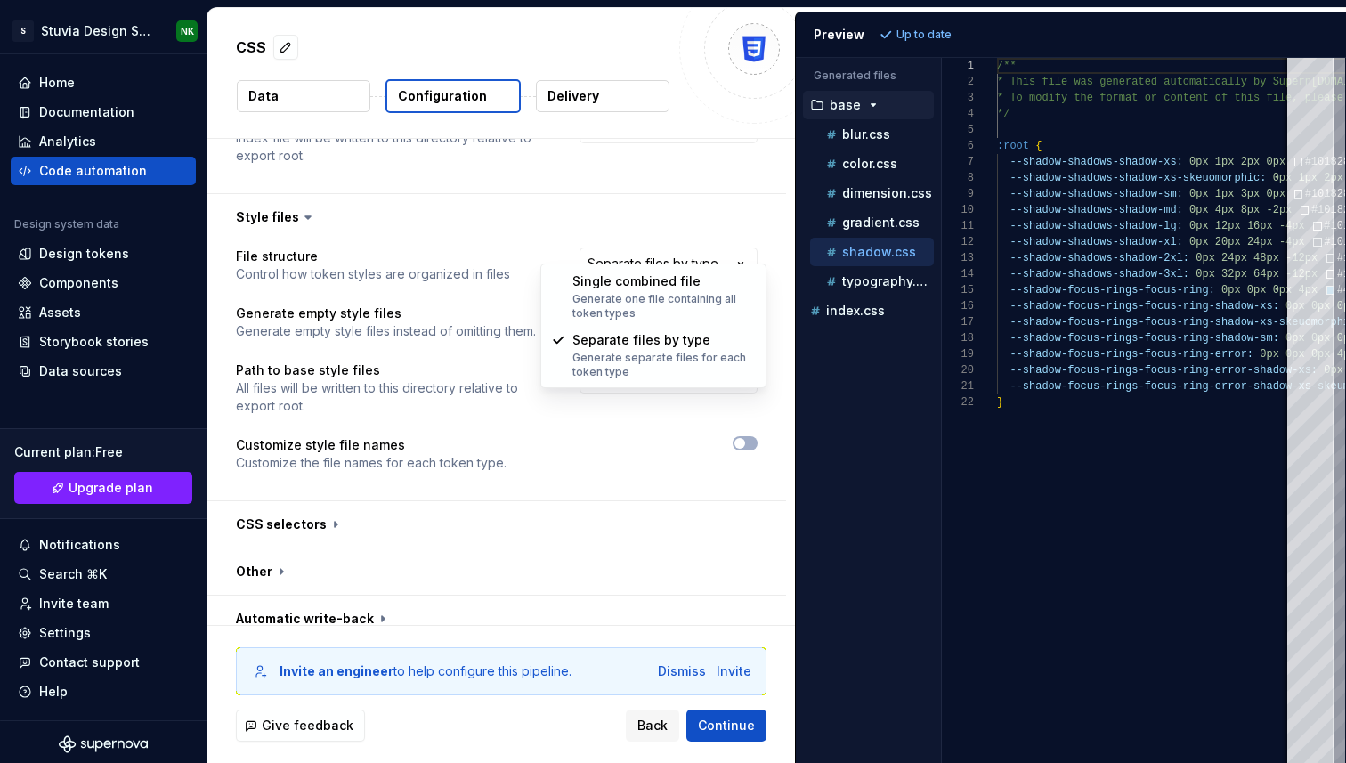
select select "**********"
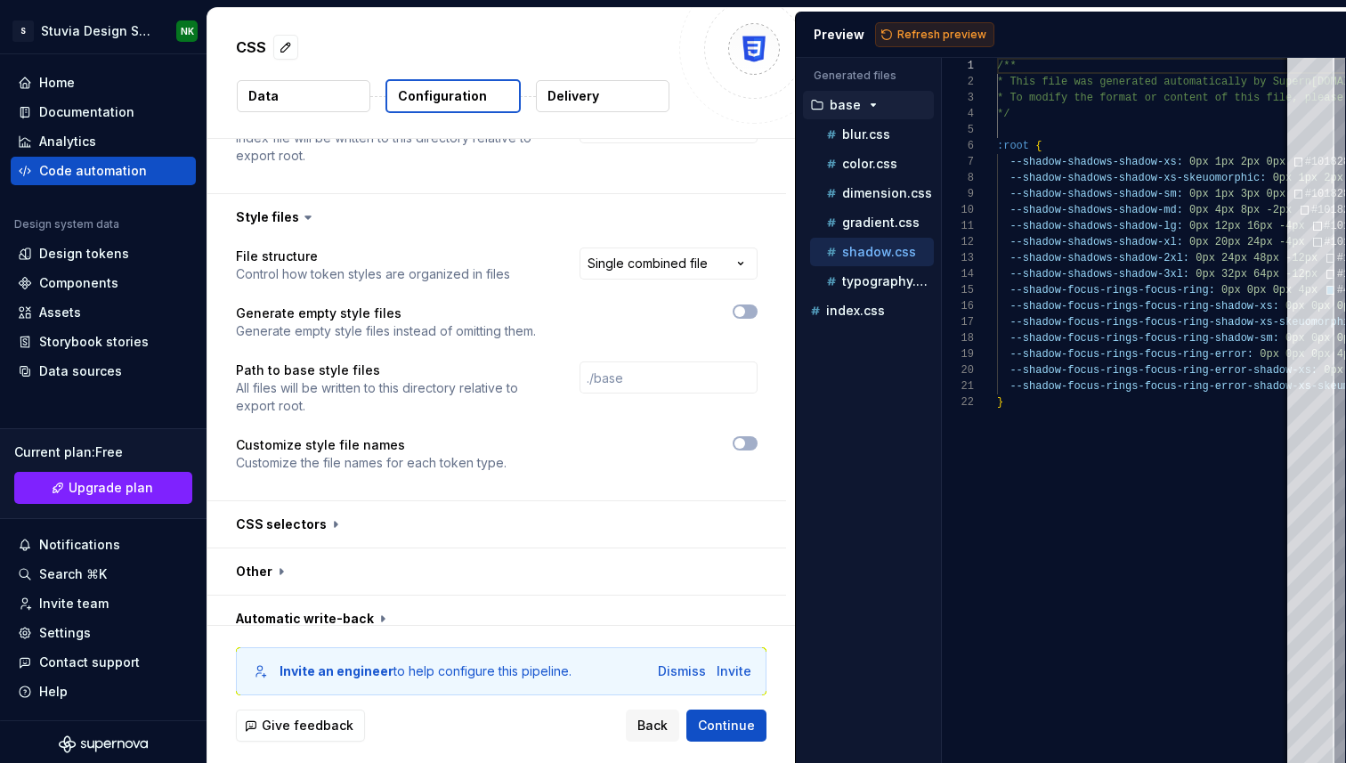
click at [929, 29] on span "Refresh preview" at bounding box center [942, 35] width 89 height 14
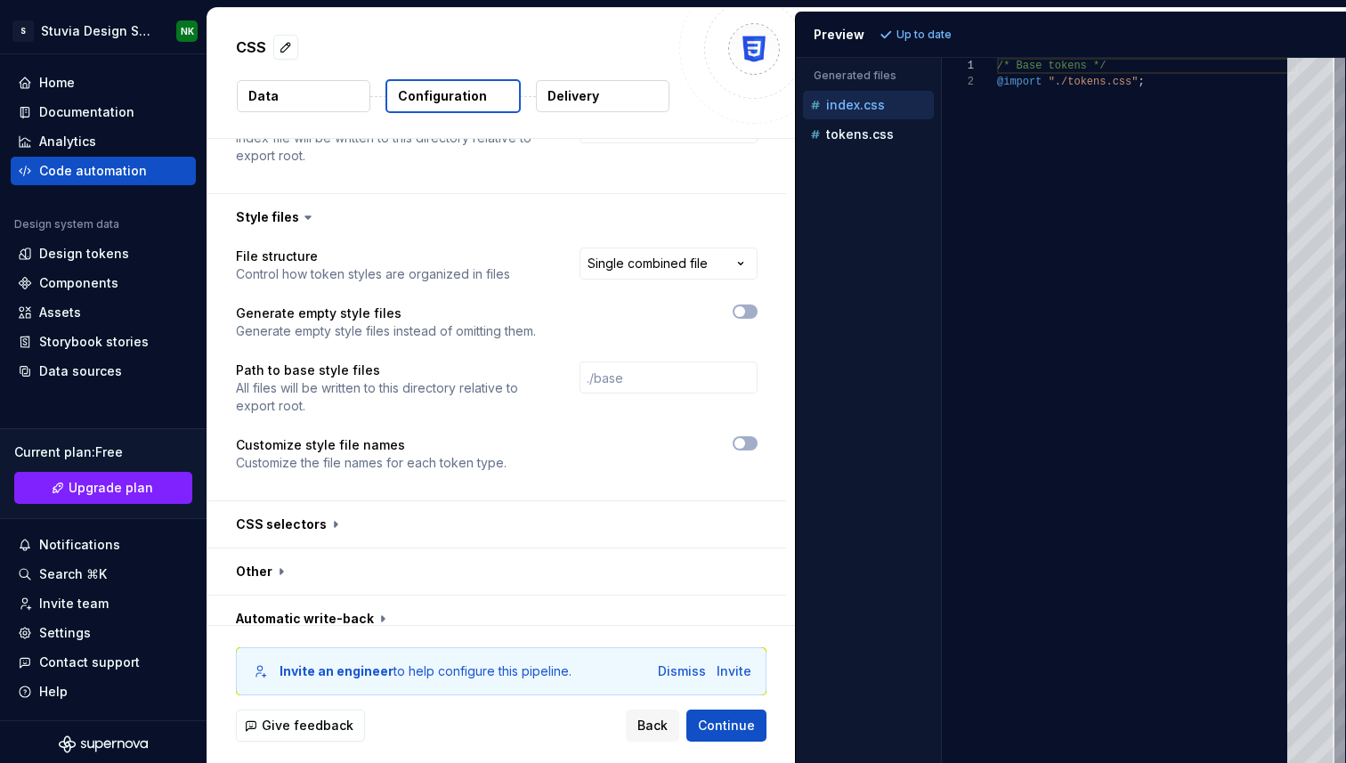
click at [868, 103] on p "index.css" at bounding box center [855, 105] width 59 height 14
click at [853, 131] on p "tokens.css" at bounding box center [860, 134] width 68 height 14
type textarea "**********"
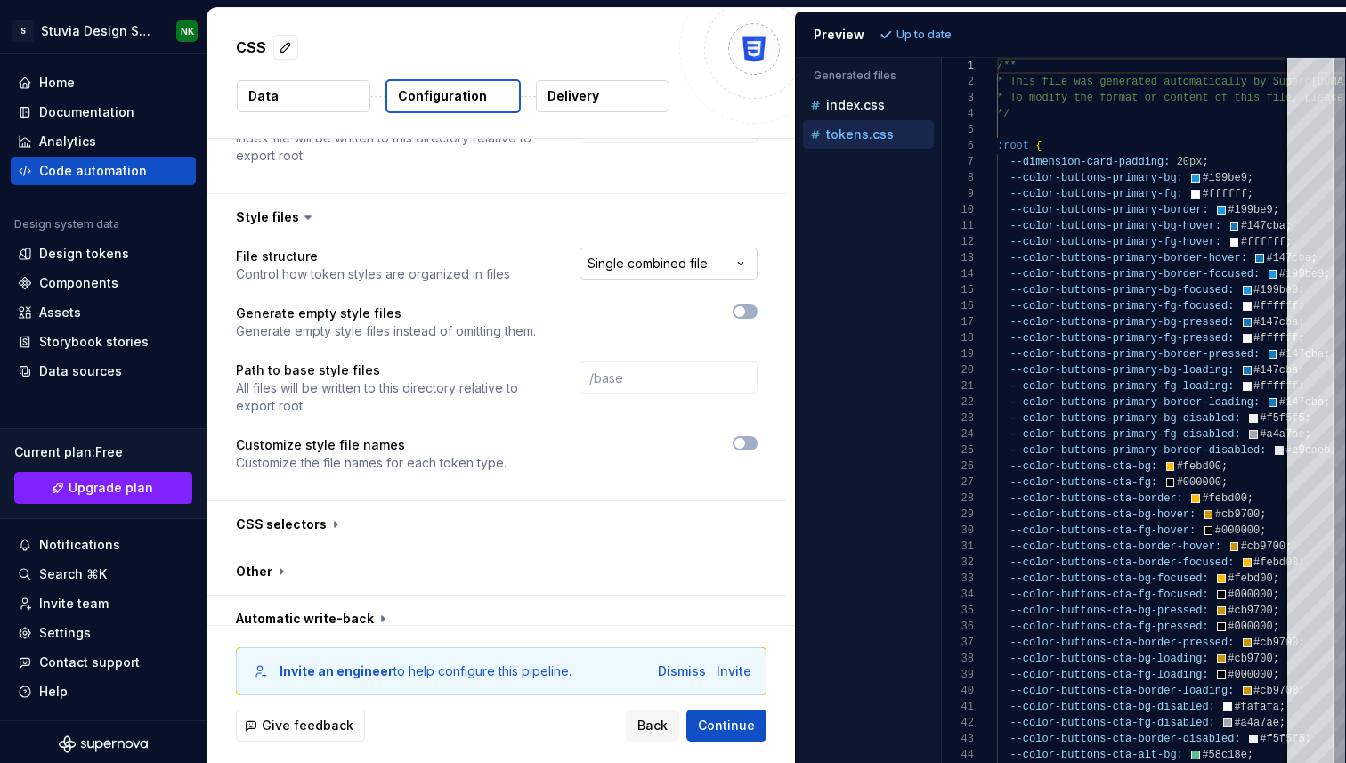
click at [698, 248] on html "**********" at bounding box center [673, 381] width 1346 height 763
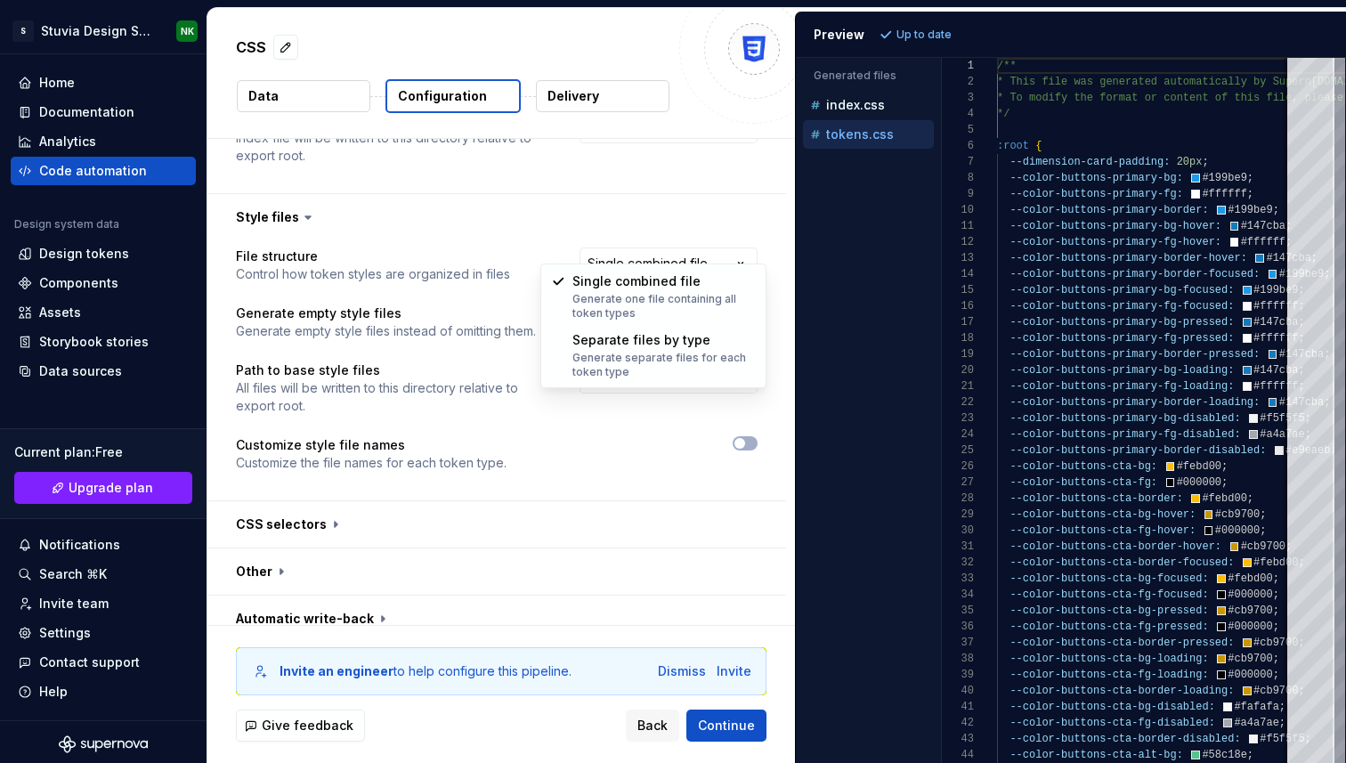
select select "**********"
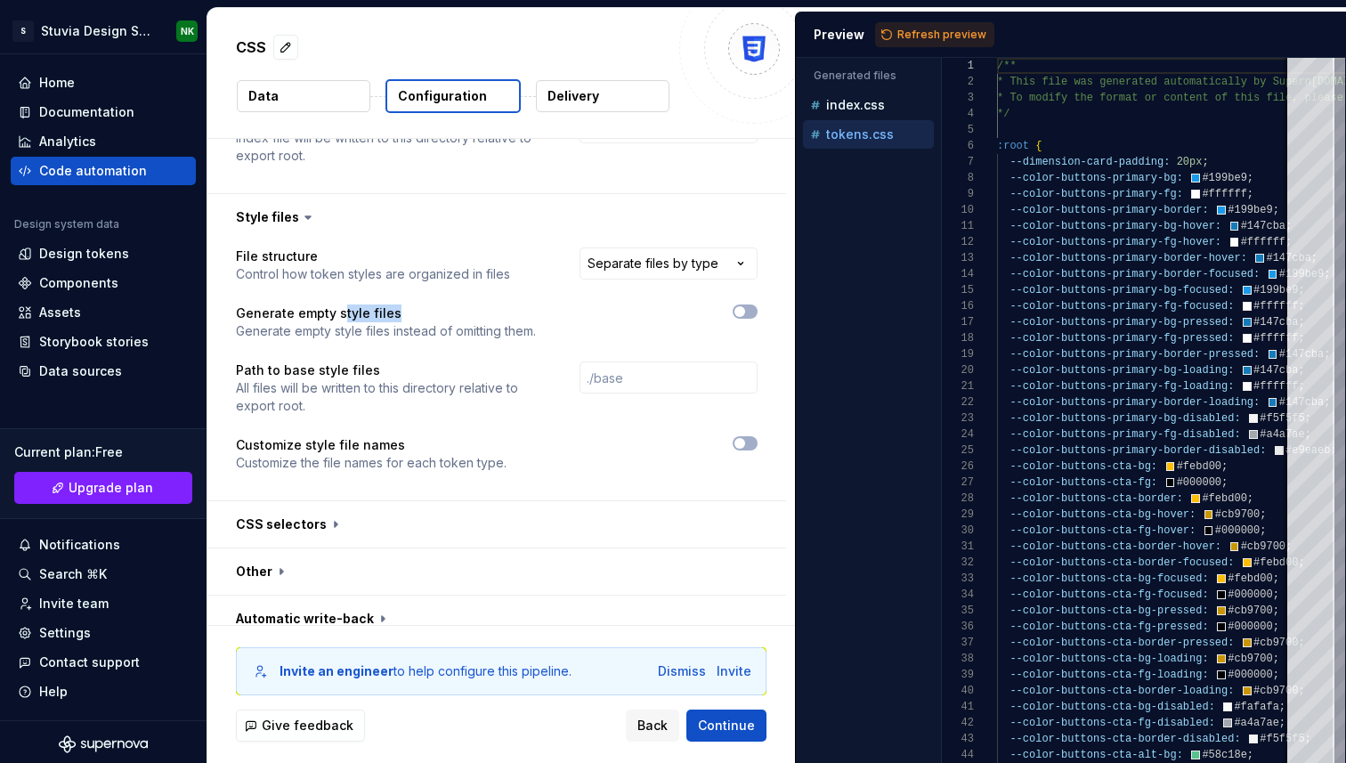
drag, startPoint x: 340, startPoint y: 297, endPoint x: 399, endPoint y: 297, distance: 58.8
click at [399, 305] on p "Generate empty style files" at bounding box center [386, 314] width 300 height 18
drag, startPoint x: 358, startPoint y: 311, endPoint x: 472, endPoint y: 311, distance: 114.0
click at [472, 322] on p "Generate empty style files instead of omitting them." at bounding box center [386, 331] width 300 height 18
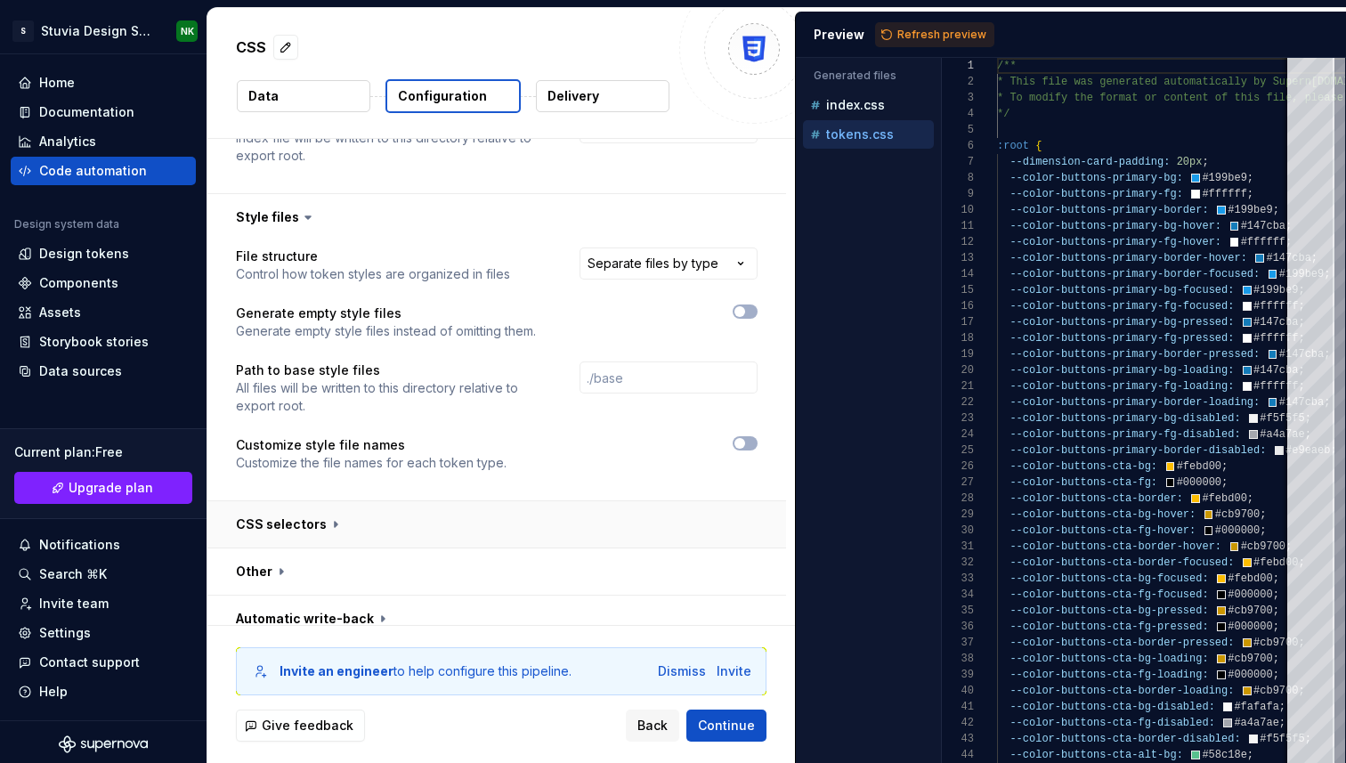
click at [319, 508] on button "button" at bounding box center [496, 524] width 579 height 46
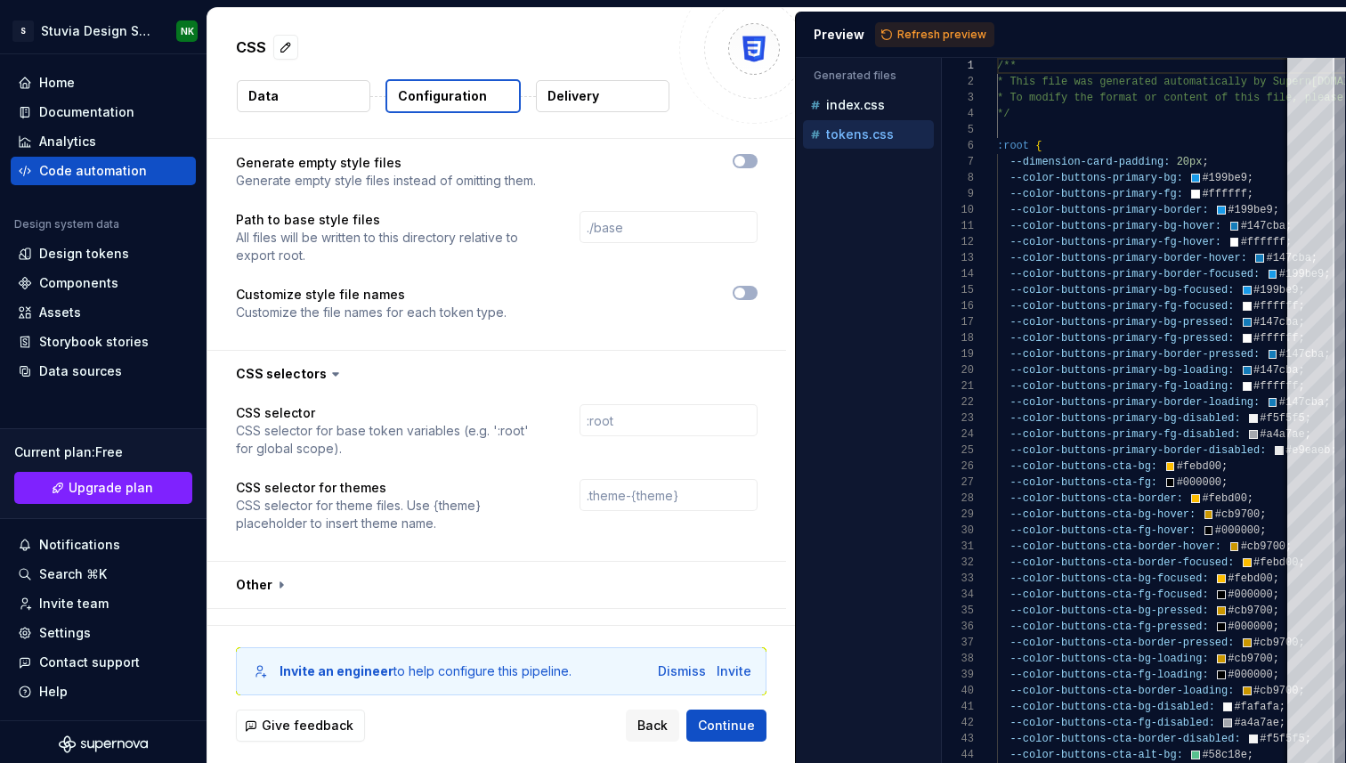
scroll to position [1298, 0]
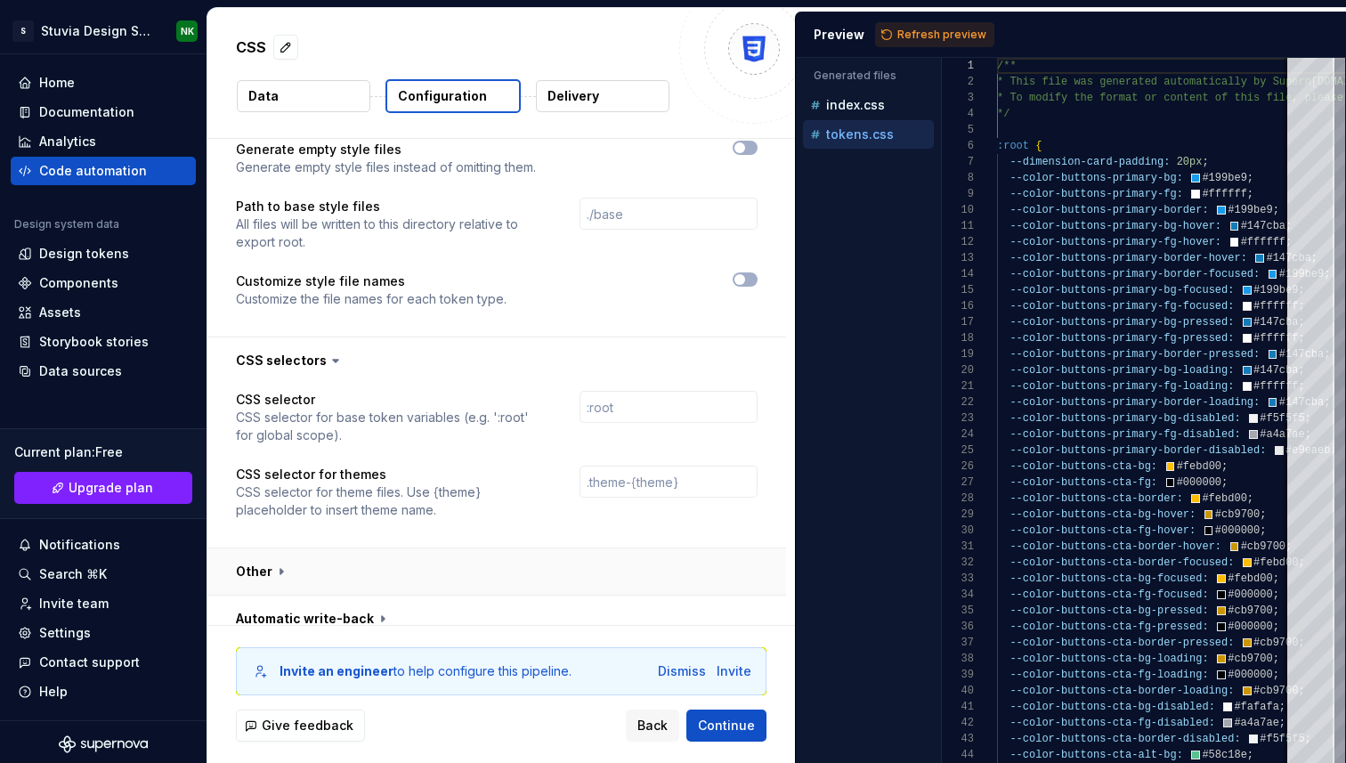
click at [433, 558] on button "button" at bounding box center [496, 571] width 579 height 46
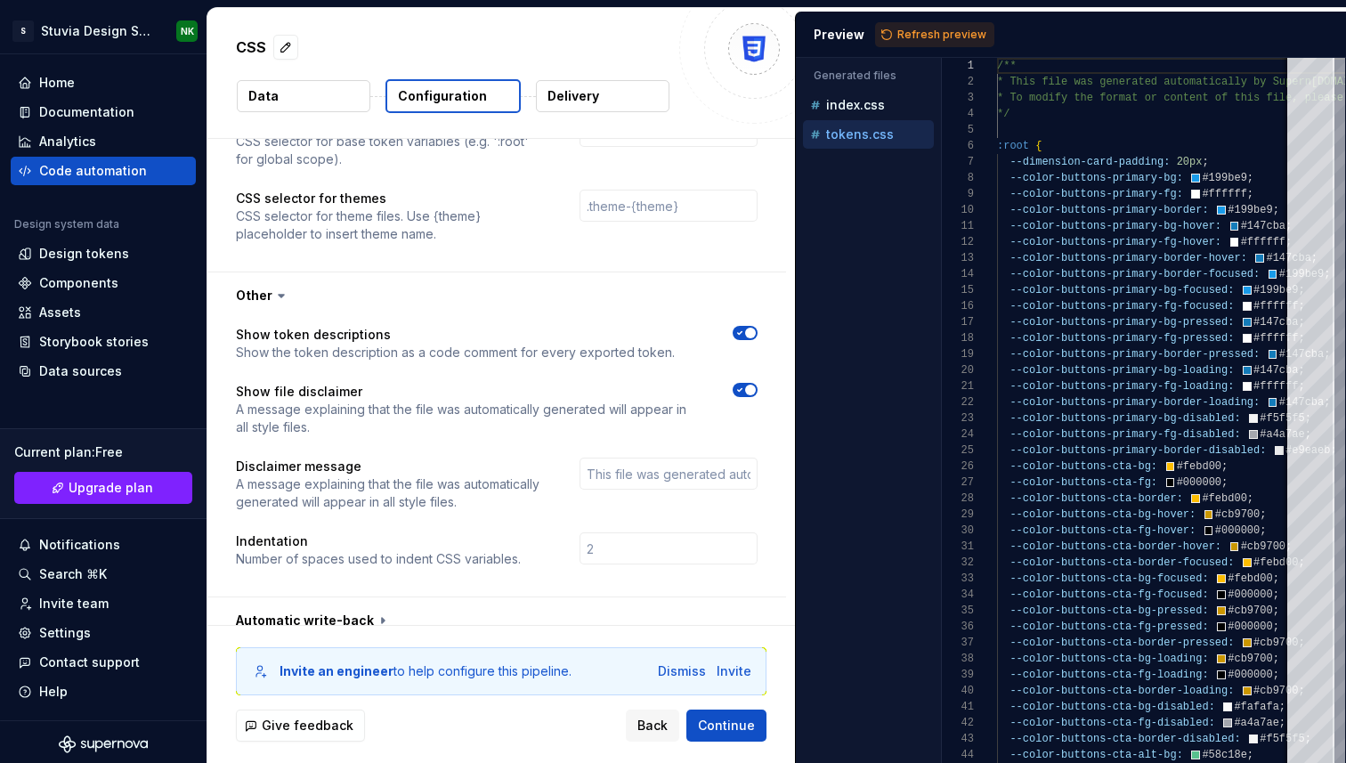
scroll to position [1576, 0]
click at [603, 536] on input "number" at bounding box center [669, 547] width 178 height 32
click at [389, 610] on button "button" at bounding box center [496, 619] width 579 height 46
click at [279, 285] on icon at bounding box center [281, 294] width 18 height 18
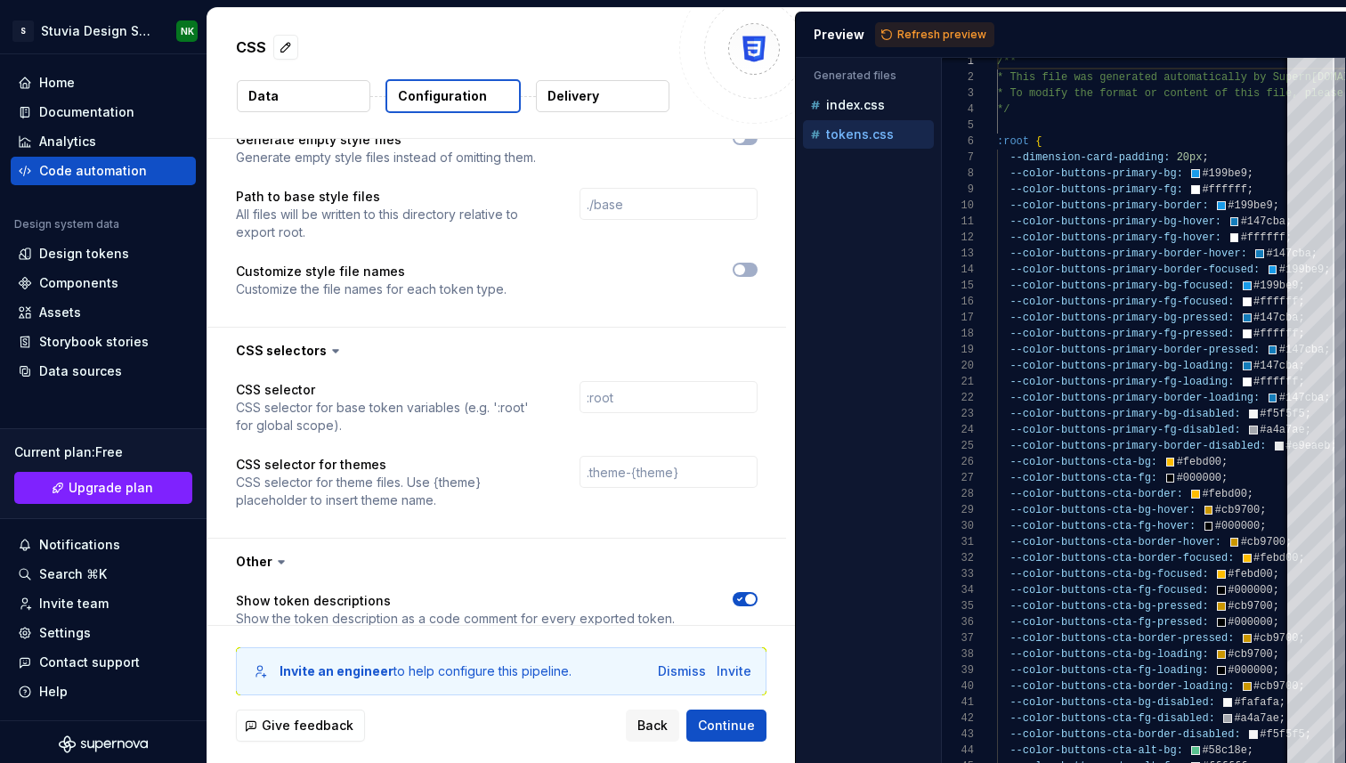
scroll to position [1294, 0]
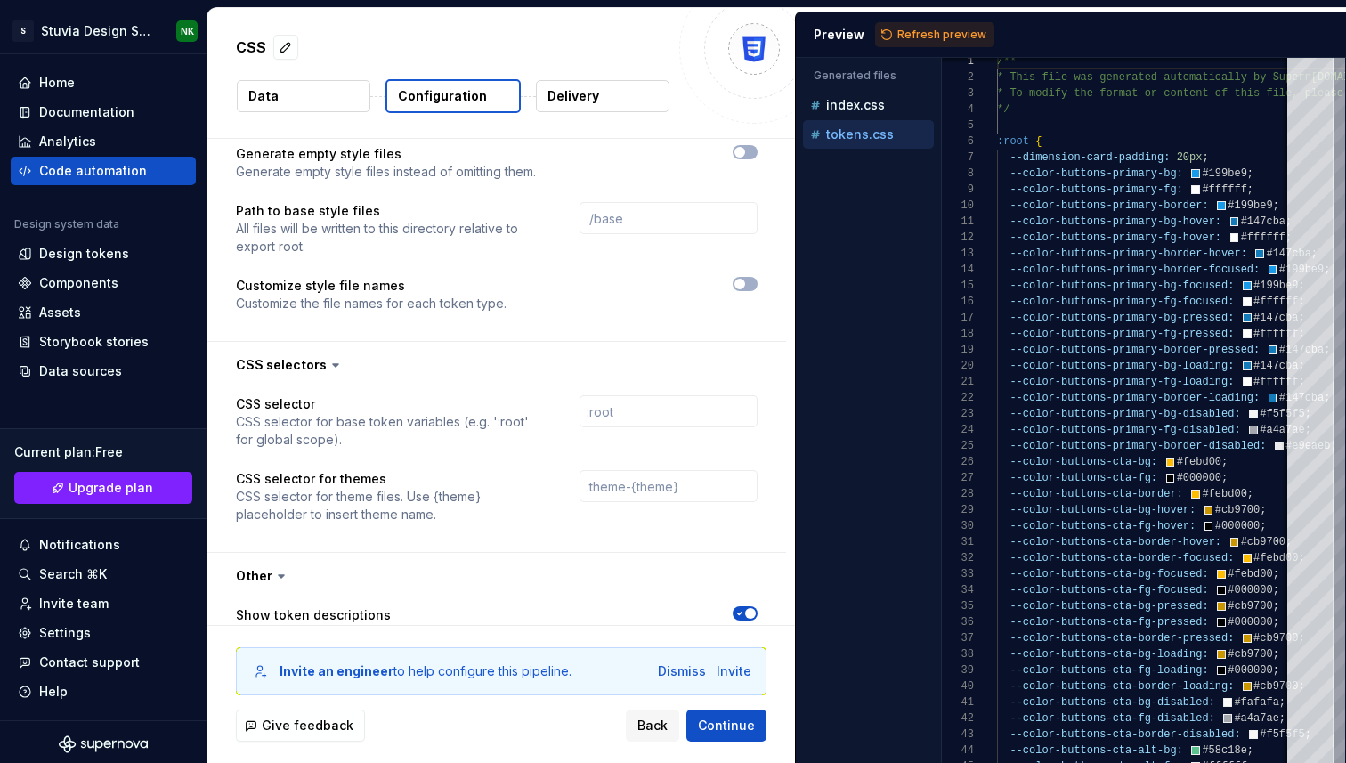
click at [279, 567] on icon at bounding box center [281, 576] width 18 height 18
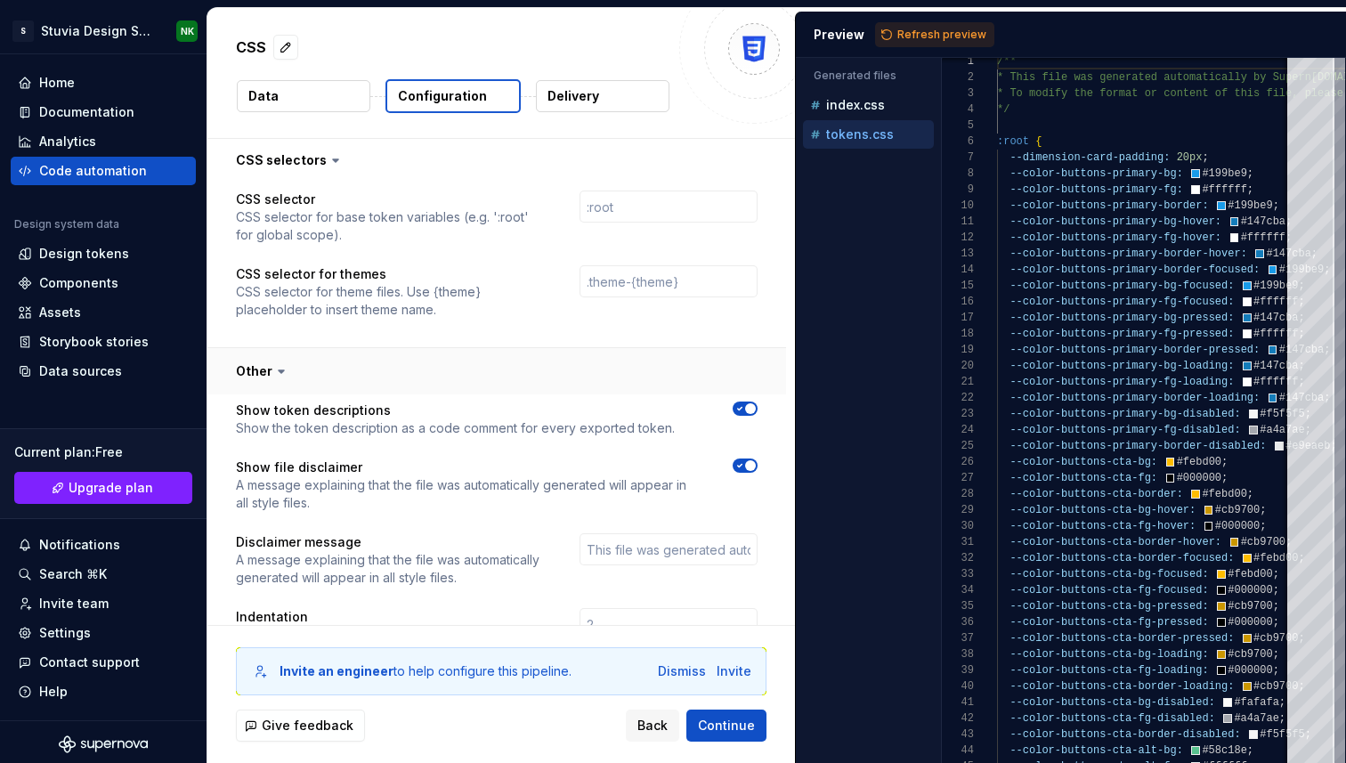
click at [289, 361] on button "button" at bounding box center [496, 371] width 579 height 46
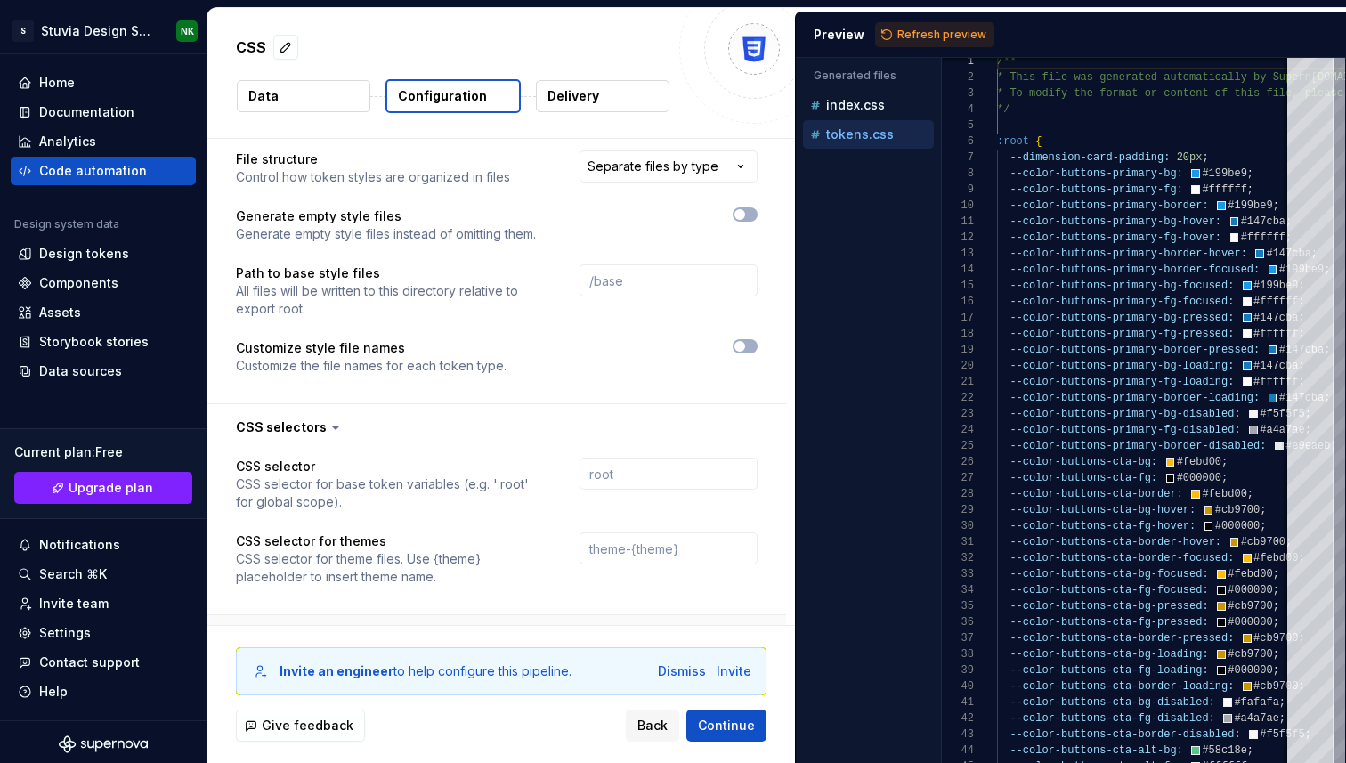
scroll to position [1220, 0]
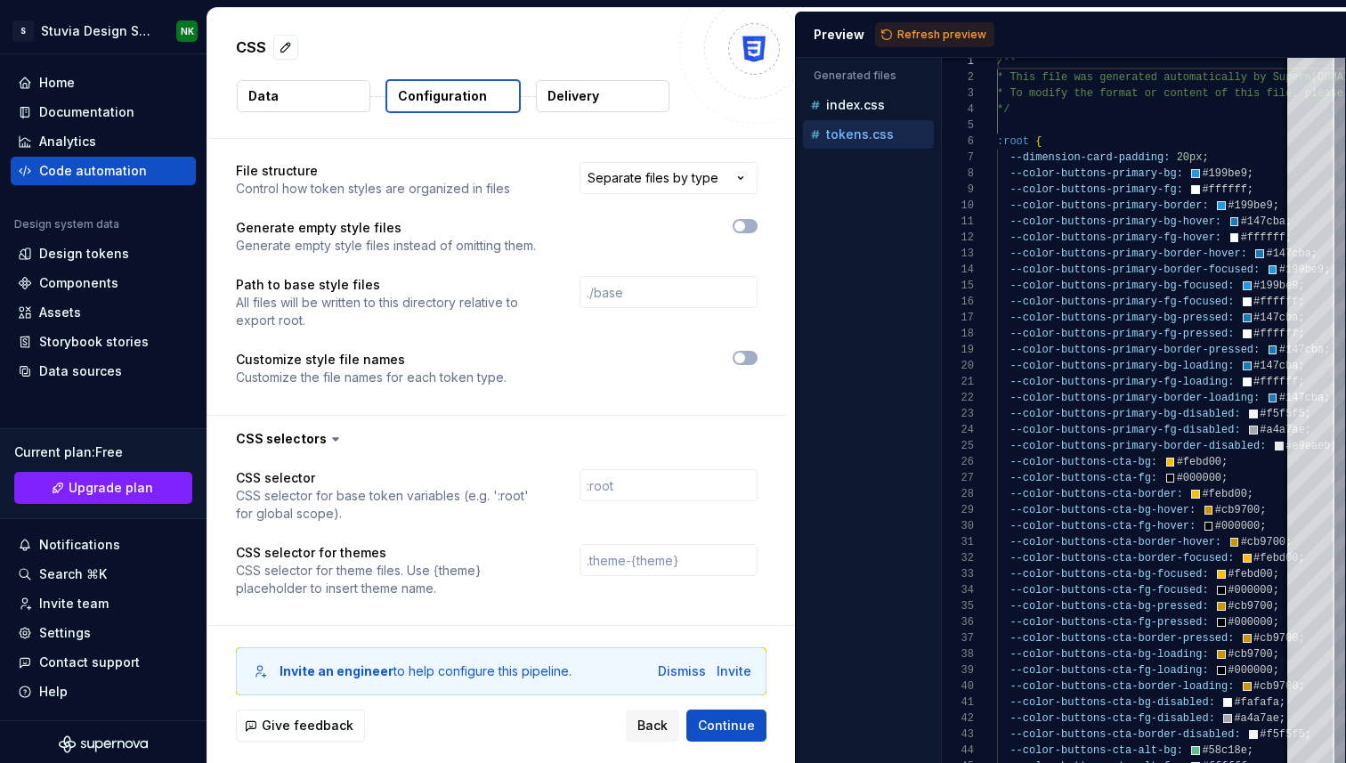
click at [328, 430] on icon at bounding box center [336, 439] width 18 height 18
click at [349, 423] on button "button" at bounding box center [496, 439] width 579 height 46
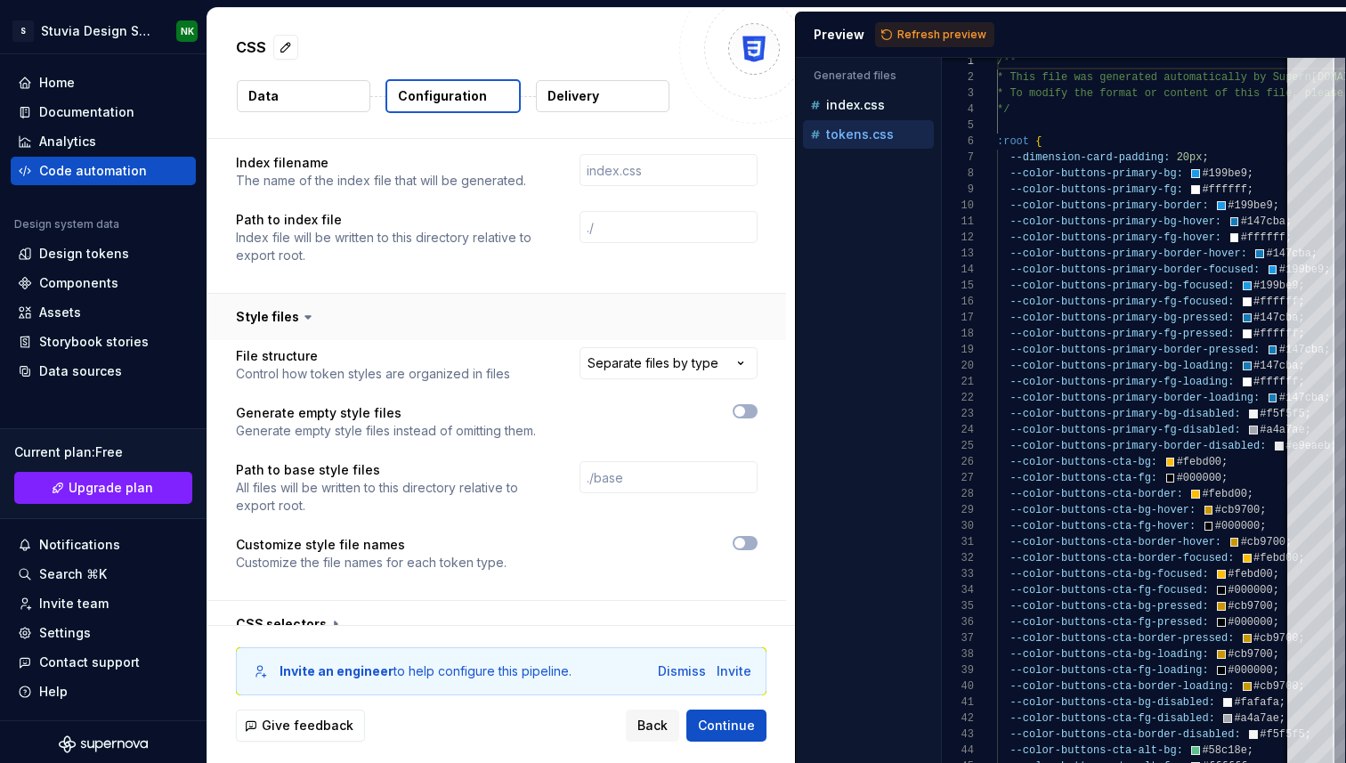
click at [365, 294] on button "button" at bounding box center [496, 317] width 579 height 46
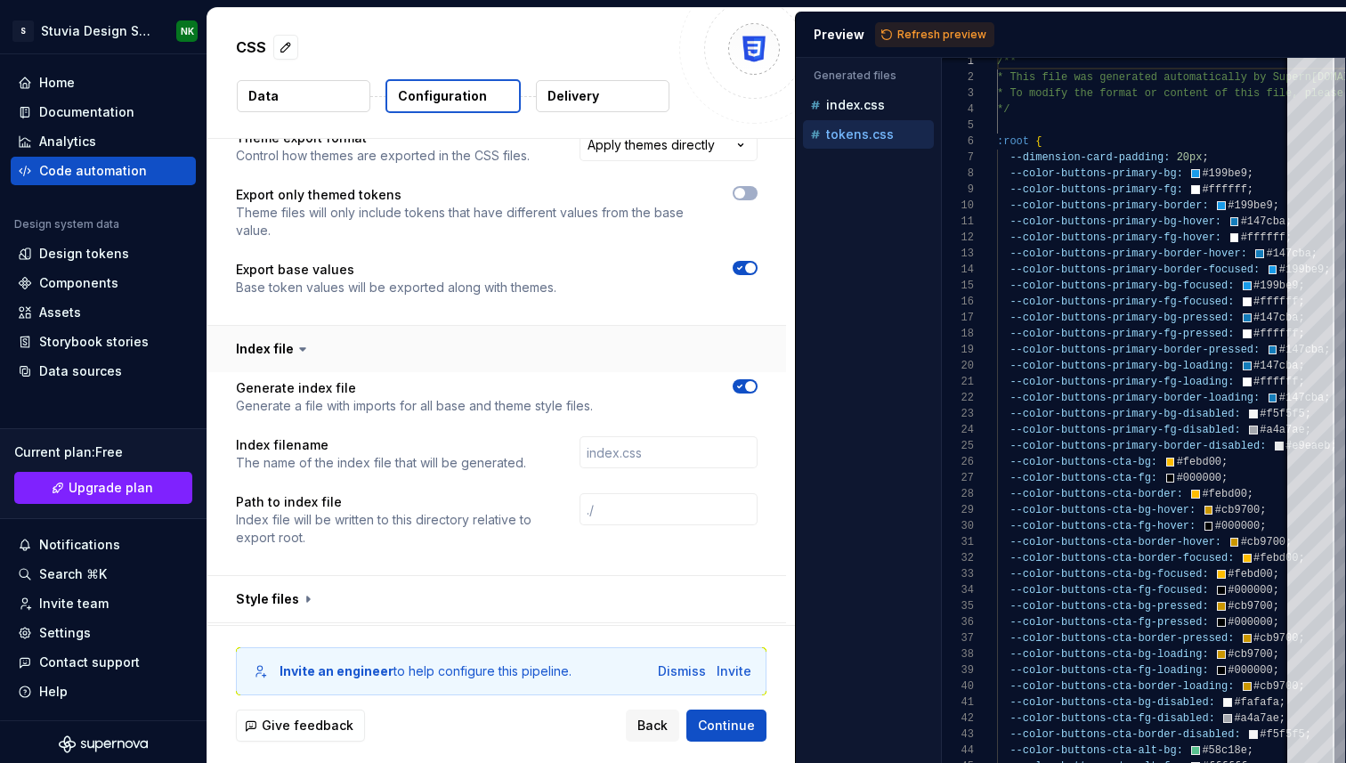
click at [365, 327] on button "button" at bounding box center [496, 349] width 579 height 46
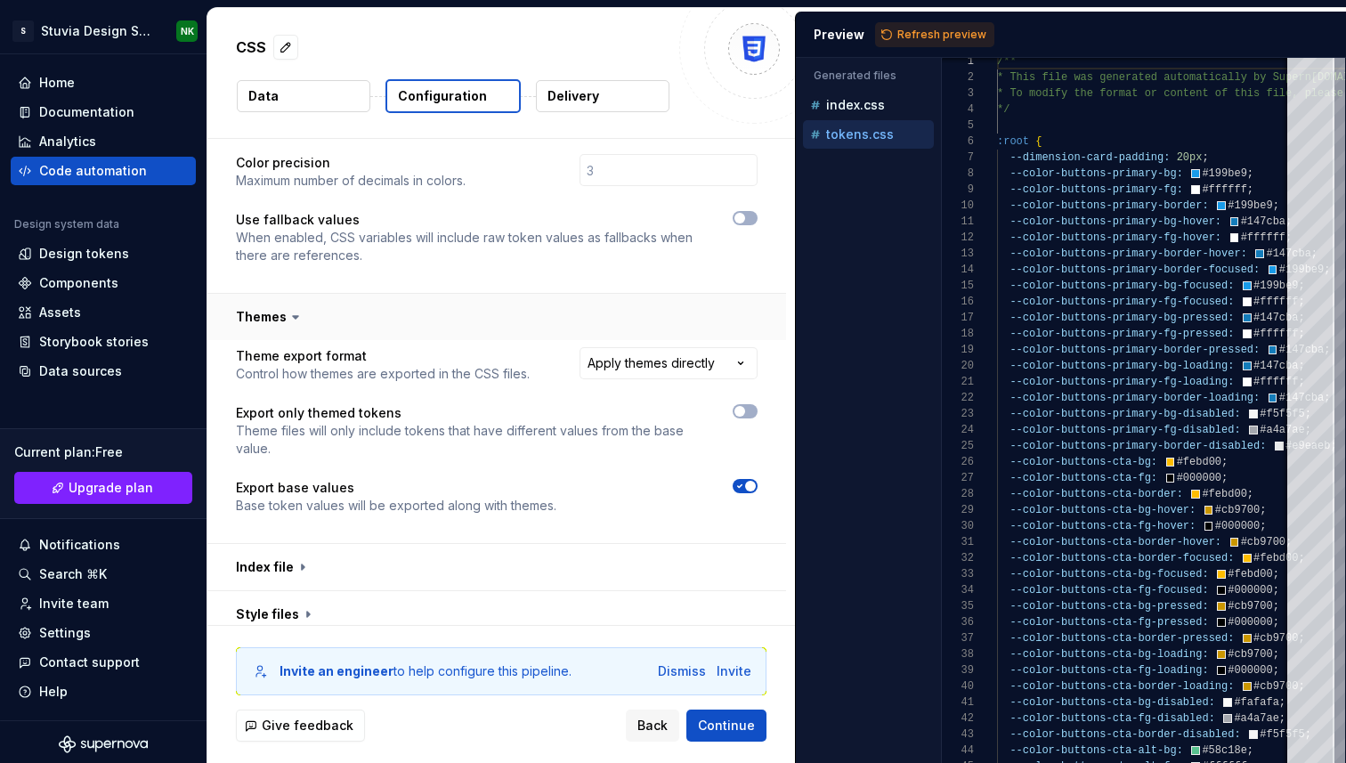
click at [369, 305] on button "button" at bounding box center [496, 317] width 579 height 46
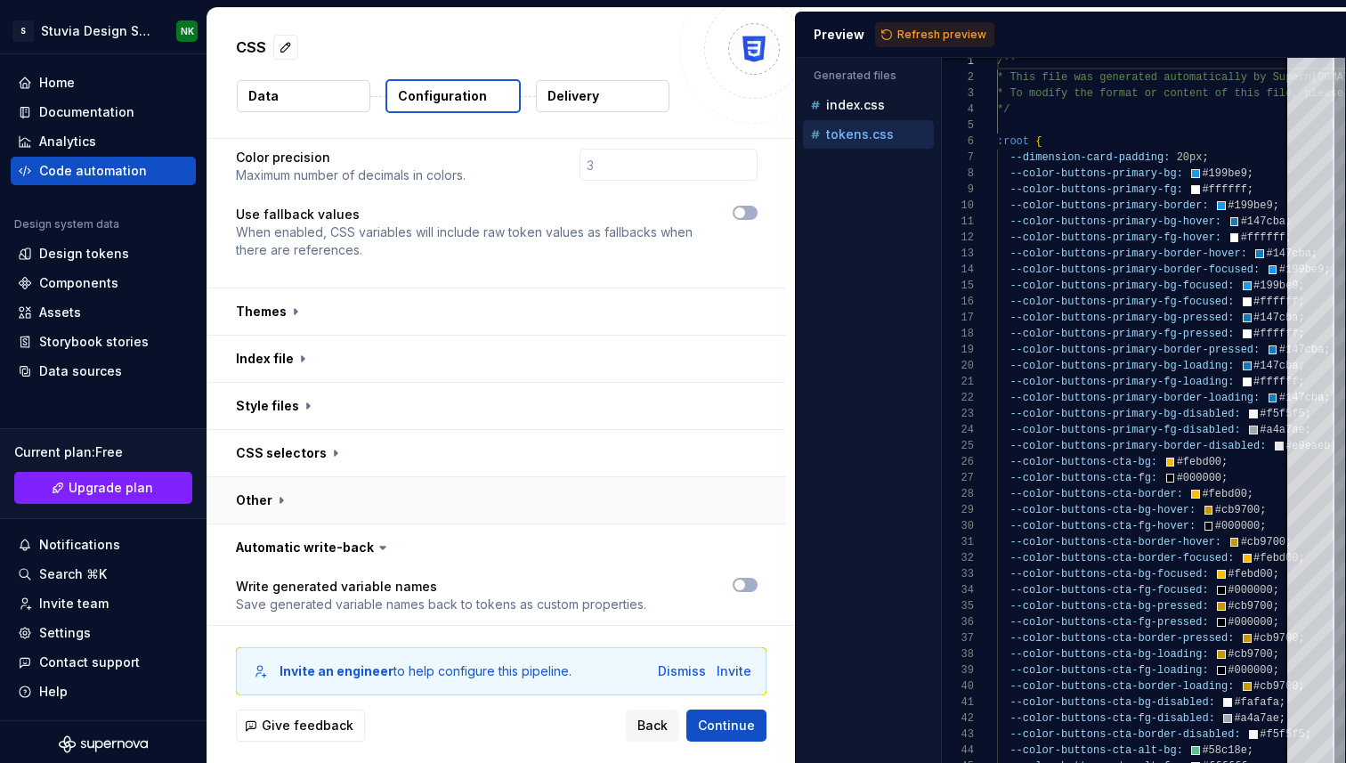
click at [316, 479] on button "button" at bounding box center [496, 500] width 579 height 46
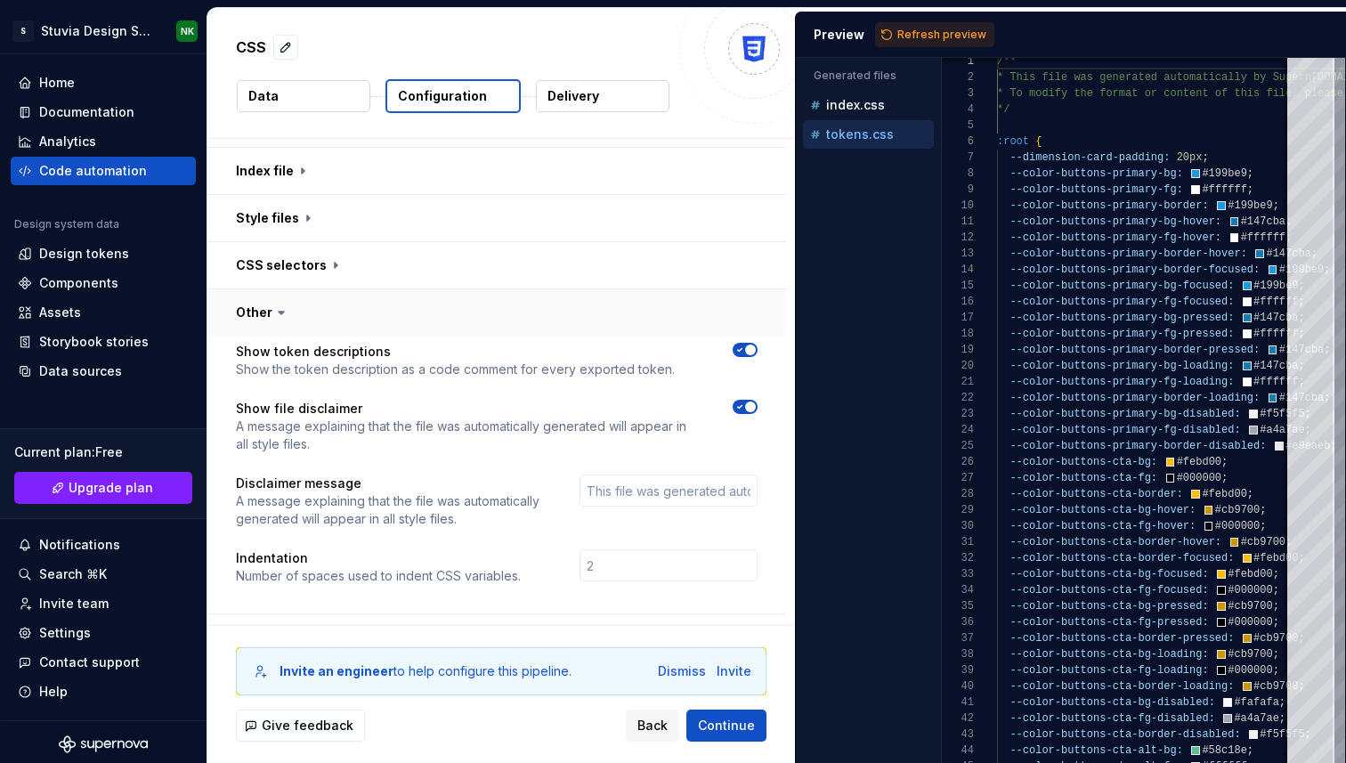
scroll to position [817, 0]
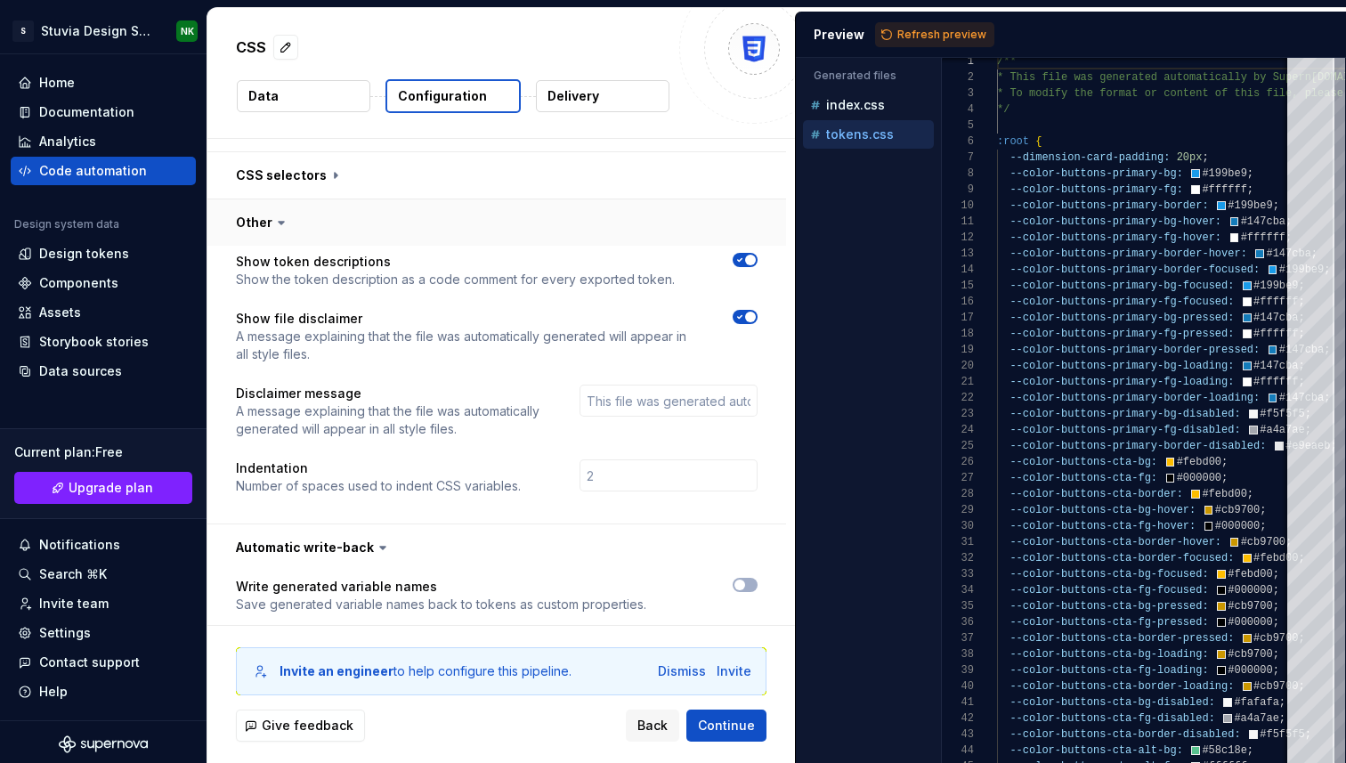
click at [307, 202] on button "button" at bounding box center [496, 222] width 579 height 46
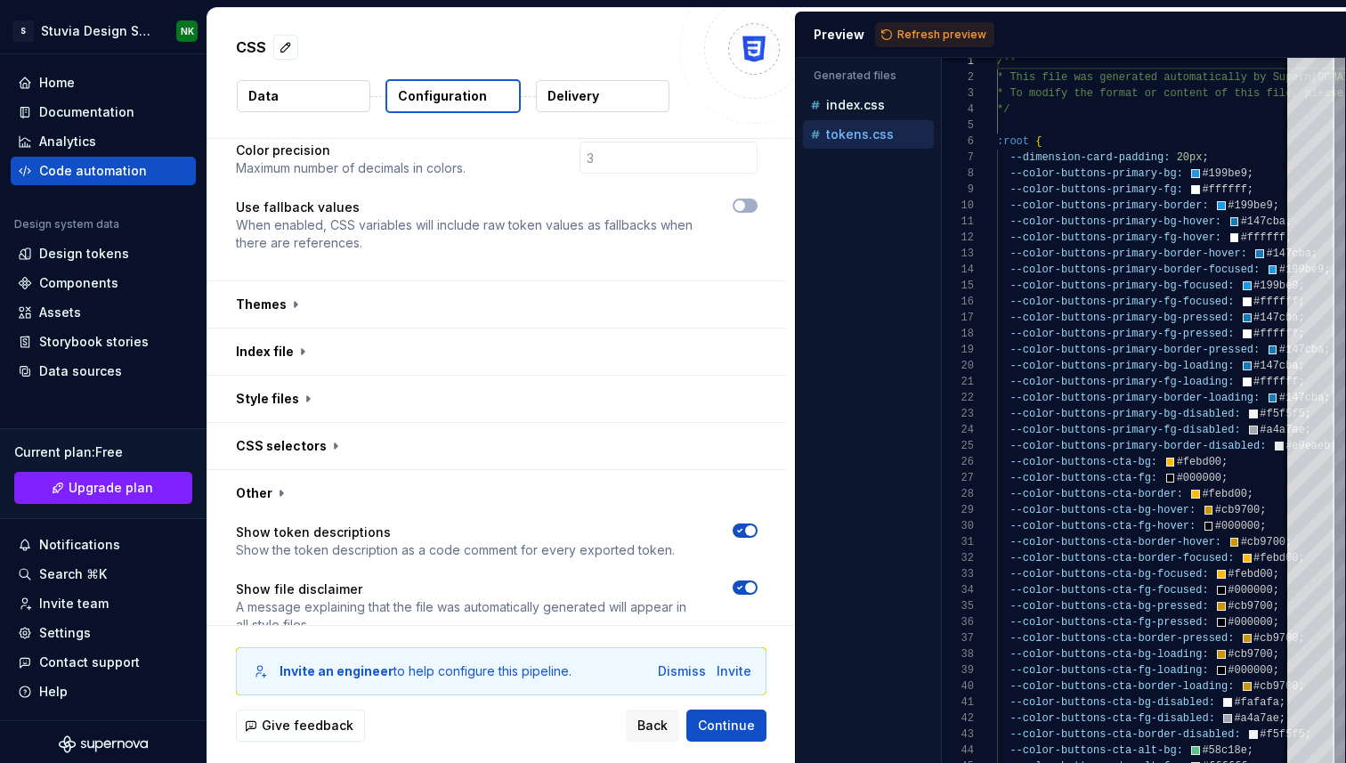
scroll to position [540, 0]
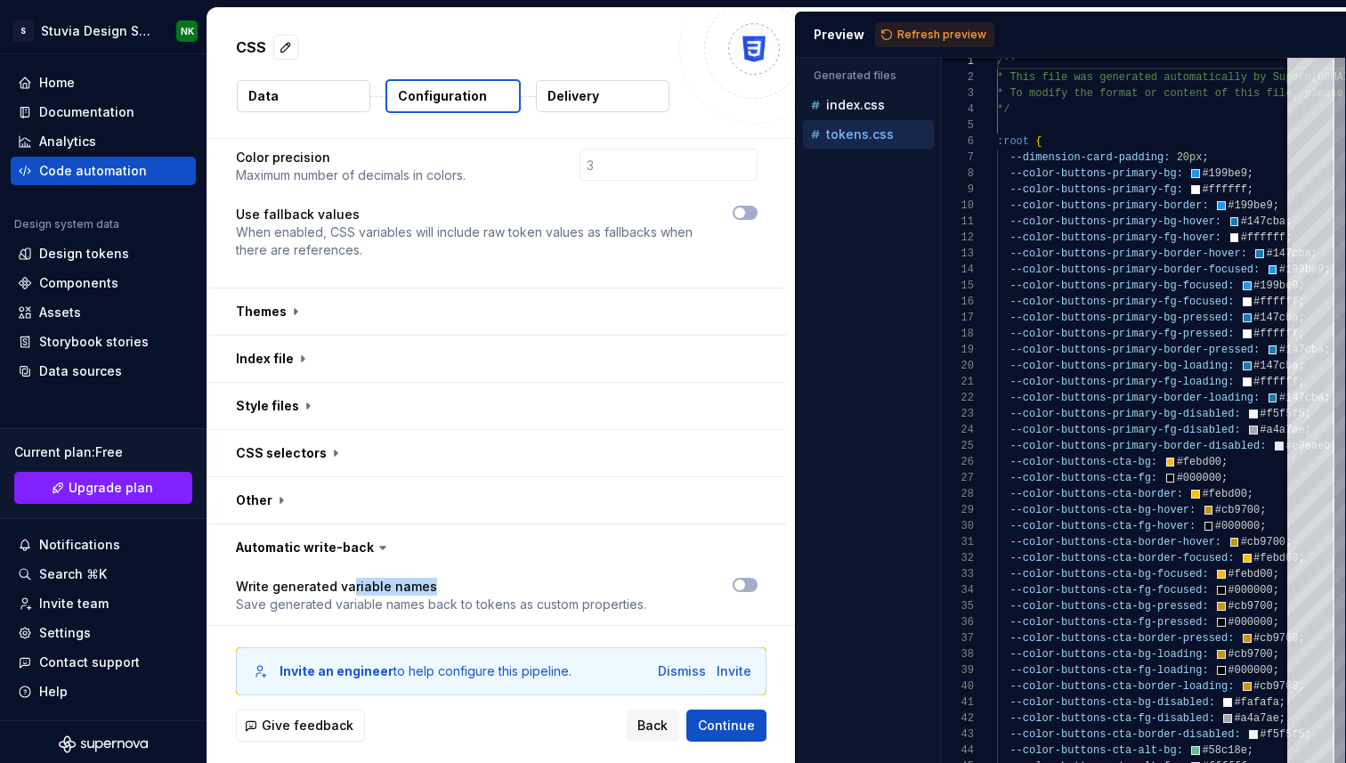
drag, startPoint x: 345, startPoint y: 568, endPoint x: 441, endPoint y: 568, distance: 95.3
click at [440, 578] on p "Write generated variable names" at bounding box center [441, 587] width 410 height 18
click at [441, 578] on p "Write generated variable names" at bounding box center [441, 587] width 410 height 18
drag, startPoint x: 388, startPoint y: 590, endPoint x: 523, endPoint y: 590, distance: 134.5
click at [523, 596] on p "Save generated variable names back to tokens as custom properties." at bounding box center [441, 605] width 410 height 18
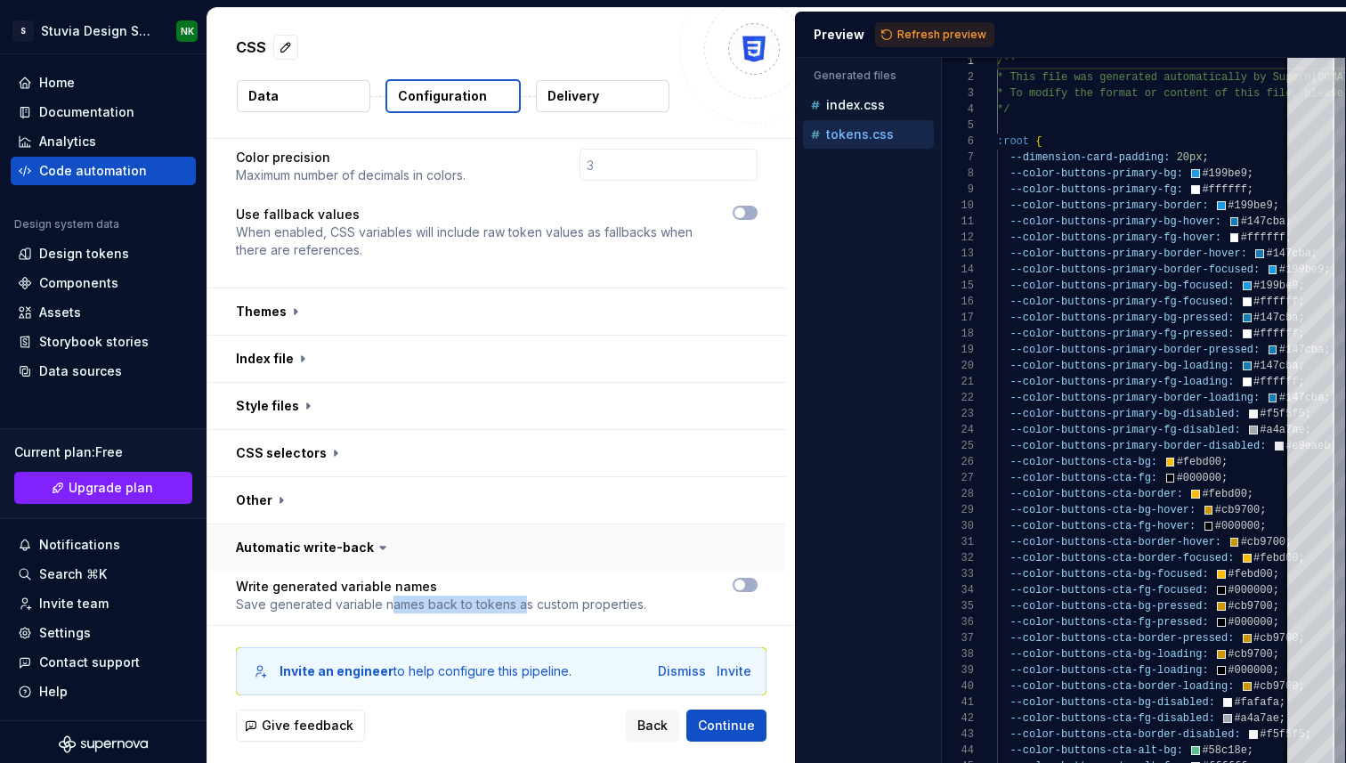
click at [403, 524] on button "button" at bounding box center [496, 547] width 579 height 46
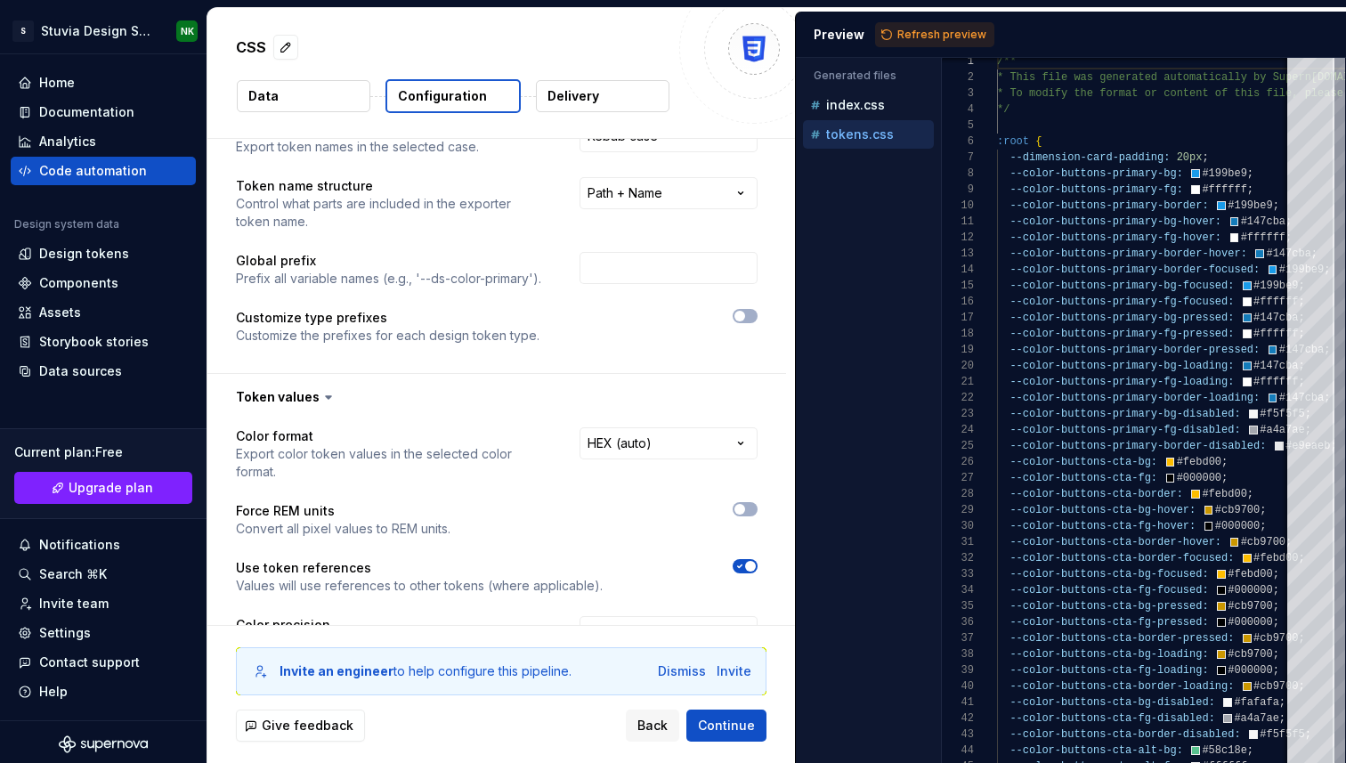
scroll to position [63, 0]
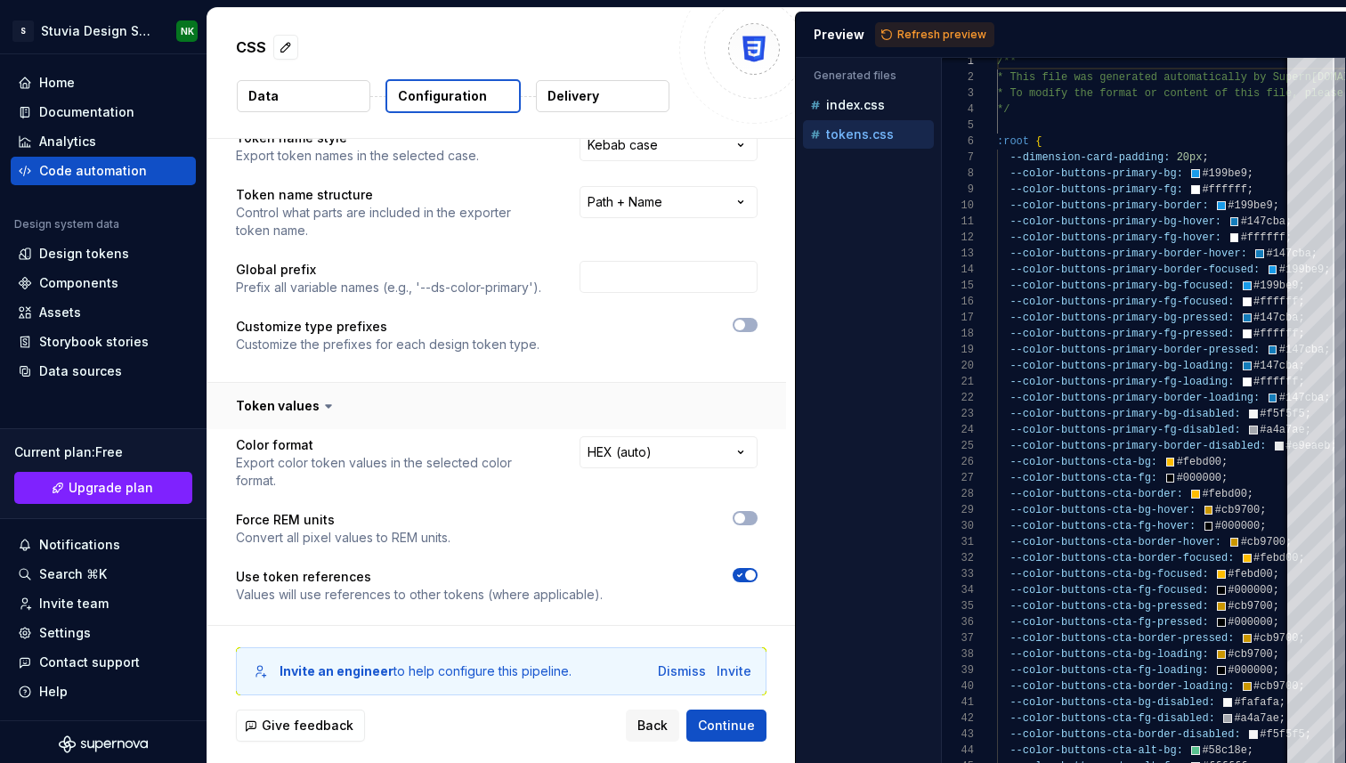
click at [388, 403] on button "button" at bounding box center [496, 406] width 579 height 46
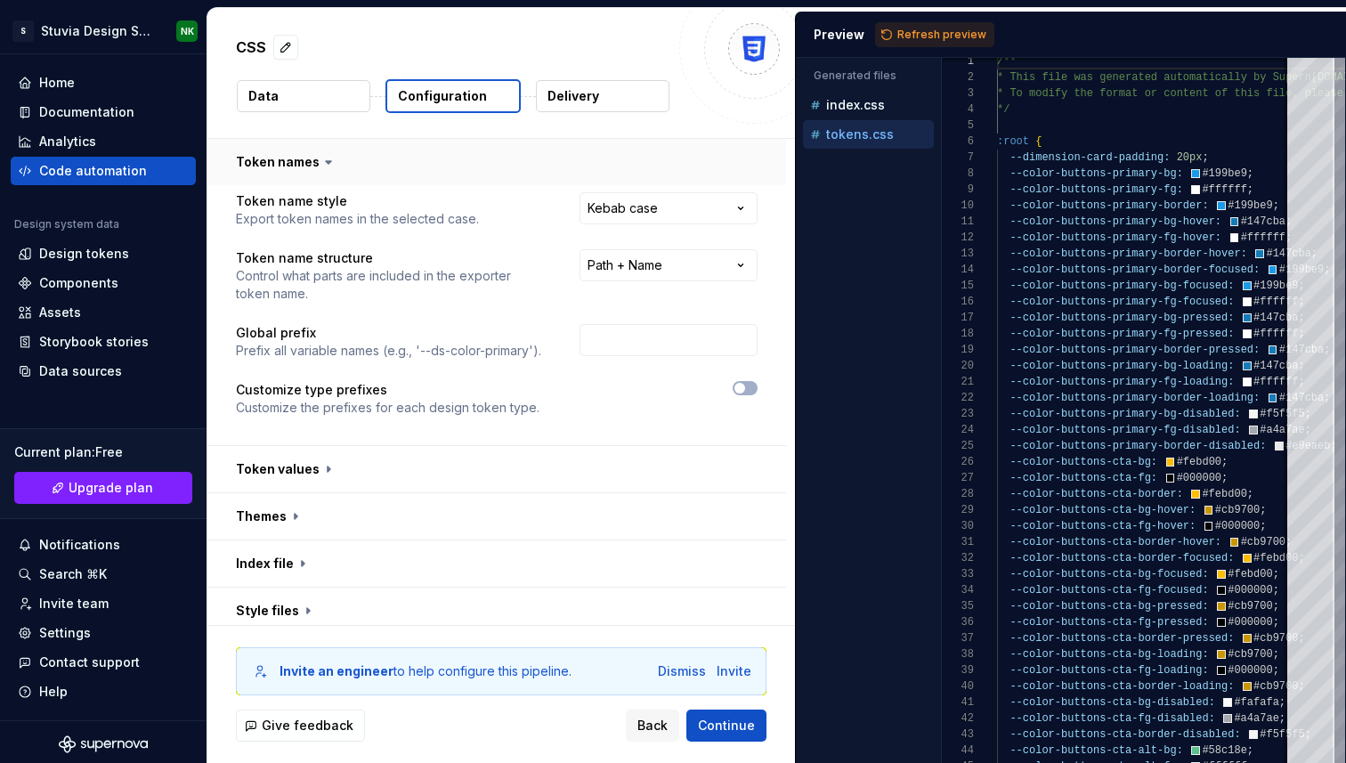
click at [443, 156] on button "button" at bounding box center [496, 162] width 579 height 46
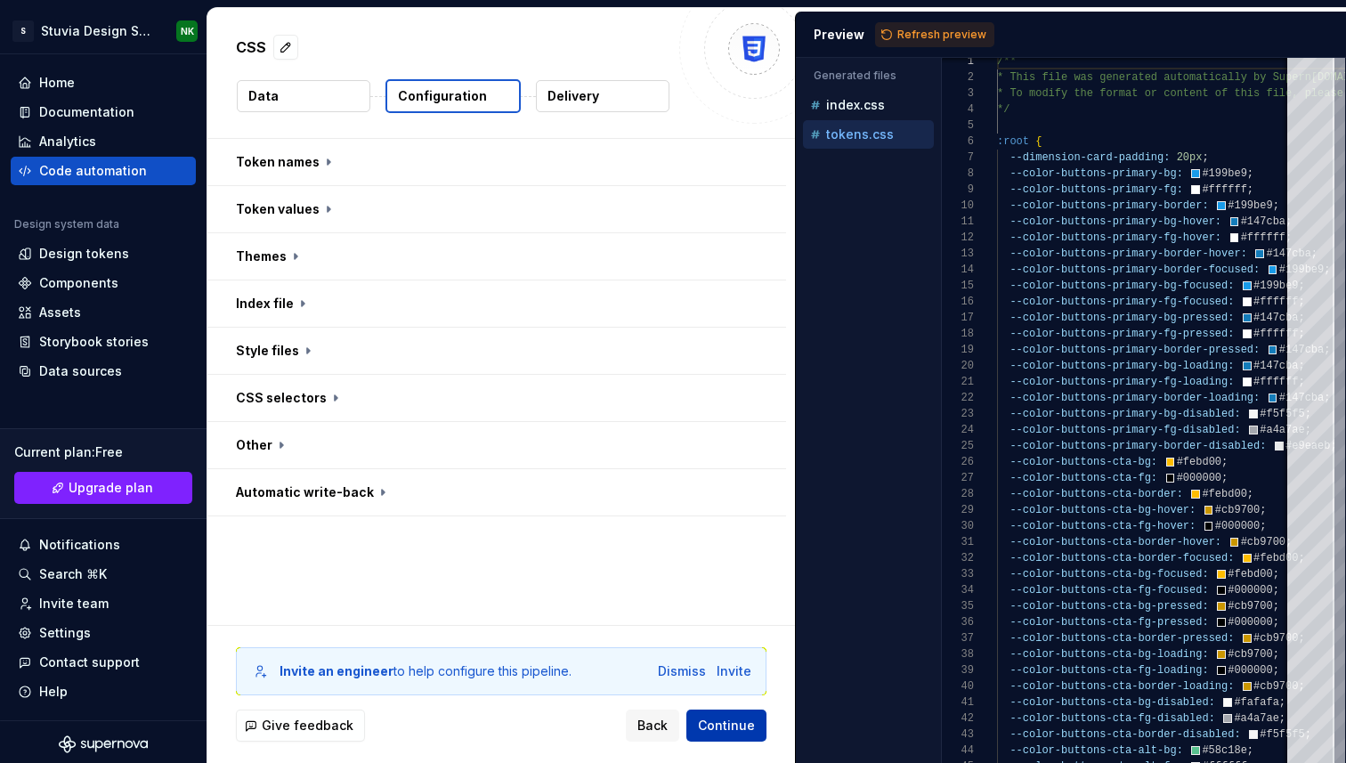
click at [730, 739] on button "Continue" at bounding box center [727, 726] width 80 height 32
click at [715, 726] on span "Continue" at bounding box center [726, 726] width 57 height 18
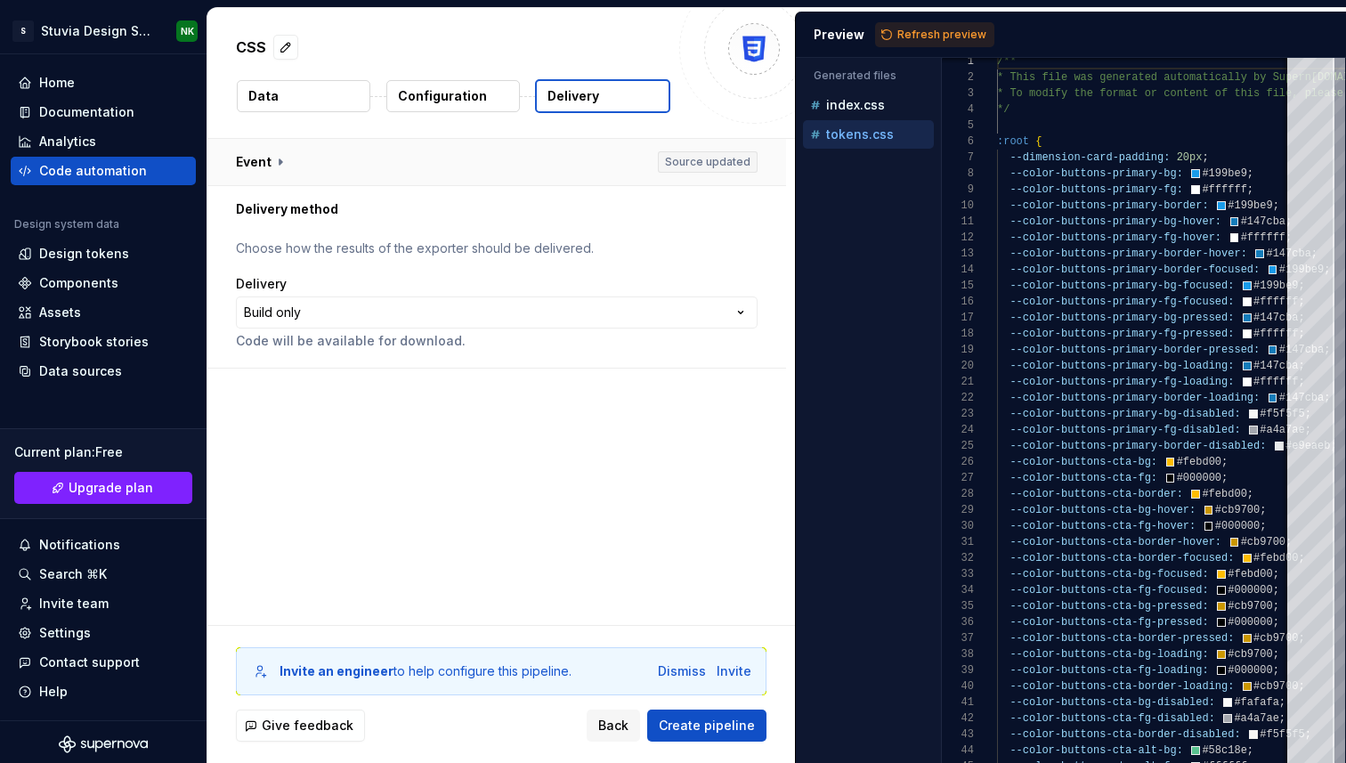
click at [336, 157] on button "button" at bounding box center [496, 162] width 579 height 46
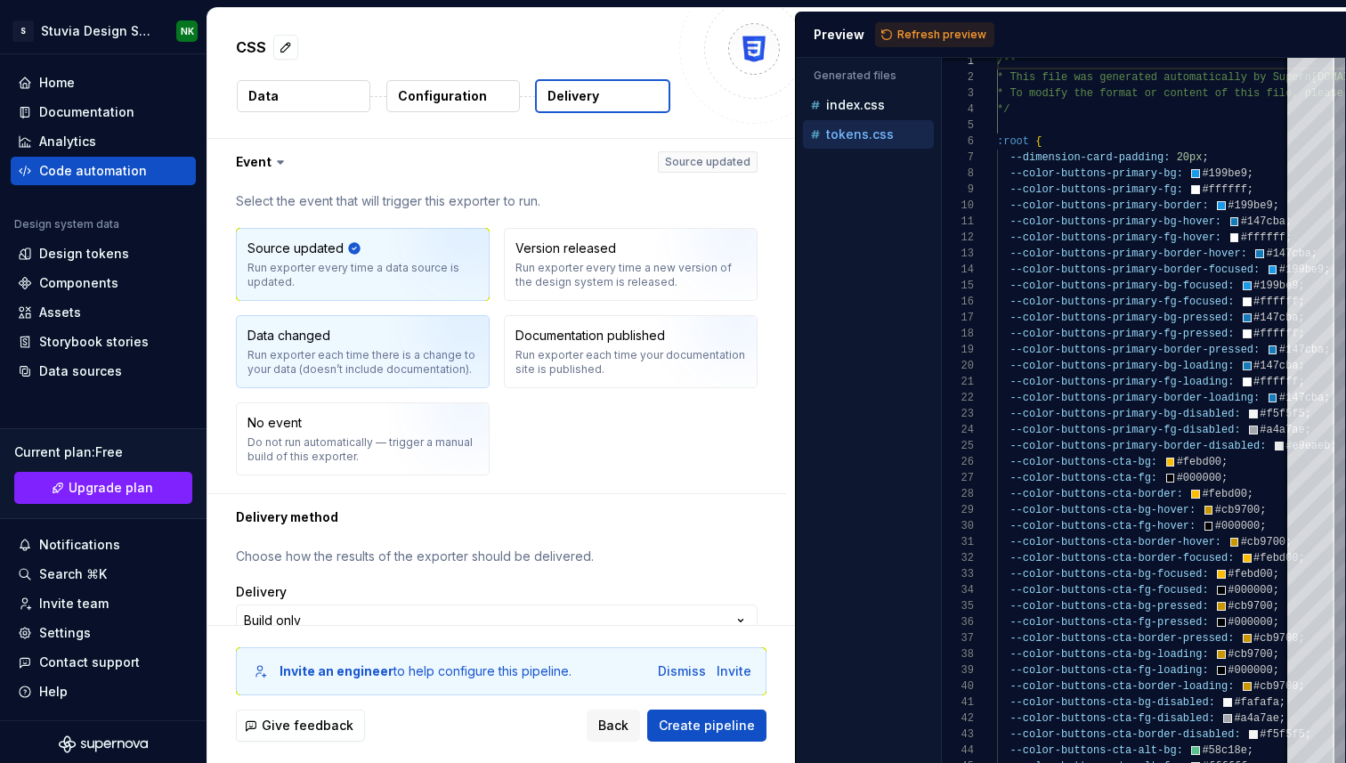
drag, startPoint x: 353, startPoint y: 354, endPoint x: 373, endPoint y: 370, distance: 25.5
click at [372, 370] on div "Run exporter each time there is a change to your data (doesn’t include document…" at bounding box center [363, 362] width 231 height 28
click at [390, 275] on div "Run exporter every time a data source is updated." at bounding box center [363, 275] width 231 height 28
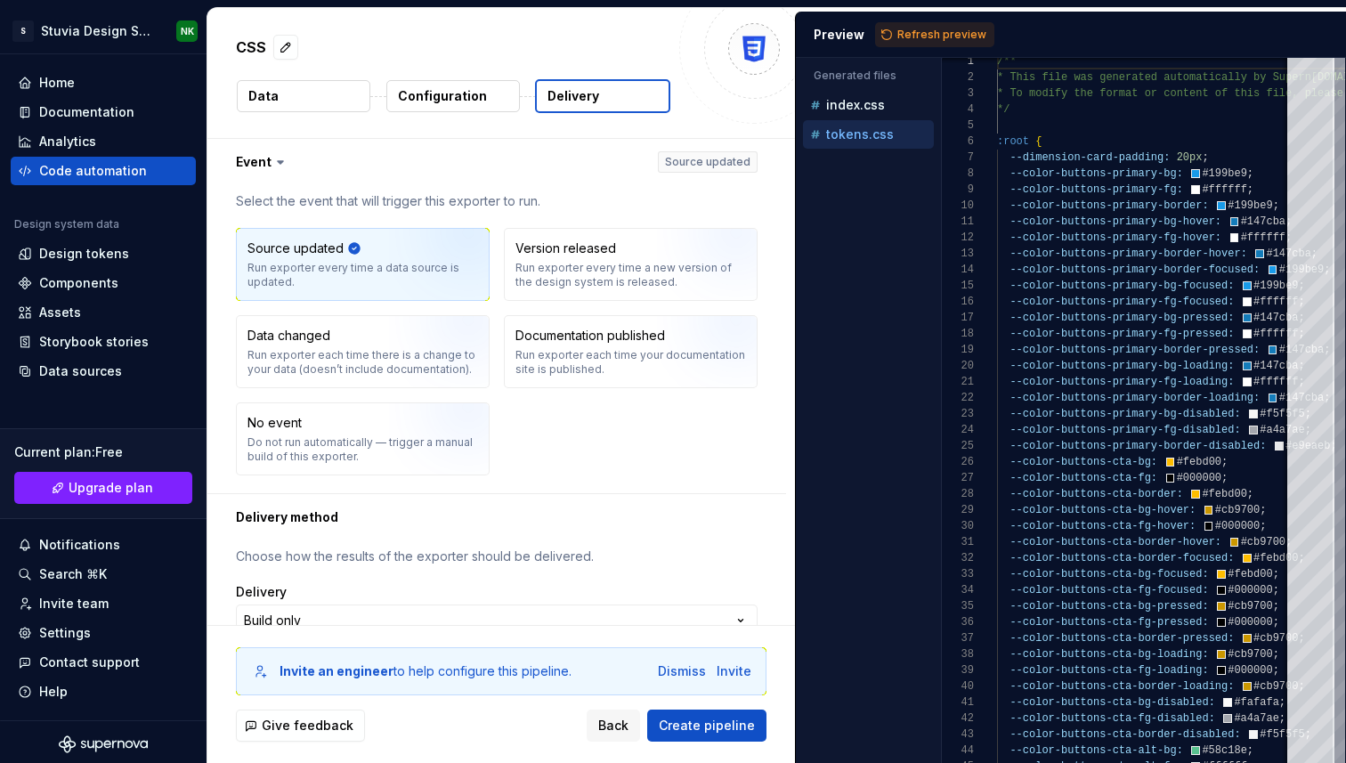
click at [334, 309] on div "Source updated Run exporter every time a data source is updated. Version releas…" at bounding box center [497, 352] width 522 height 248
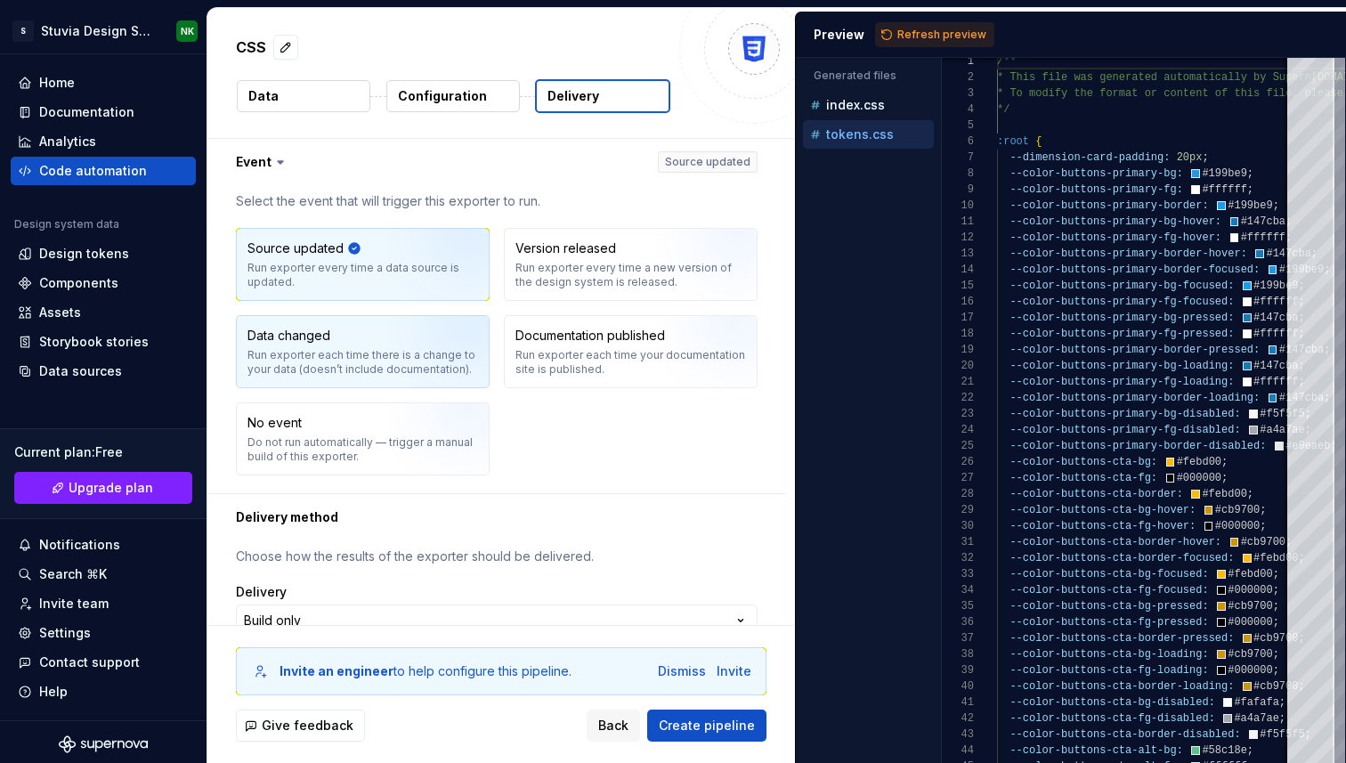
click at [336, 351] on div "Run exporter each time there is a change to your data (doesn’t include document…" at bounding box center [363, 362] width 231 height 28
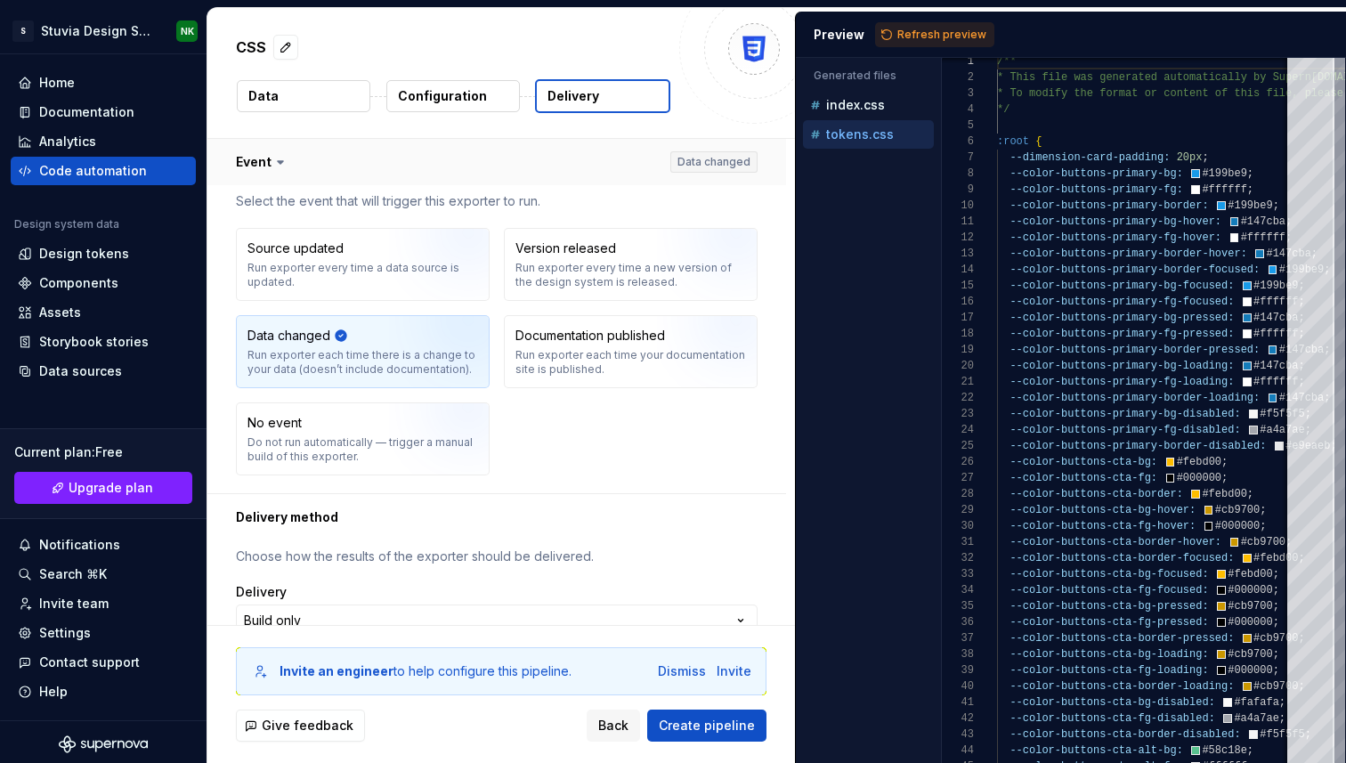
click at [290, 165] on button "button" at bounding box center [496, 162] width 579 height 46
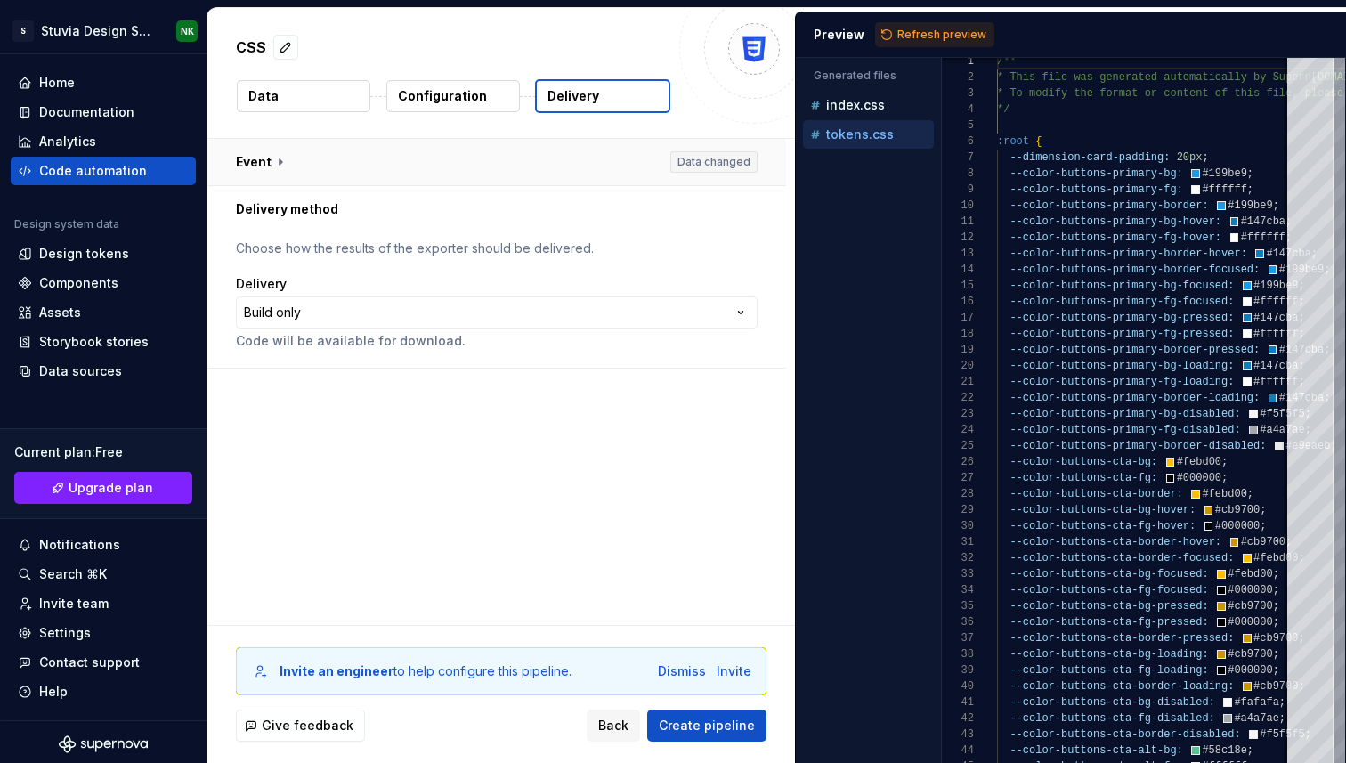
click at [290, 165] on button "button" at bounding box center [496, 162] width 579 height 46
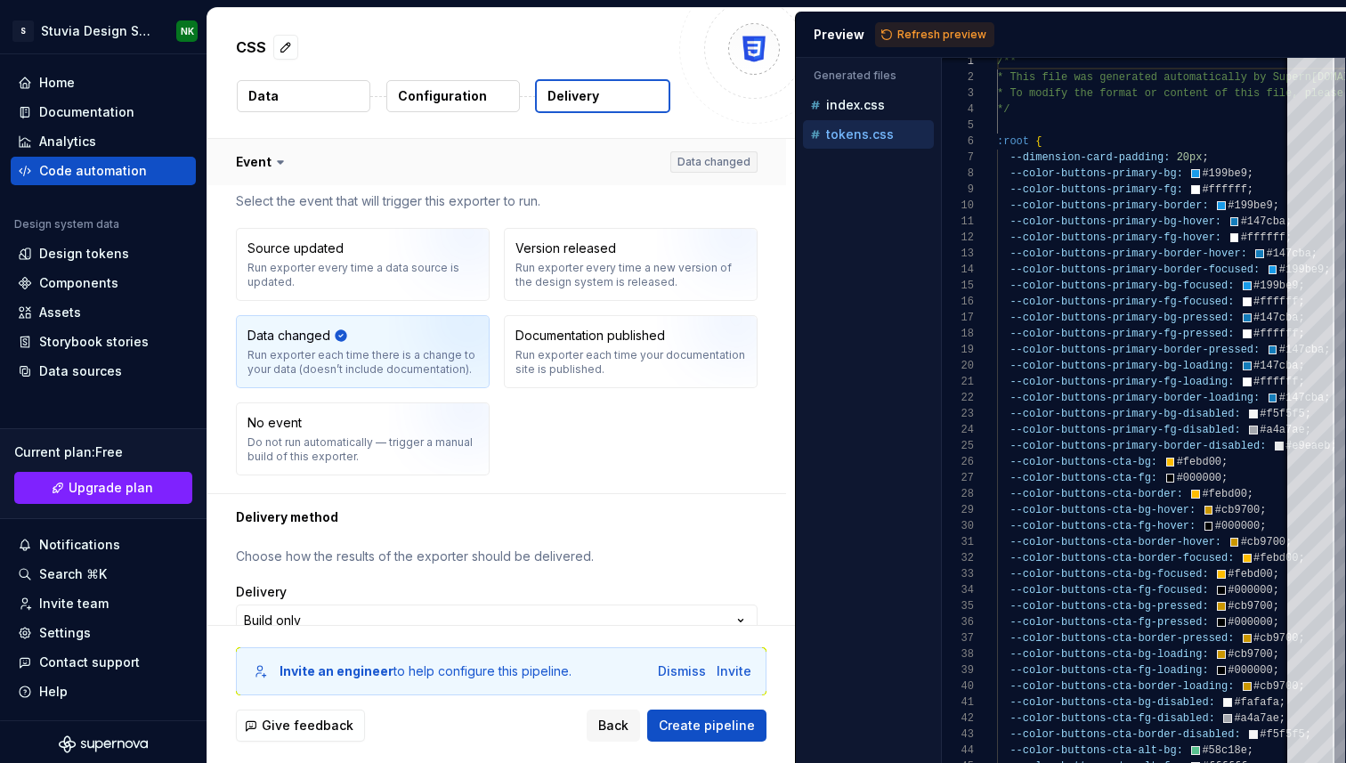
click at [290, 165] on button "button" at bounding box center [496, 162] width 579 height 46
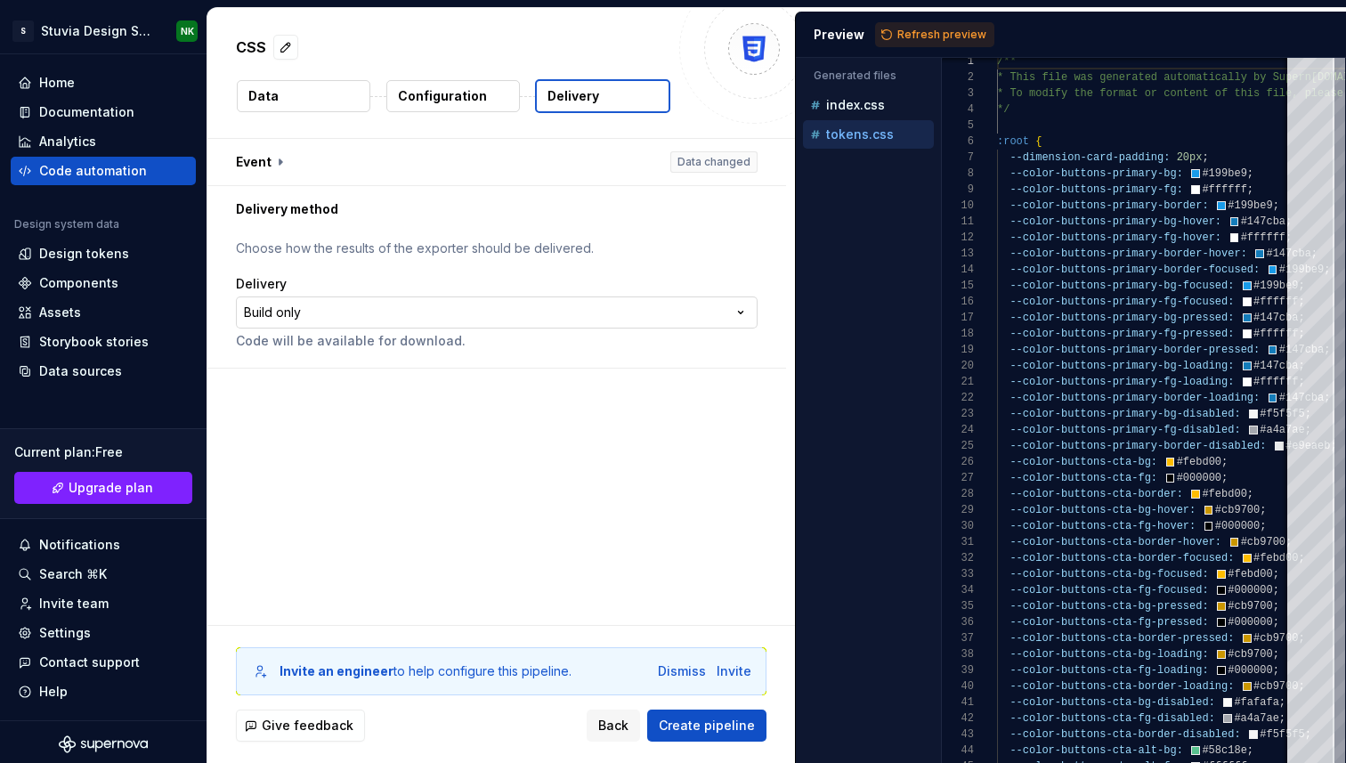
click at [397, 313] on html "**********" at bounding box center [673, 381] width 1346 height 763
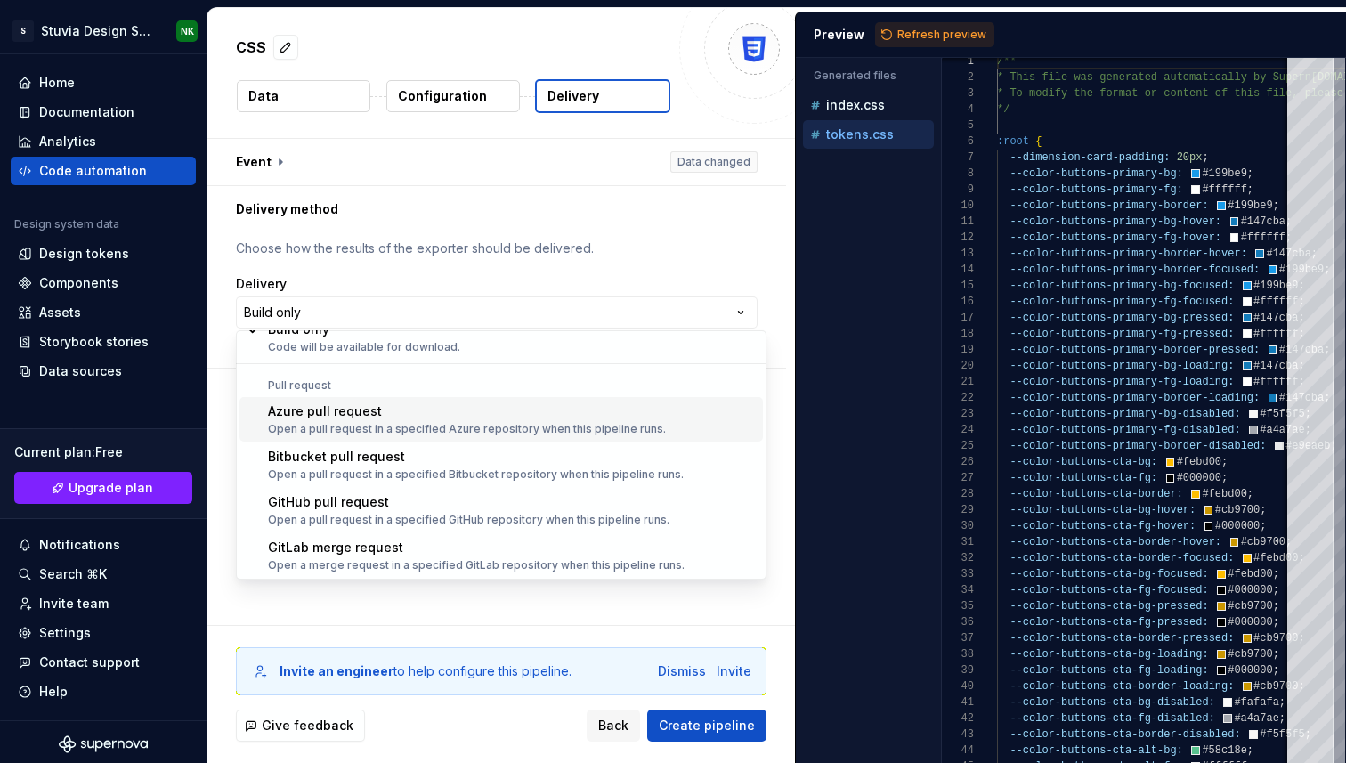
scroll to position [50, 0]
click at [351, 318] on html "**********" at bounding box center [673, 381] width 1346 height 763
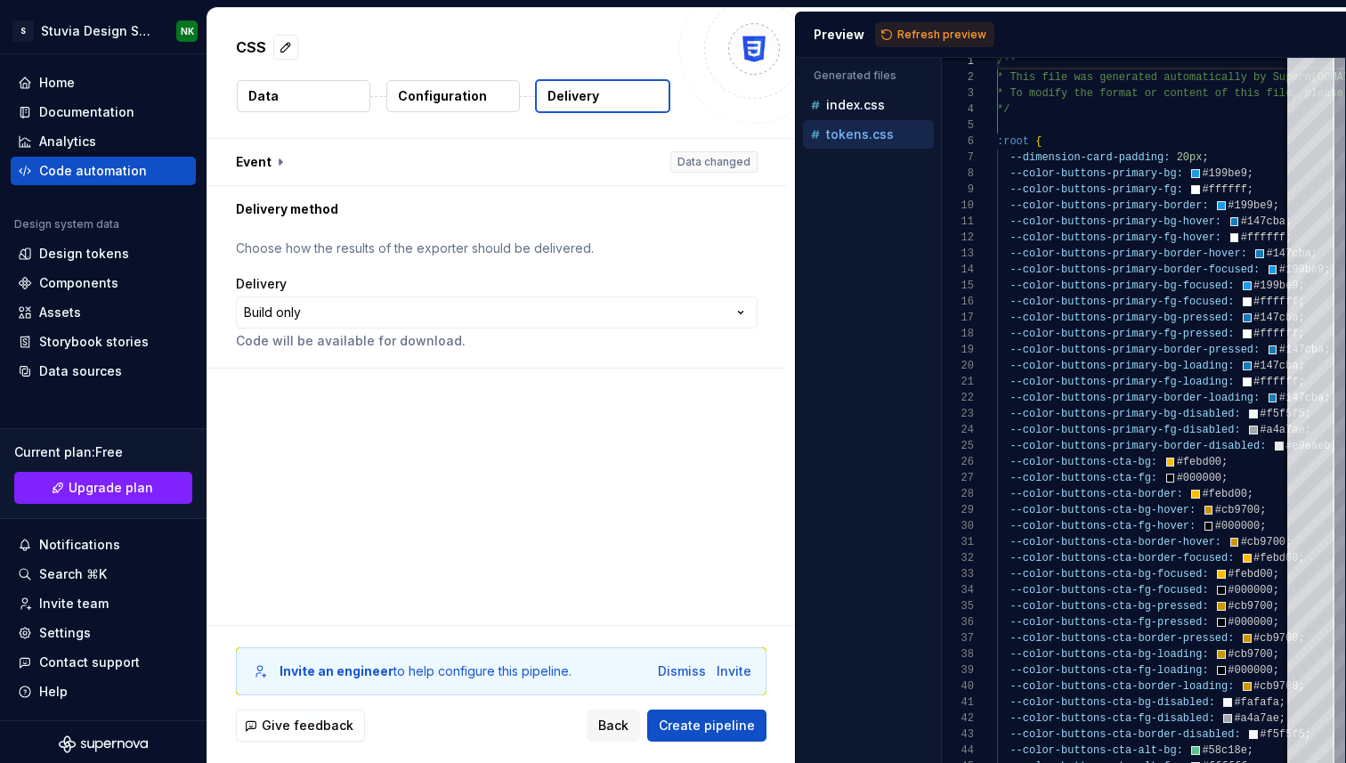
click at [351, 318] on html "**********" at bounding box center [673, 381] width 1346 height 763
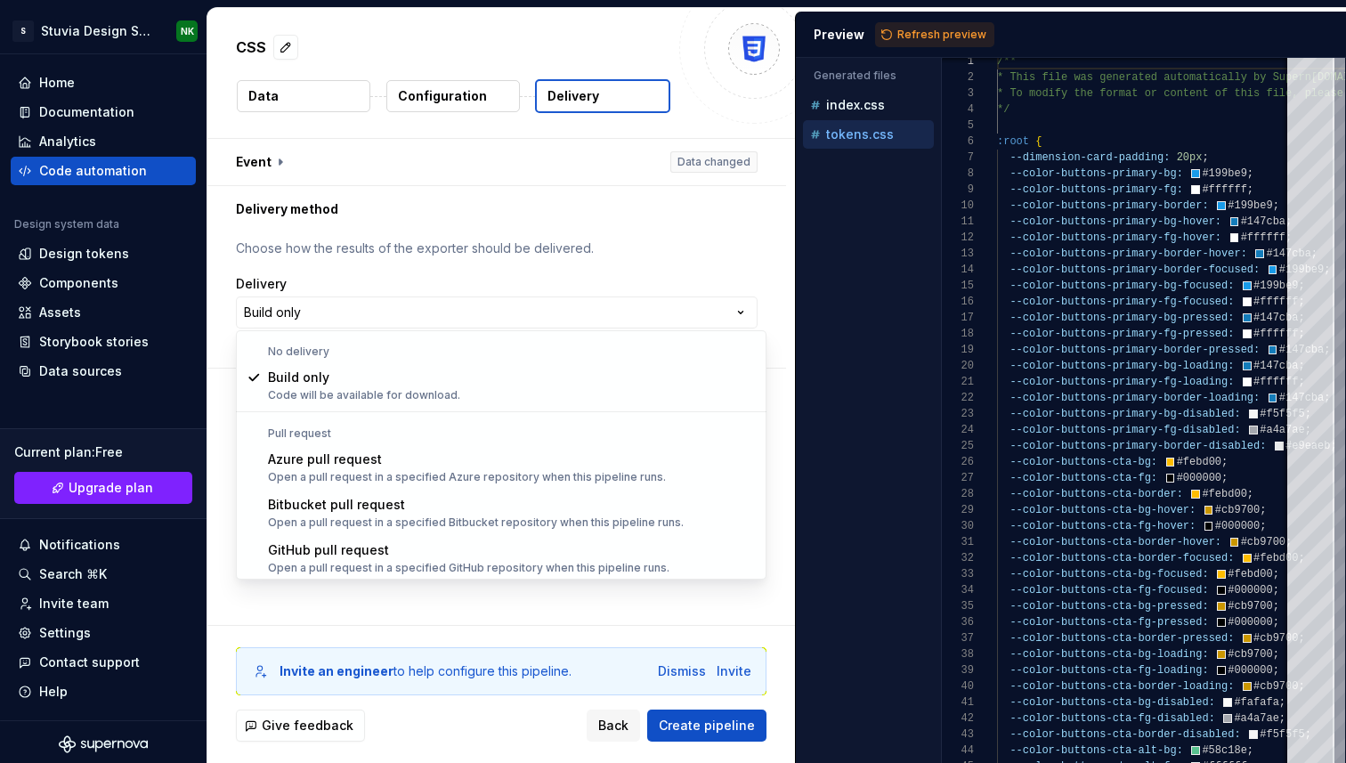
click at [351, 318] on html "**********" at bounding box center [673, 381] width 1346 height 763
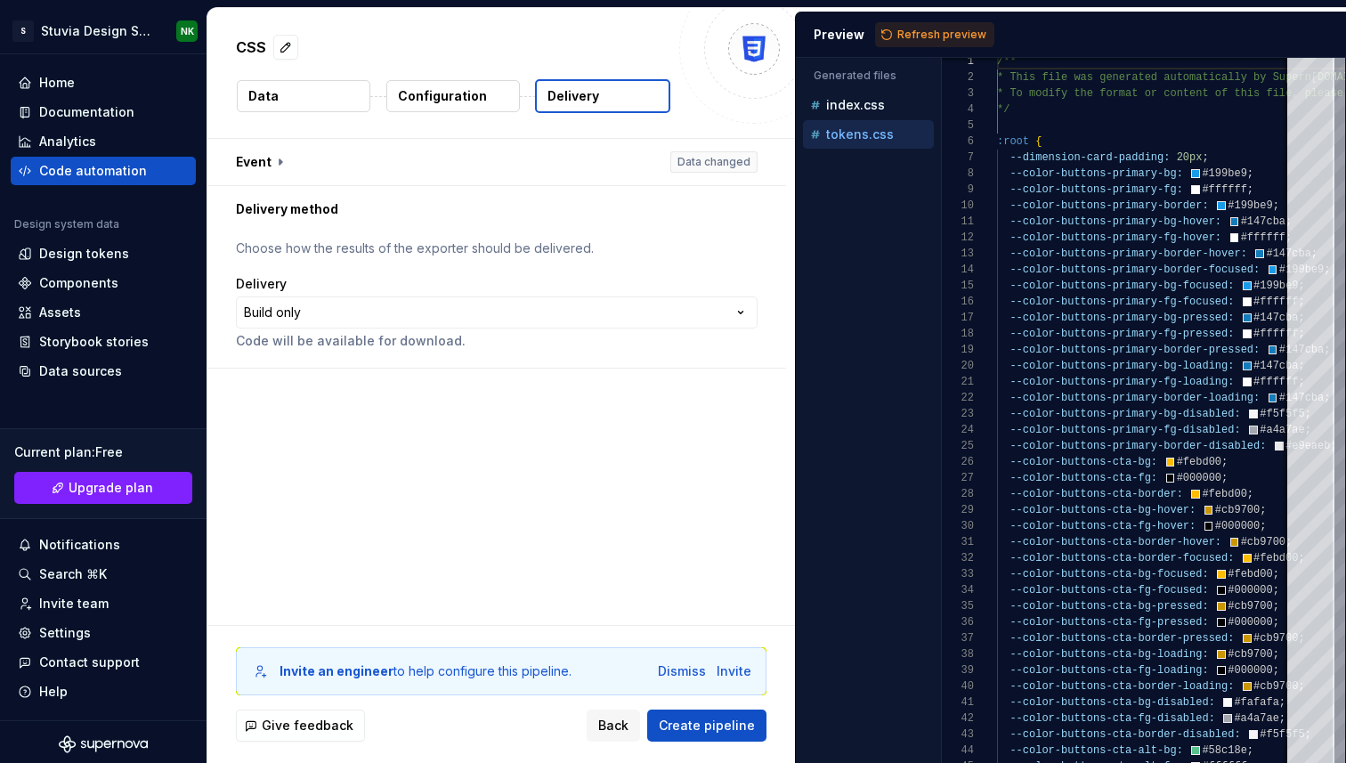
click at [351, 318] on html "**********" at bounding box center [673, 381] width 1346 height 763
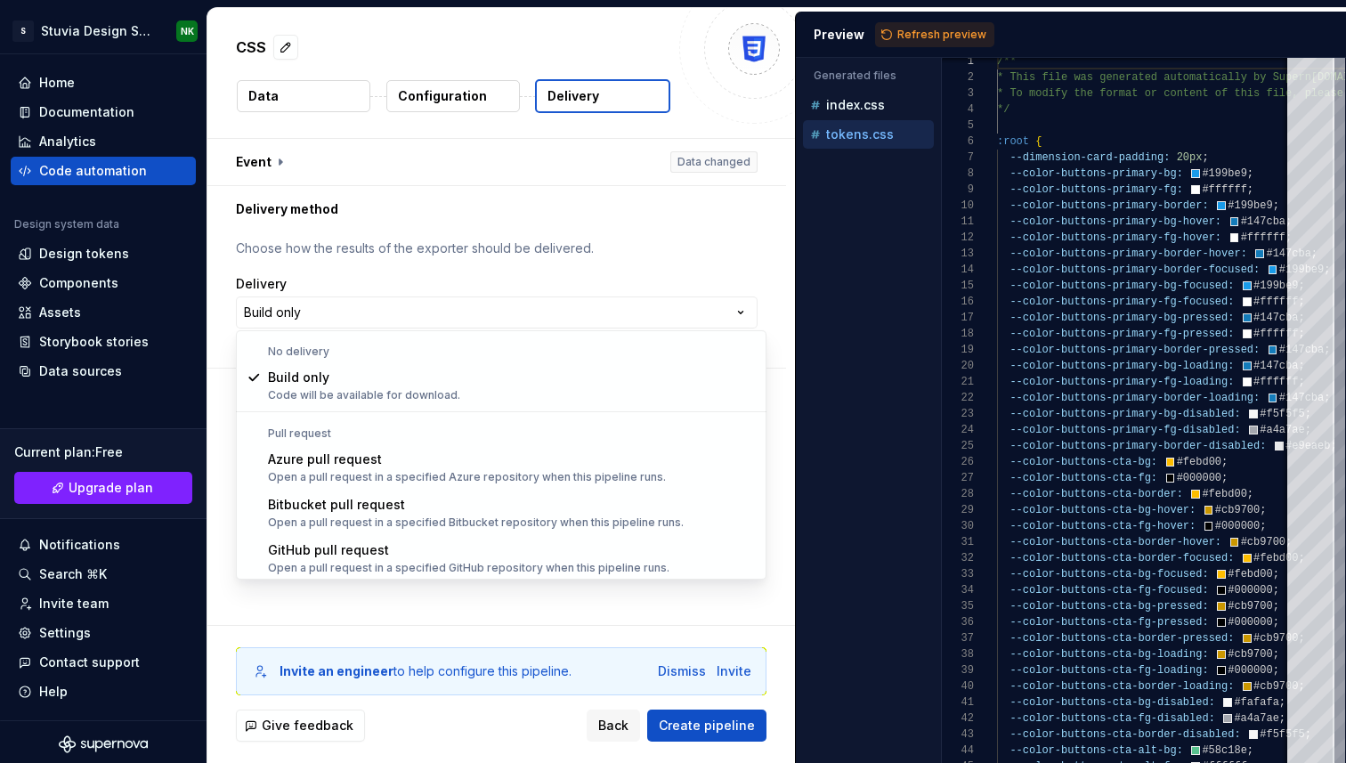
click at [351, 318] on html "**********" at bounding box center [673, 381] width 1346 height 763
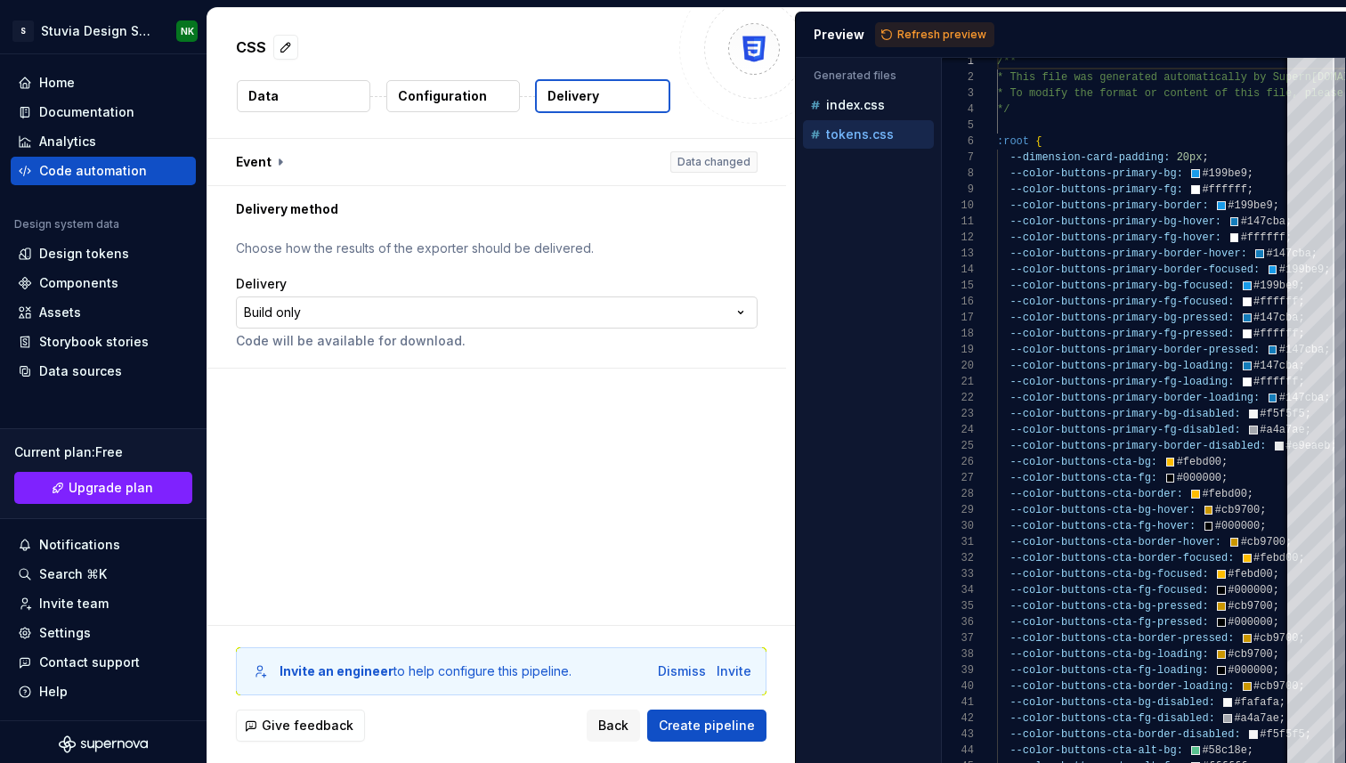
click at [511, 317] on html "**********" at bounding box center [673, 381] width 1346 height 763
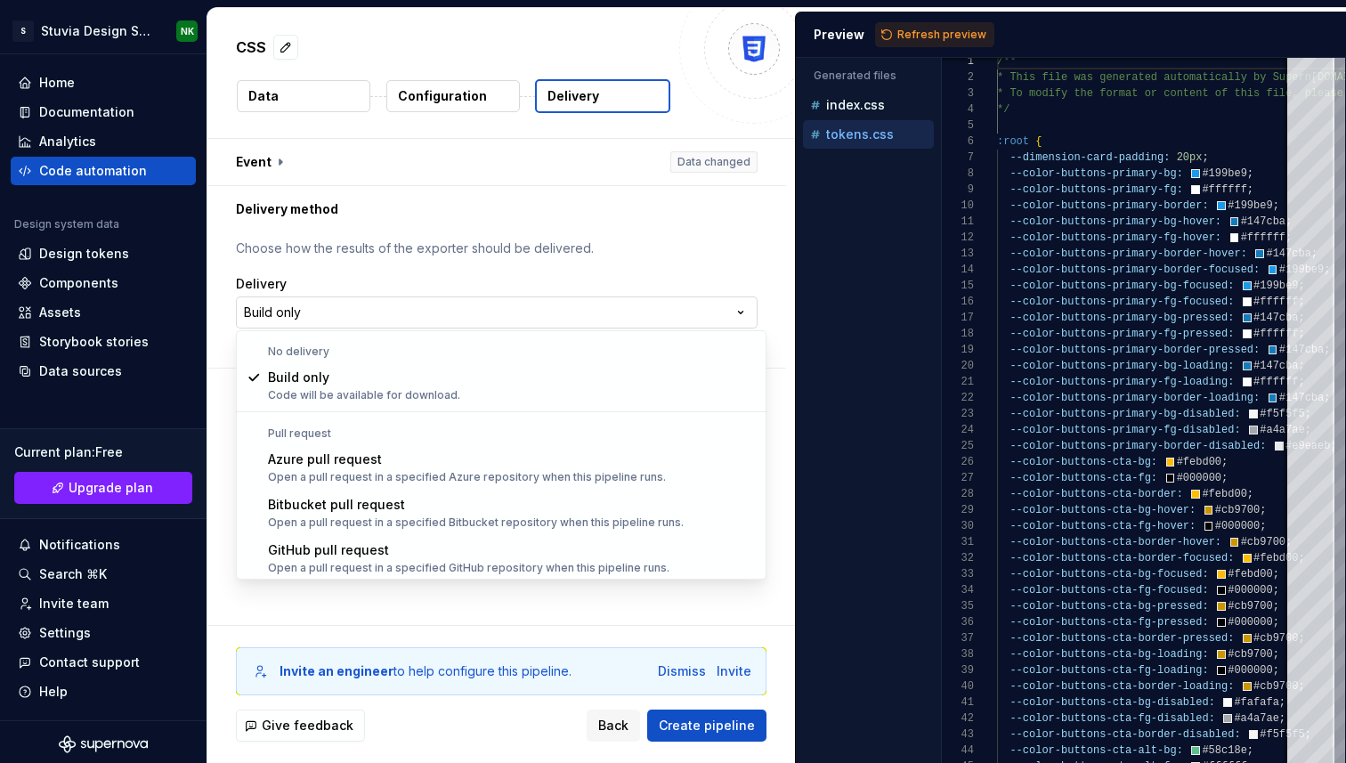
click at [511, 317] on html "**********" at bounding box center [673, 381] width 1346 height 763
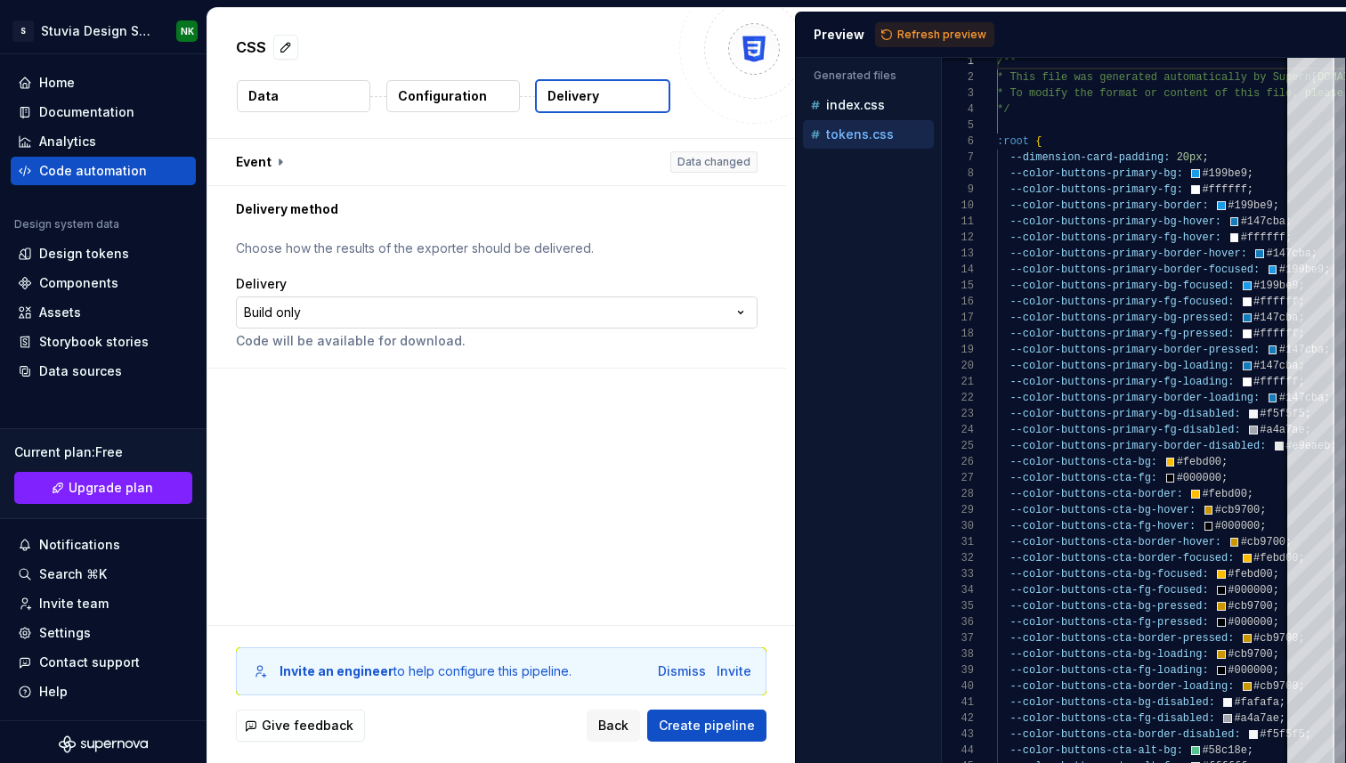
click at [511, 317] on html "**********" at bounding box center [673, 381] width 1346 height 763
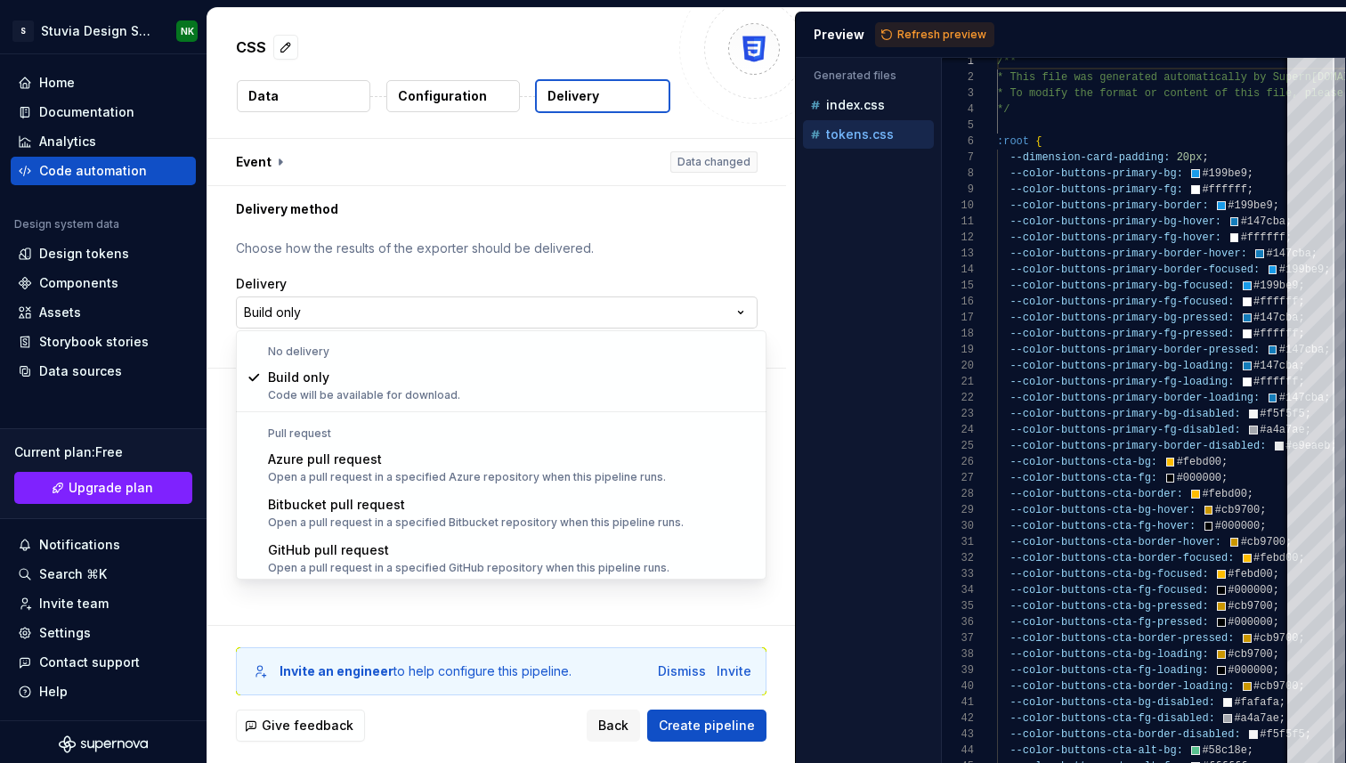
click at [511, 317] on html "**********" at bounding box center [673, 381] width 1346 height 763
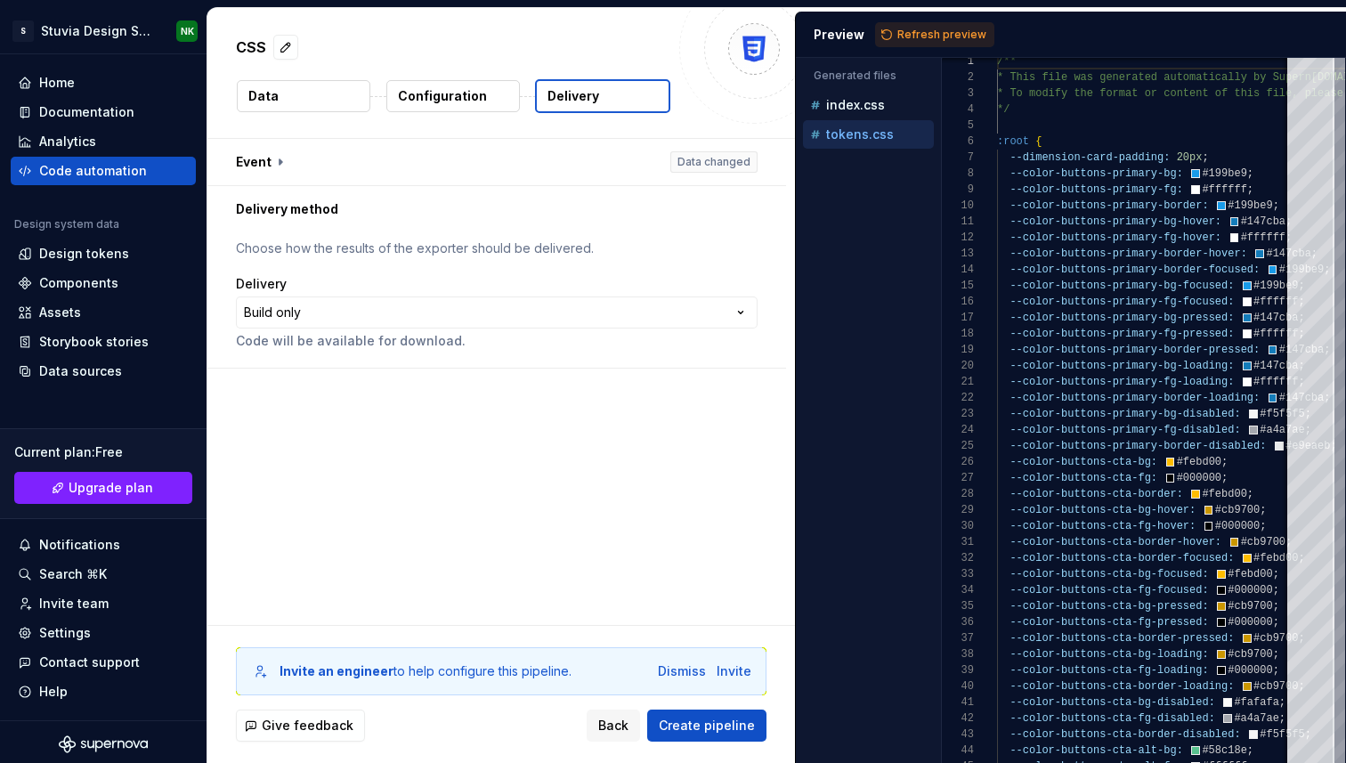
click at [492, 481] on div "**********" at bounding box center [501, 382] width 588 height 486
click at [691, 728] on span "Create pipeline" at bounding box center [707, 726] width 96 height 18
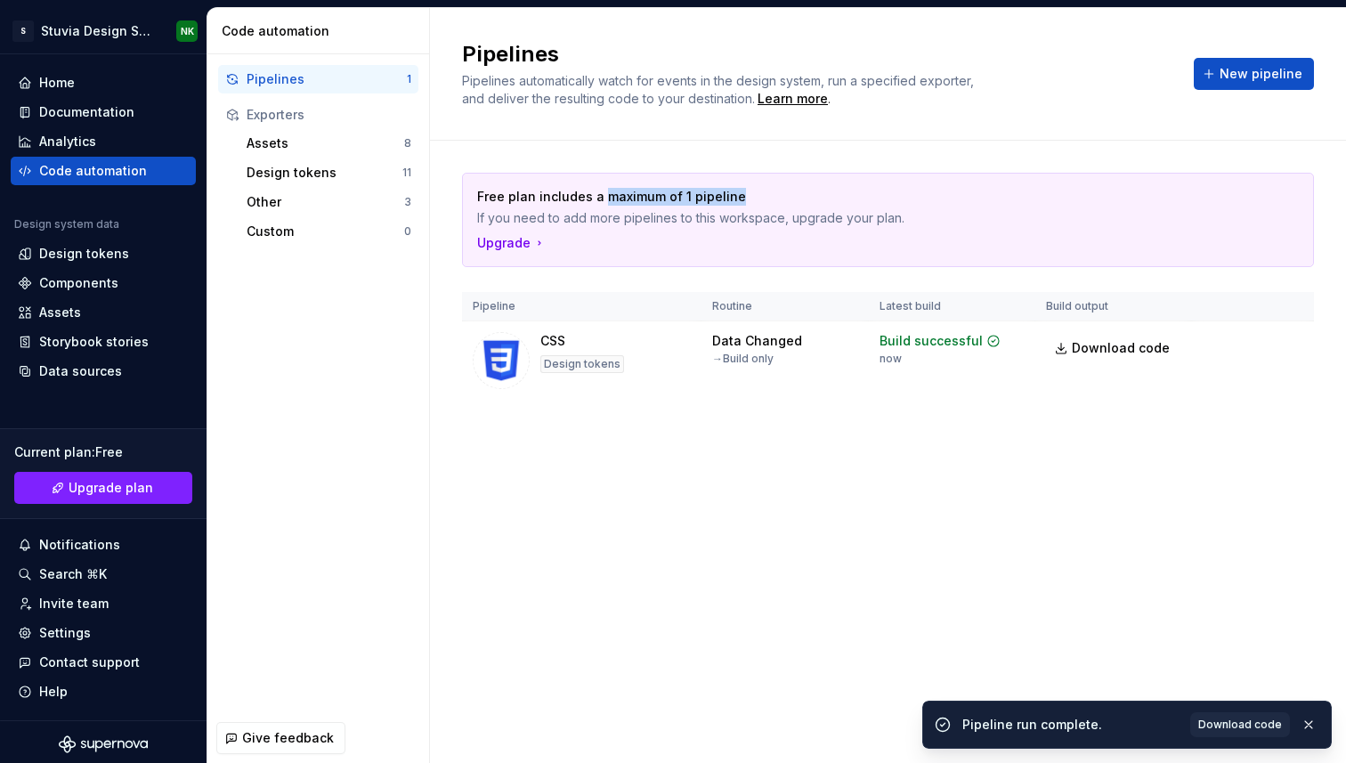
drag, startPoint x: 602, startPoint y: 199, endPoint x: 741, endPoint y: 199, distance: 138.9
click at [741, 199] on p "Free plan includes a maximum of 1 pipeline" at bounding box center [825, 197] width 697 height 18
drag, startPoint x: 630, startPoint y: 223, endPoint x: 759, endPoint y: 223, distance: 129.1
click at [759, 223] on p "If you need to add more pipelines to this workspace, upgrade your plan." at bounding box center [825, 218] width 697 height 18
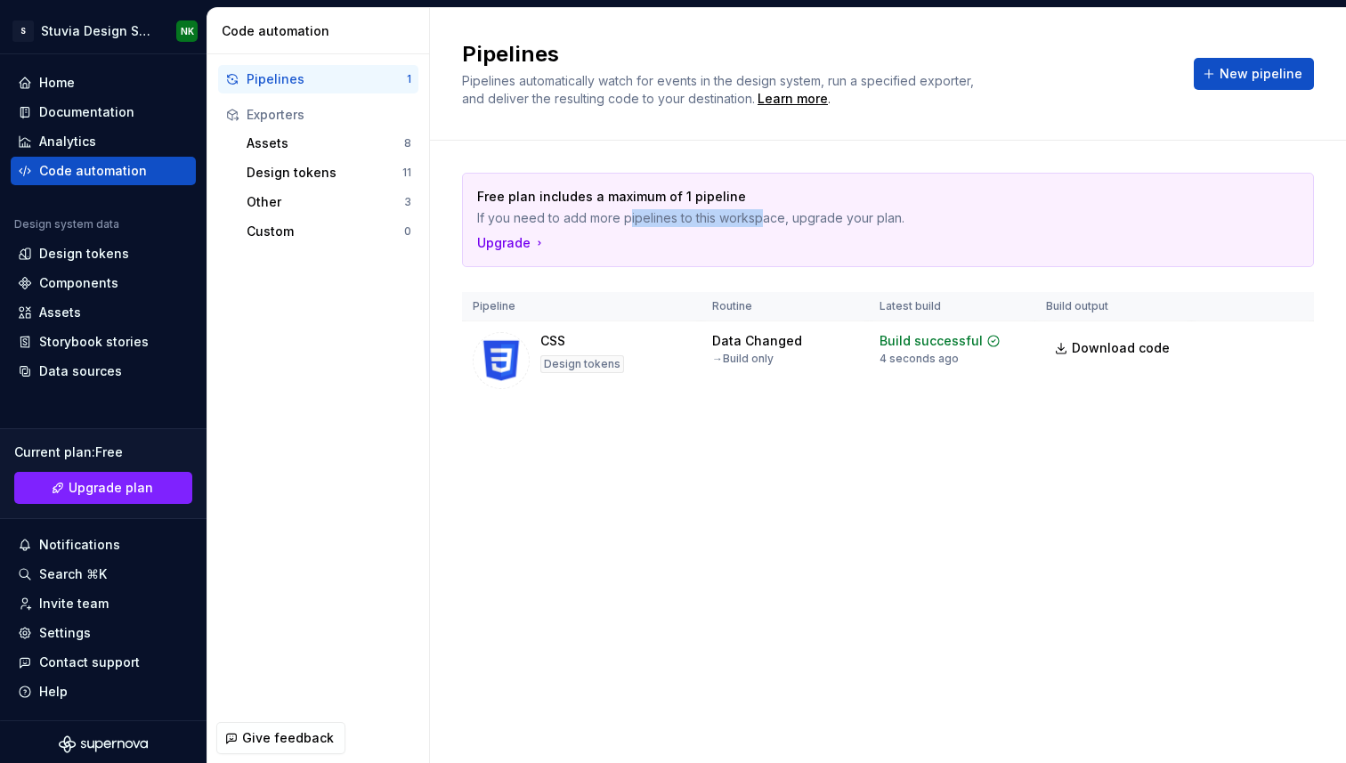
click at [759, 223] on p "If you need to add more pipelines to this workspace, upgrade your plan." at bounding box center [825, 218] width 697 height 18
click at [671, 336] on div "CSS Design tokens" at bounding box center [582, 360] width 218 height 57
click at [993, 341] on icon at bounding box center [993, 341] width 11 height 11
click at [1046, 353] on td "Download code" at bounding box center [1114, 360] width 157 height 79
click at [1072, 351] on link "Download code" at bounding box center [1113, 348] width 135 height 32
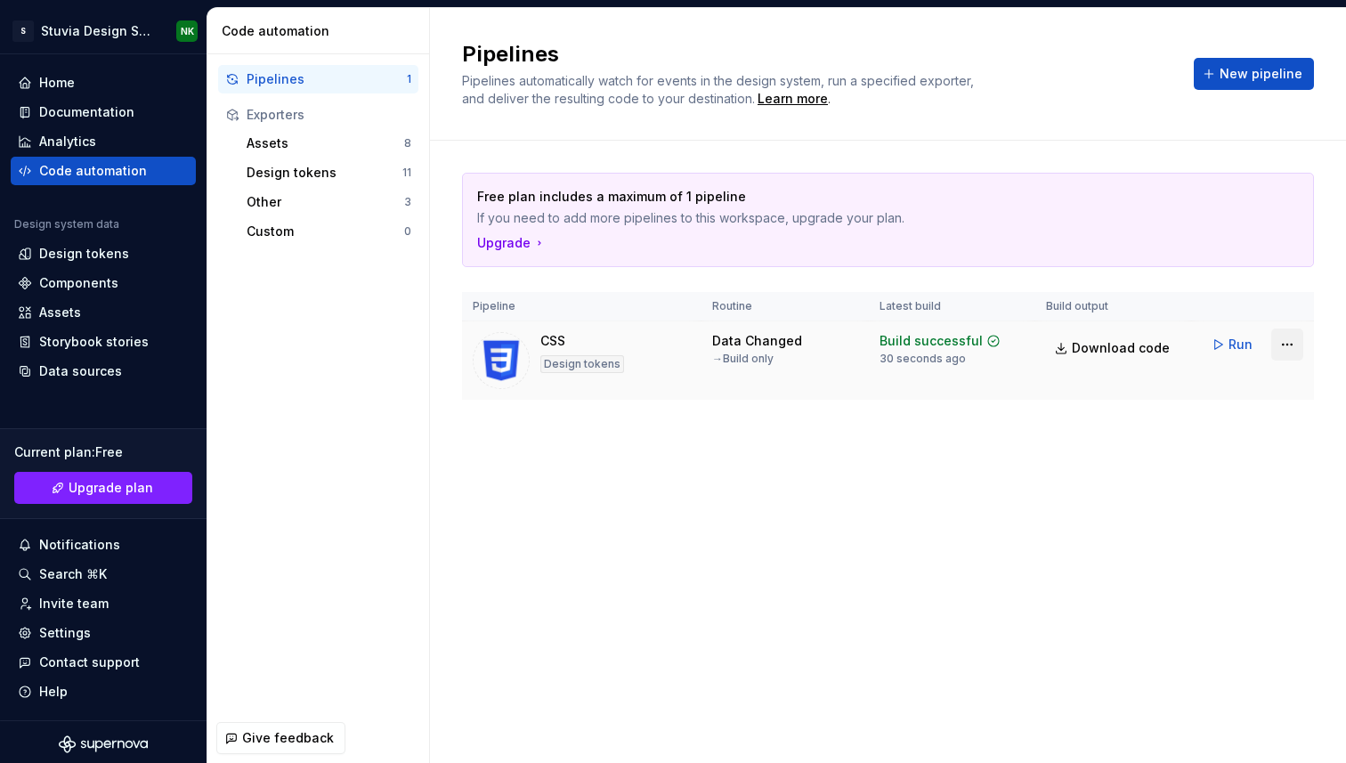
click at [1292, 345] on html "S Stuvia Design System NK Home Documentation Analytics Code automation Design s…" at bounding box center [673, 381] width 1346 height 763
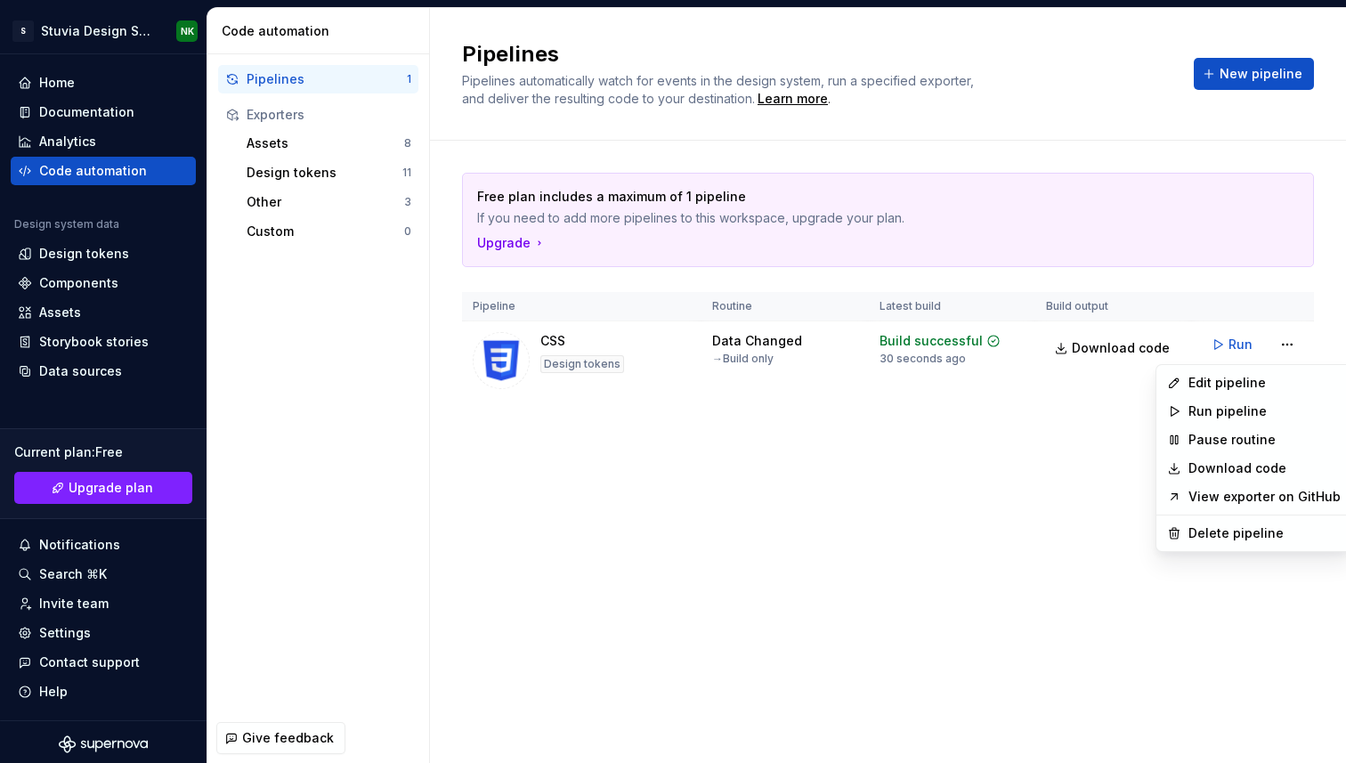
click at [800, 482] on html "S Stuvia Design System NK Home Documentation Analytics Code automation Design s…" at bounding box center [673, 381] width 1346 height 763
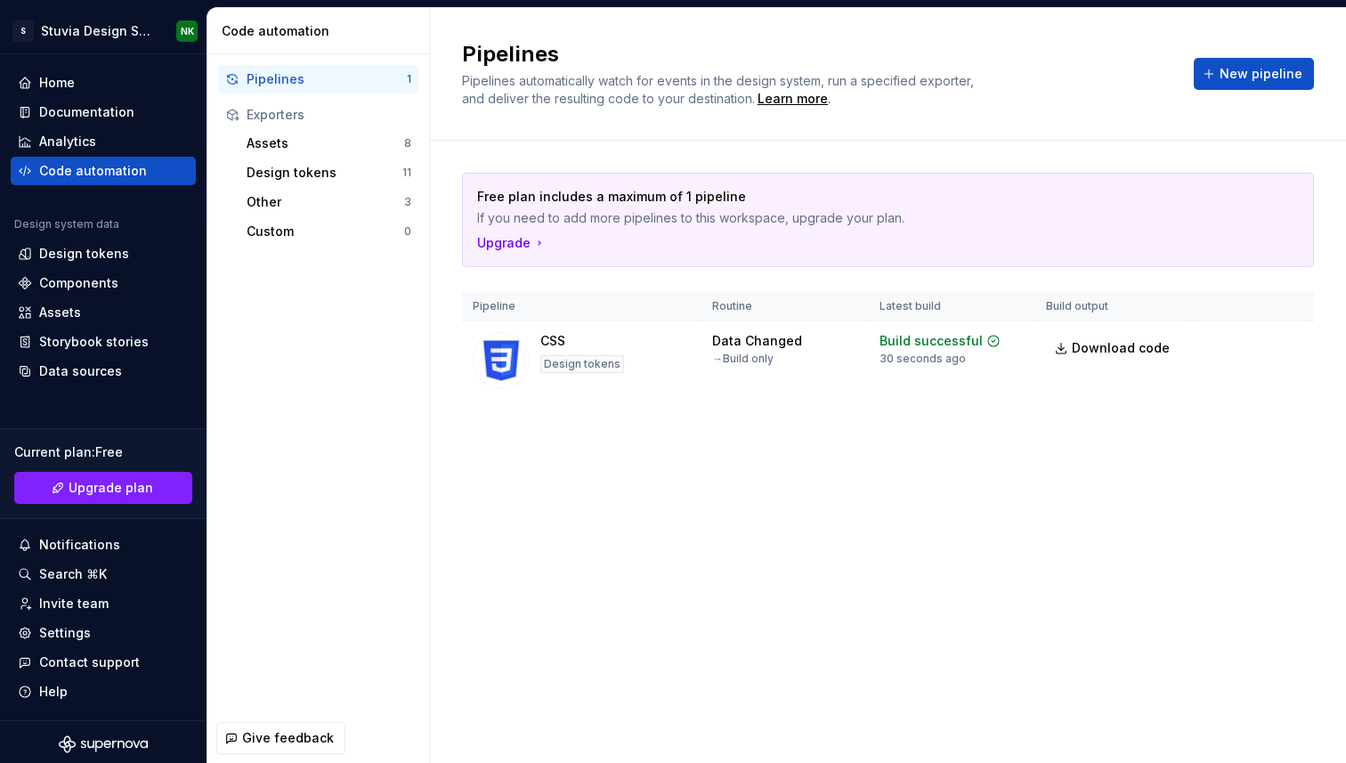
click at [717, 85] on span "Pipelines automatically watch for events in the design system, run a specified …" at bounding box center [720, 89] width 516 height 33
click at [1286, 344] on html "S Stuvia Design System NK Home Documentation Analytics Code automation Design s…" at bounding box center [673, 381] width 1346 height 763
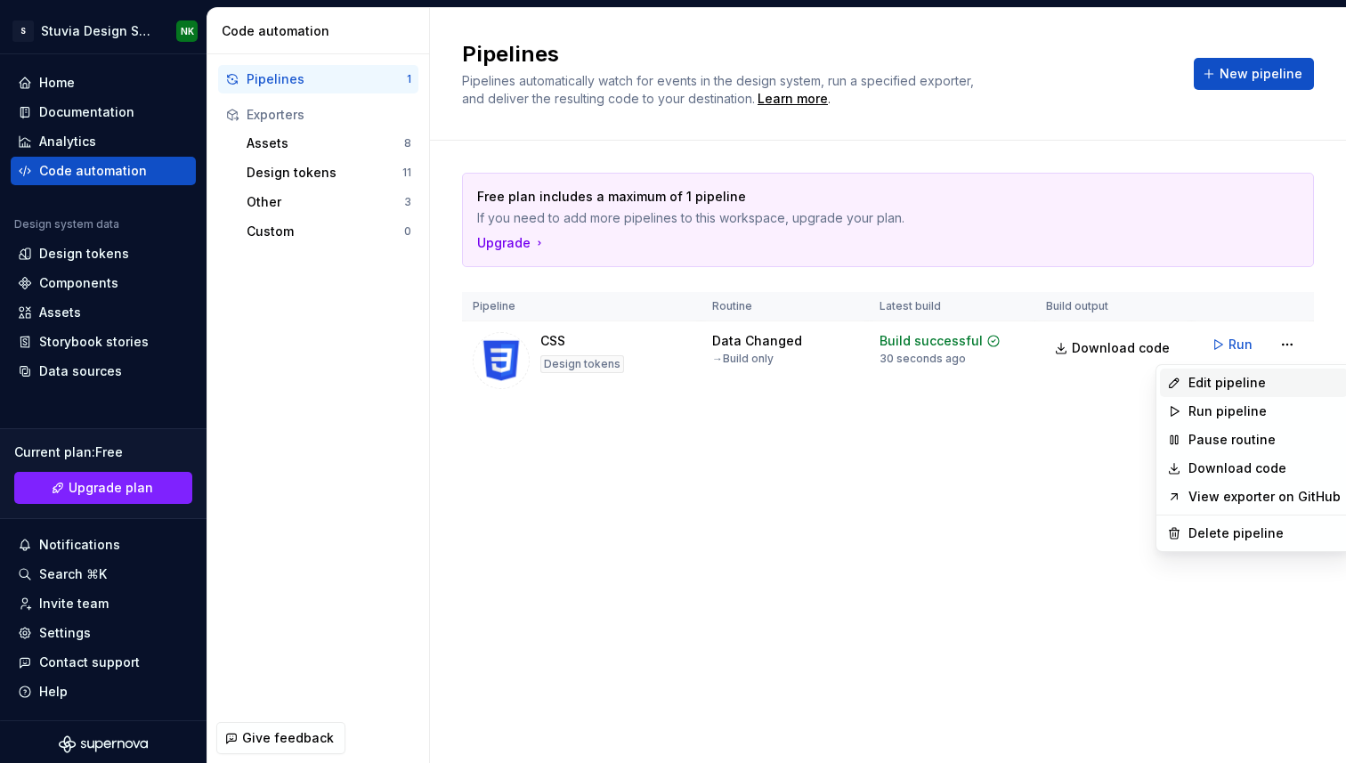
click at [1231, 383] on div "Edit pipeline" at bounding box center [1265, 383] width 152 height 18
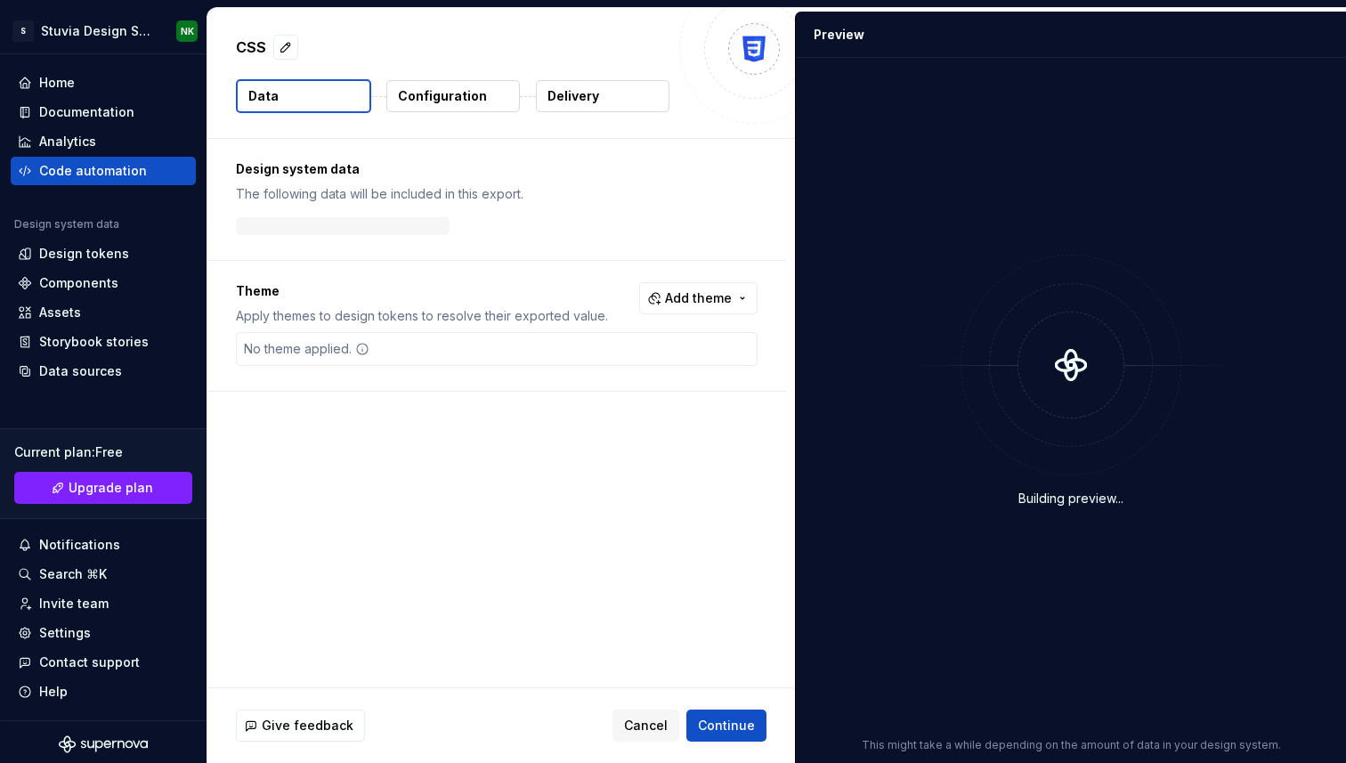
click at [595, 102] on p "Delivery" at bounding box center [574, 96] width 52 height 18
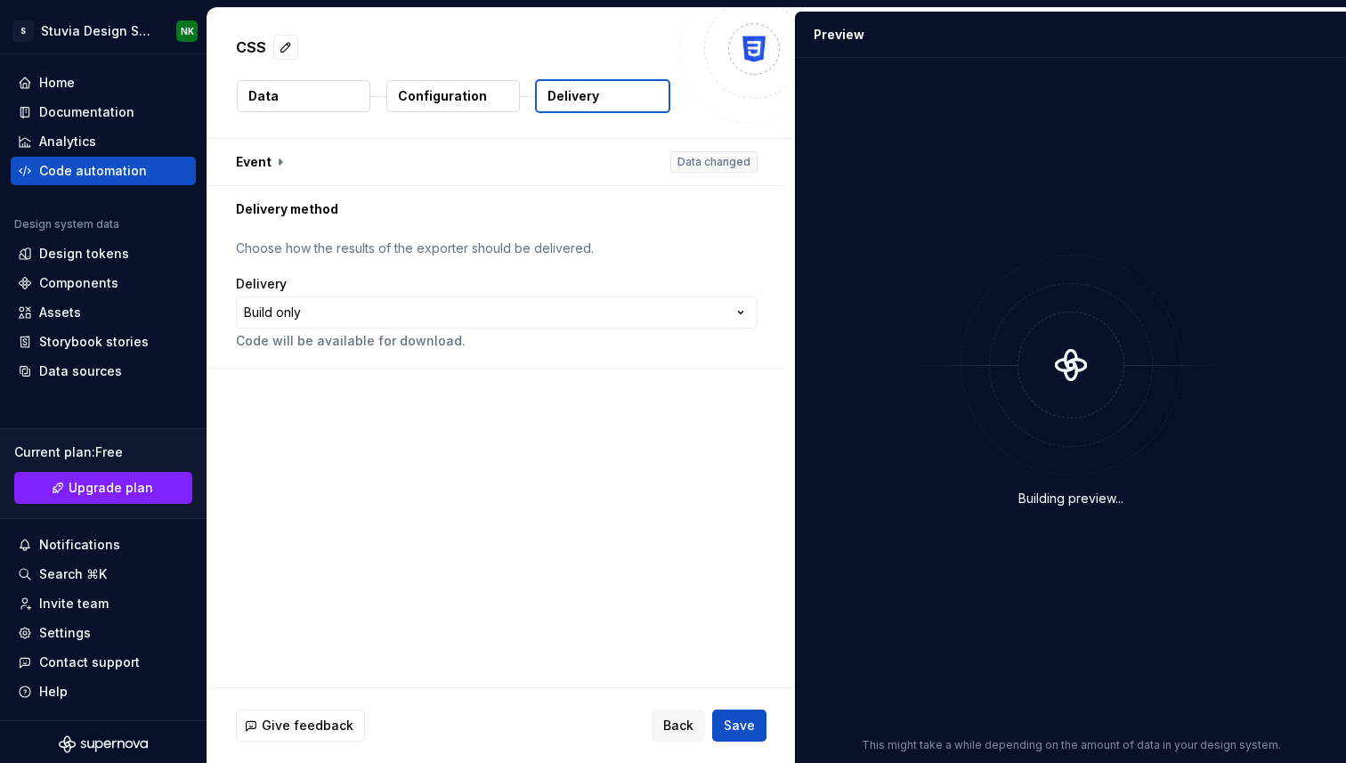
click at [579, 292] on div "Delivery" at bounding box center [497, 284] width 522 height 18
click at [553, 313] on html "**********" at bounding box center [673, 381] width 1346 height 763
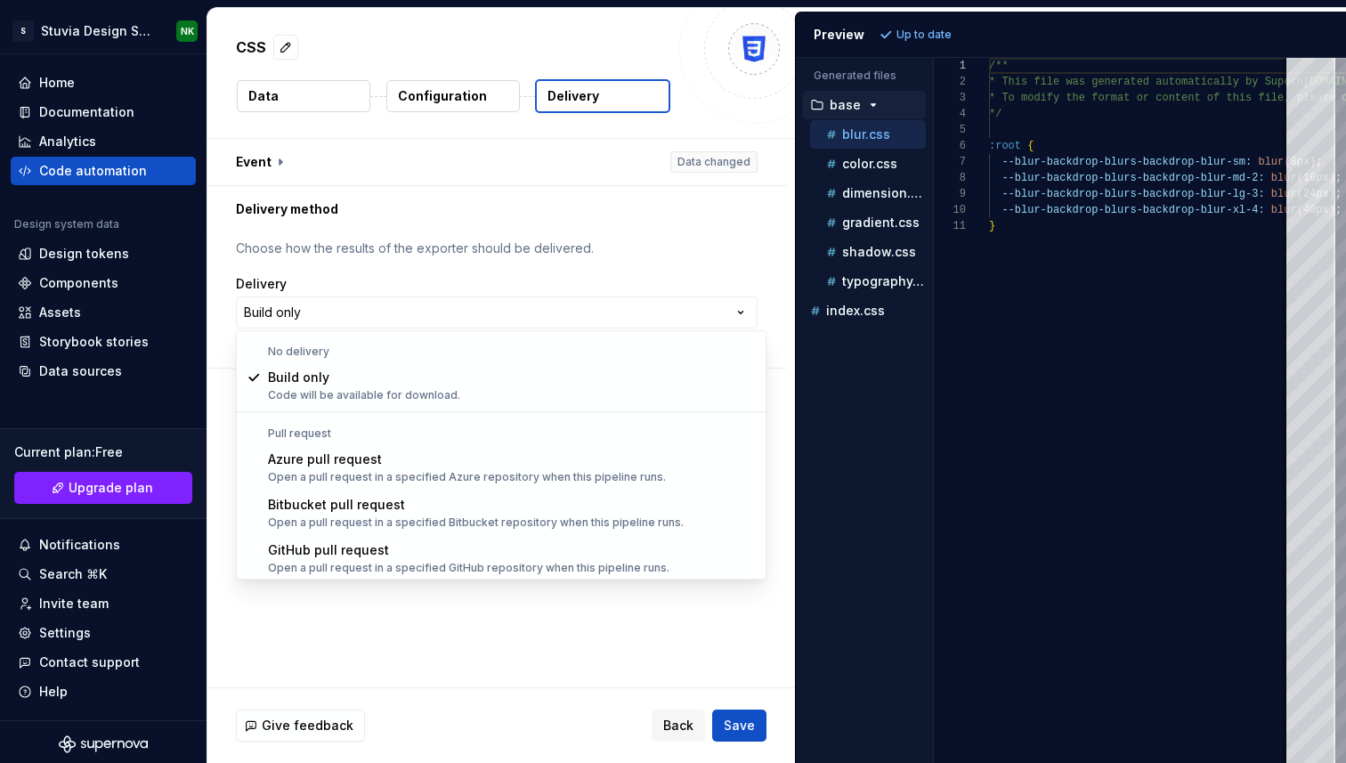
select select "******"
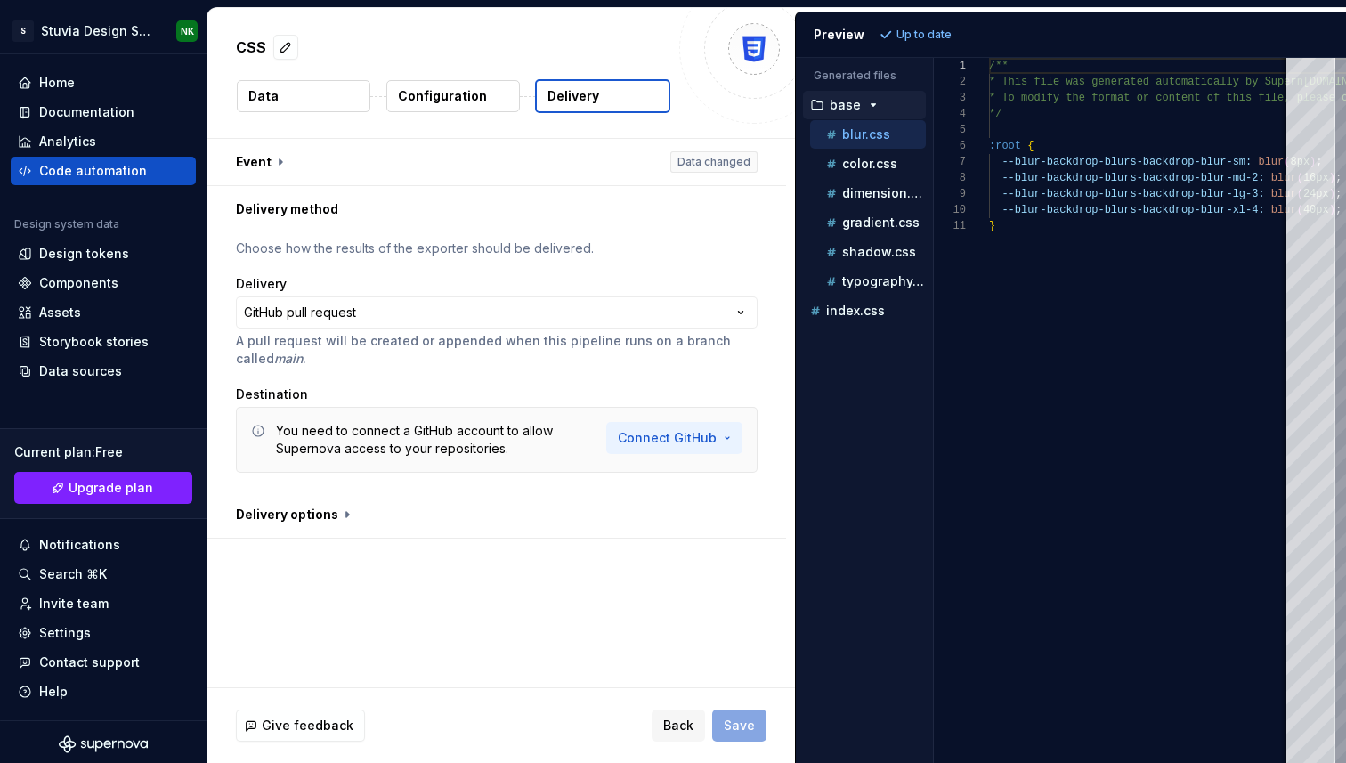
click at [703, 436] on html "**********" at bounding box center [673, 381] width 1346 height 763
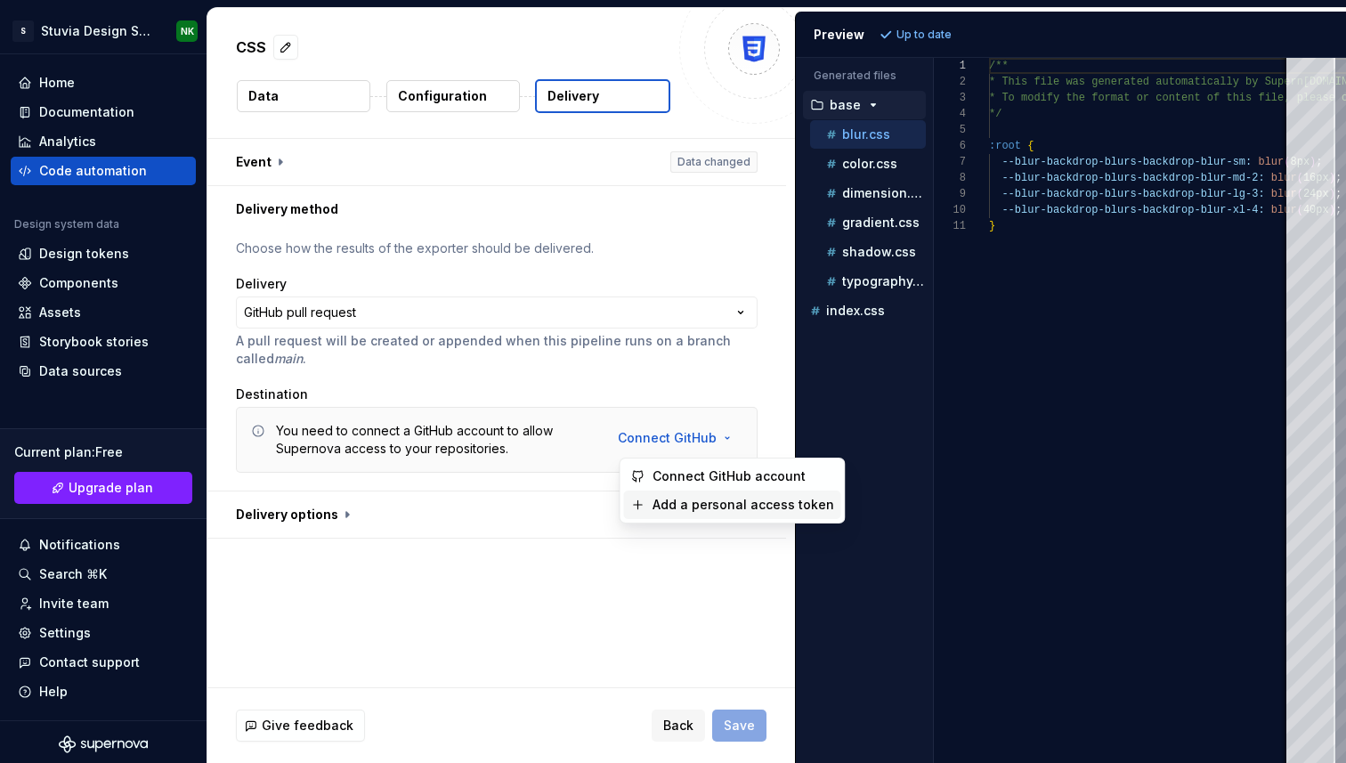
click at [699, 500] on span "Add a personal access token" at bounding box center [744, 505] width 182 height 18
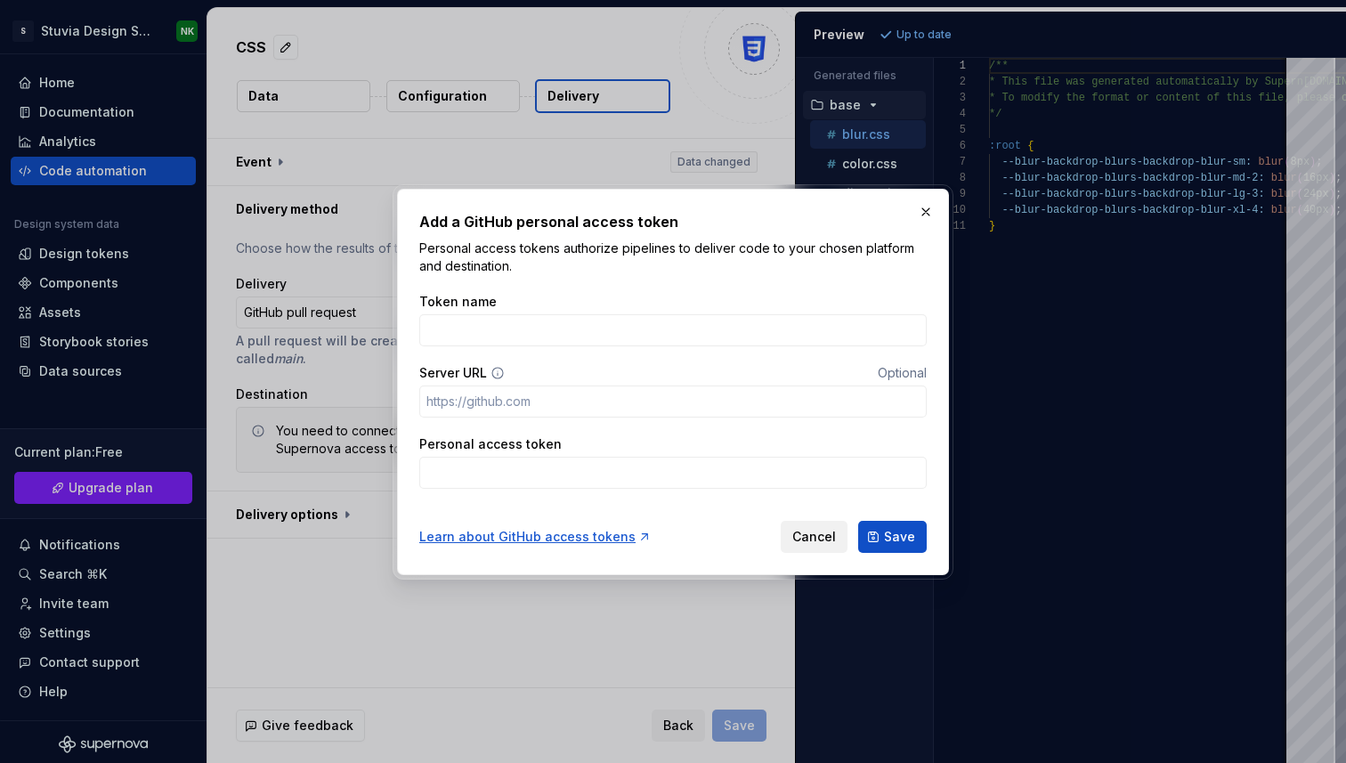
click at [816, 546] on button "Cancel" at bounding box center [814, 537] width 67 height 32
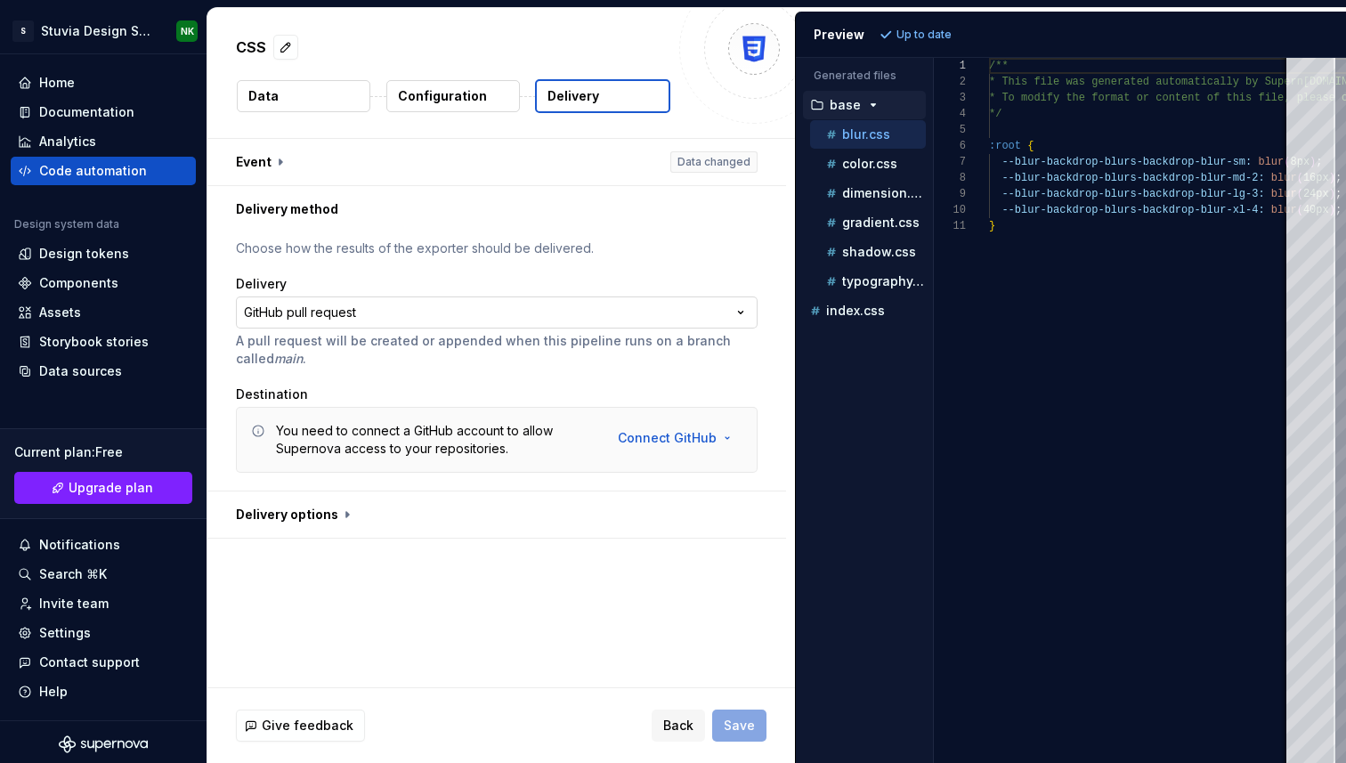
click at [476, 320] on html "**********" at bounding box center [673, 381] width 1346 height 763
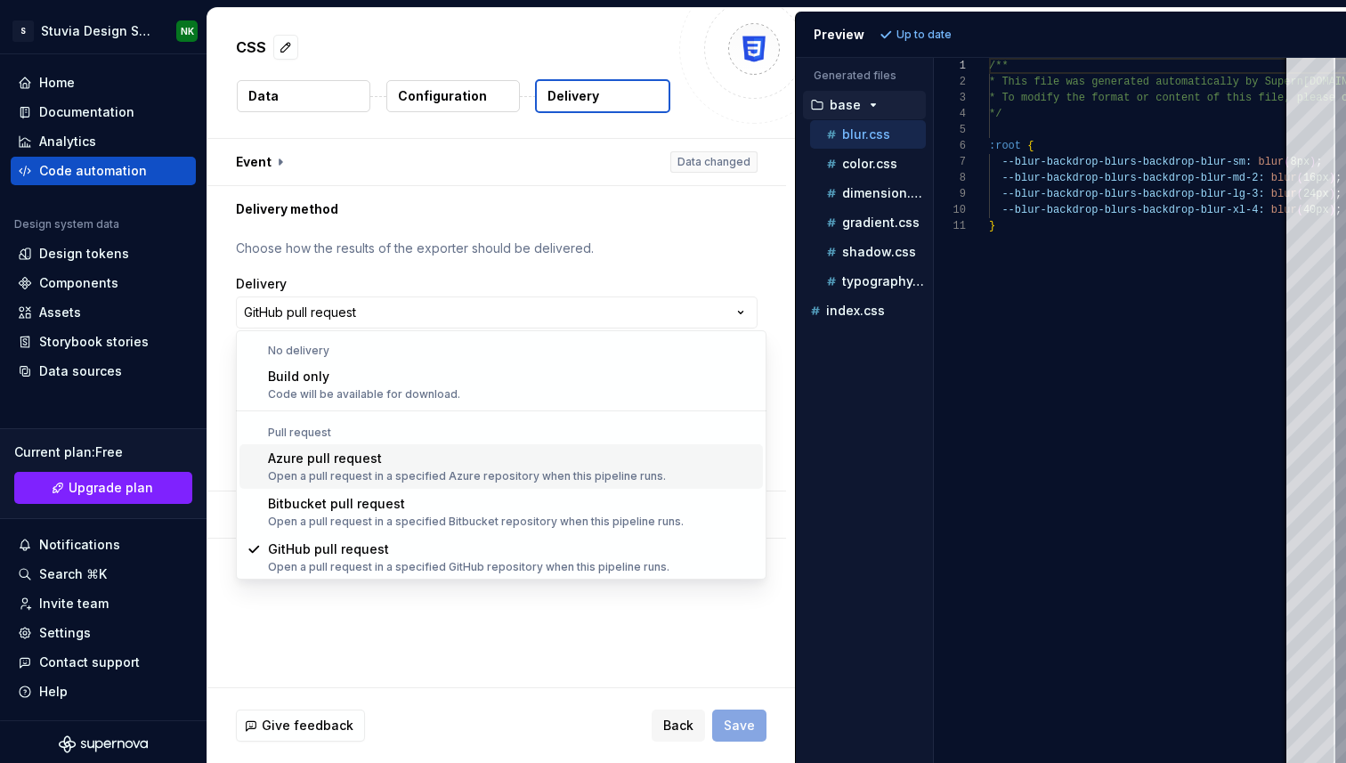
scroll to position [45, 0]
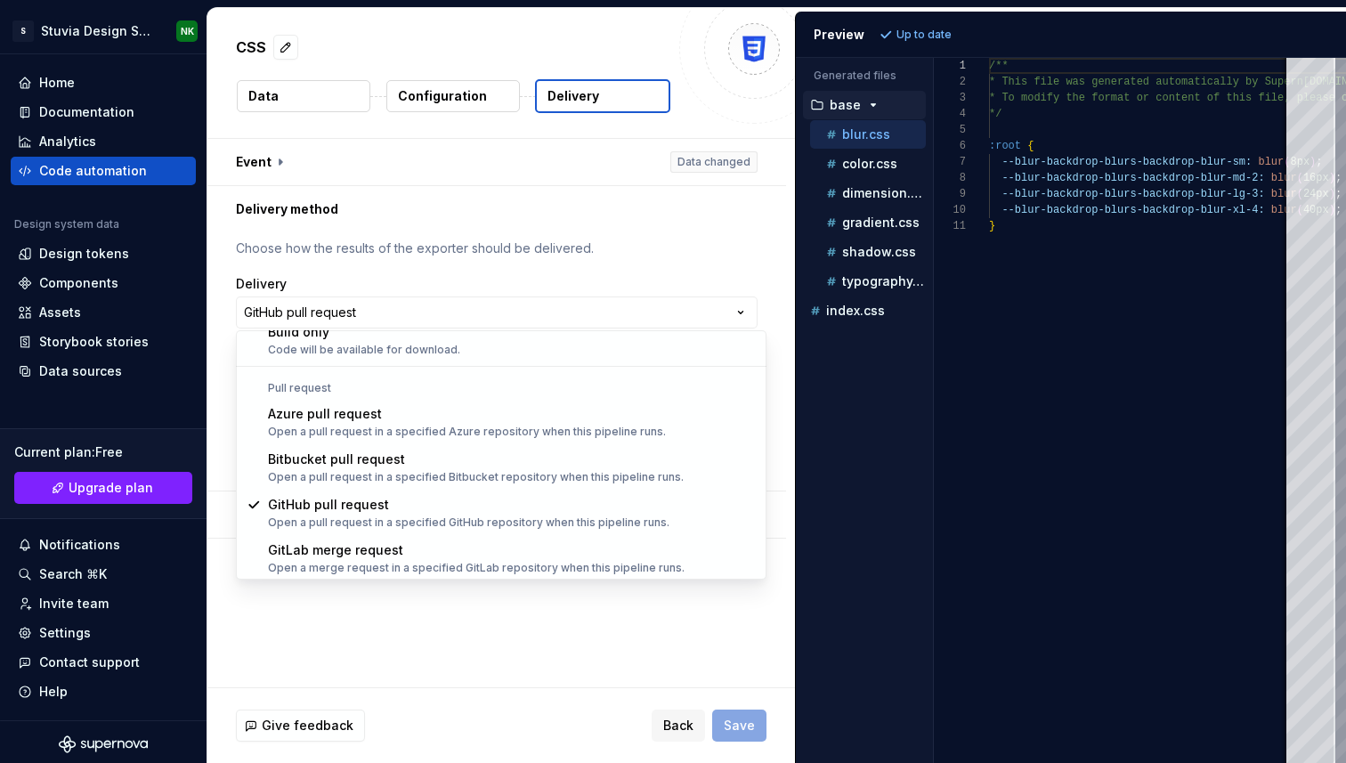
click at [449, 240] on html "**********" at bounding box center [673, 381] width 1346 height 763
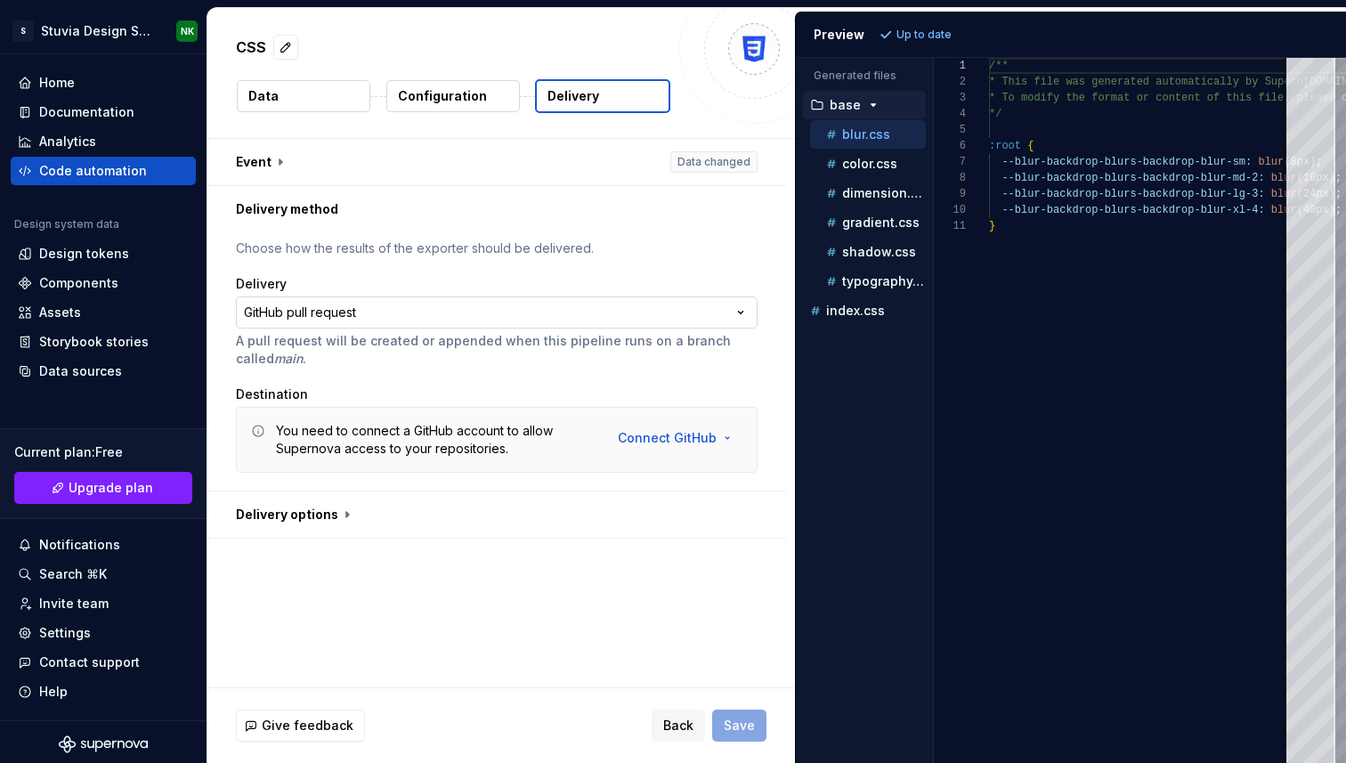
click at [472, 299] on html "**********" at bounding box center [673, 381] width 1346 height 763
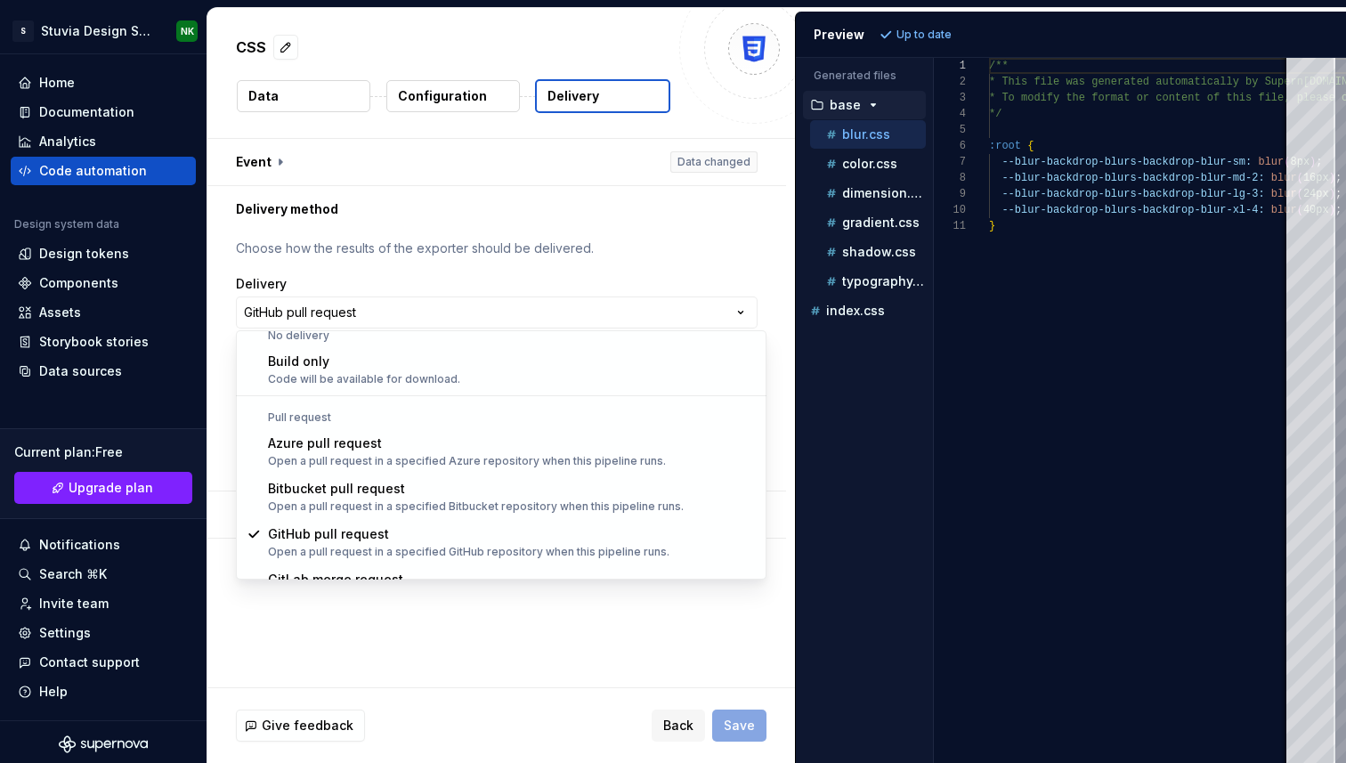
scroll to position [50, 0]
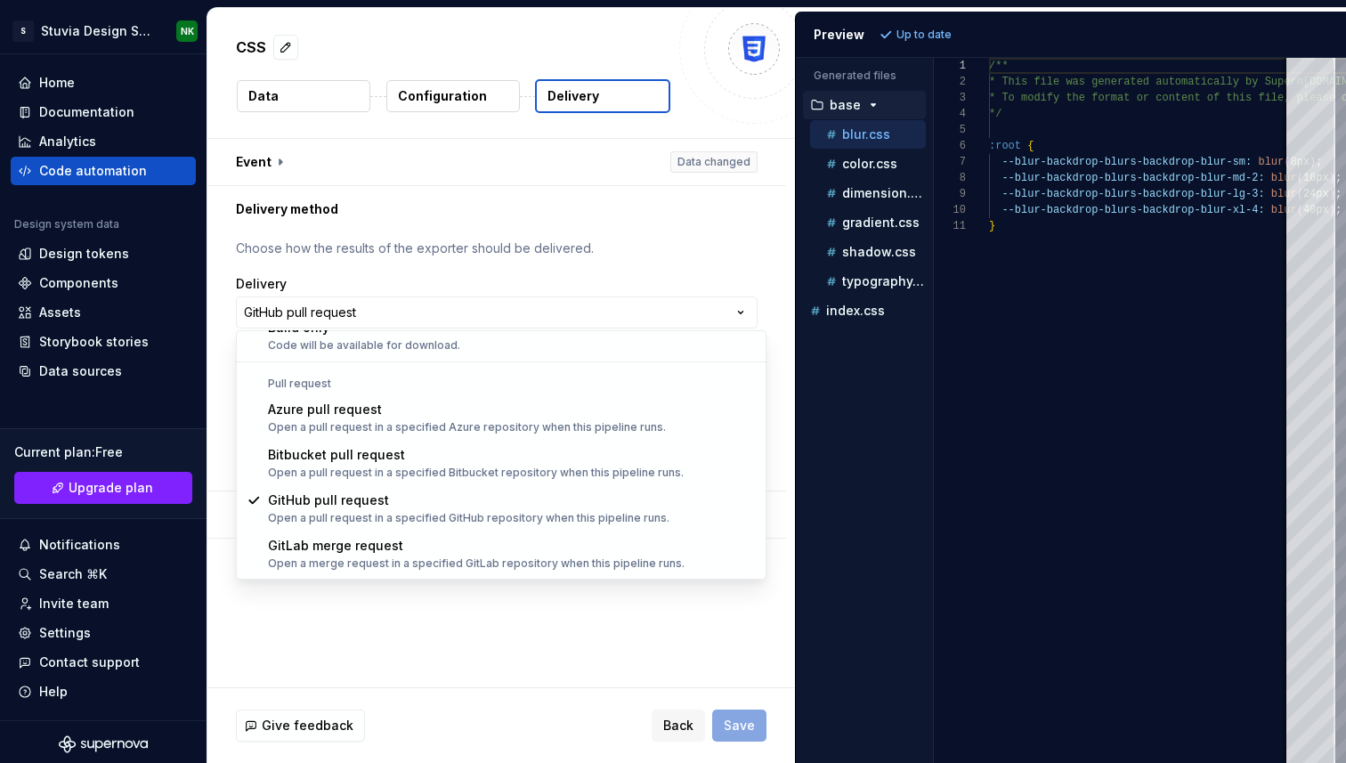
click at [414, 648] on html "**********" at bounding box center [673, 381] width 1346 height 763
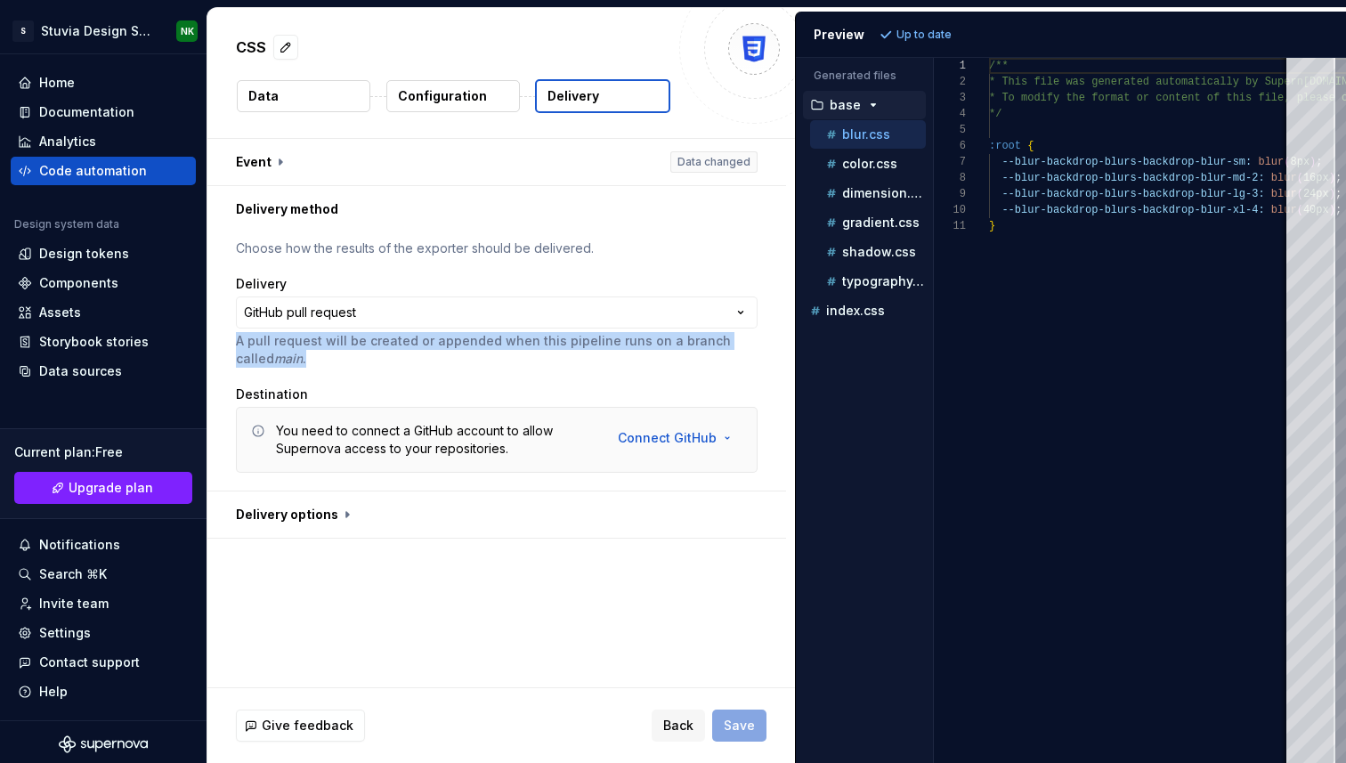
drag, startPoint x: 236, startPoint y: 341, endPoint x: 318, endPoint y: 356, distance: 83.3
click at [318, 356] on p "A pull request will be created or appended when this pipeline runs on a branch …" at bounding box center [497, 350] width 522 height 36
click at [561, 271] on div "**********" at bounding box center [497, 362] width 522 height 244
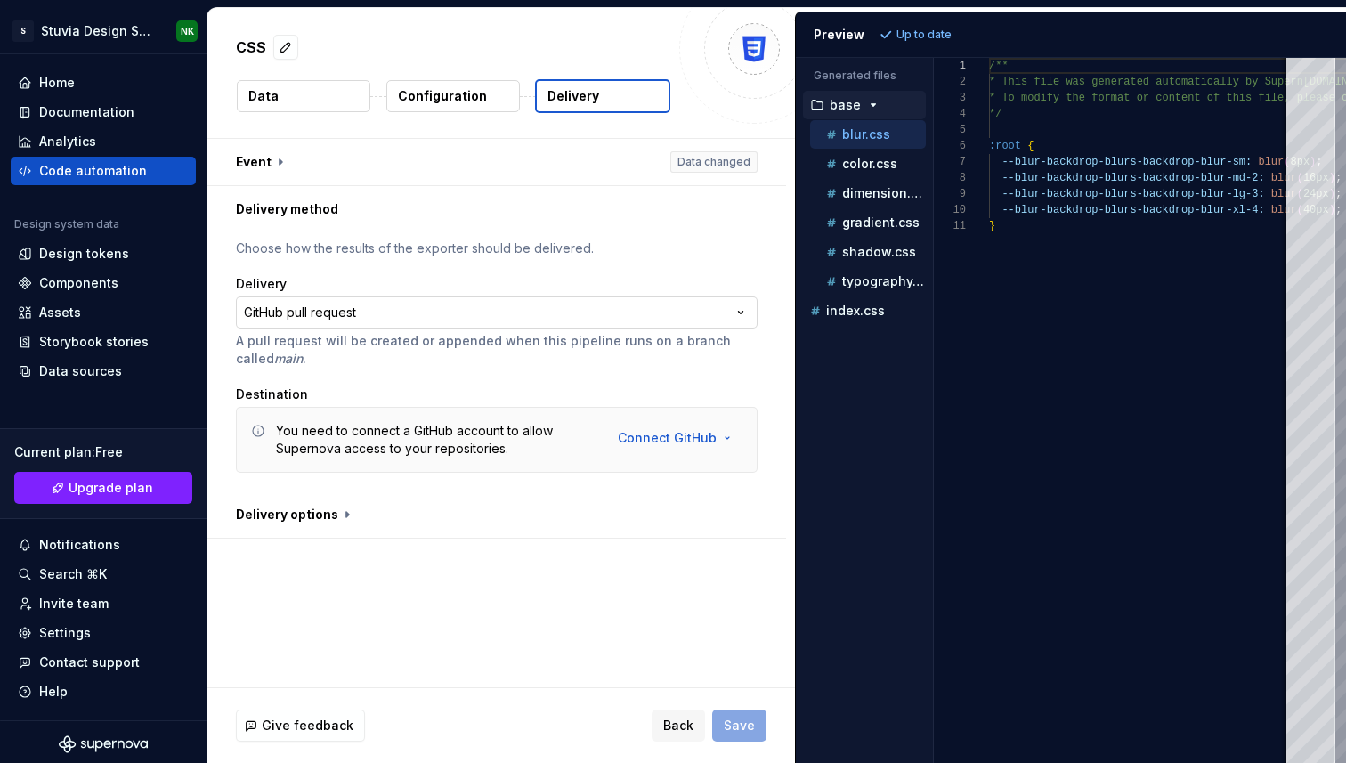
click at [524, 321] on html "**********" at bounding box center [673, 381] width 1346 height 763
drag, startPoint x: 493, startPoint y: 341, endPoint x: 236, endPoint y: 341, distance: 257.3
click at [236, 341] on p "A pull request will be created or appended when this pipeline runs on a branch …" at bounding box center [497, 350] width 522 height 36
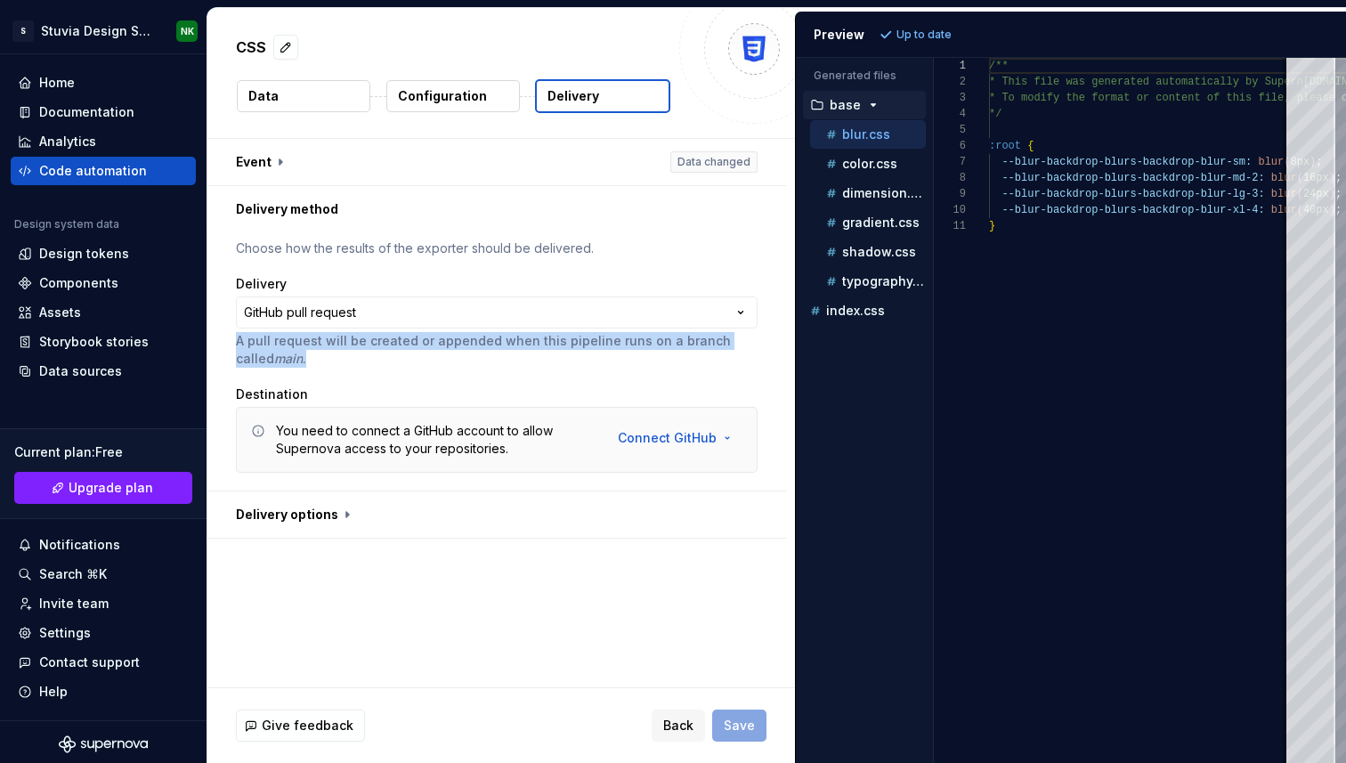
drag, startPoint x: 236, startPoint y: 341, endPoint x: 288, endPoint y: 360, distance: 54.9
click at [287, 359] on p "A pull request will be created or appended when this pipeline runs on a branch …" at bounding box center [497, 350] width 522 height 36
click at [288, 360] on p "A pull request will be created or appended when this pipeline runs on a branch …" at bounding box center [497, 350] width 522 height 36
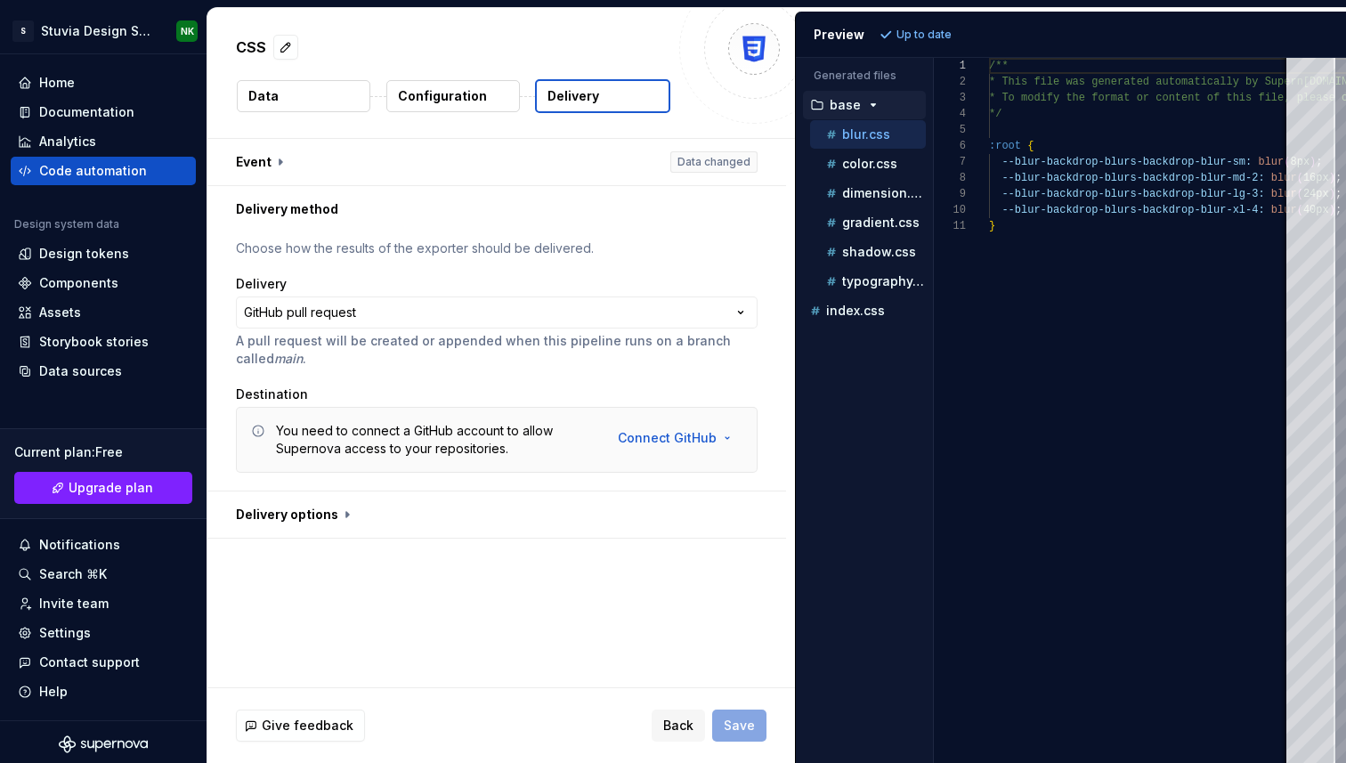
click at [288, 360] on p "A pull request will be created or appended when this pipeline runs on a branch …" at bounding box center [497, 350] width 522 height 36
click at [701, 434] on html "**********" at bounding box center [673, 381] width 1346 height 763
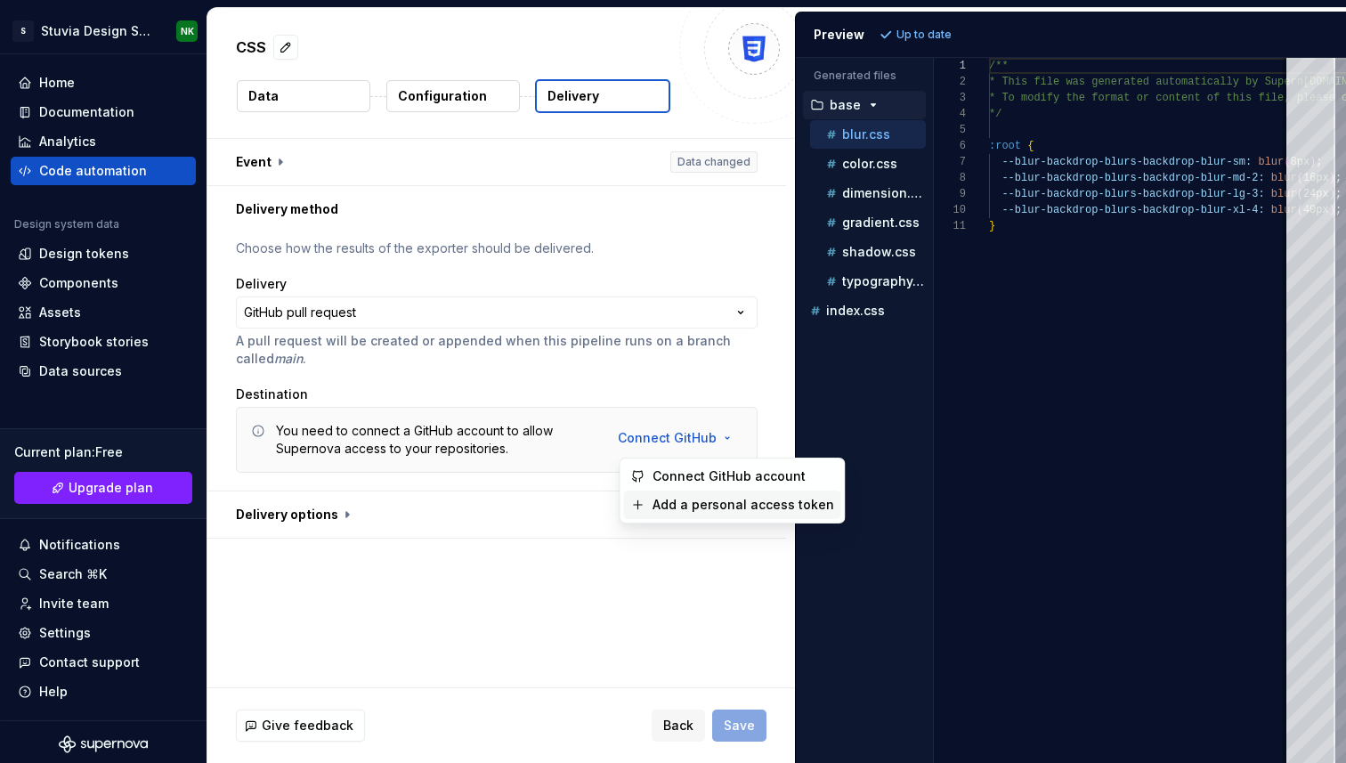
click at [721, 499] on span "Add a personal access token" at bounding box center [744, 505] width 182 height 18
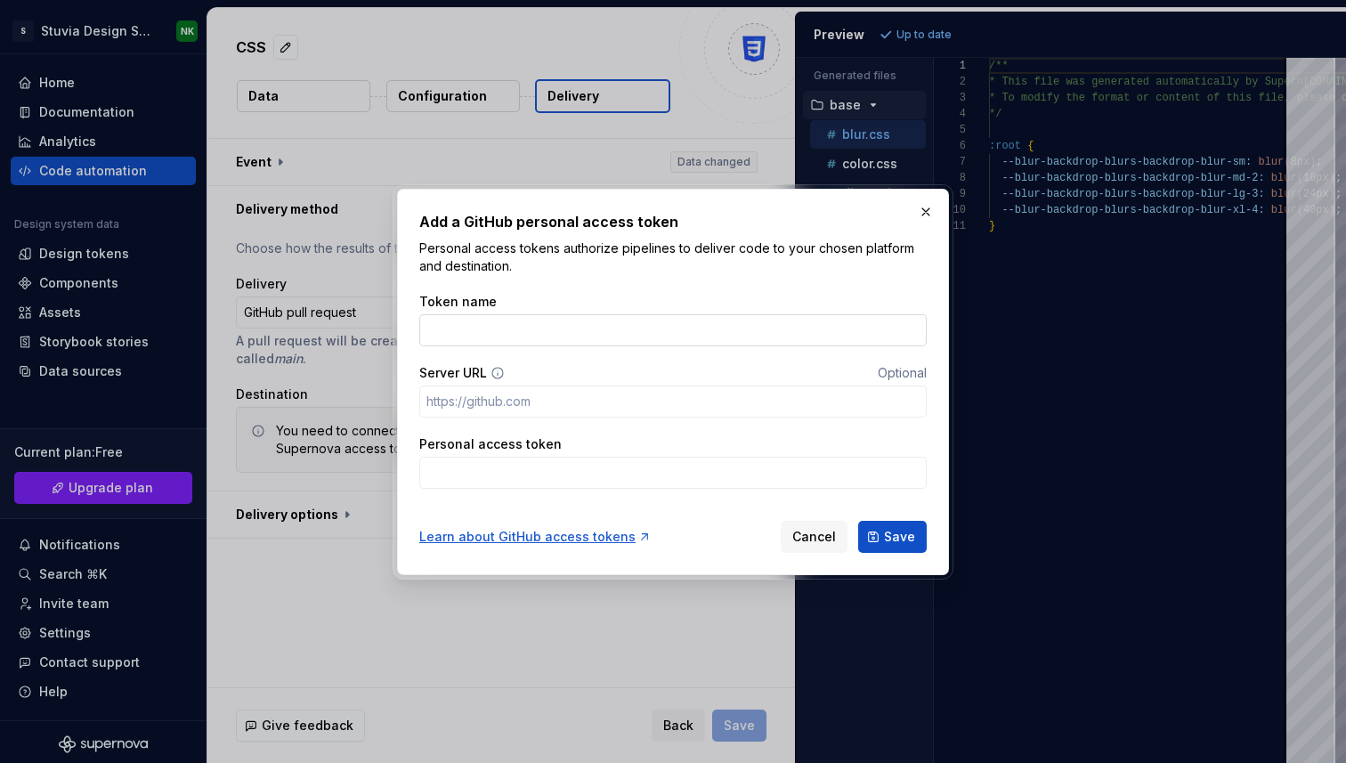
click at [515, 330] on input "Token name" at bounding box center [673, 330] width 508 height 32
paste input "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"
click at [493, 370] on icon at bounding box center [498, 373] width 14 height 14
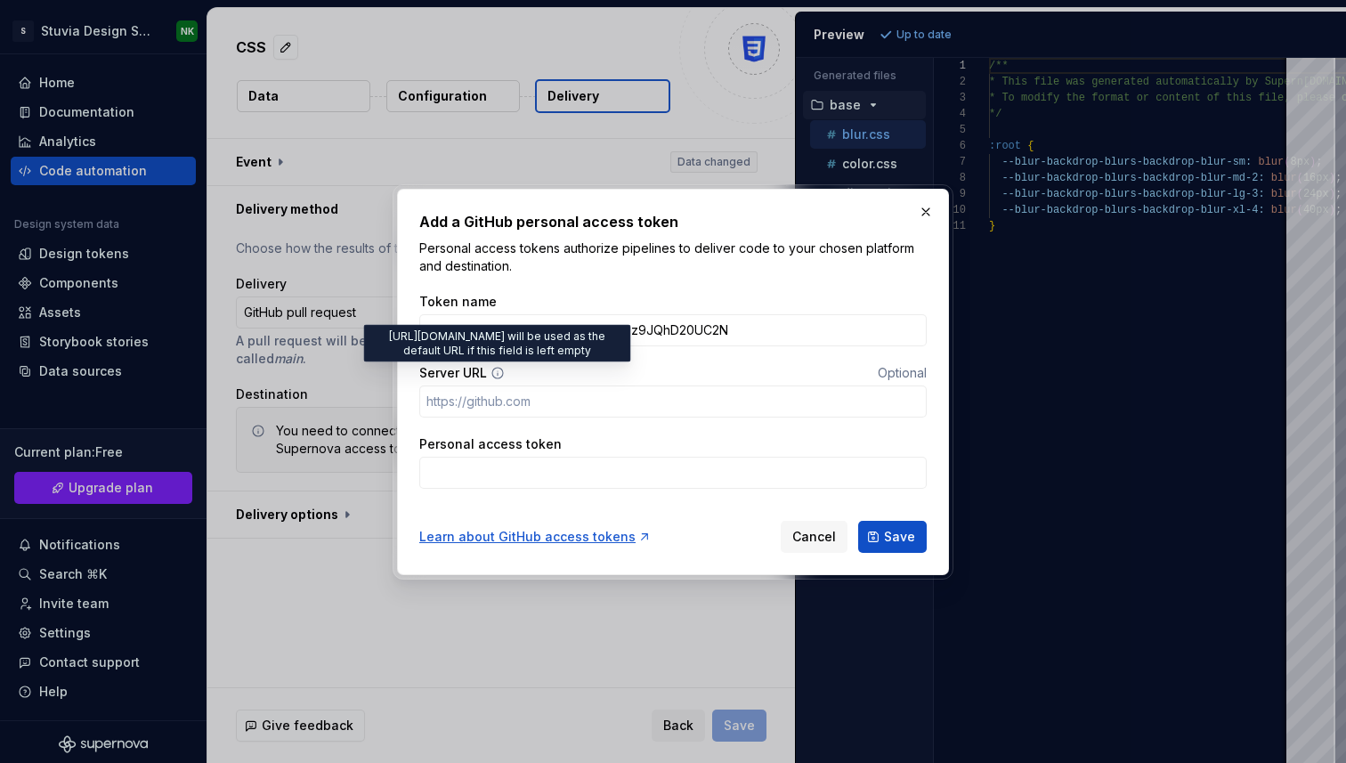
click at [497, 371] on icon at bounding box center [498, 373] width 14 height 14
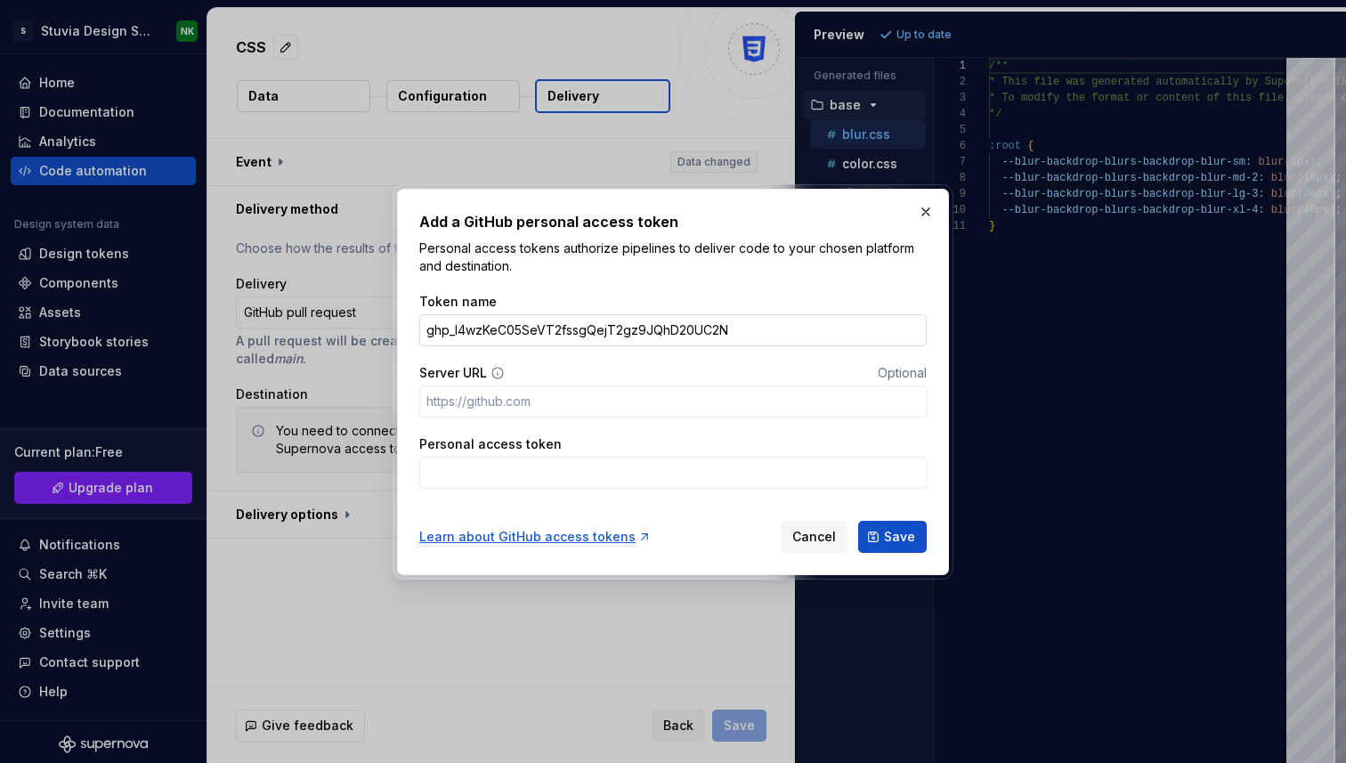
click at [766, 329] on input "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" at bounding box center [673, 330] width 508 height 32
drag, startPoint x: 766, startPoint y: 329, endPoint x: 364, endPoint y: 329, distance: 401.6
click at [364, 329] on div "Add a GitHub personal access token Personal access tokens authorize pipelines t…" at bounding box center [673, 381] width 1346 height 763
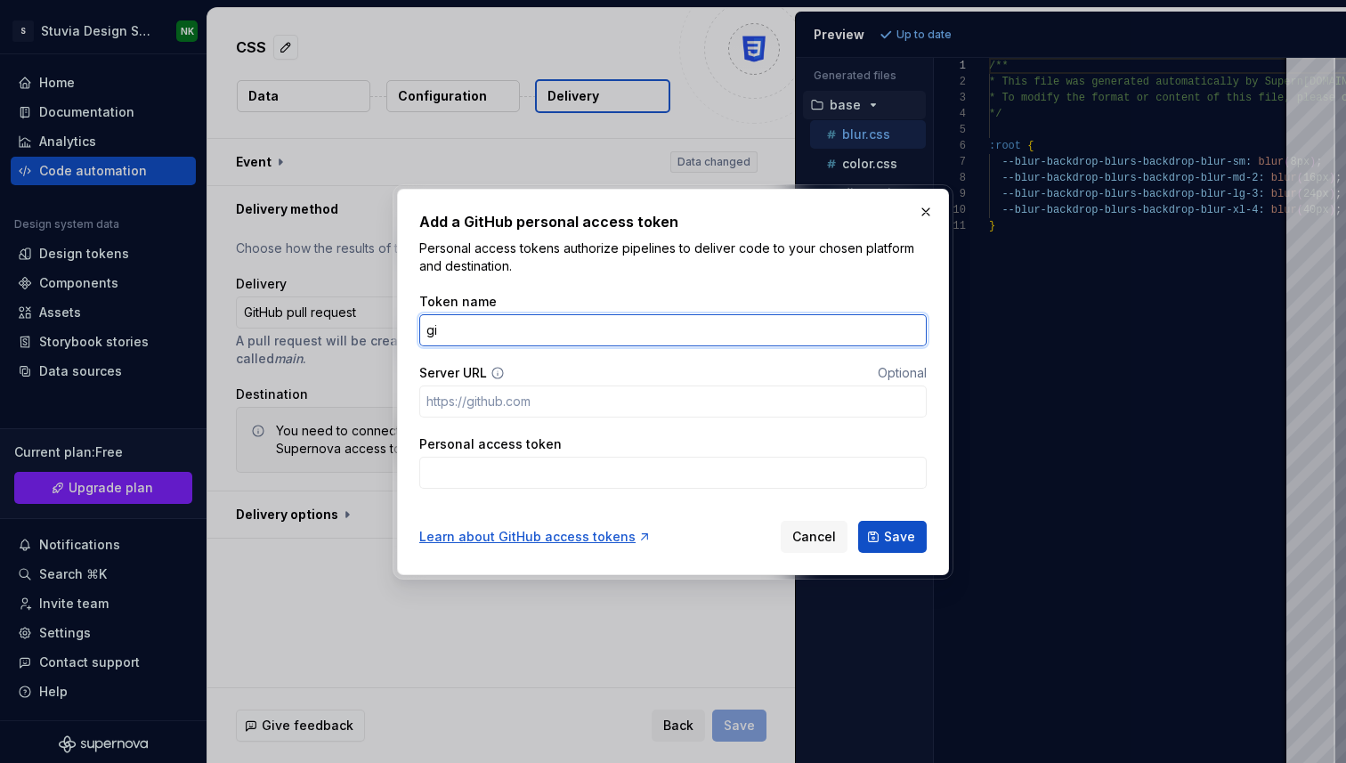
type input "g"
type input "figma-github-sync"
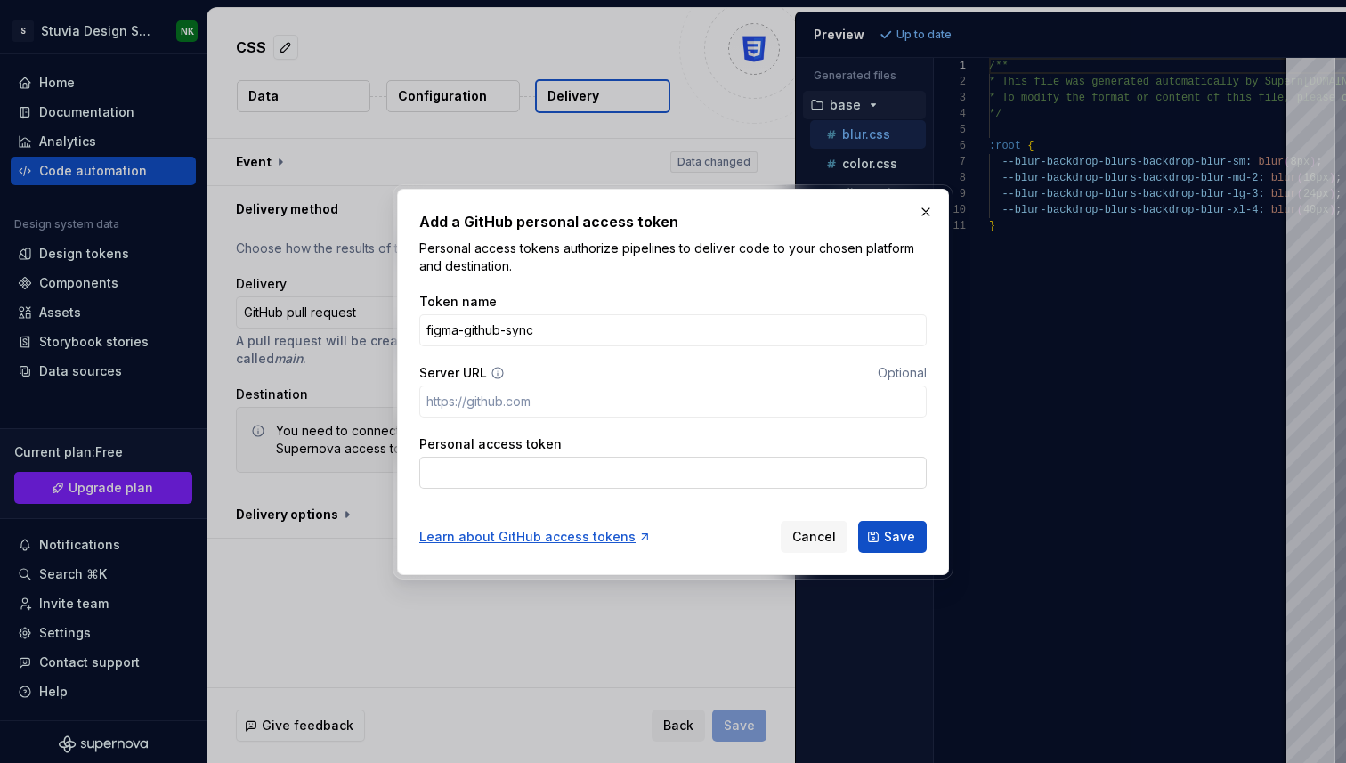
click at [488, 466] on input "Personal access token" at bounding box center [673, 473] width 508 height 32
paste input "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"
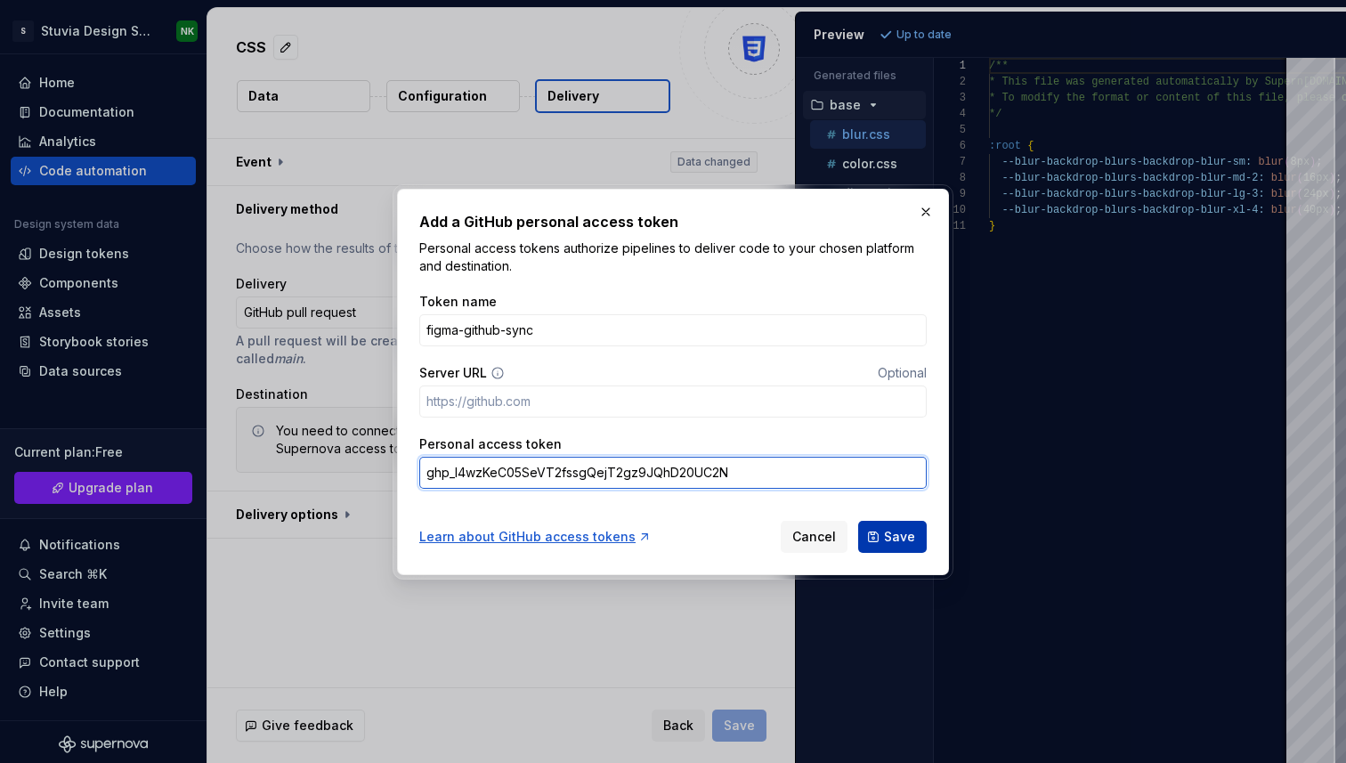
type input "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"
click at [888, 535] on span "Save" at bounding box center [899, 537] width 31 height 18
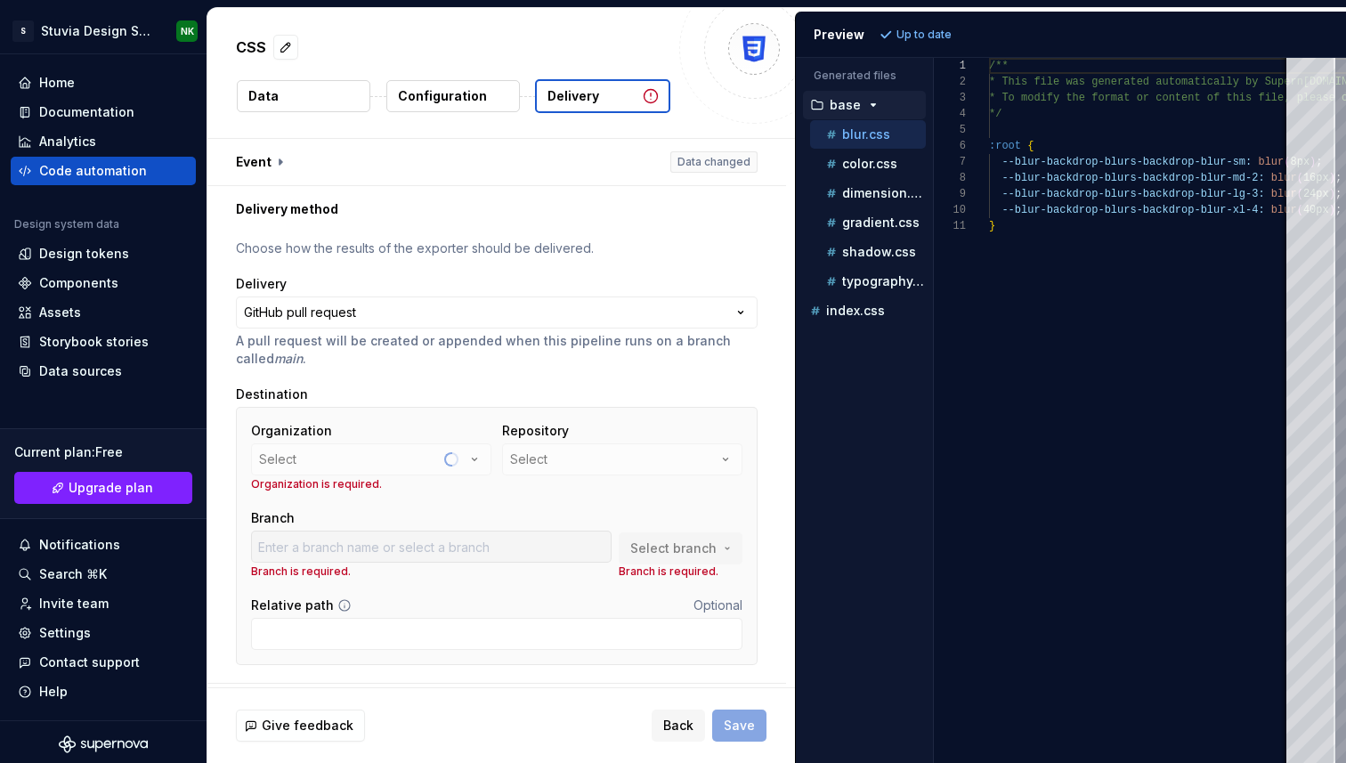
scroll to position [44, 0]
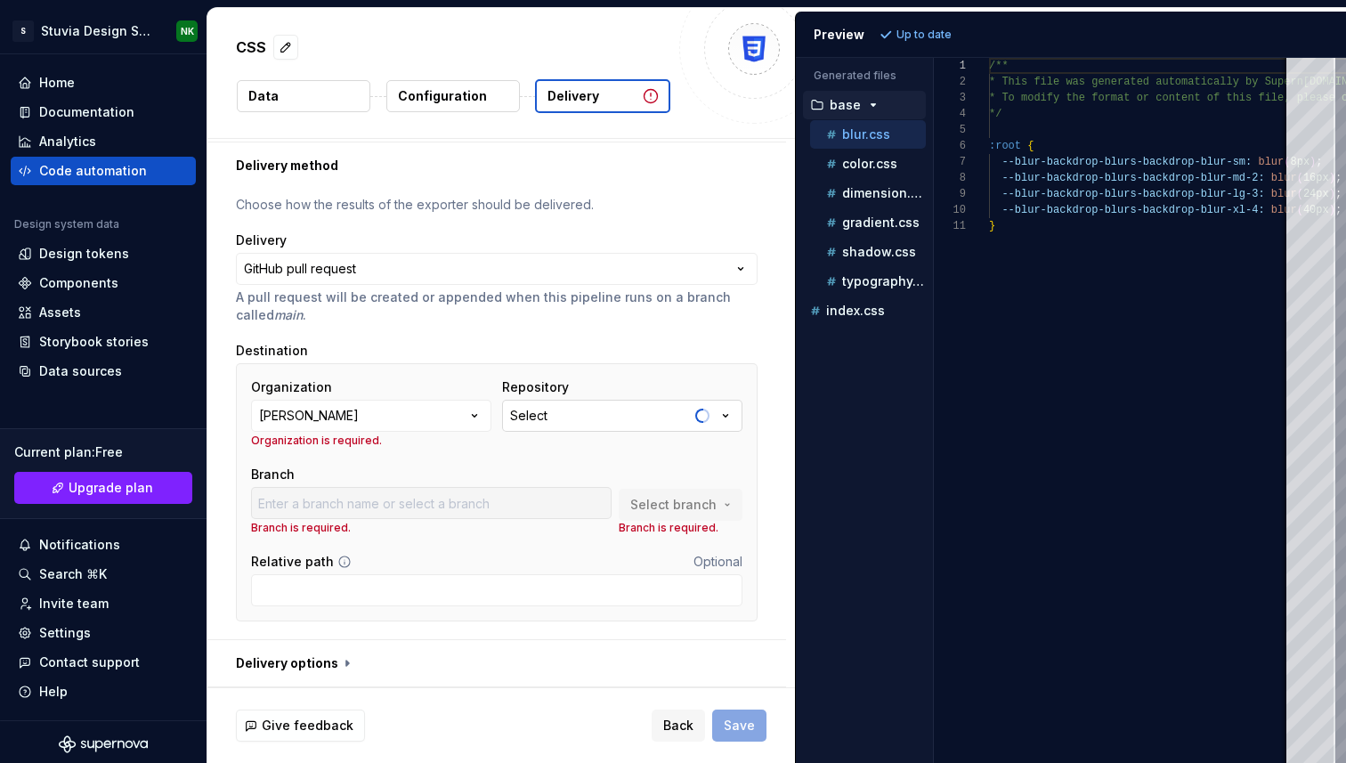
click at [622, 409] on button "Select" at bounding box center [622, 416] width 240 height 32
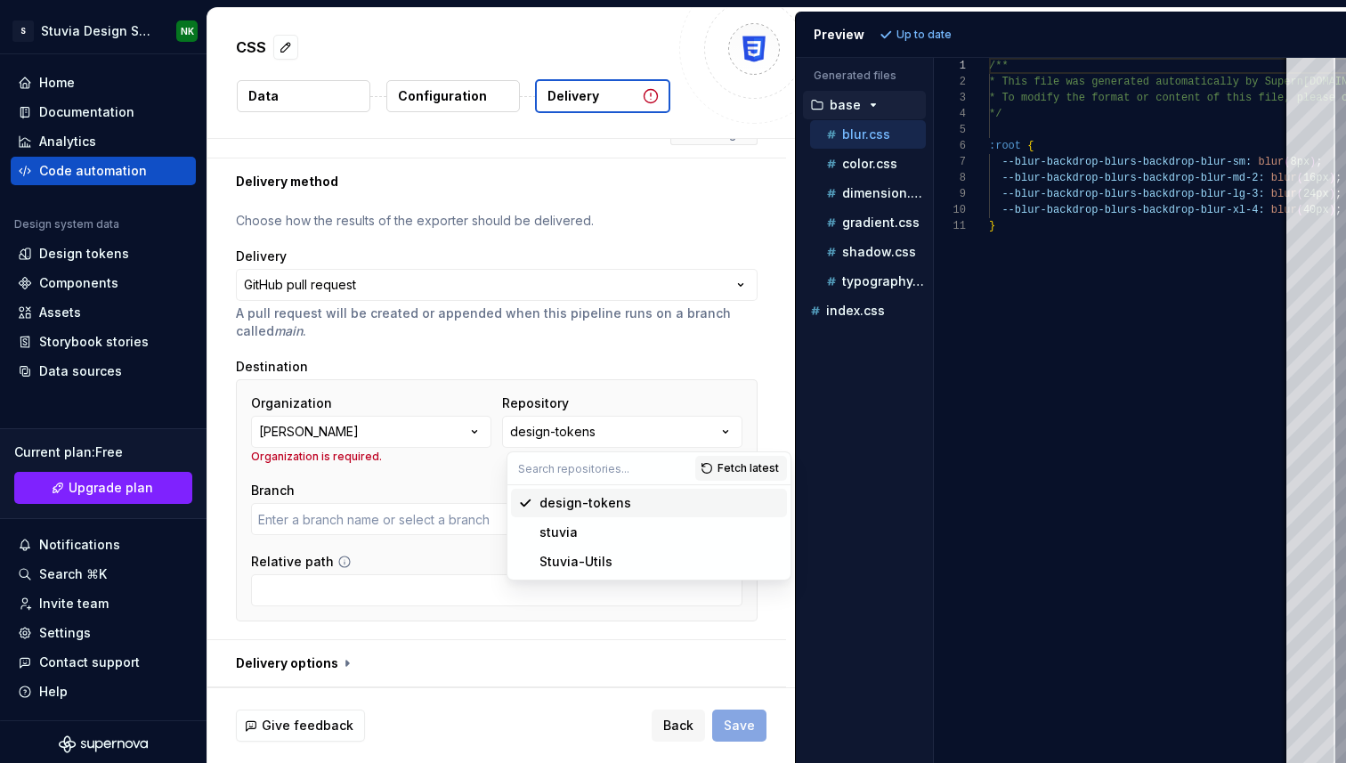
type input "main"
click at [597, 507] on div "design-tokens" at bounding box center [586, 503] width 92 height 18
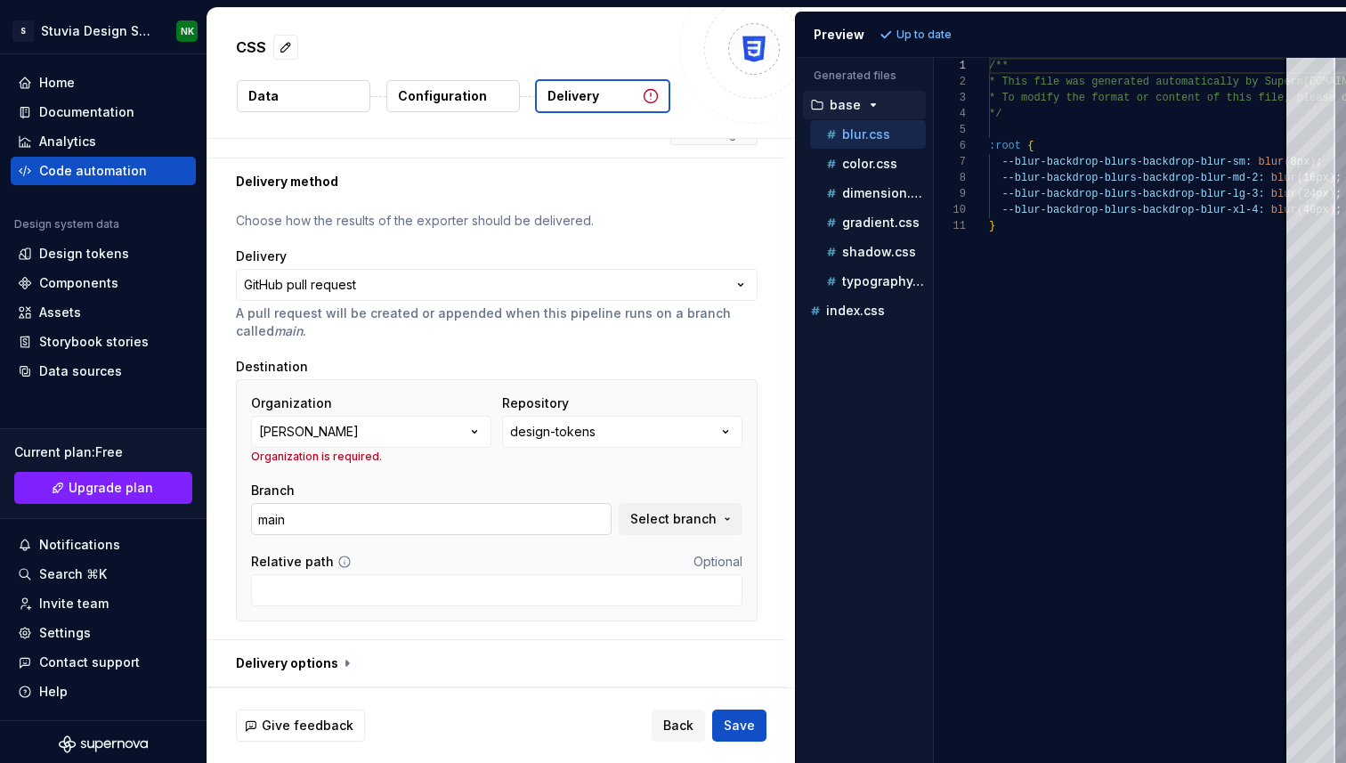
click at [407, 525] on input "main" at bounding box center [431, 519] width 361 height 32
click at [423, 592] on input "Relative path" at bounding box center [497, 590] width 492 height 32
click at [492, 341] on div "**********" at bounding box center [497, 422] width 522 height 420
click at [436, 594] on input "Relative path" at bounding box center [497, 590] width 492 height 32
click at [337, 560] on icon at bounding box center [344, 562] width 14 height 14
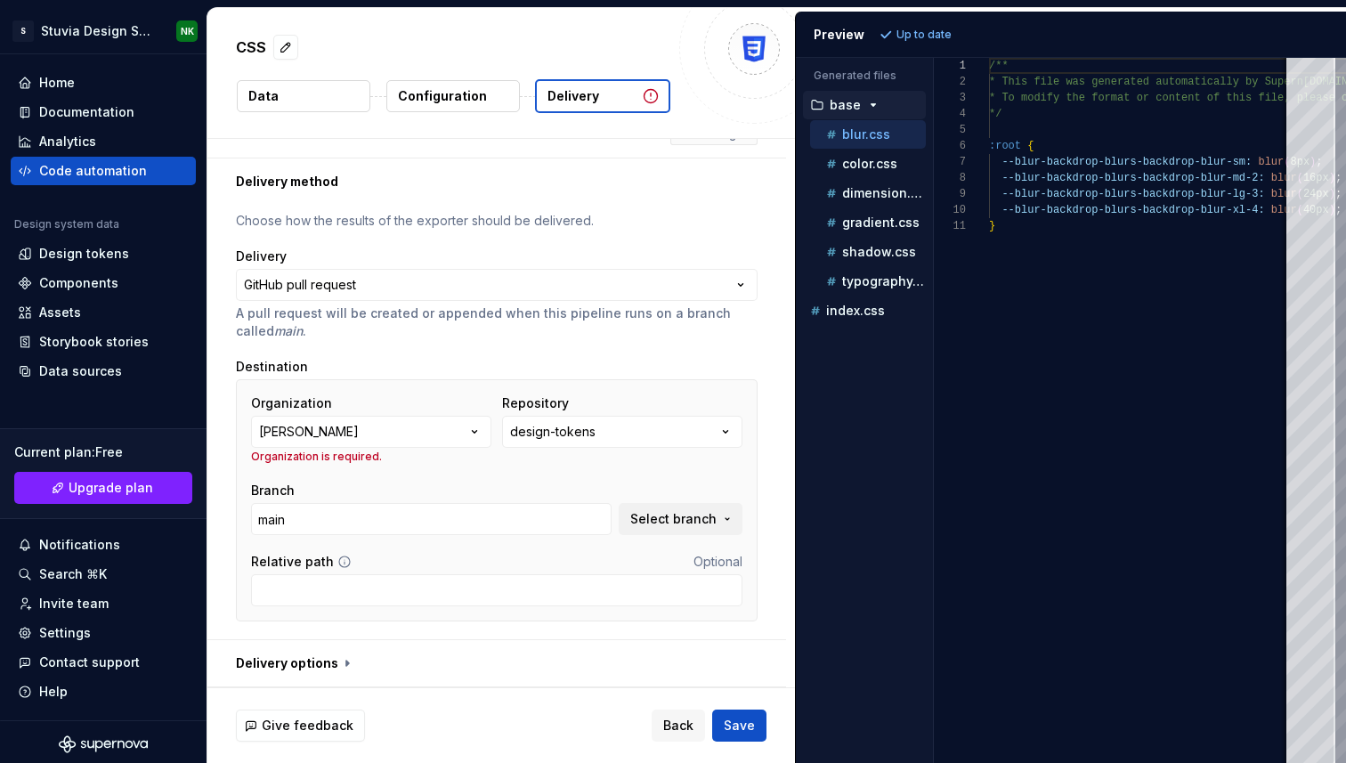
click at [337, 560] on icon at bounding box center [344, 562] width 14 height 14
click at [337, 564] on icon at bounding box center [344, 562] width 14 height 14
click at [329, 588] on input "Relative path" at bounding box center [497, 590] width 492 height 32
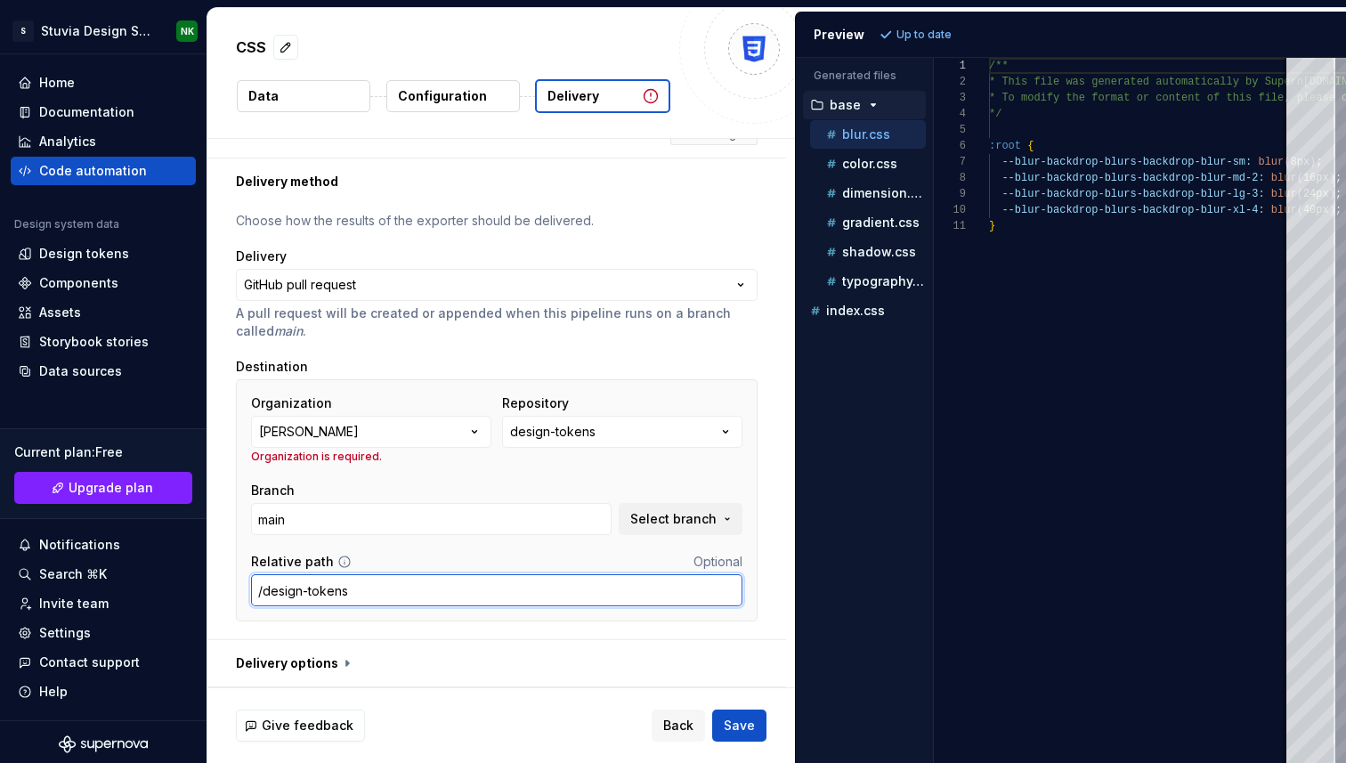
drag, startPoint x: 402, startPoint y: 585, endPoint x: 414, endPoint y: 597, distance: 17.0
click at [414, 597] on input "/design-tokens" at bounding box center [497, 590] width 492 height 32
type input "/design-tokens"
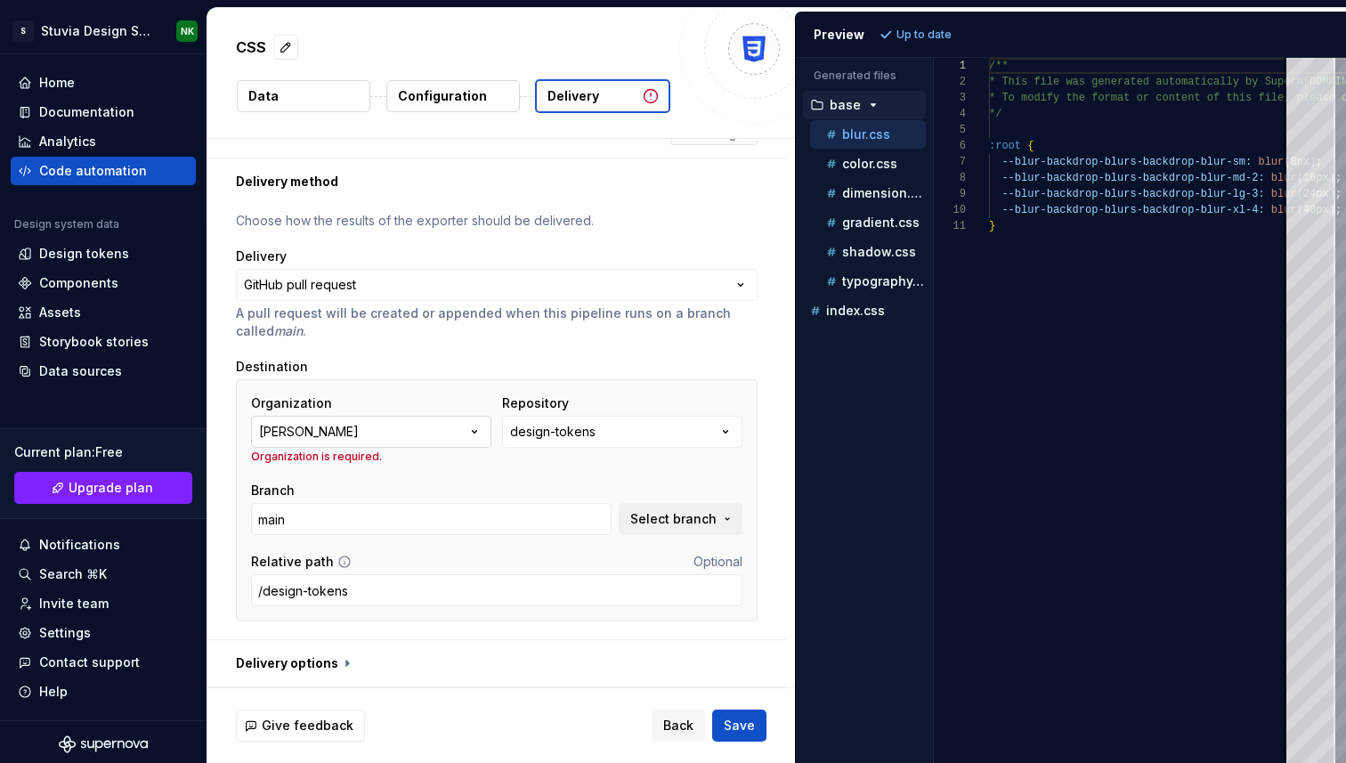
click at [427, 434] on button "[PERSON_NAME]" at bounding box center [371, 432] width 240 height 32
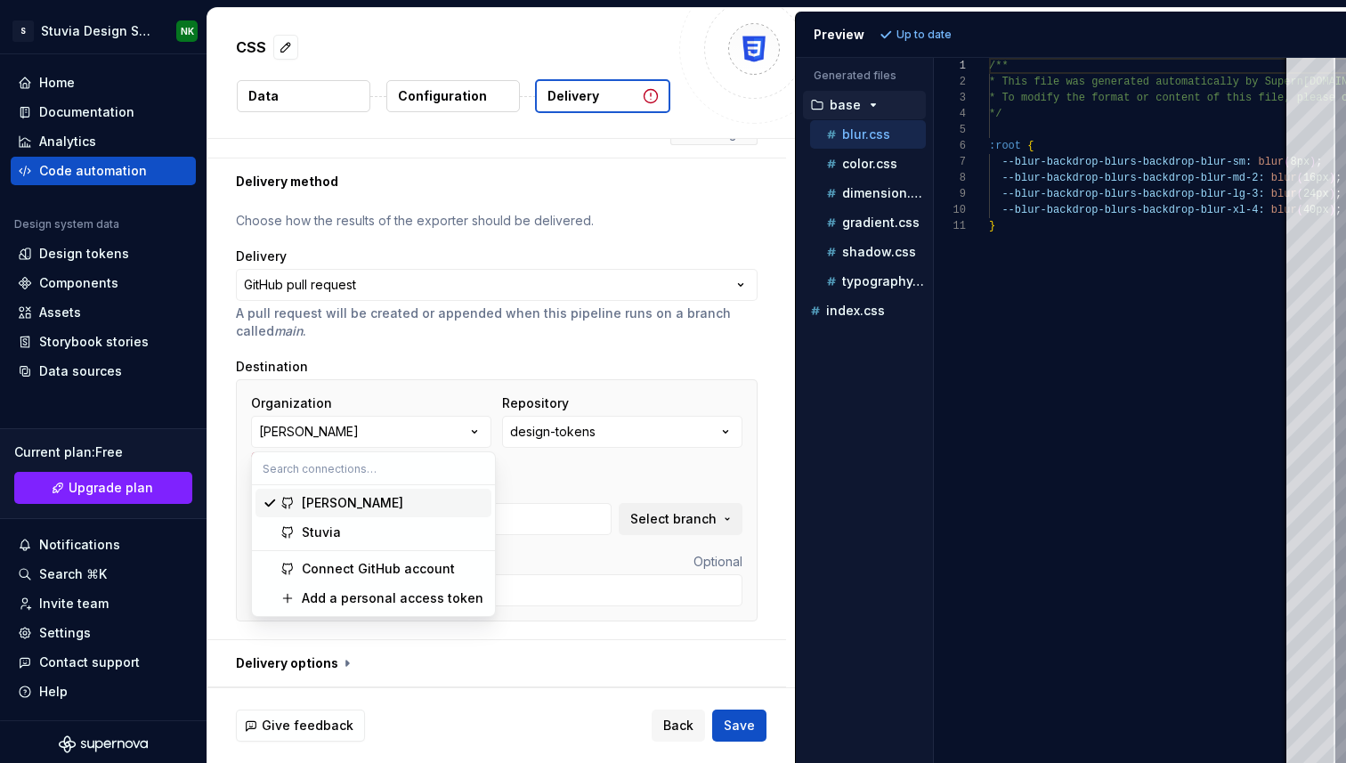
click at [343, 504] on div "[PERSON_NAME]" at bounding box center [353, 503] width 102 height 18
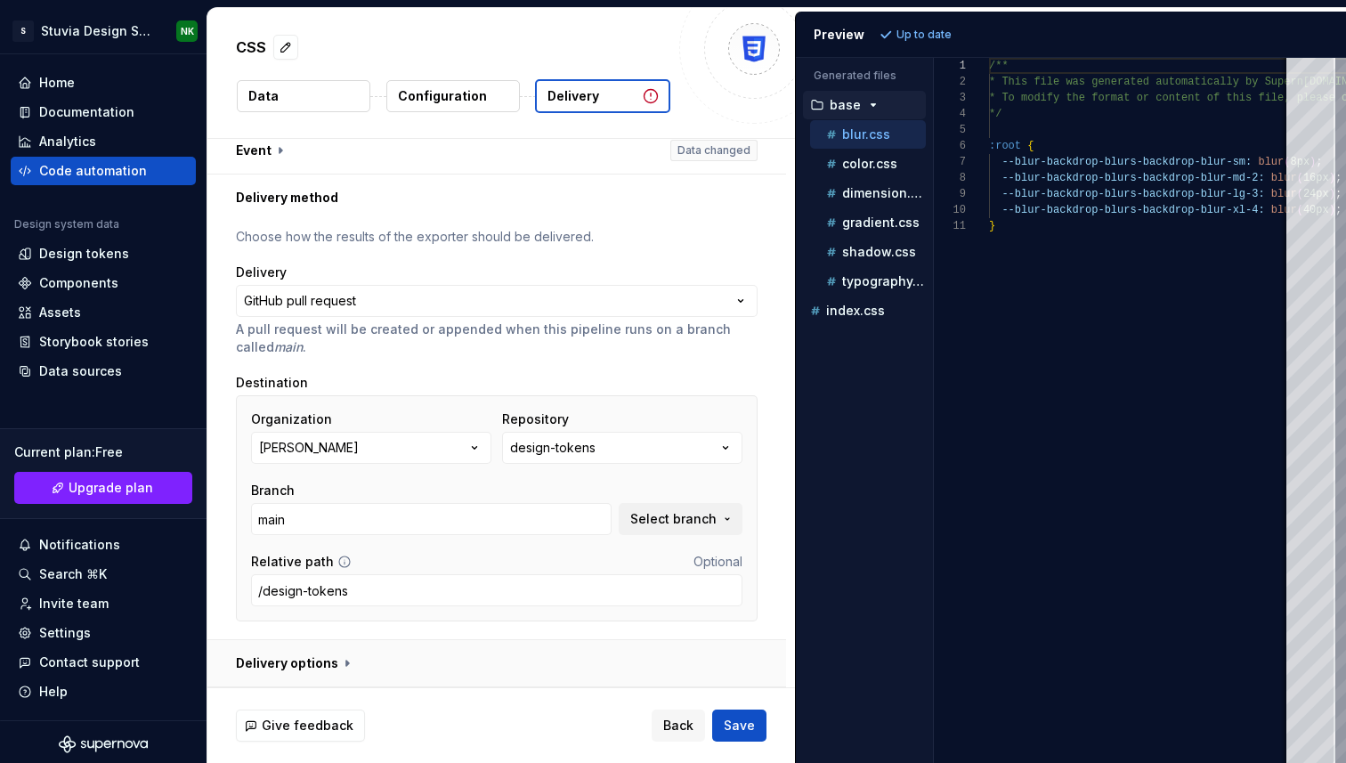
click at [369, 663] on button "button" at bounding box center [496, 663] width 579 height 46
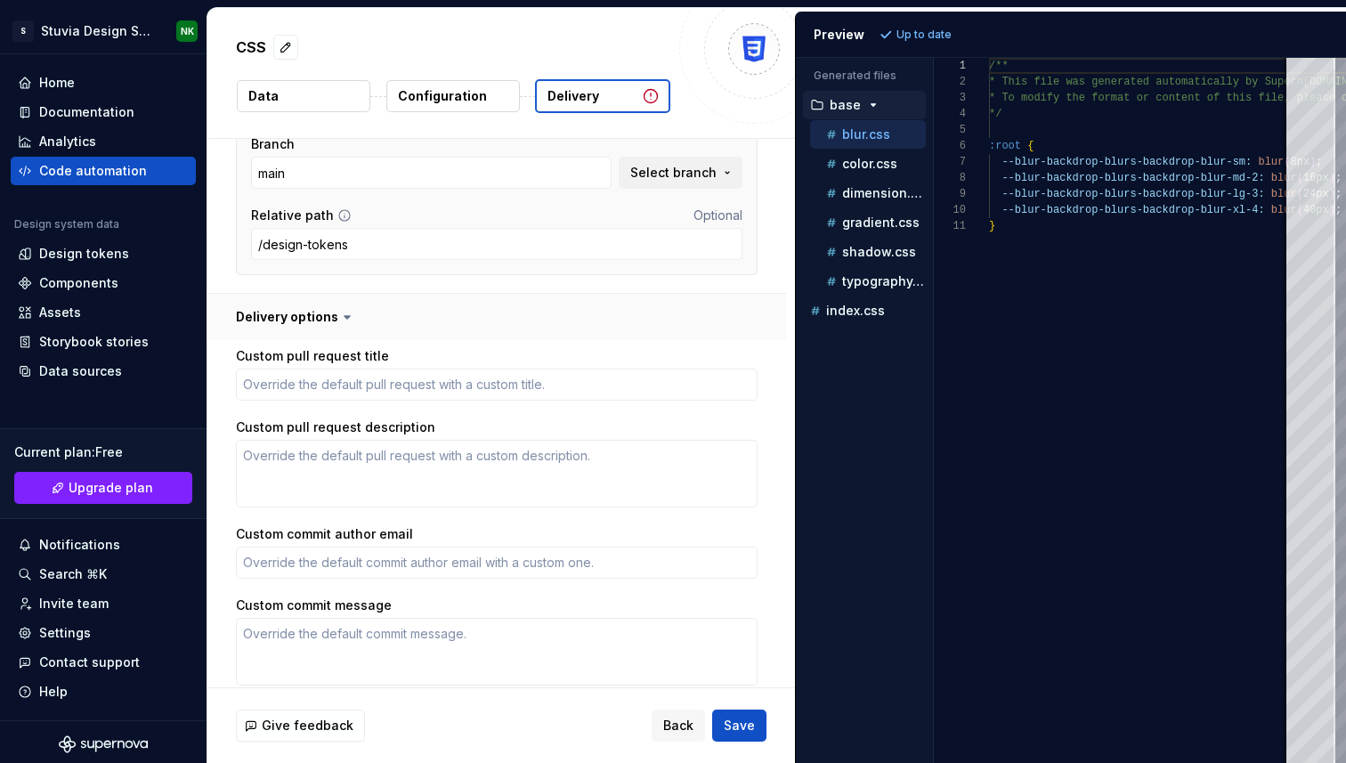
scroll to position [432, 0]
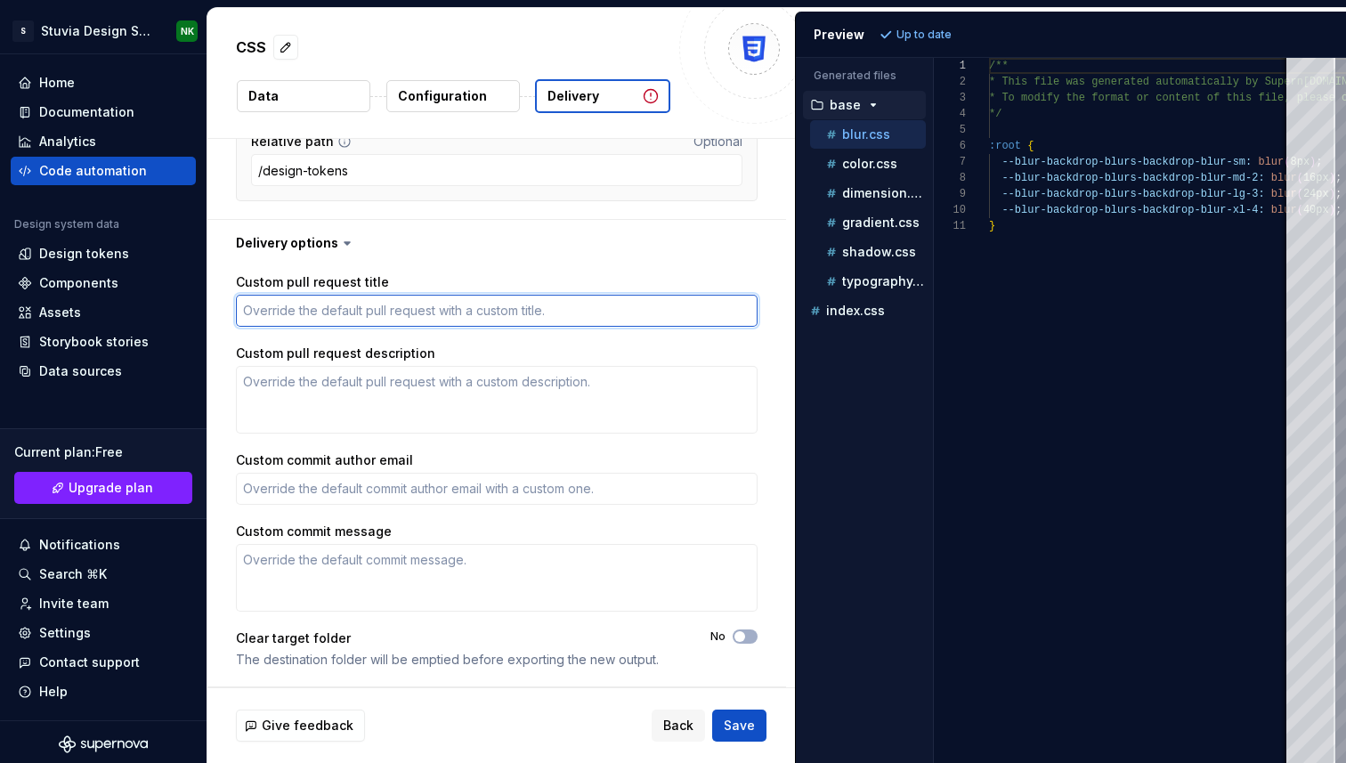
click at [313, 313] on textarea "Custom pull request title" at bounding box center [497, 311] width 522 height 32
click at [413, 309] on textarea "Custom pull request title" at bounding box center [497, 311] width 522 height 32
type textarea "*"
type textarea "V"
type textarea "*"
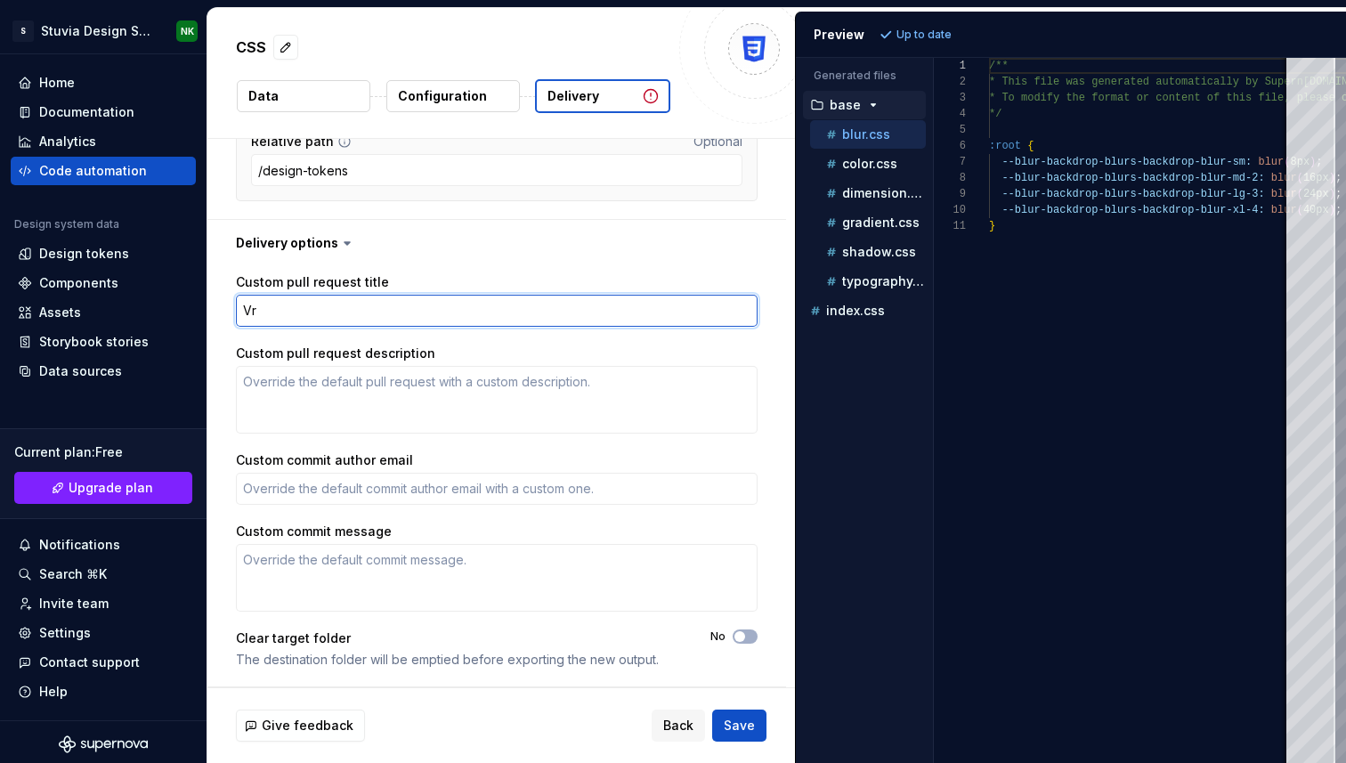
type textarea "Vra"
type textarea "*"
type textarea "Vrai"
type textarea "*"
type textarea "Vraib"
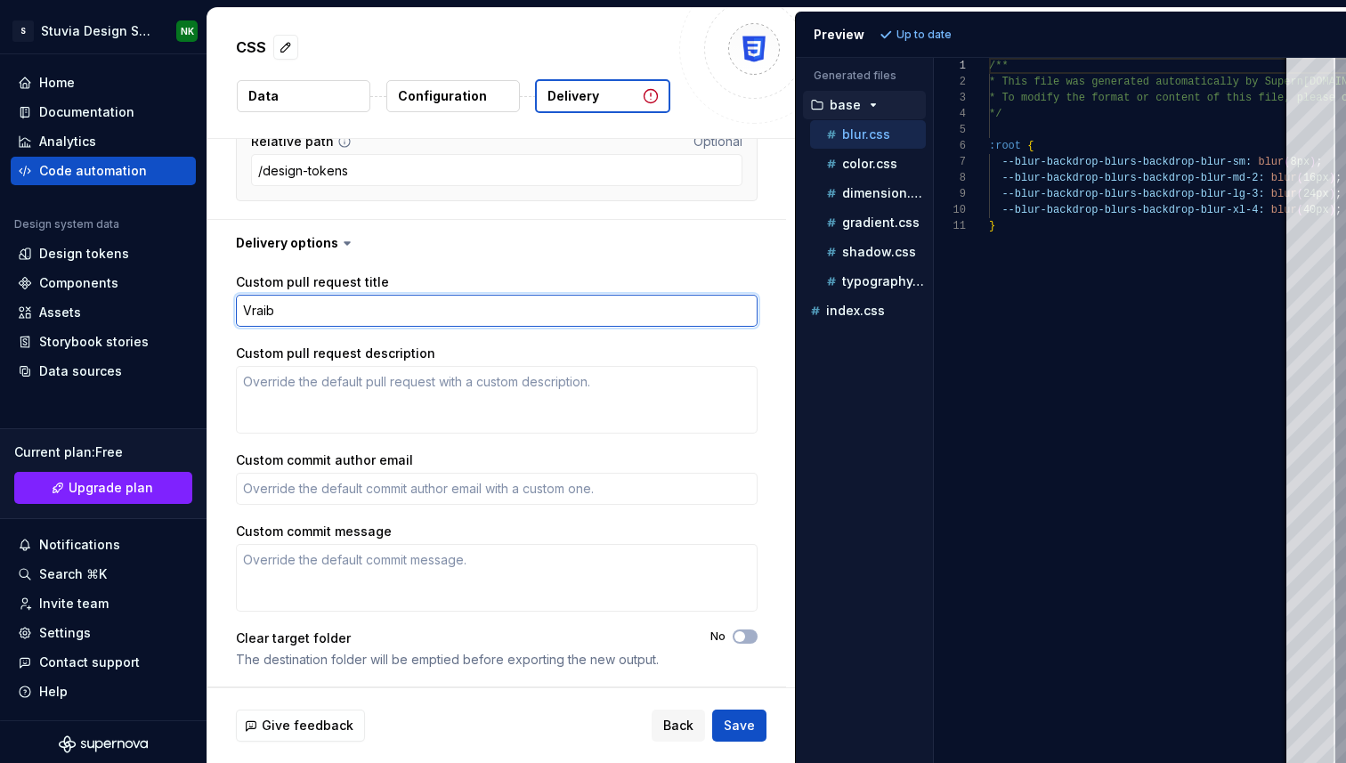
type textarea "*"
type textarea "Vrai"
type textarea "*"
type textarea "Vra"
type textarea "*"
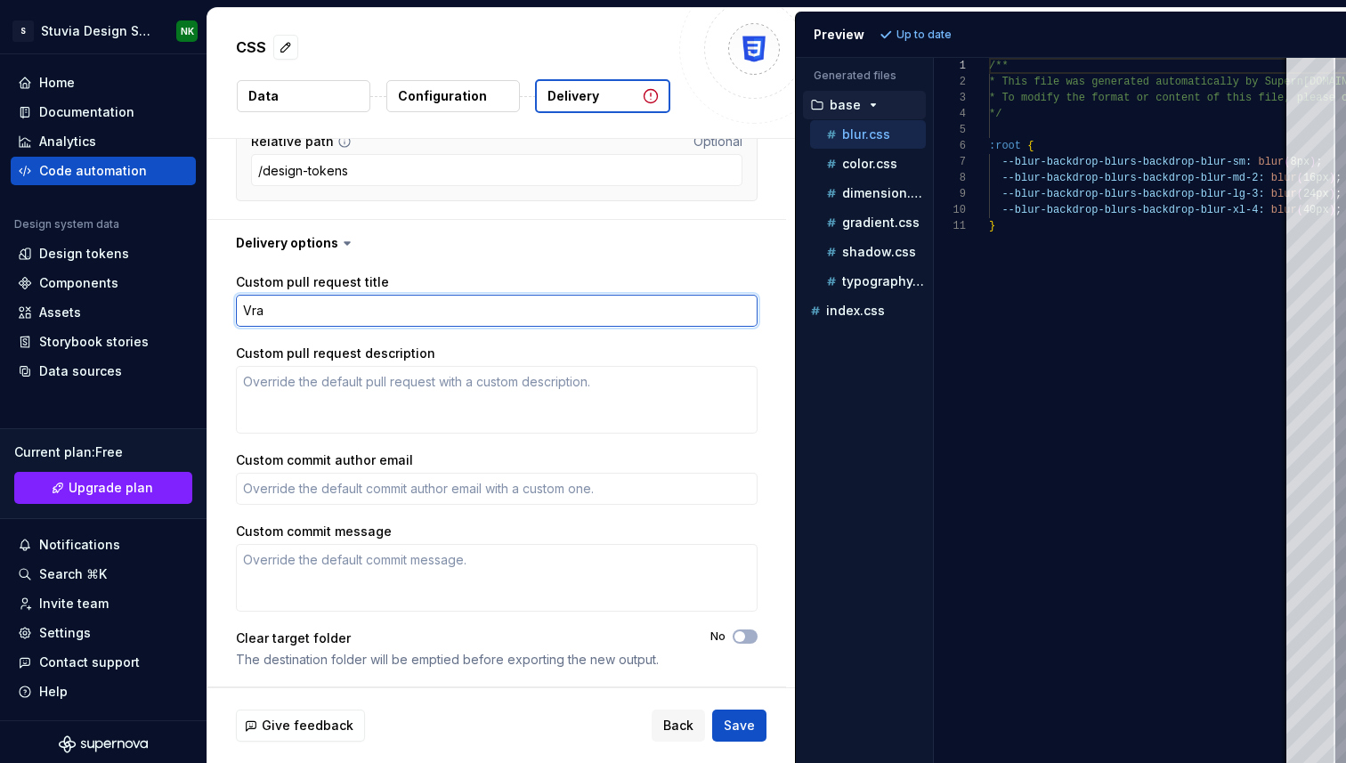
type textarea "Vr"
type textarea "*"
type textarea "V"
type textarea "*"
type textarea "Va"
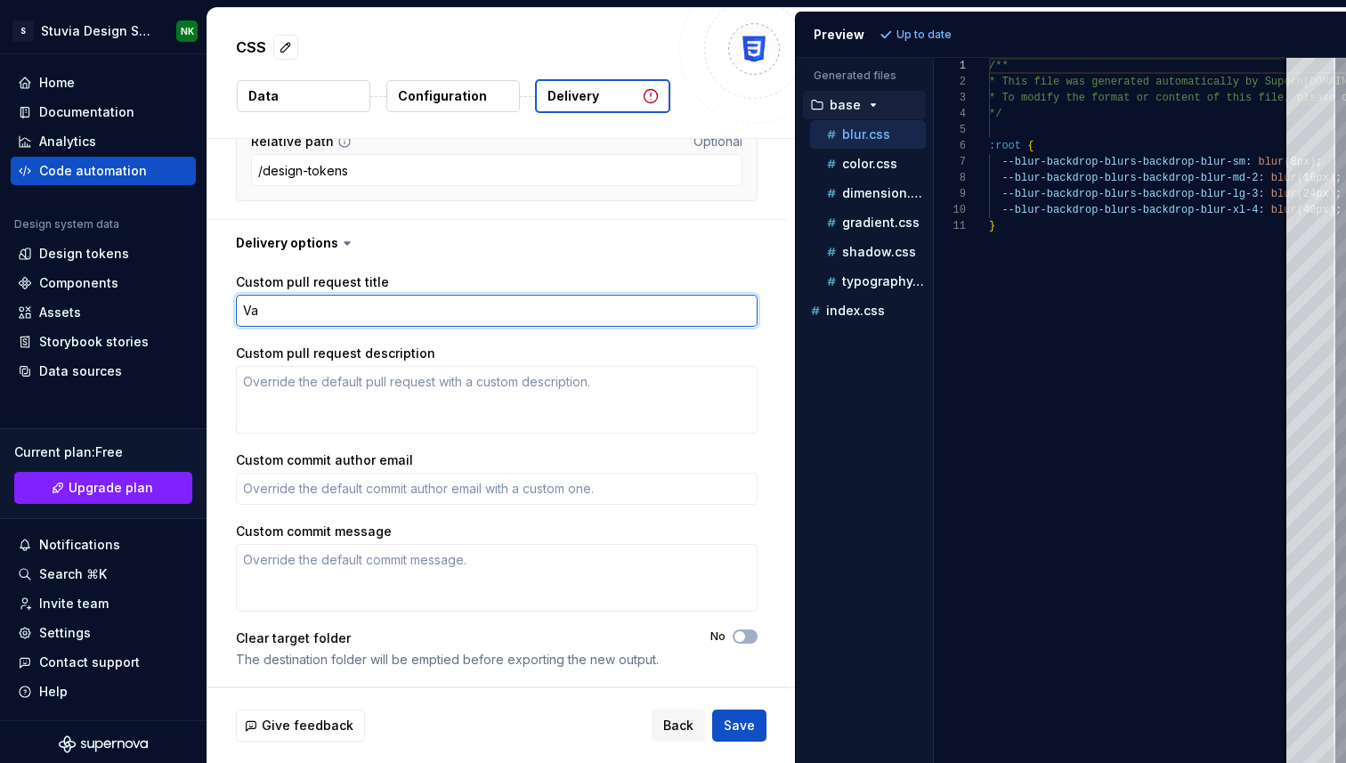
type textarea "*"
type textarea "Var"
type textarea "*"
type textarea "Vara"
type textarea "*"
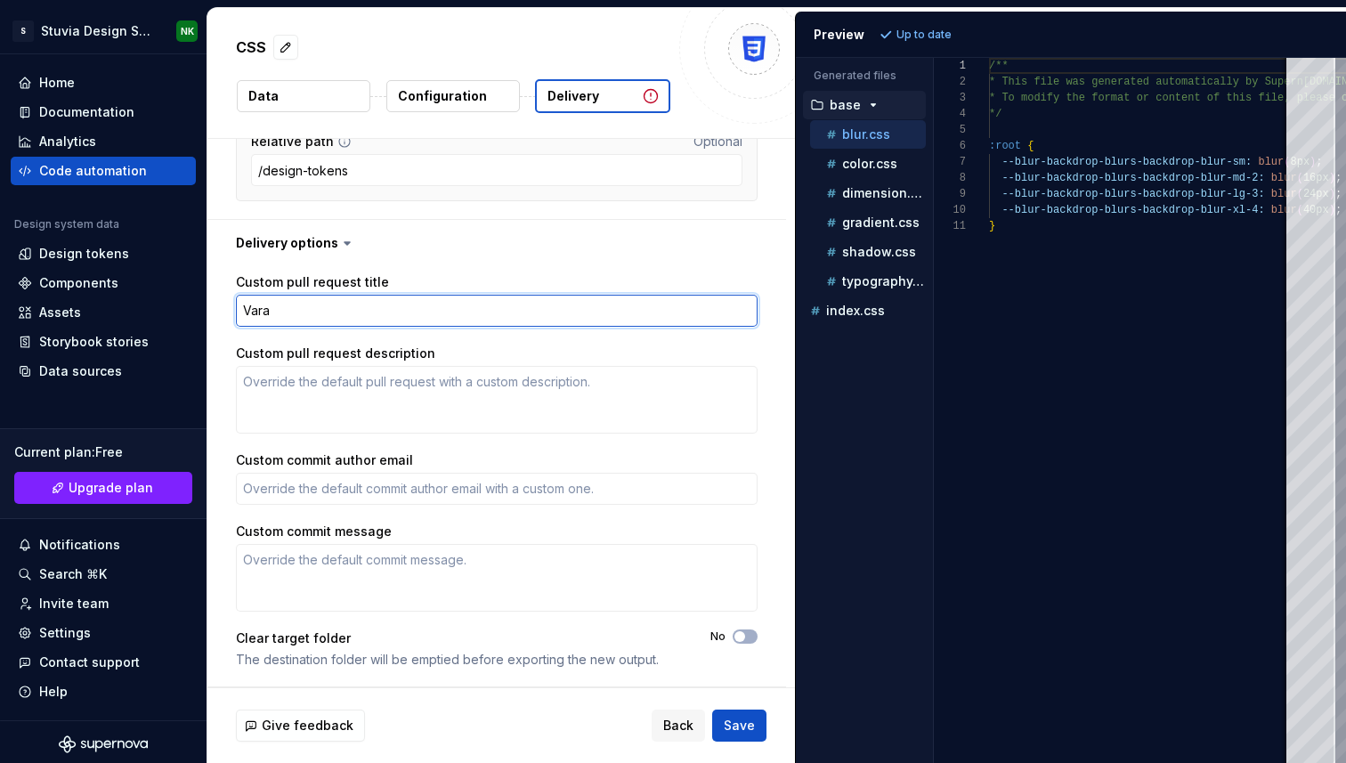
type textarea "Var"
type textarea "*"
type textarea "Vari"
type textarea "*"
type textarea "Varia"
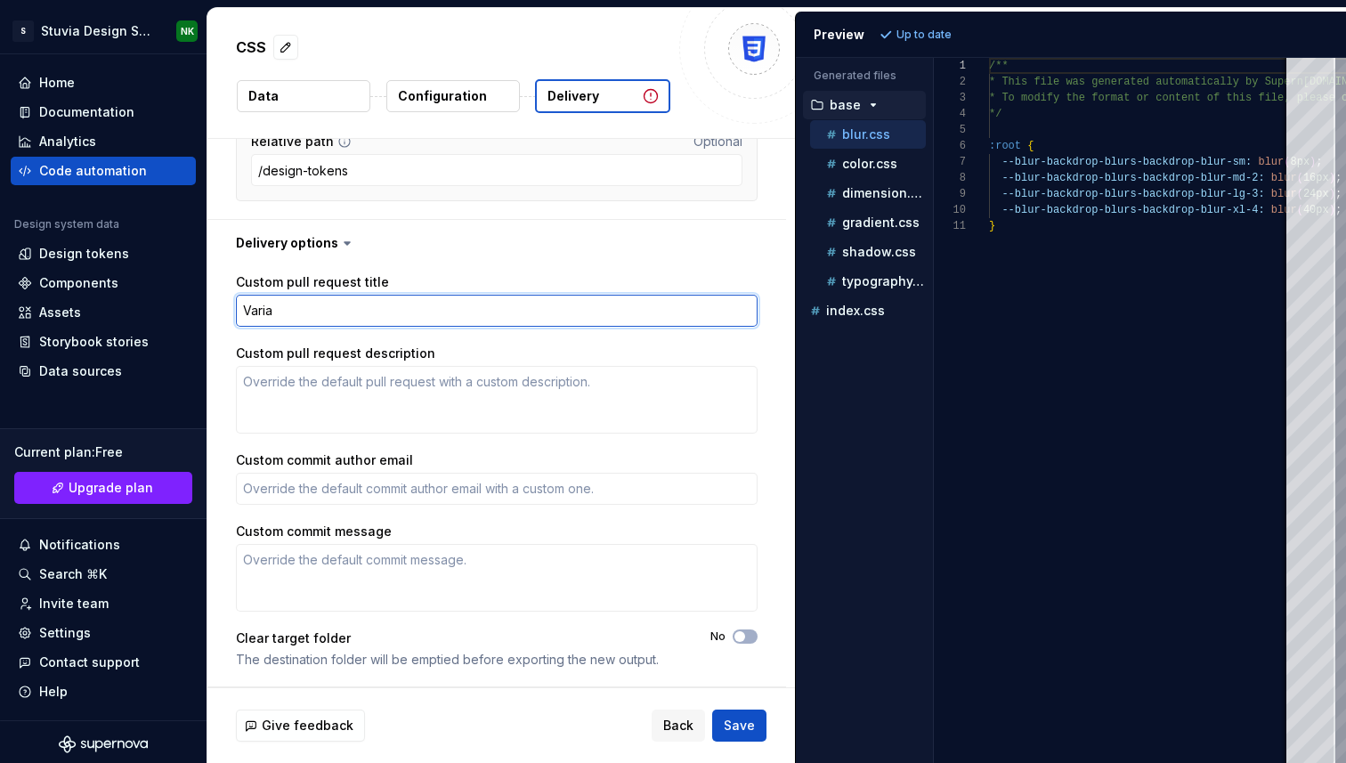
type textarea "*"
type textarea "Variab"
type textarea "*"
type textarea "Variabl"
type textarea "*"
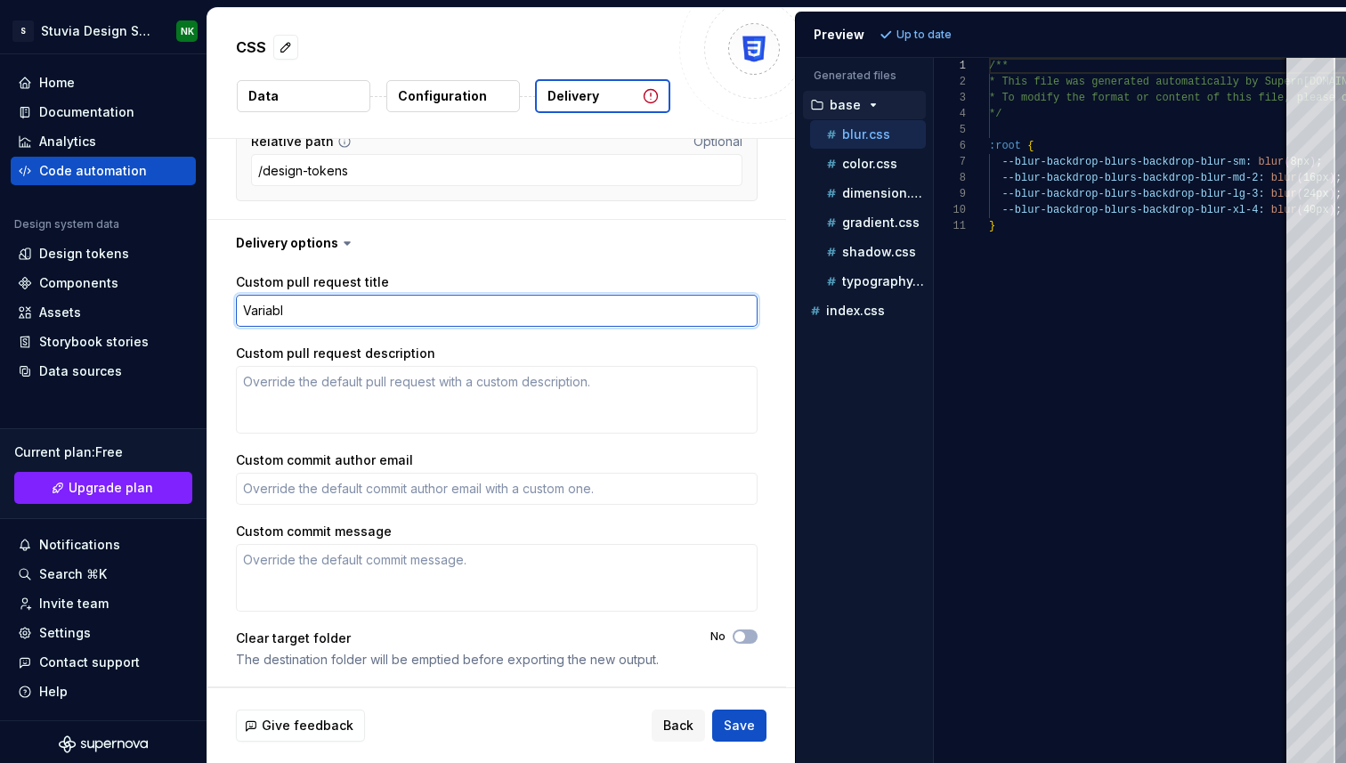
type textarea "Variable"
type textarea "*"
type textarea "Variables"
type textarea "*"
type textarea "Variables"
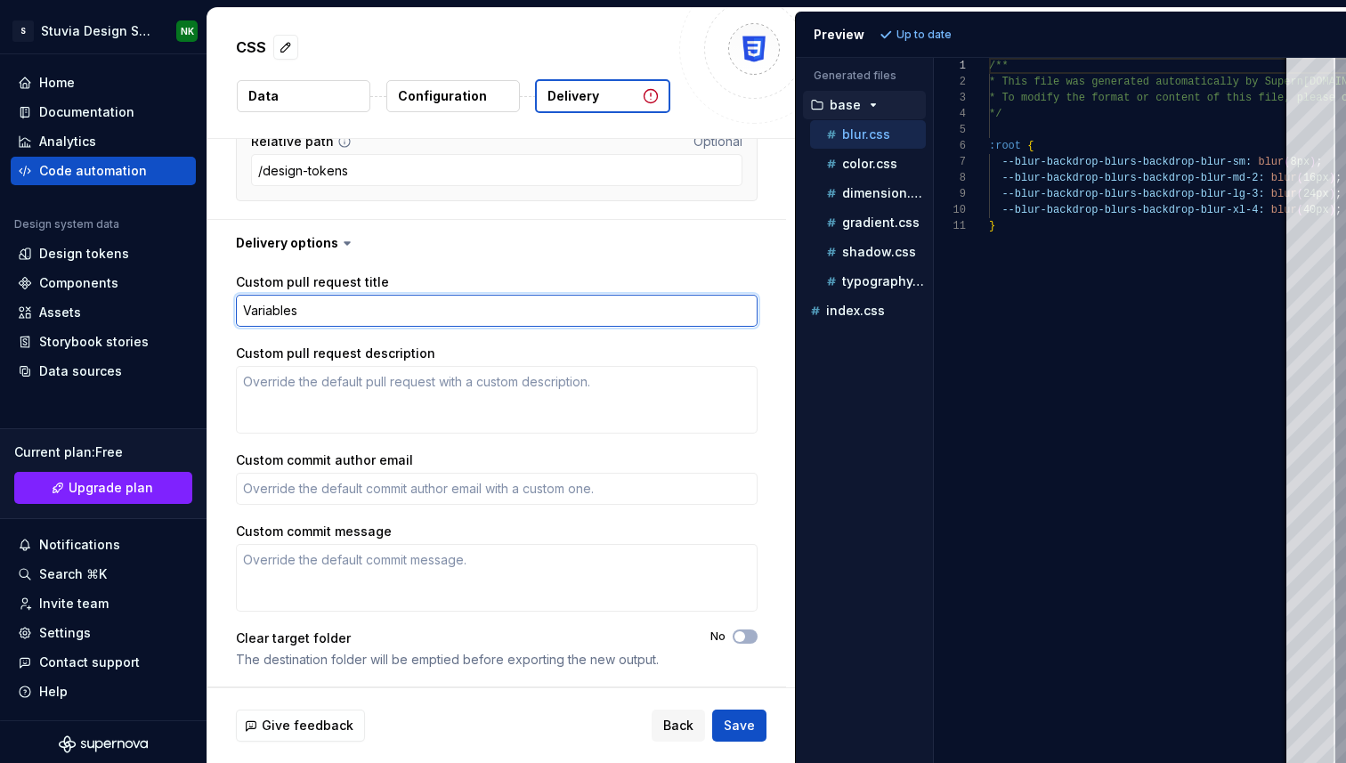
type textarea "*"
type textarea "Variables s"
type textarea "*"
type textarea "Variables sy"
type textarea "*"
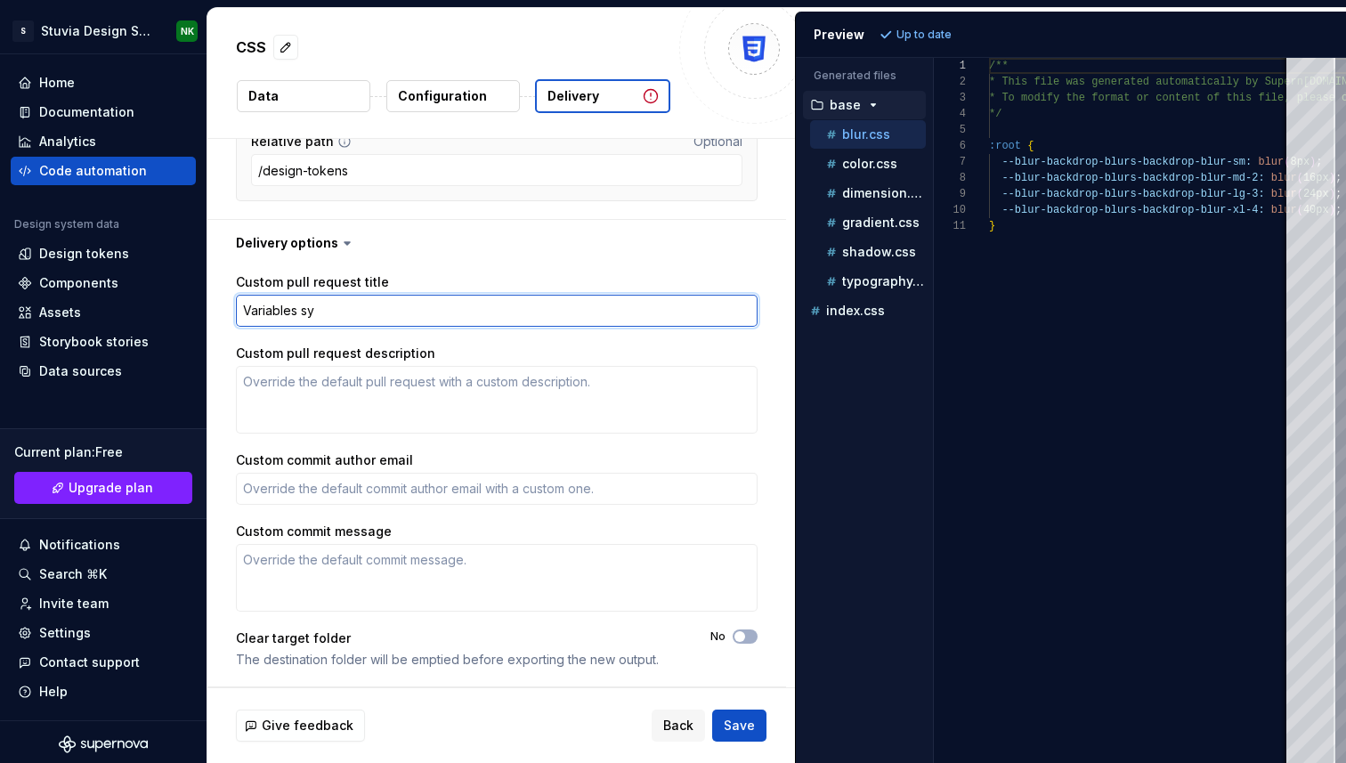
type textarea "Variables syn"
type textarea "*"
type textarea "Variables sync"
type textarea "*"
type textarea "Variables sync"
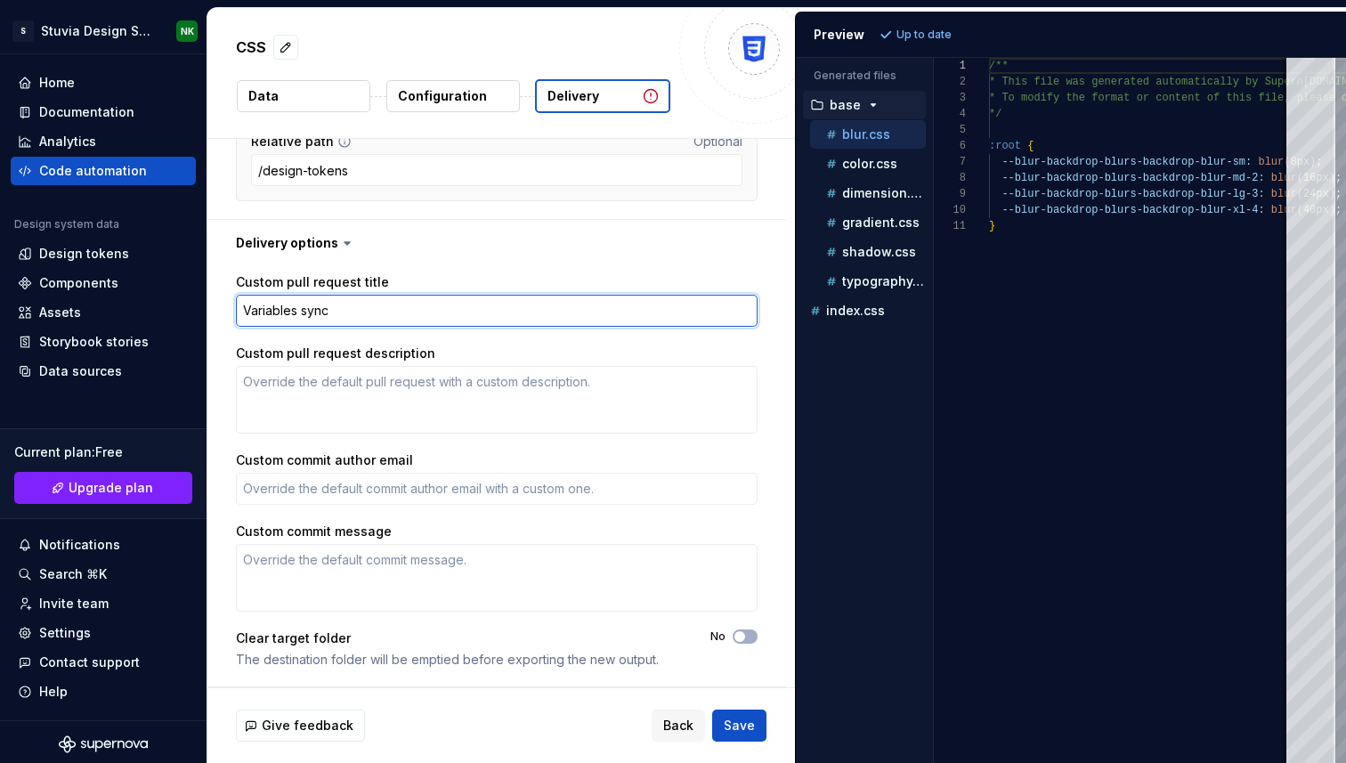
type textarea "*"
type textarea "Variables sync -"
type textarea "*"
type textarea "Variables sync -"
type textarea "*"
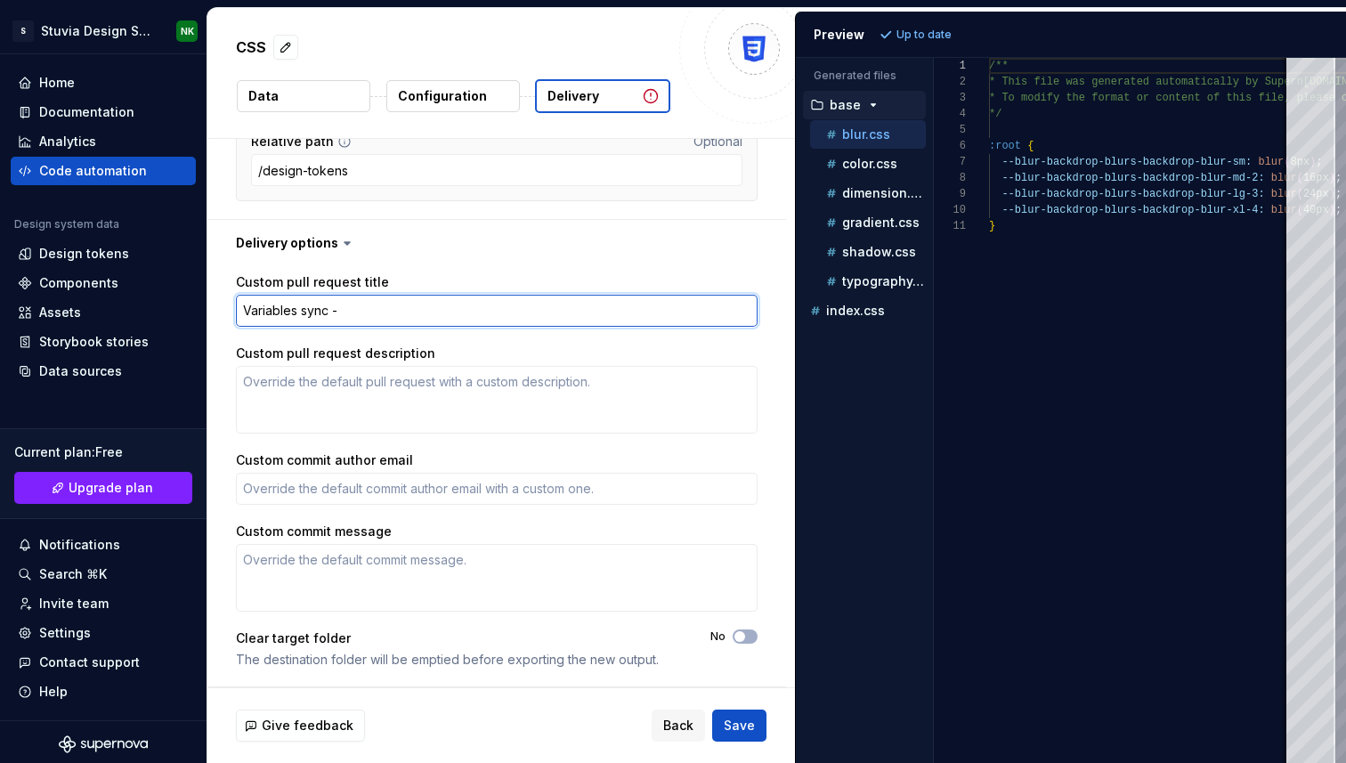
type textarea "Variables sync -"
type textarea "*"
type textarea "Variables sync - F"
type textarea "*"
type textarea "Variables sync -"
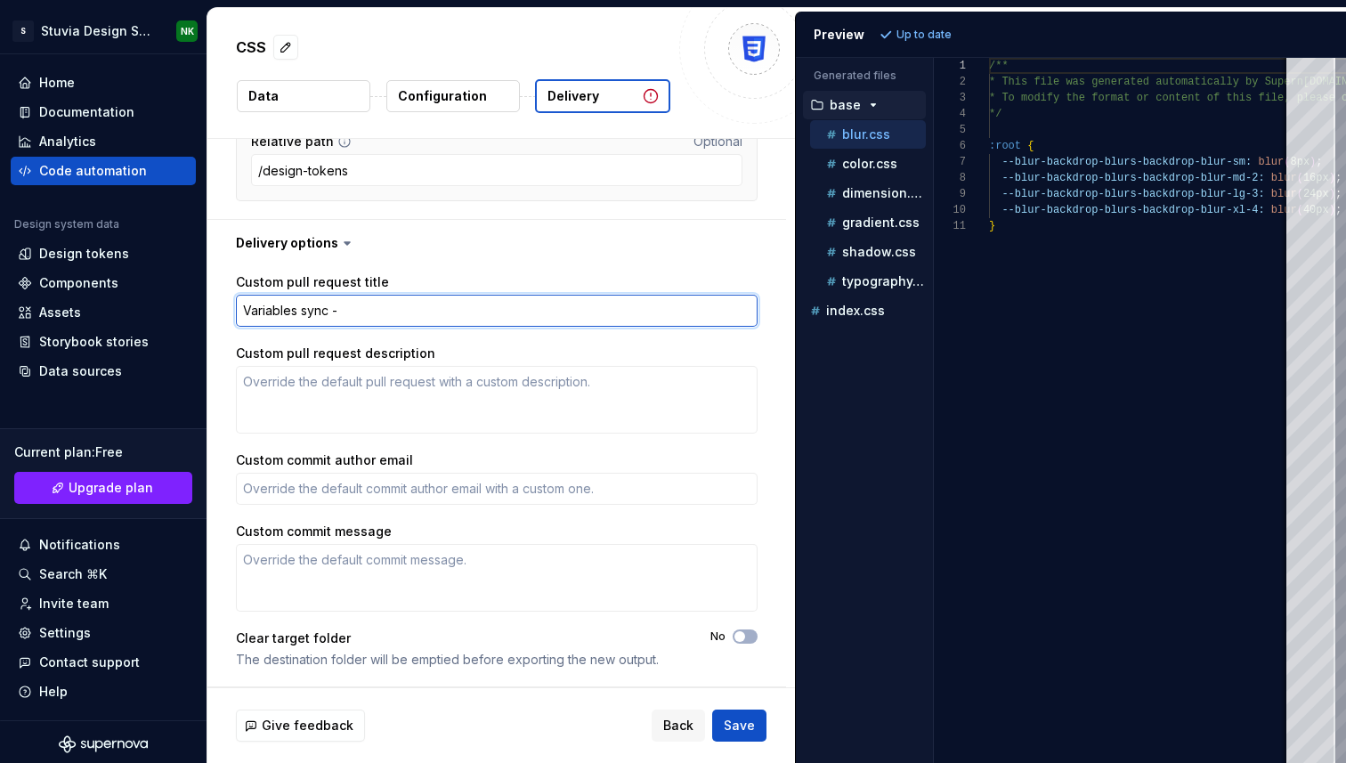
type textarea "*"
type textarea "Variables sync - F"
type textarea "*"
type textarea "Variables sync - Fg"
type textarea "*"
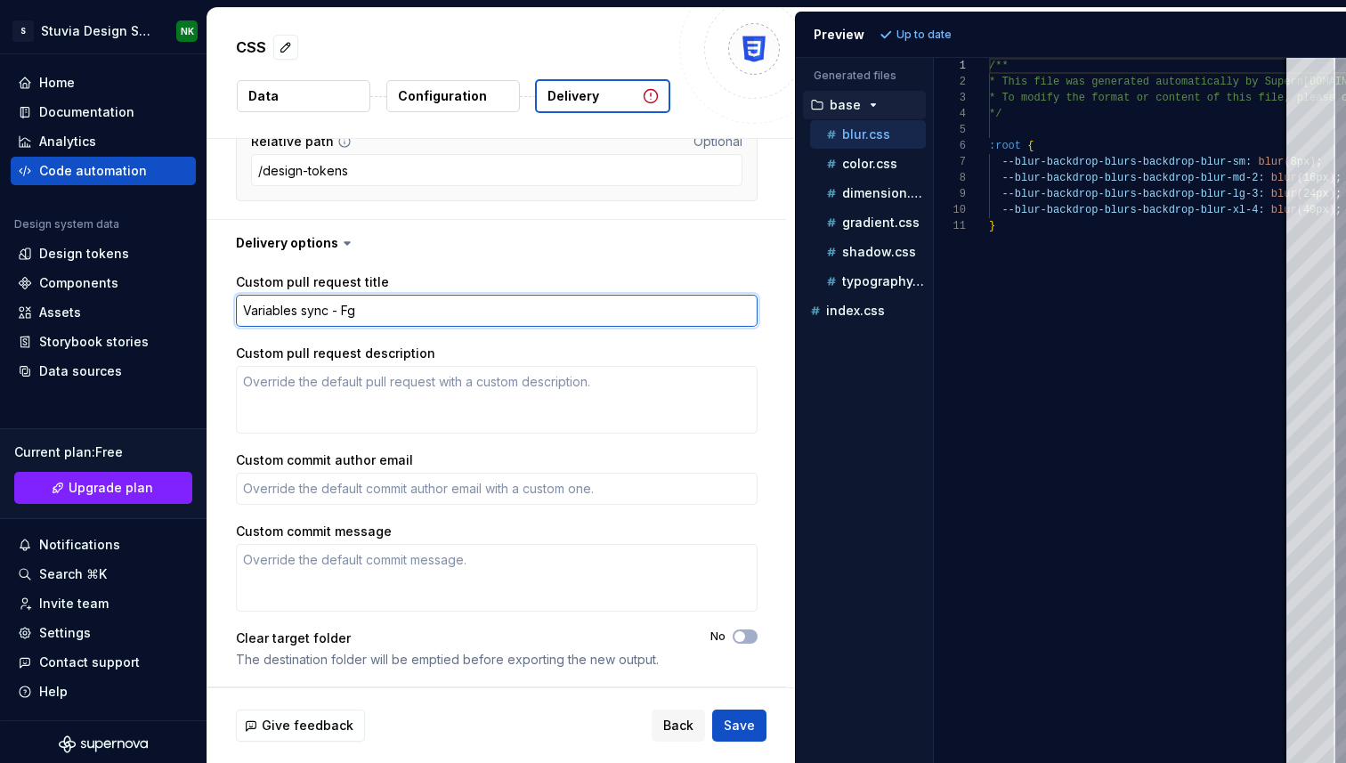
type textarea "Variables sync - F"
type textarea "*"
type textarea "Variables sync - Fi"
type textarea "*"
type textarea "Variables sync - Fig"
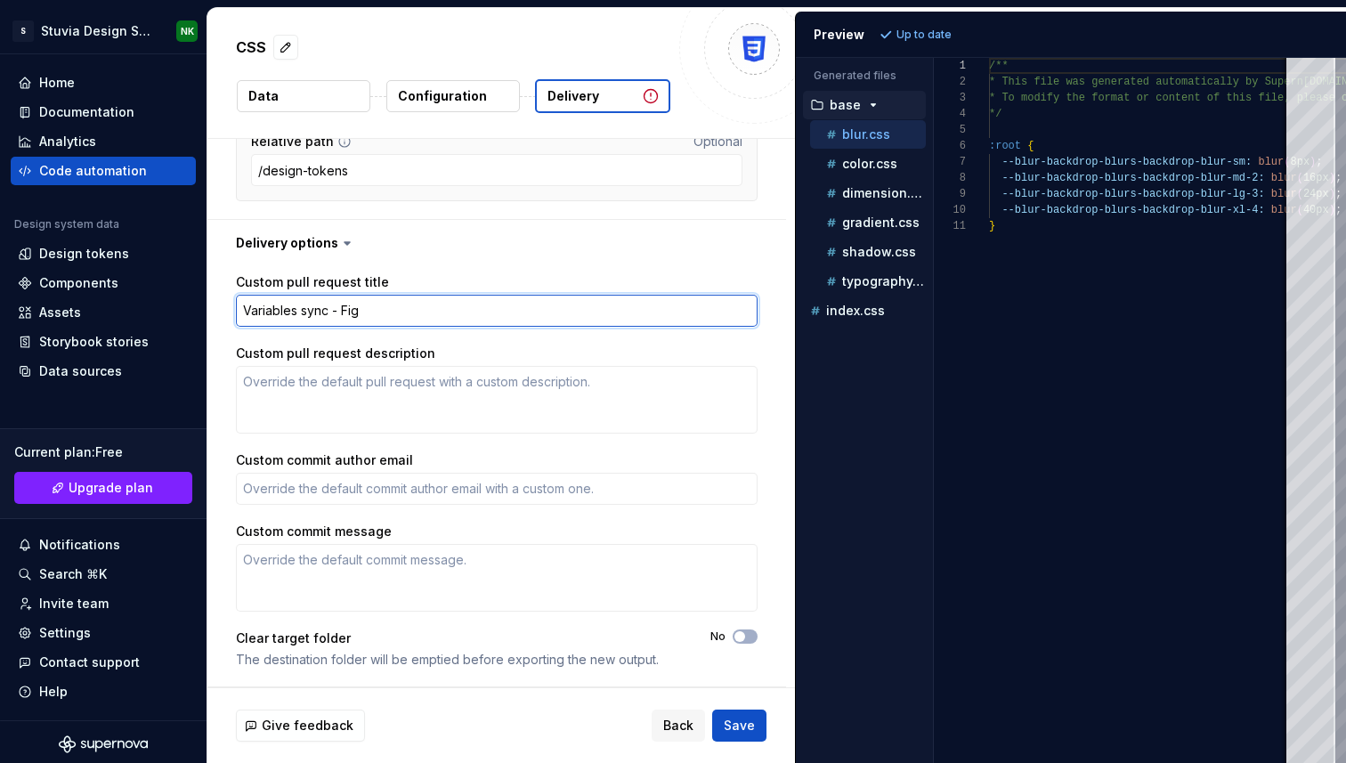
type textarea "*"
type textarea "Variables sync - Figm"
type textarea "*"
type textarea "Variables sync - Figma"
type textarea "*"
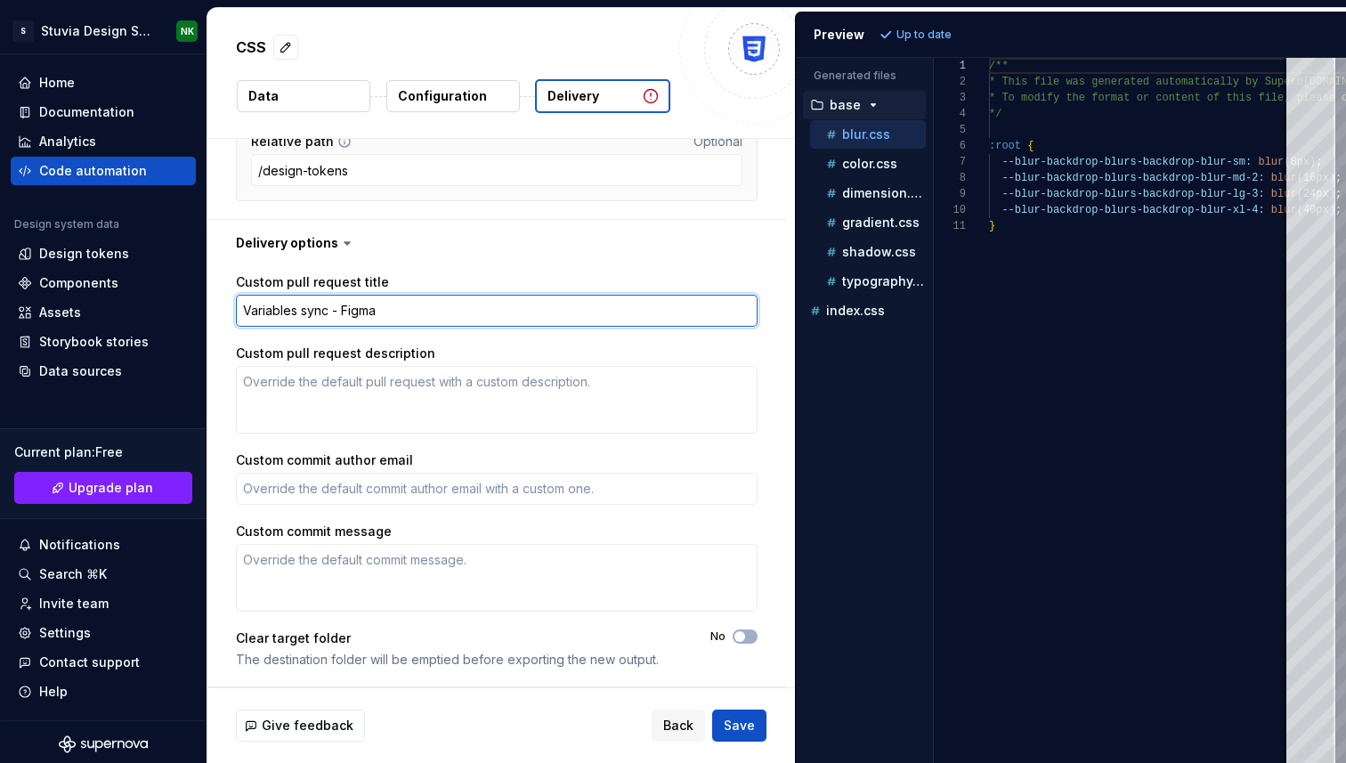
type textarea "Variables sync - Figma"
type textarea "*"
type textarea "Variables sync - Figma t"
type textarea "*"
type textarea "Variables sync - Figma to"
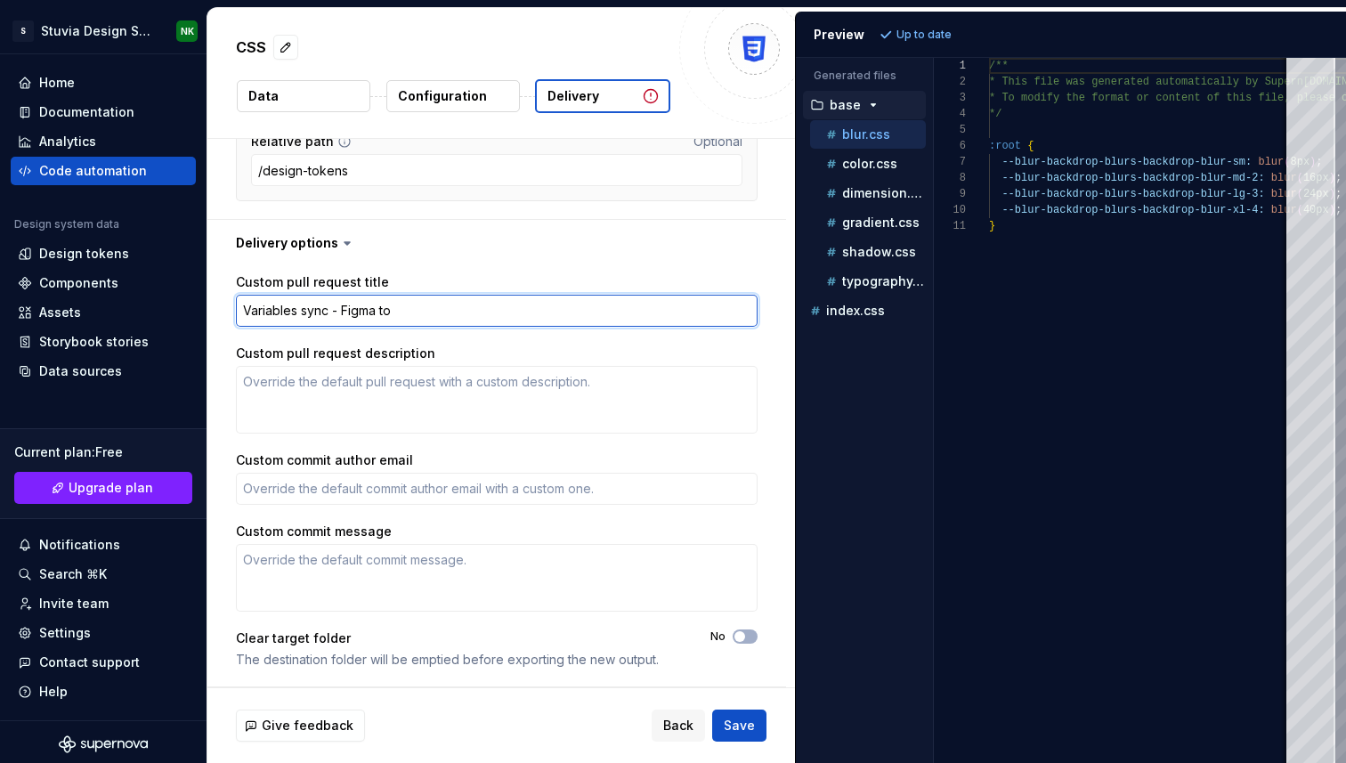
type textarea "*"
type textarea "Variables sync - Figma to"
type textarea "*"
type textarea "Variables sync - Figma to g"
type textarea "*"
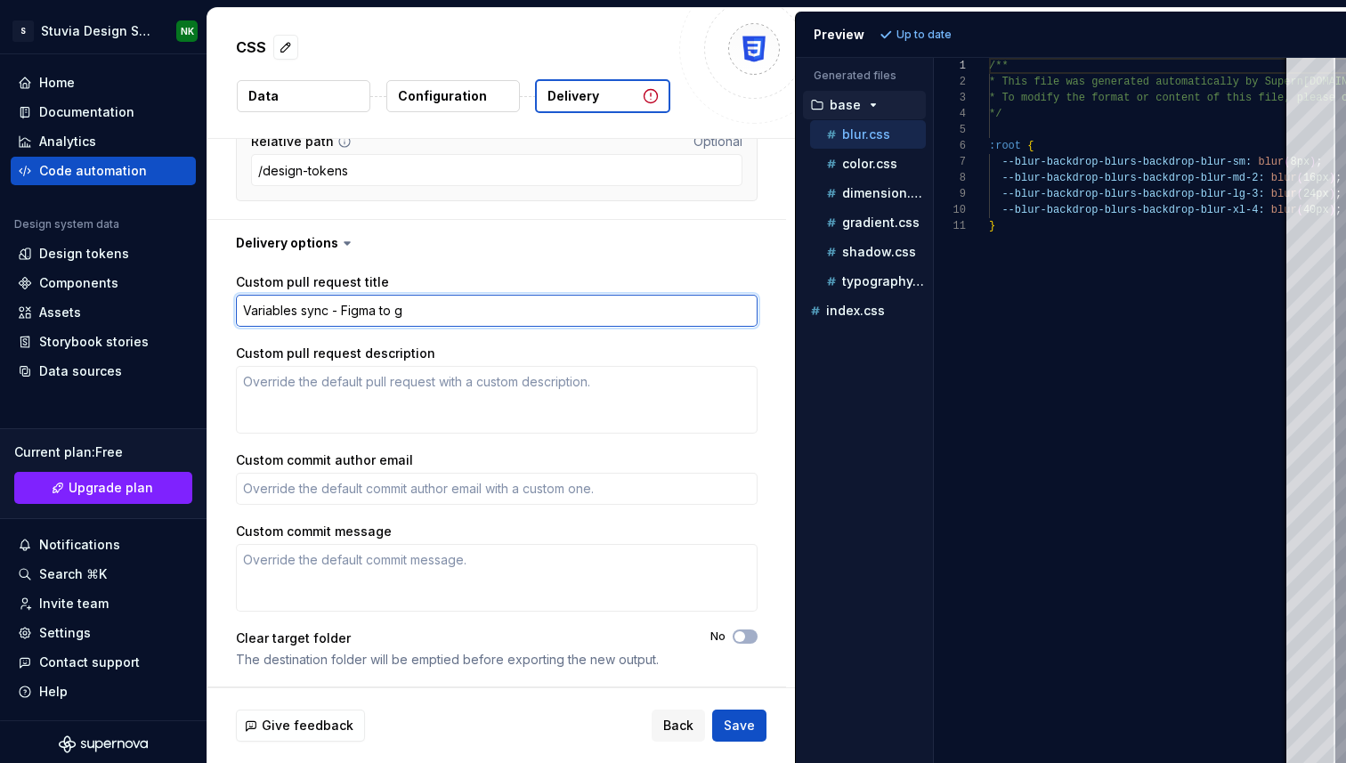
type textarea "Variables sync - Figma to gI"
type textarea "*"
type textarea "Variables sync - Figma to gIT"
type textarea "*"
type textarea "Variables sync - Figma to gITH"
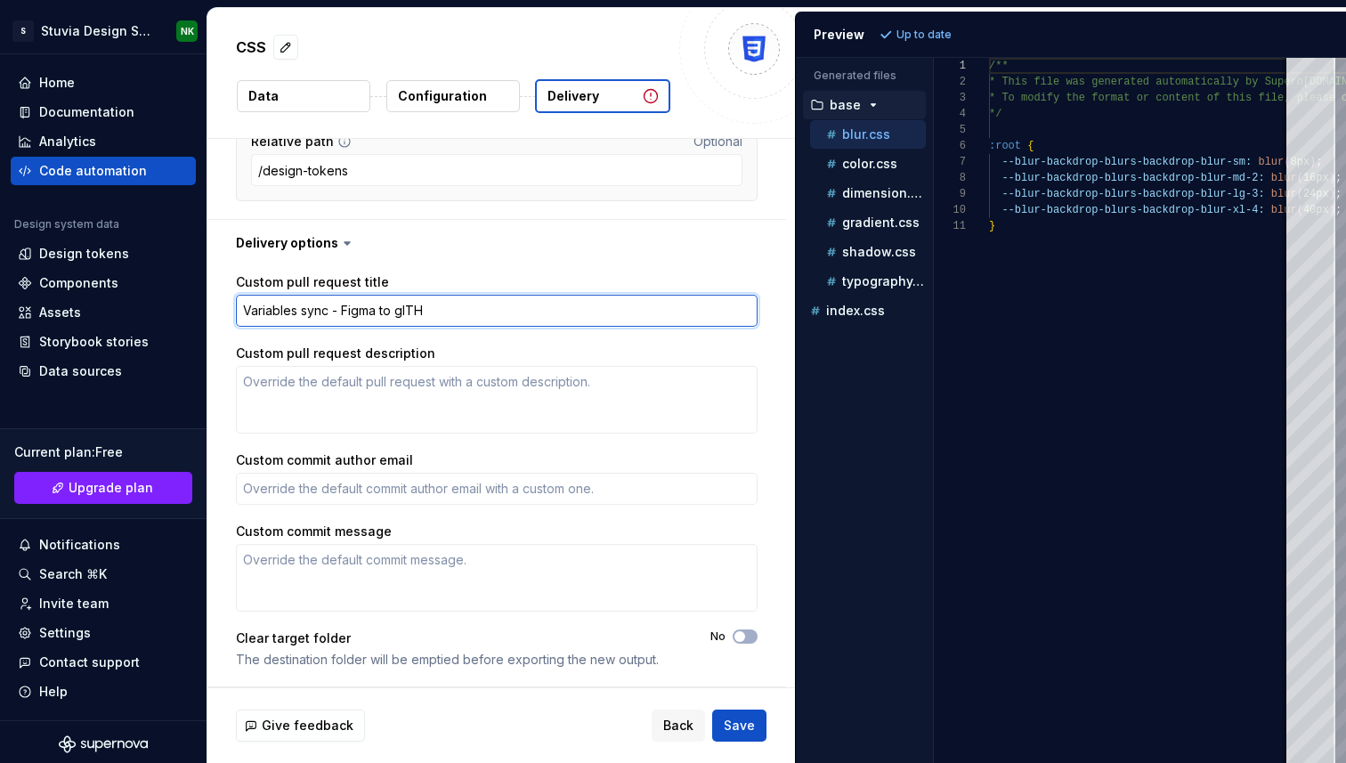
type textarea "*"
type textarea "Variables sync - Figma to gIT"
type textarea "*"
type textarea "Variables sync - Figma to gI"
type textarea "*"
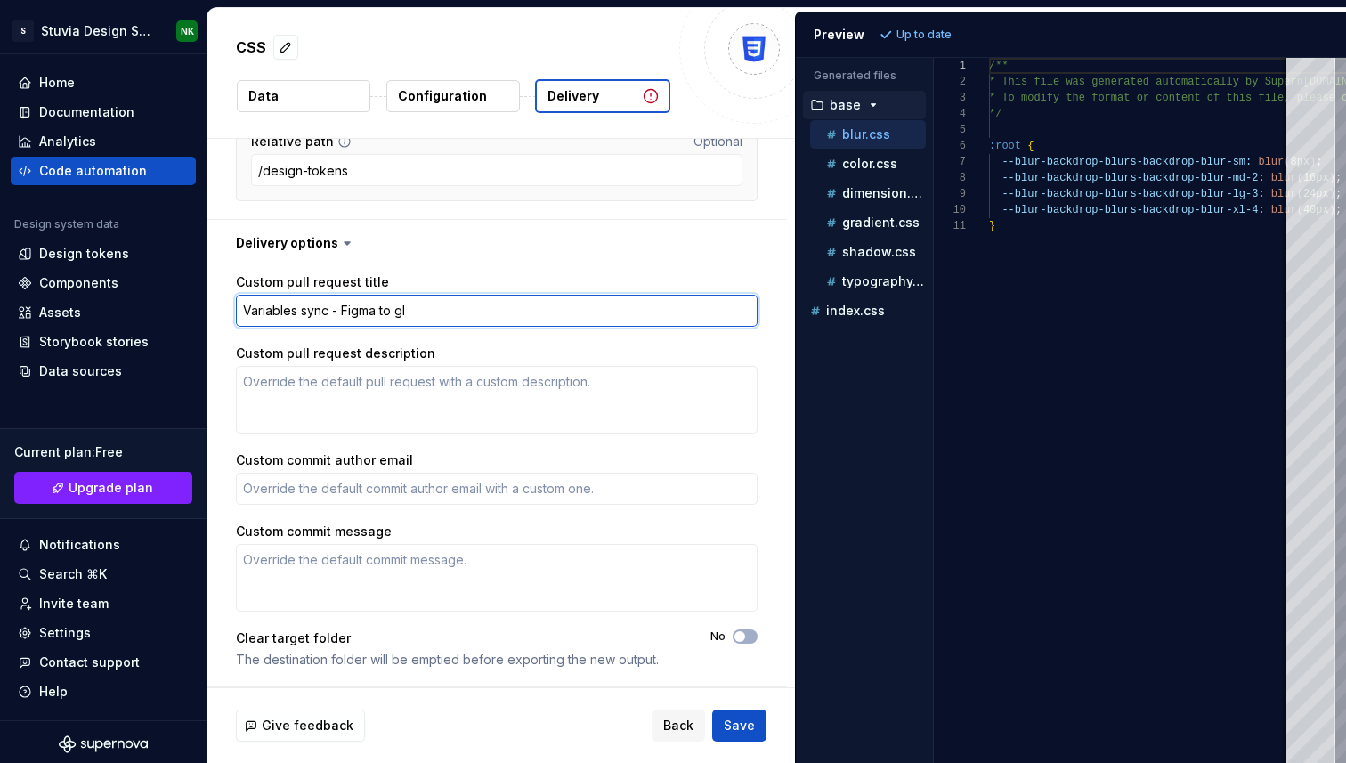
type textarea "Variables sync - Figma to g"
type textarea "*"
type textarea "Variables sync - Figma to"
type textarea "*"
type textarea "Variables sync - Figma to G"
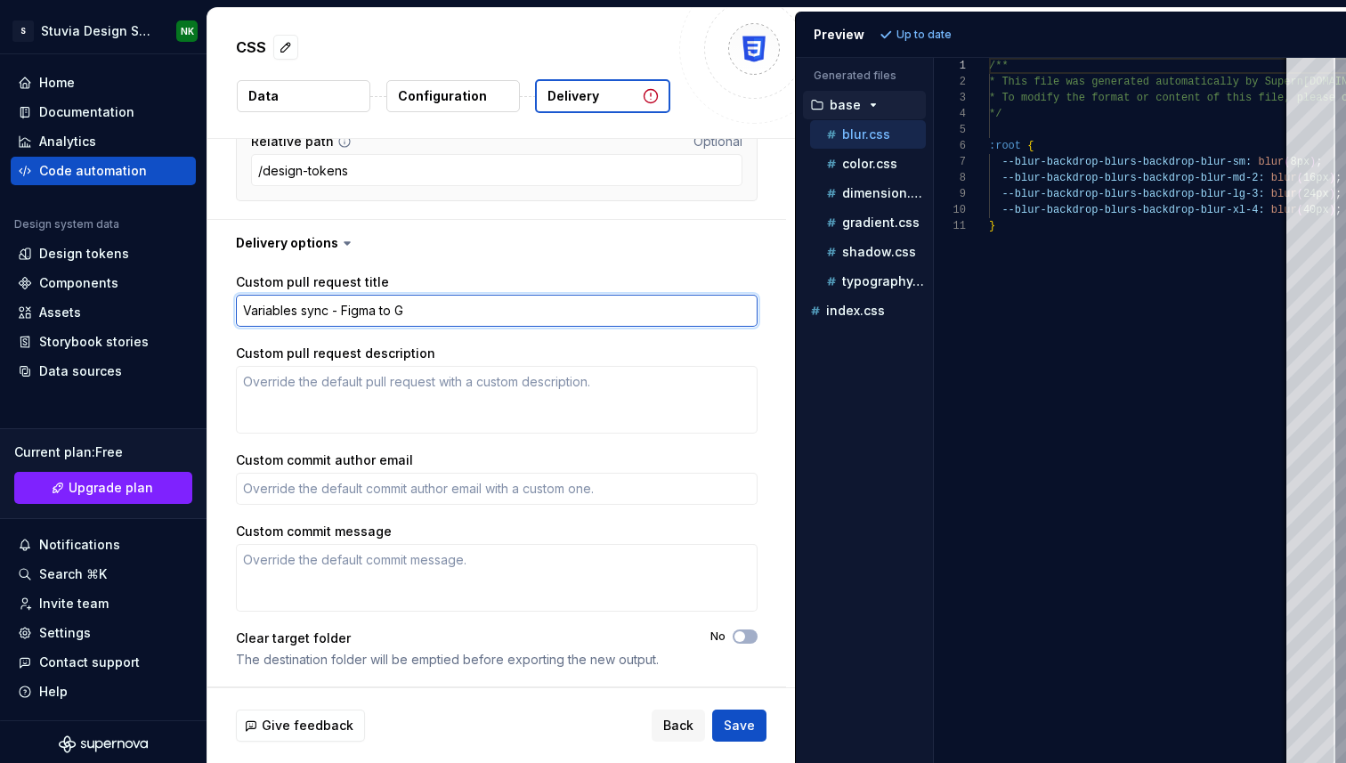
type textarea "*"
type textarea "Variables sync - Figma to Gi"
type textarea "*"
type textarea "Variables sync - Figma to Git"
type textarea "*"
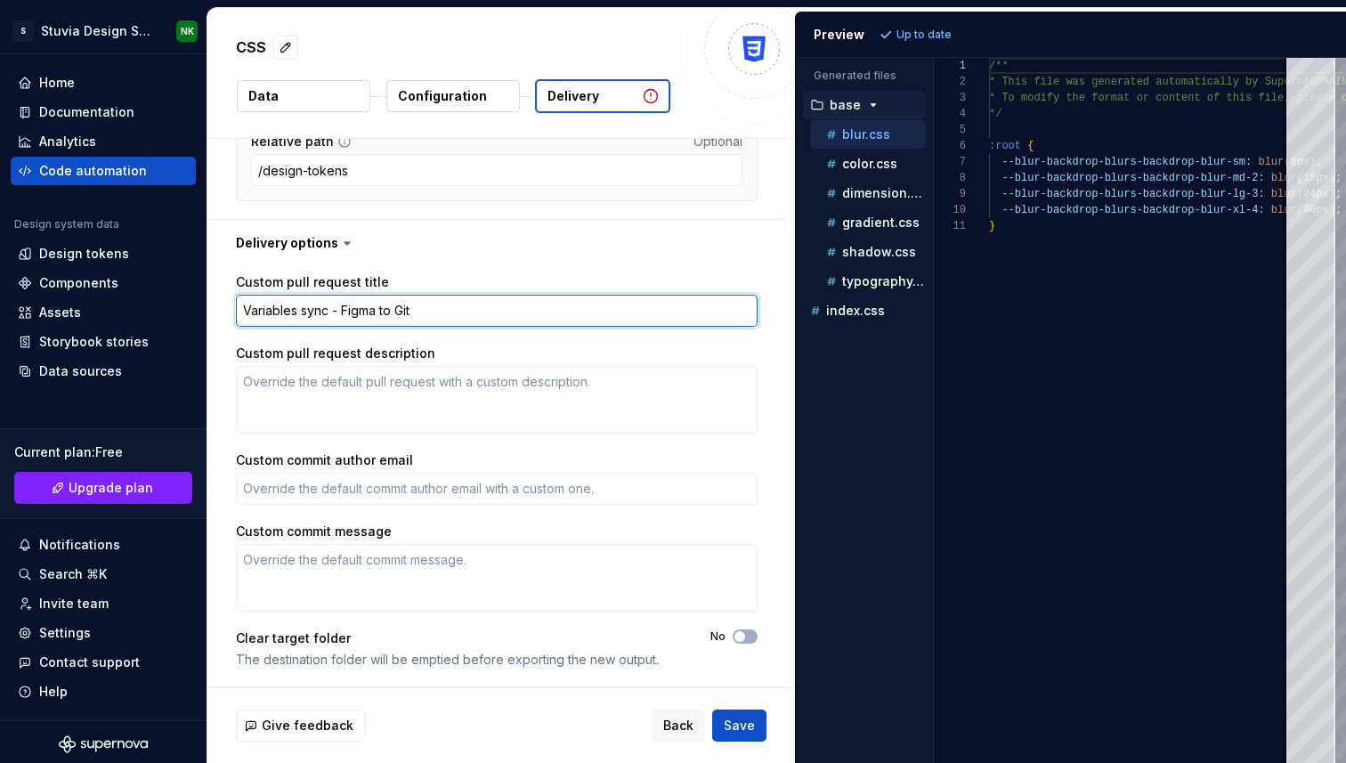
type textarea "Variables sync - Figma to Gith"
type textarea "*"
type textarea "Variables sync - Figma to Githu"
type textarea "*"
type textarea "Variables sync - Figma to Github"
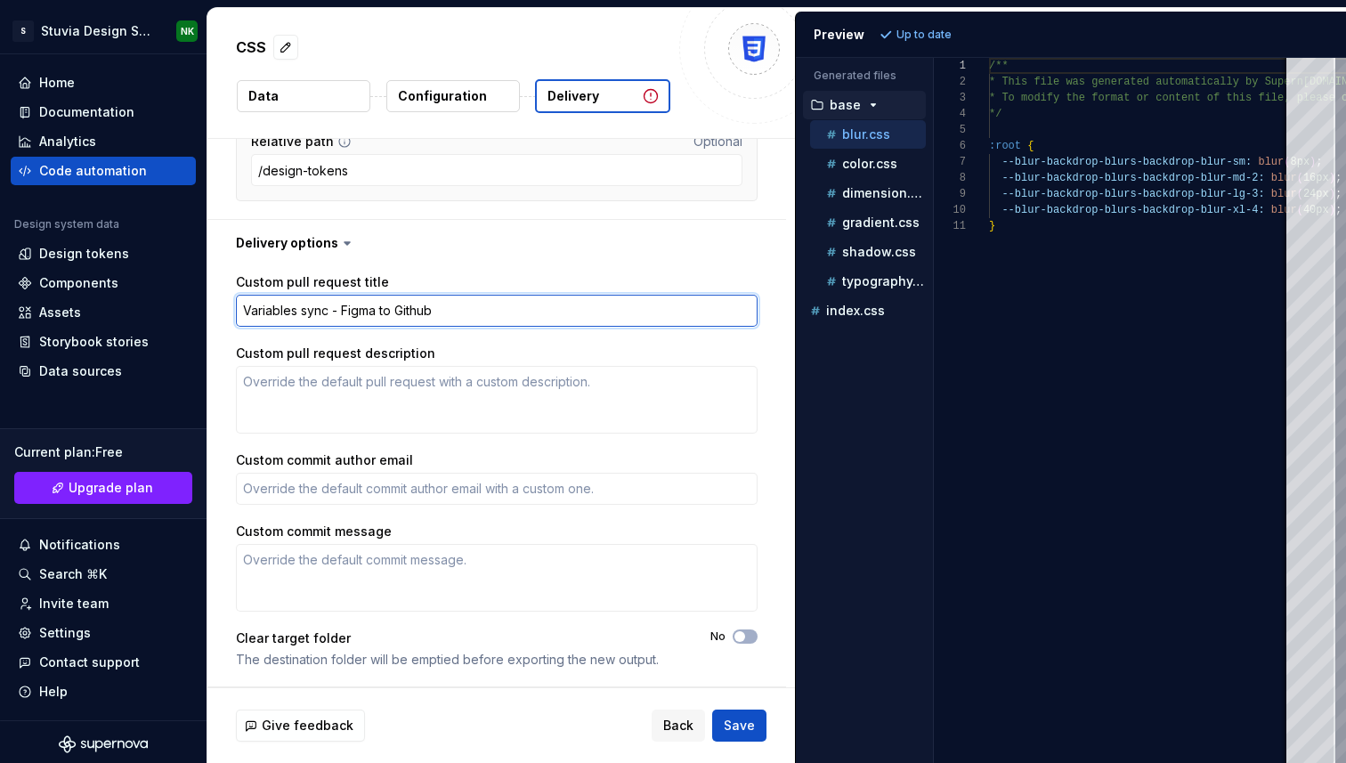
type textarea "*"
type textarea "Variables sync - Figma to Github"
type textarea "*"
type textarea "Variables sync - Figma to Github"
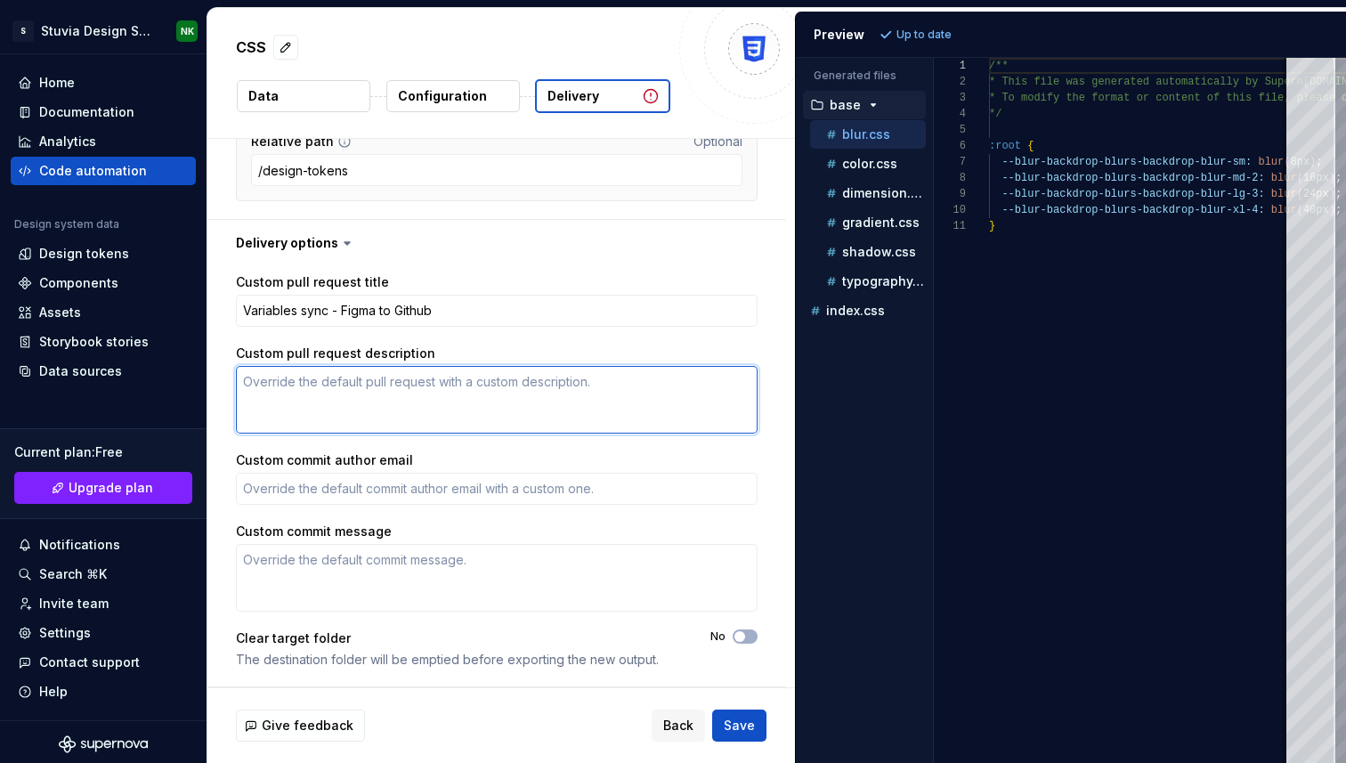
click at [377, 375] on textarea "Custom pull request description" at bounding box center [497, 400] width 522 height 68
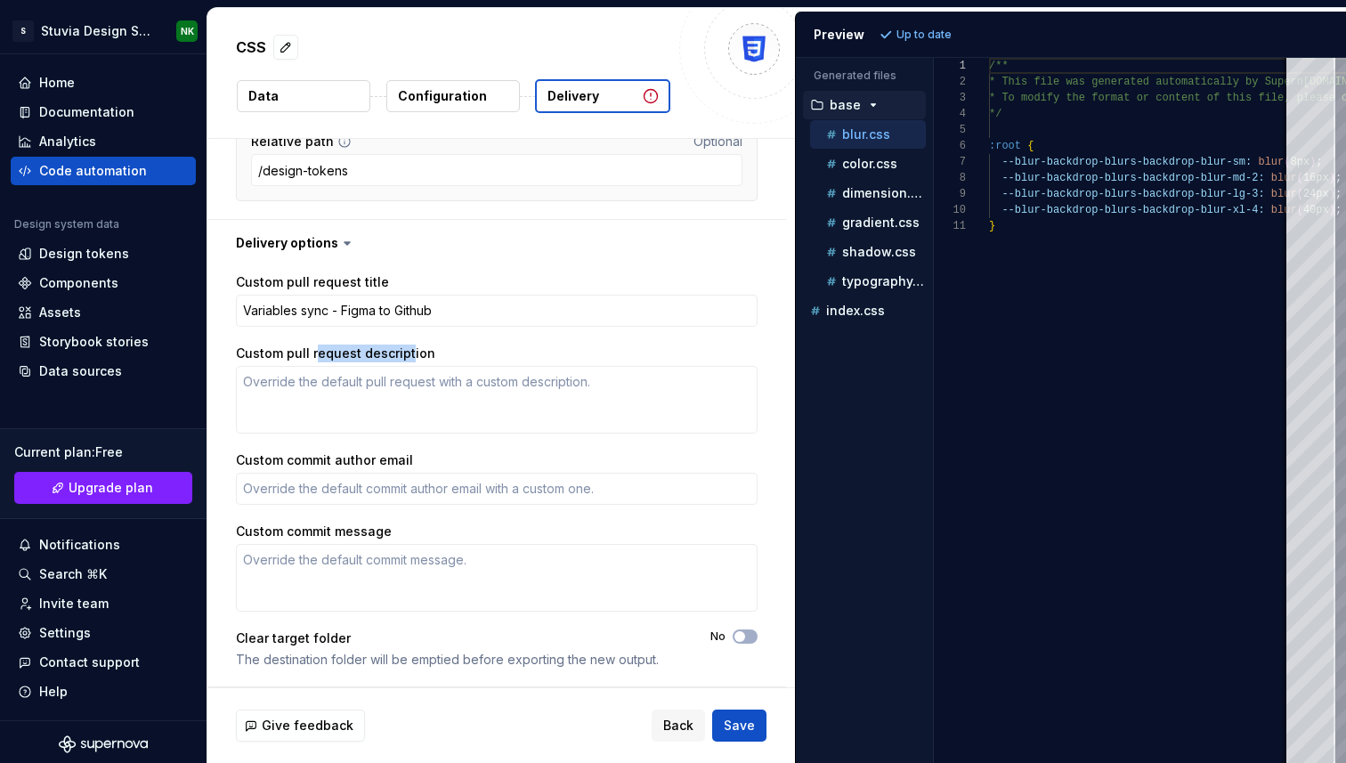
drag, startPoint x: 313, startPoint y: 353, endPoint x: 410, endPoint y: 351, distance: 96.2
click at [409, 352] on label "Custom pull request description" at bounding box center [335, 354] width 199 height 18
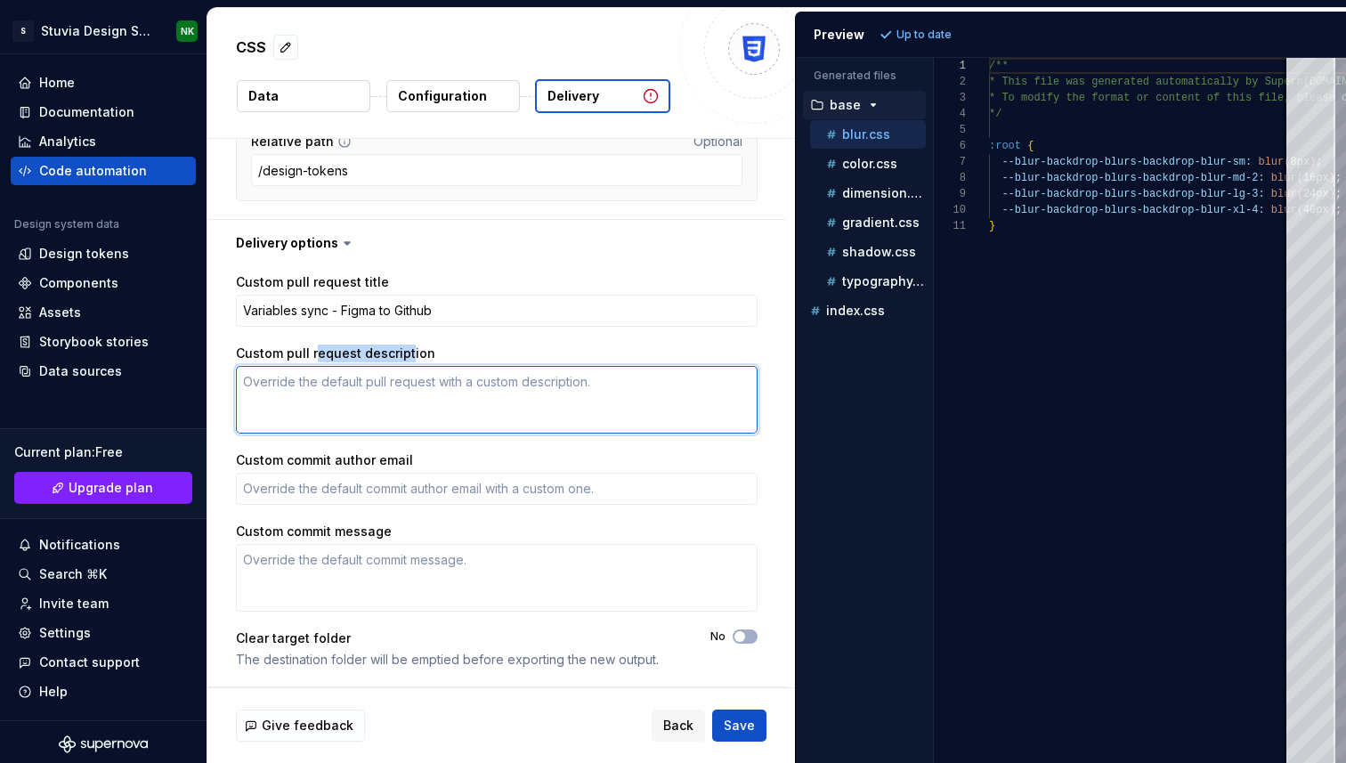
click at [291, 389] on textarea "Custom pull request description" at bounding box center [497, 400] width 522 height 68
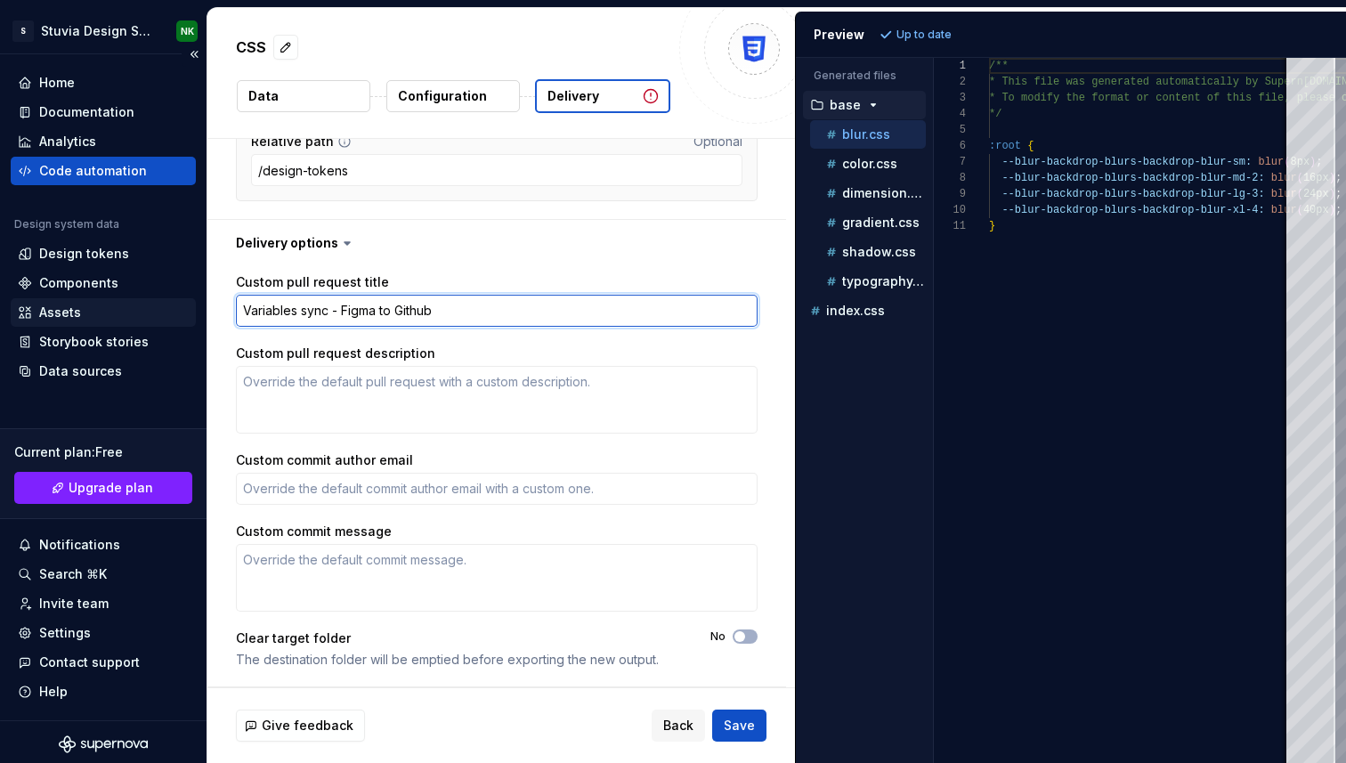
drag, startPoint x: 453, startPoint y: 311, endPoint x: 92, endPoint y: 311, distance: 361.5
click at [92, 311] on div "**********" at bounding box center [673, 381] width 1346 height 763
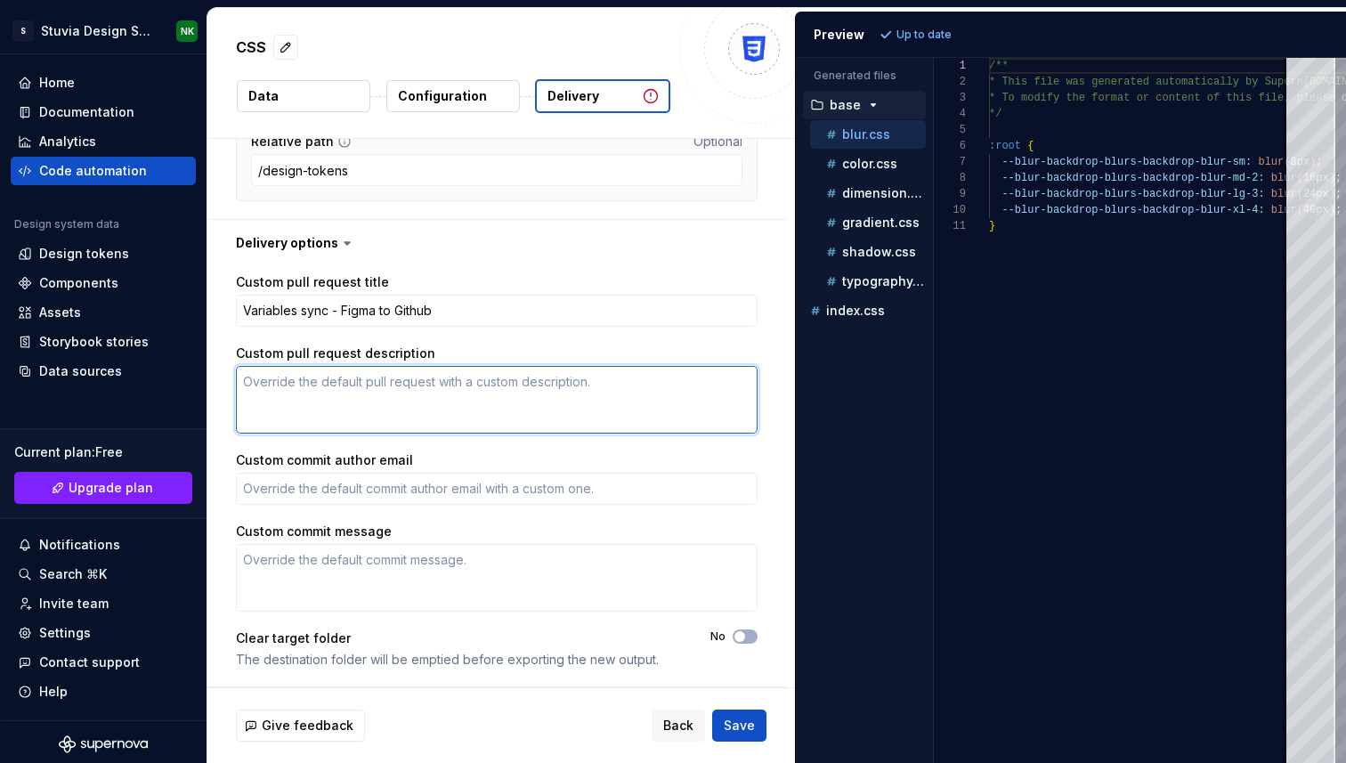
click at [343, 403] on textarea "Custom pull request description" at bounding box center [497, 400] width 522 height 68
paste textarea "Variables sync - Figma to Github"
type textarea "*"
type textarea "Variables sync - Figma to Github"
type textarea "*"
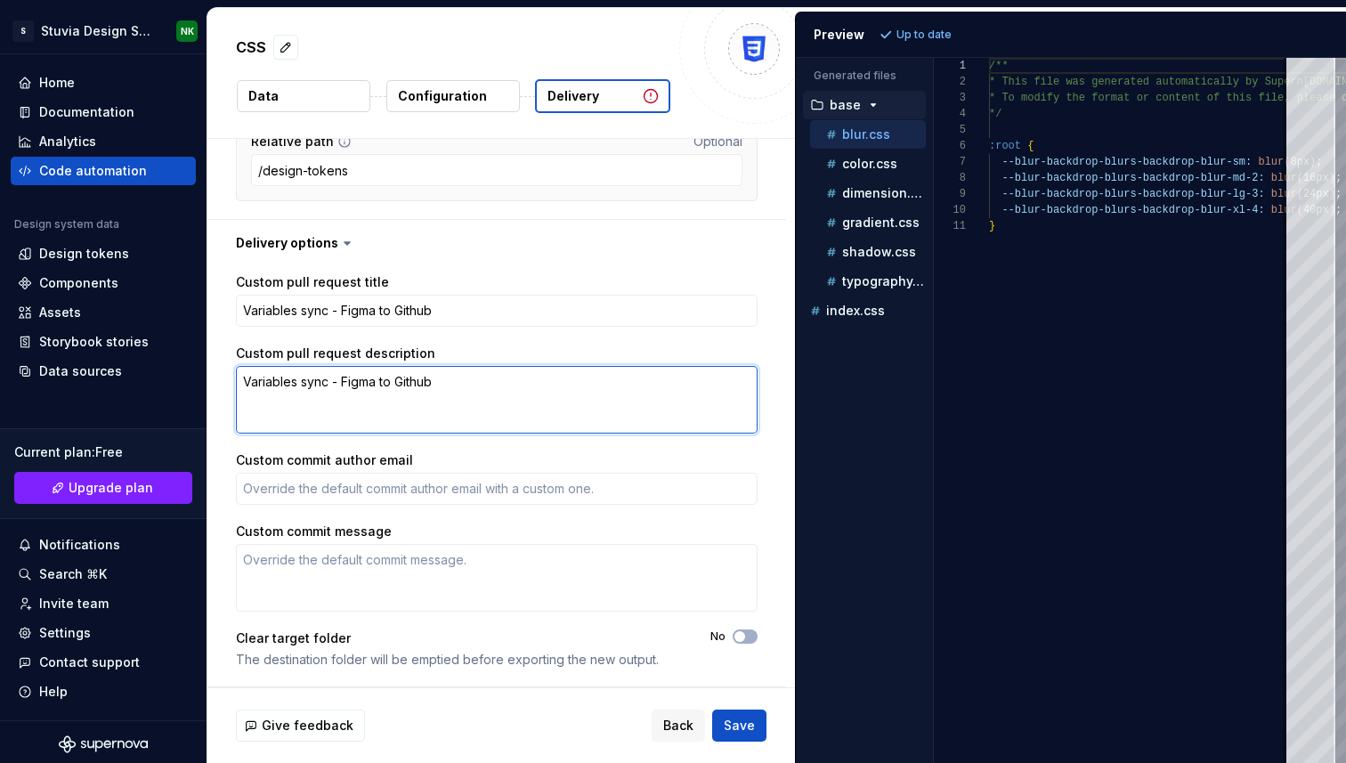
type textarea "Variables sync - Figma to Github"
type textarea "*"
type textarea "Variables sync - Figma to Github v"
type textarea "*"
type textarea "Variables sync - Figma to Github vi"
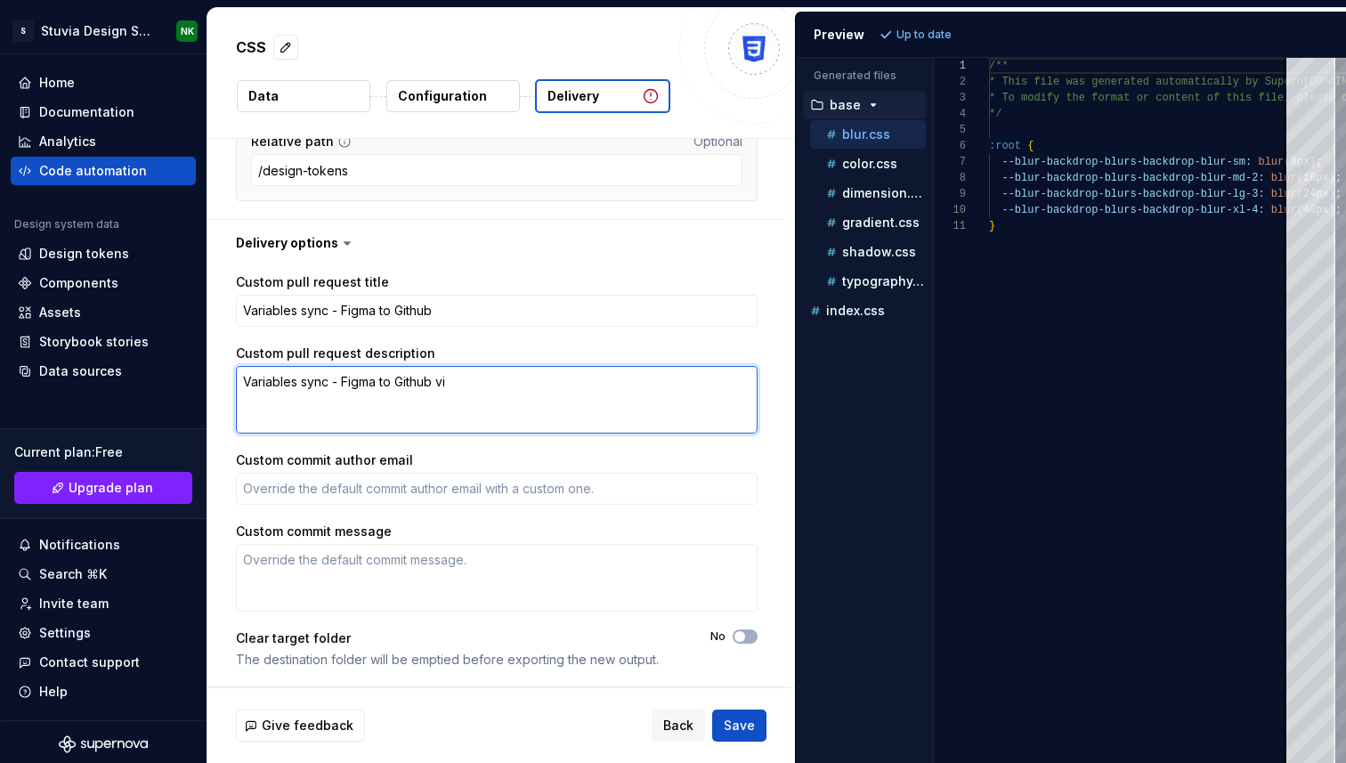
type textarea "*"
type textarea "Variables sync - Figma to Github via"
type textarea "*"
type textarea "Variables sync - Figma to Github via"
type textarea "*"
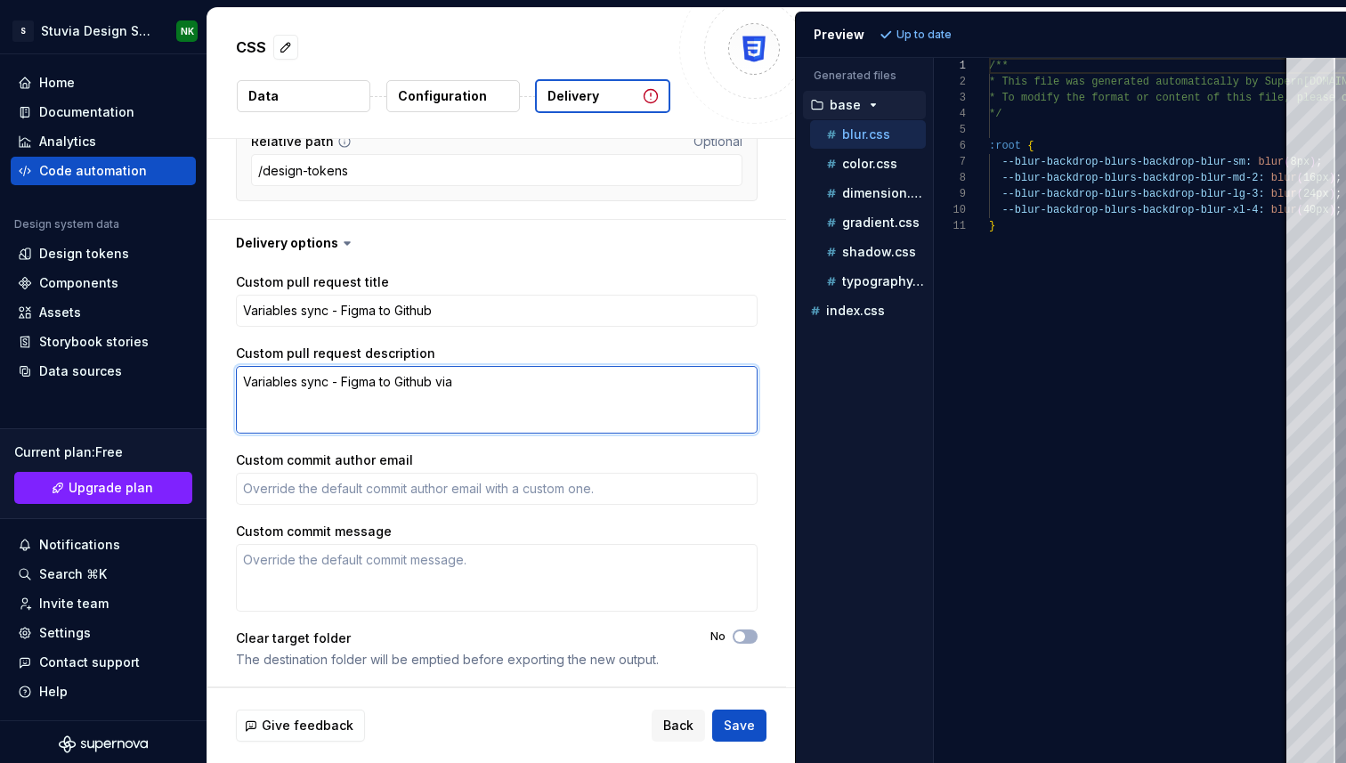
type textarea "Variables sync - Figma to Github via s"
type textarea "*"
type textarea "Variables sync - Figma to Github via su"
type textarea "*"
type textarea "Variables sync - Figma to Github via sup"
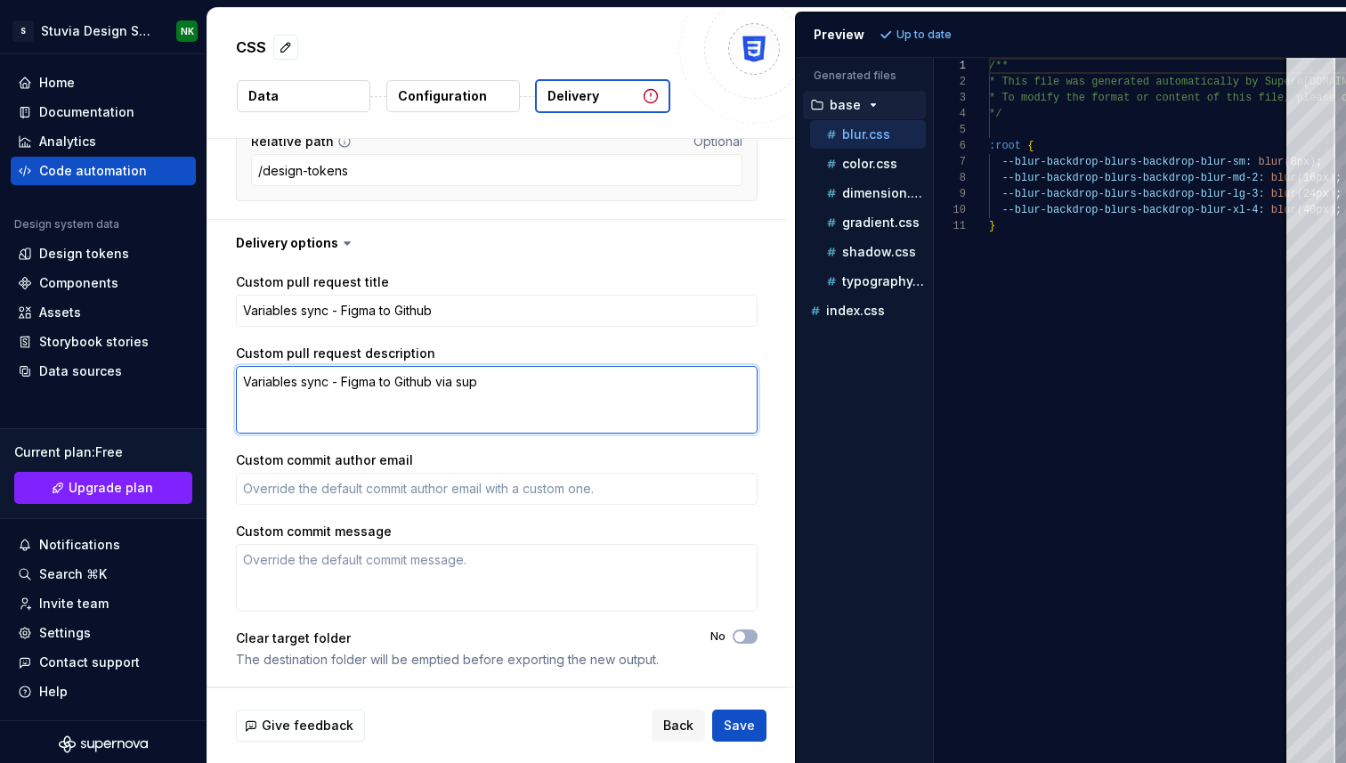
type textarea "*"
type textarea "Variables sync - Figma to Github via supe"
type textarea "*"
type textarea "Variables sync - Figma to Github via super"
type textarea "*"
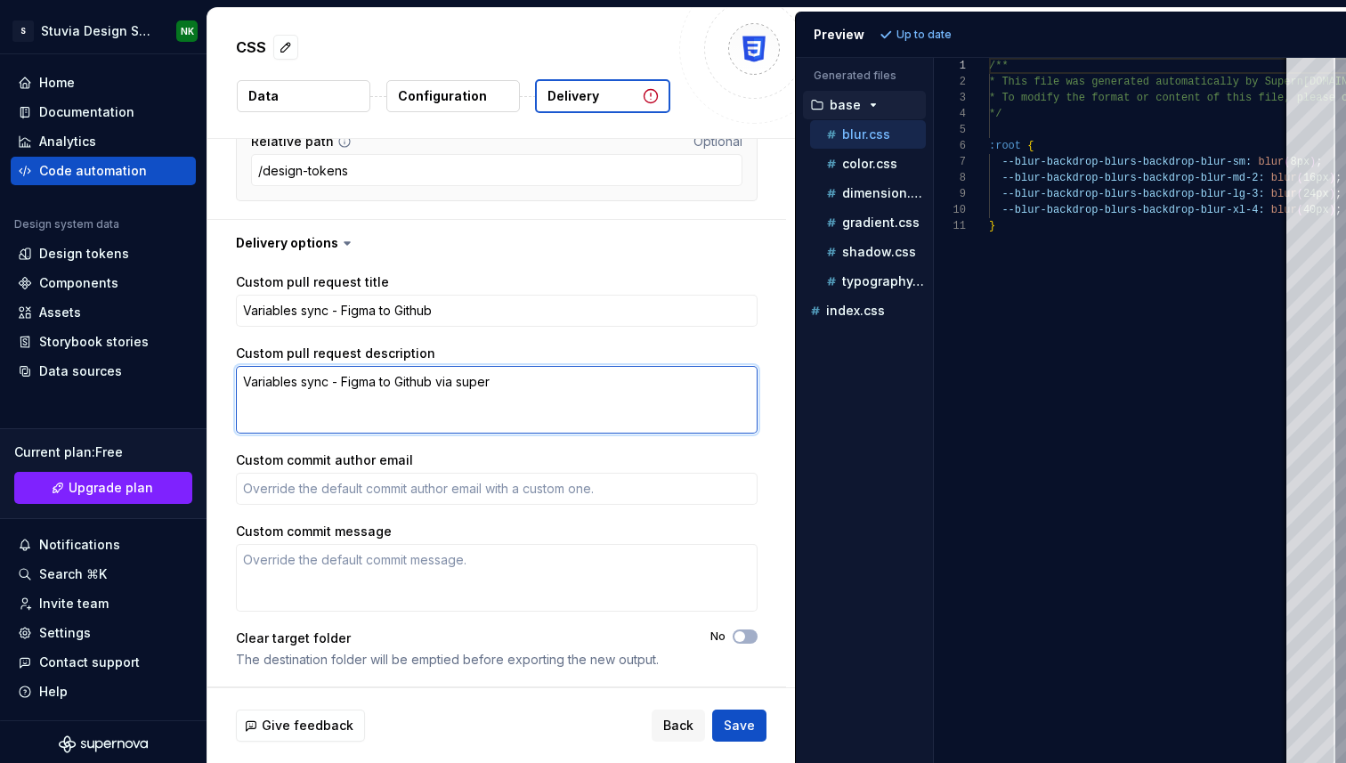
type textarea "Variables sync - Figma to Github via supern"
type textarea "*"
type textarea "Variables sync - Figma to Github via superno"
type textarea "*"
type textarea "Variables sync - Figma to Github via supernov"
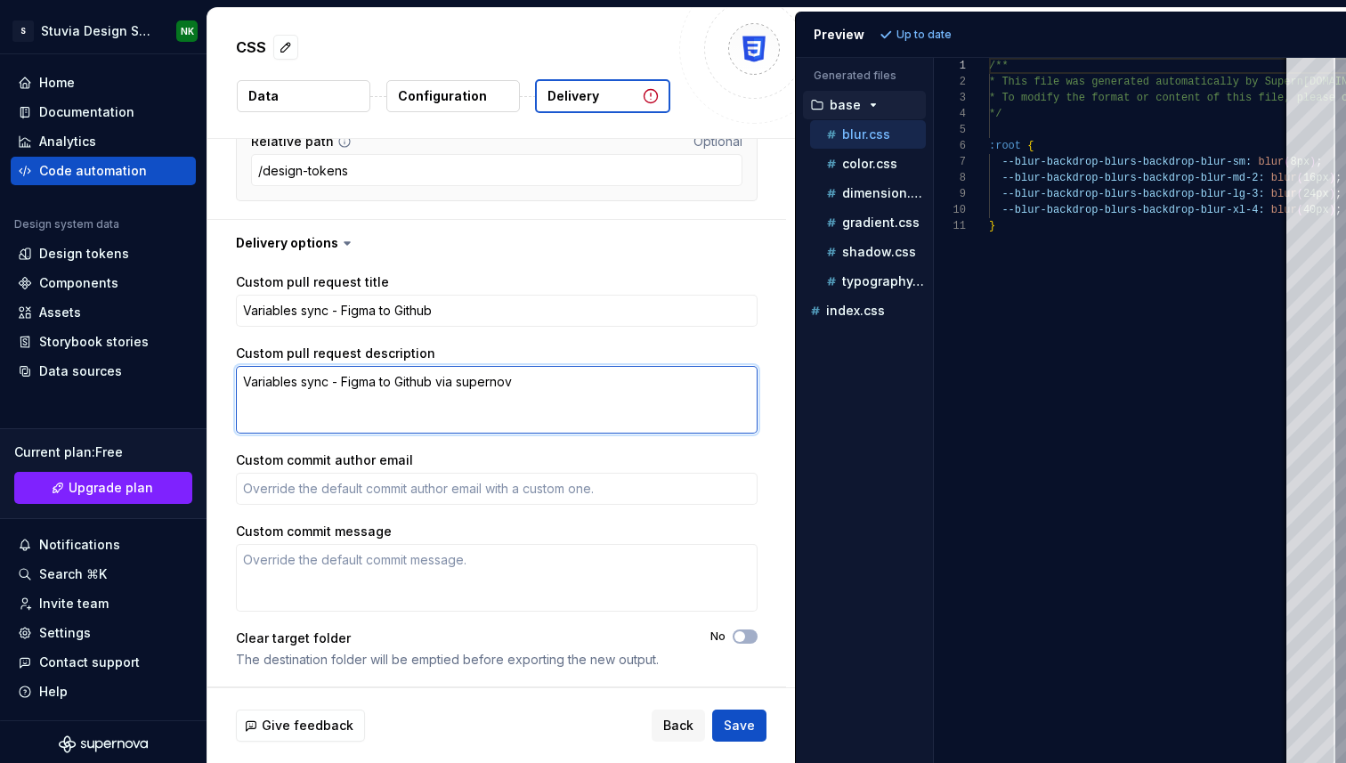
type textarea "*"
type textarea "Variables sync - Figma to Github via supernova"
type textarea "*"
type textarea "Variables sync - Figma to Github via supernova"
type textarea "*"
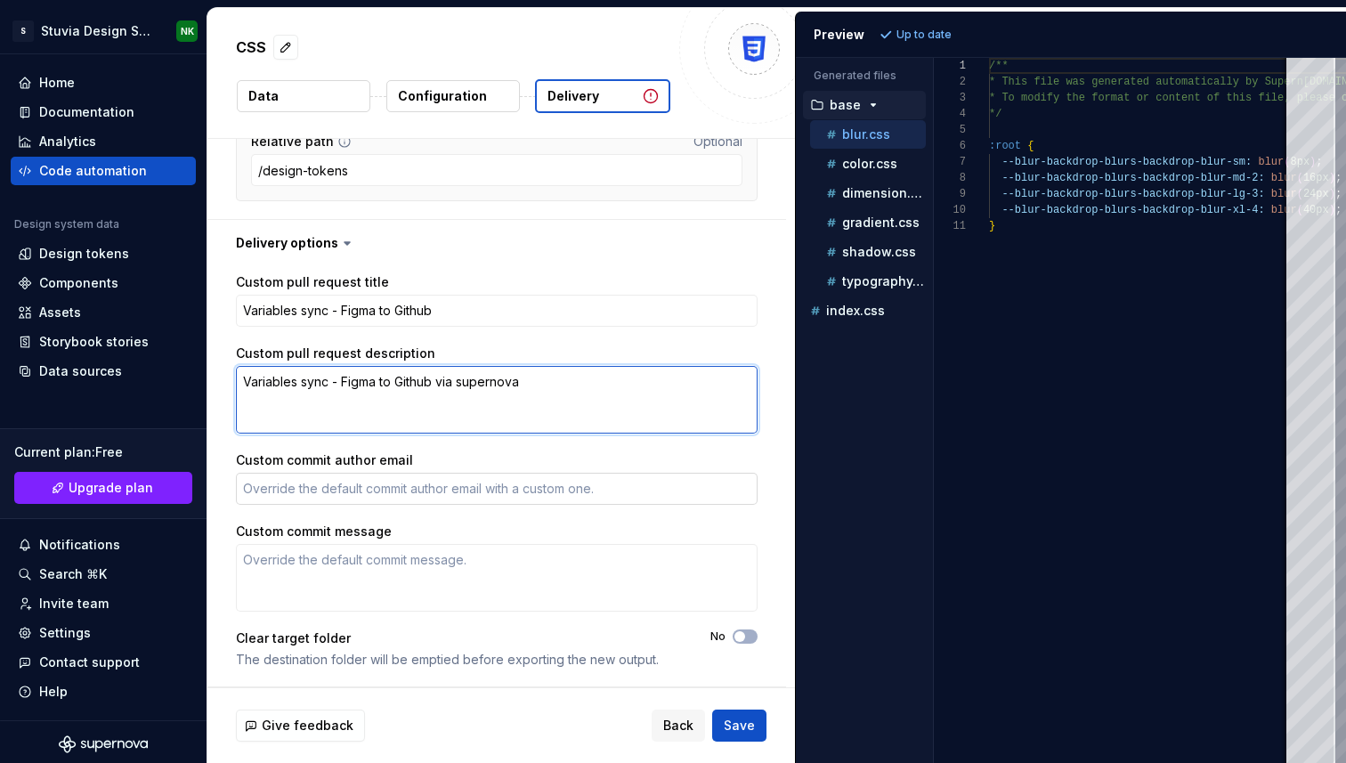
type textarea "Variables sync - Figma to Github via supernova"
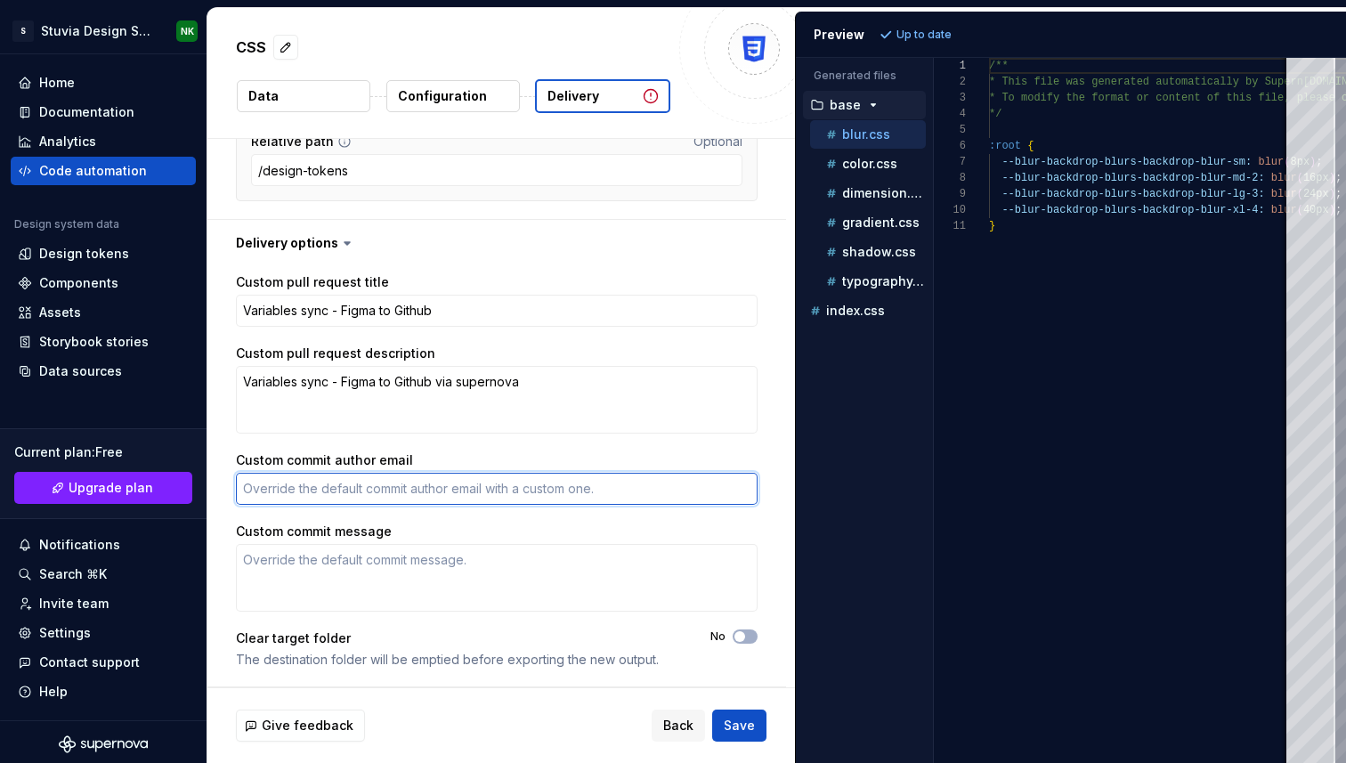
click at [367, 492] on textarea "Custom commit author email" at bounding box center [497, 489] width 522 height 32
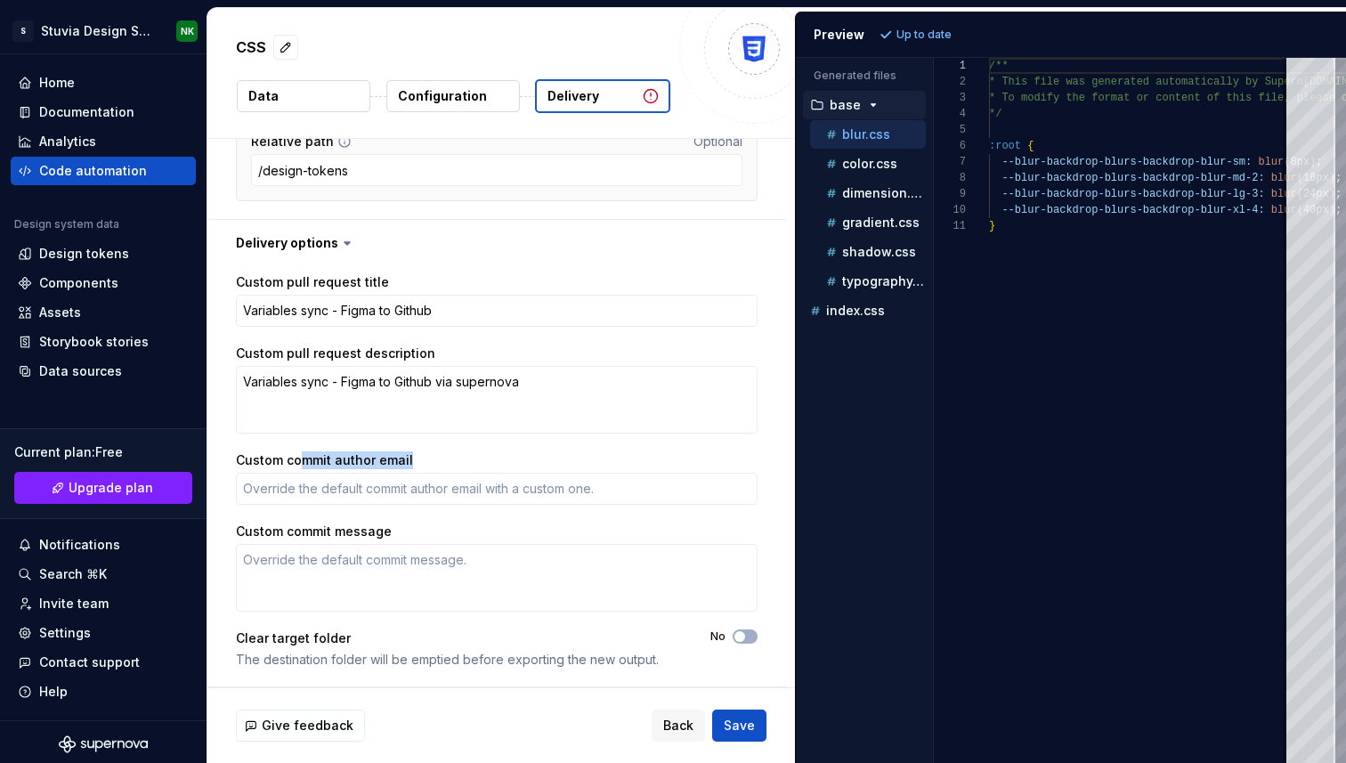
drag, startPoint x: 300, startPoint y: 458, endPoint x: 424, endPoint y: 458, distance: 123.8
click at [424, 458] on div "Custom commit author email" at bounding box center [497, 460] width 522 height 18
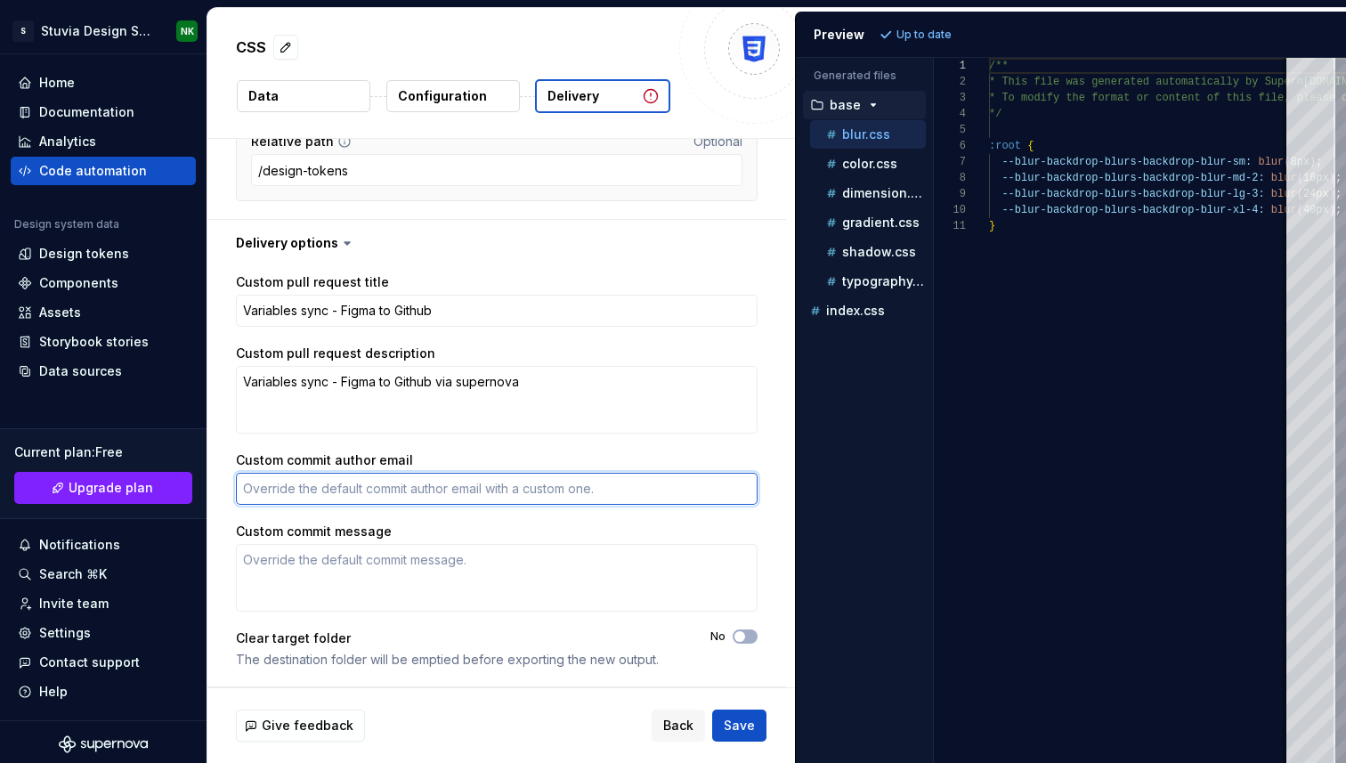
click at [310, 492] on textarea "Custom commit author email" at bounding box center [497, 489] width 522 height 32
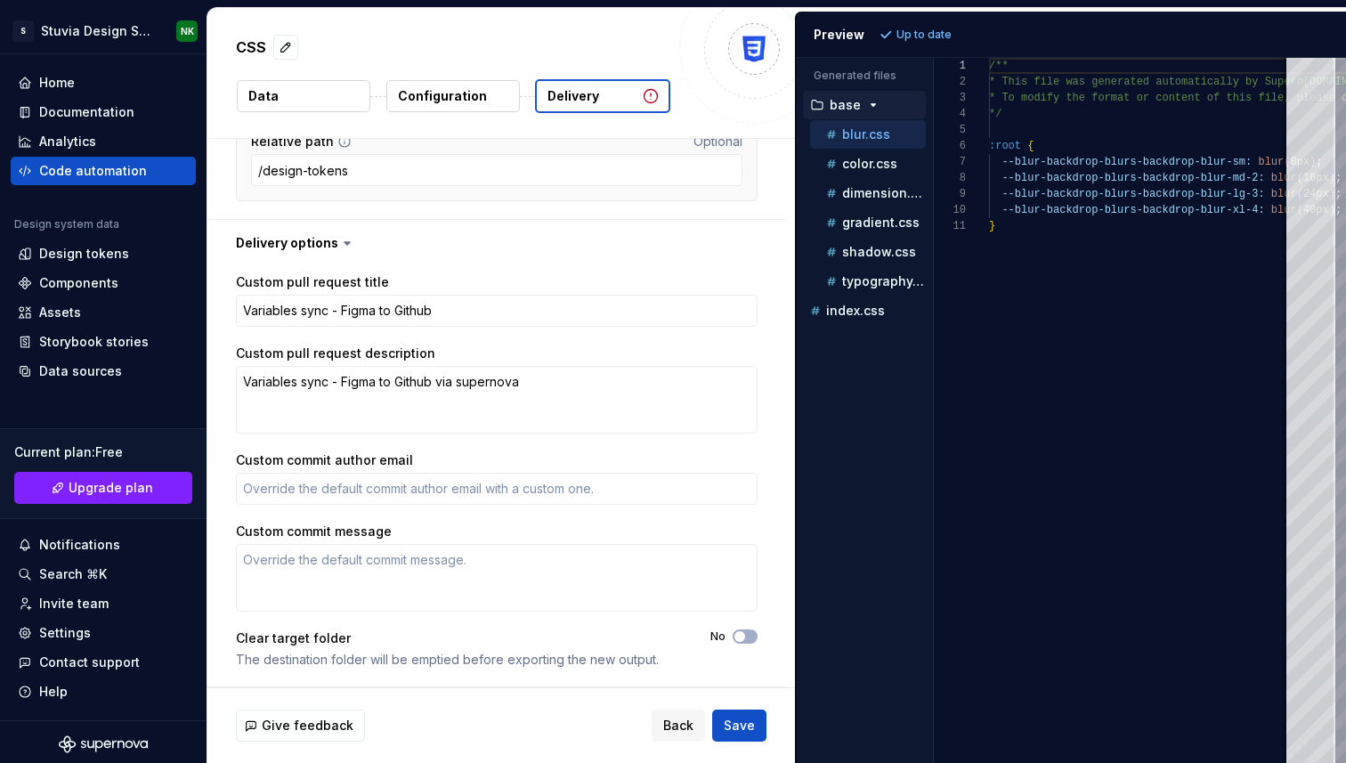
click at [490, 451] on div "Custom pull request title Variables sync - Figma to Github Custom pull request …" at bounding box center [497, 476] width 522 height 406
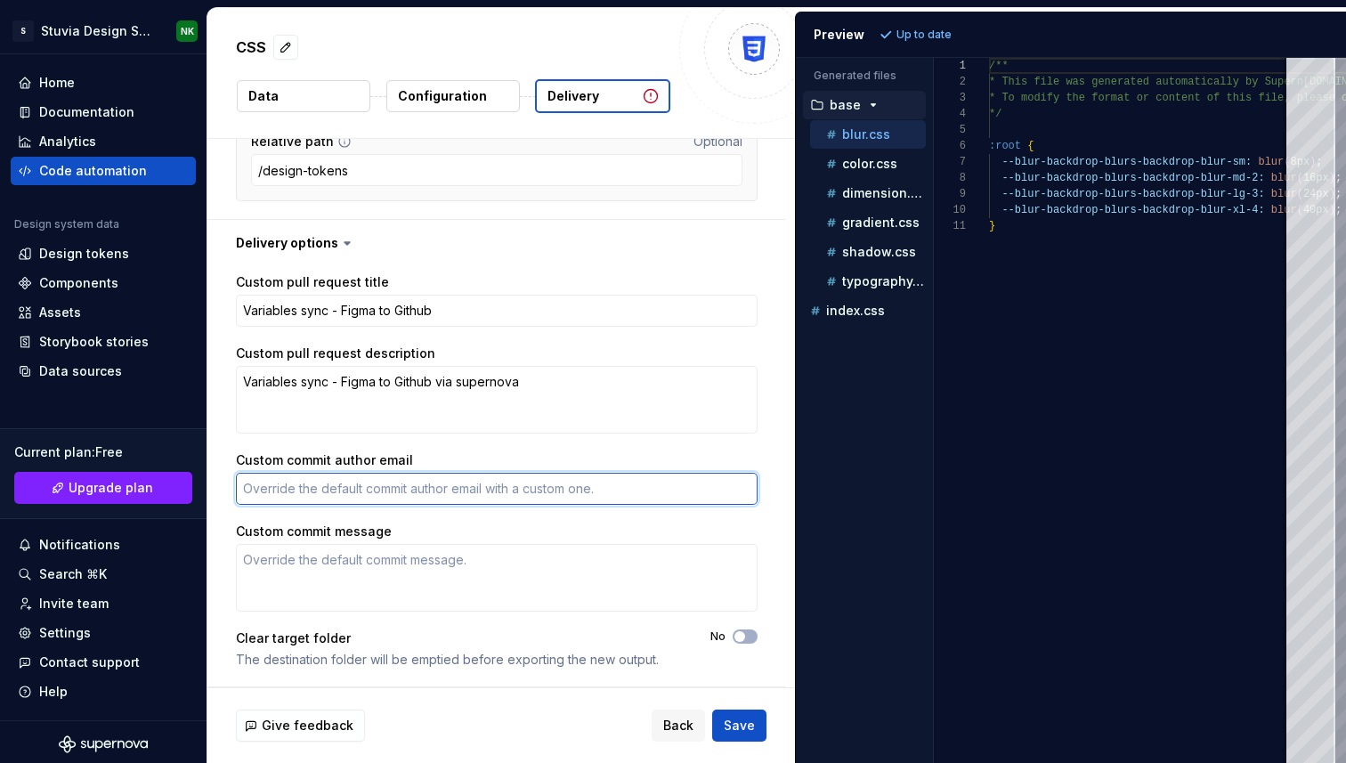
click at [437, 492] on textarea "Custom commit author email" at bounding box center [497, 489] width 522 height 32
type textarea "*"
type textarea "n"
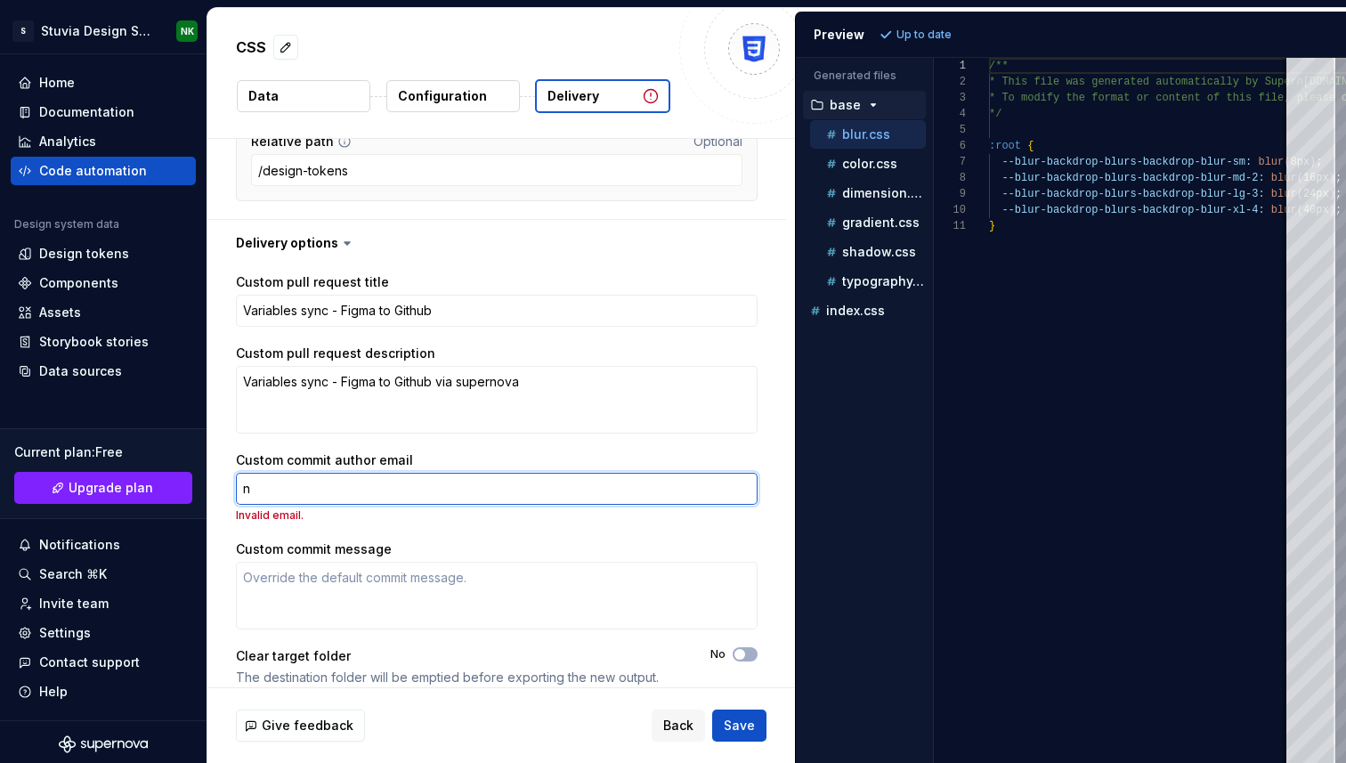
type textarea "*"
type textarea "nar"
type textarea "*"
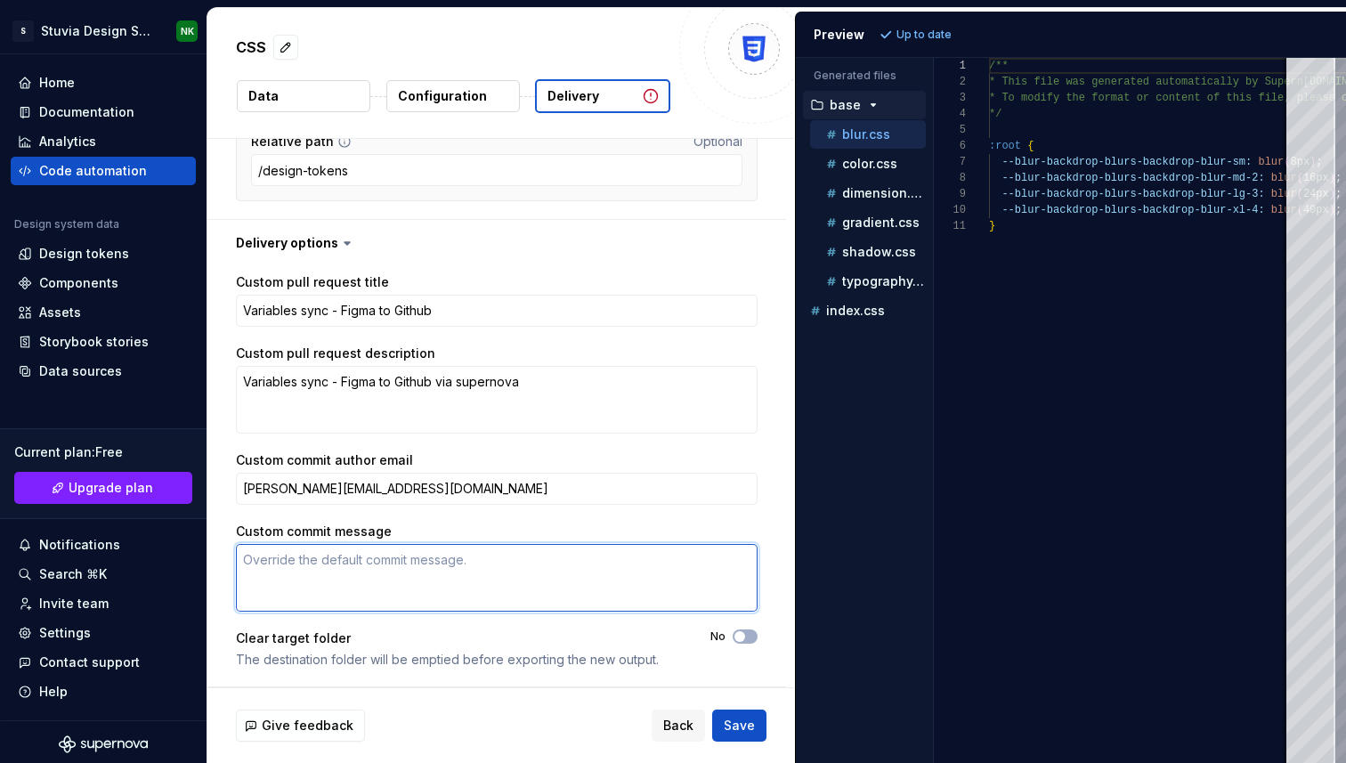
click at [360, 564] on textarea "Custom commit message" at bounding box center [497, 578] width 522 height 68
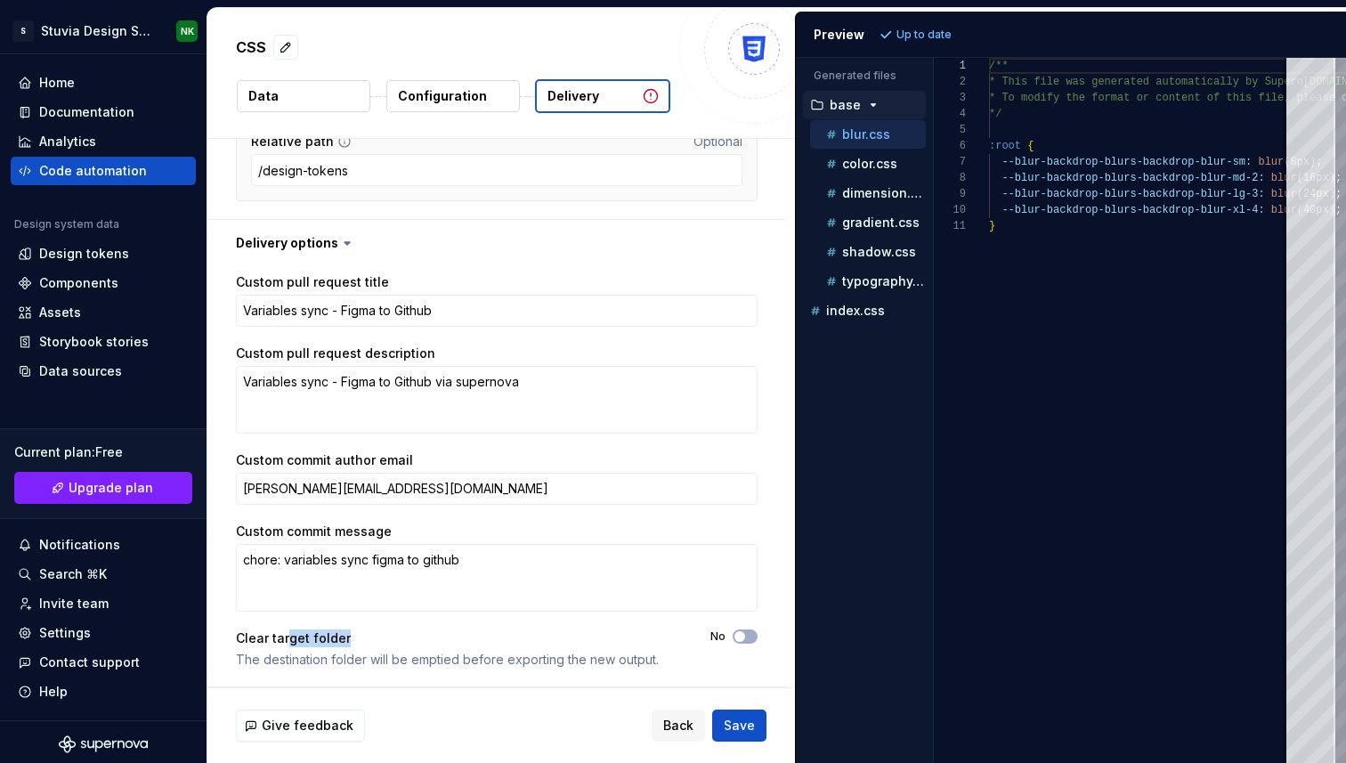
drag, startPoint x: 285, startPoint y: 640, endPoint x: 353, endPoint y: 637, distance: 68.7
click at [352, 640] on div "Clear target folder" at bounding box center [457, 639] width 443 height 18
drag, startPoint x: 373, startPoint y: 654, endPoint x: 657, endPoint y: 655, distance: 284.0
click at [657, 655] on div "The destination folder will be emptied before exporting the new output." at bounding box center [457, 660] width 443 height 18
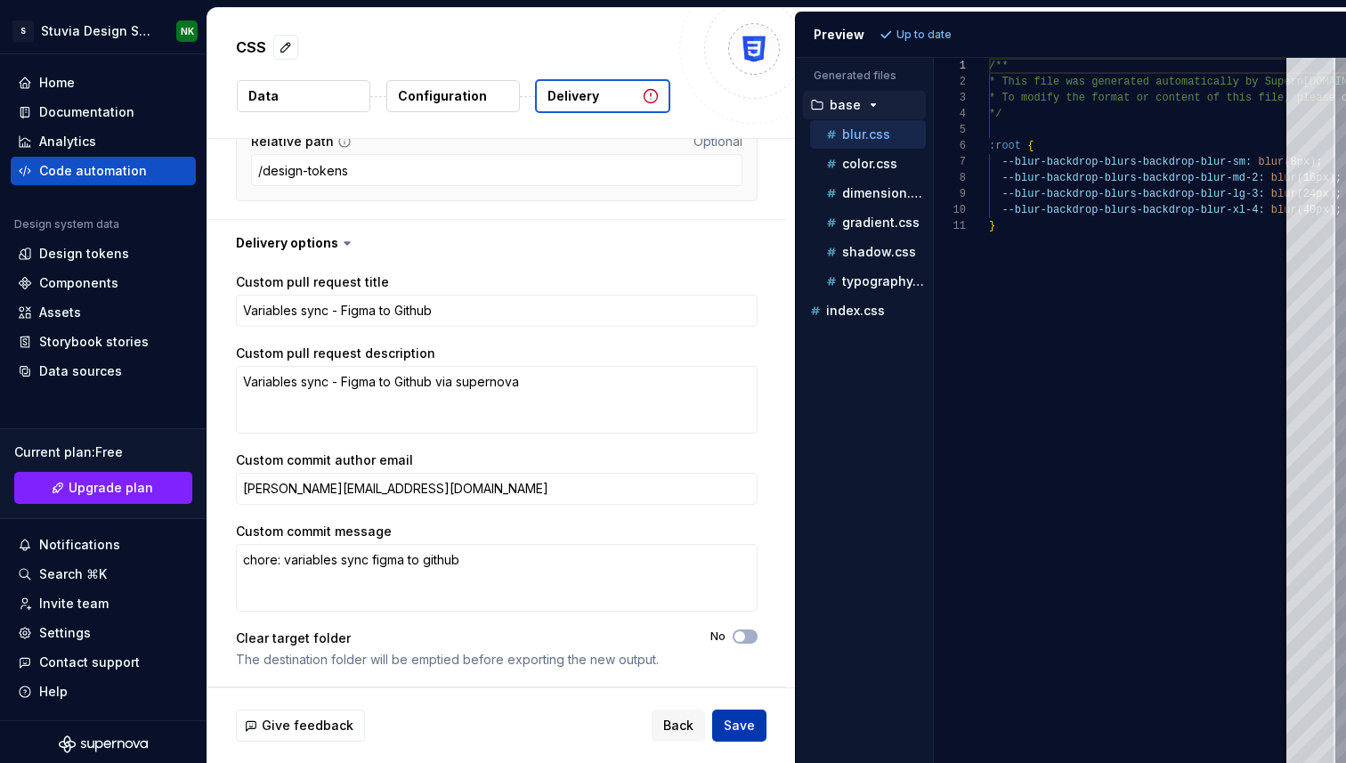
click at [731, 723] on span "Save" at bounding box center [739, 726] width 31 height 18
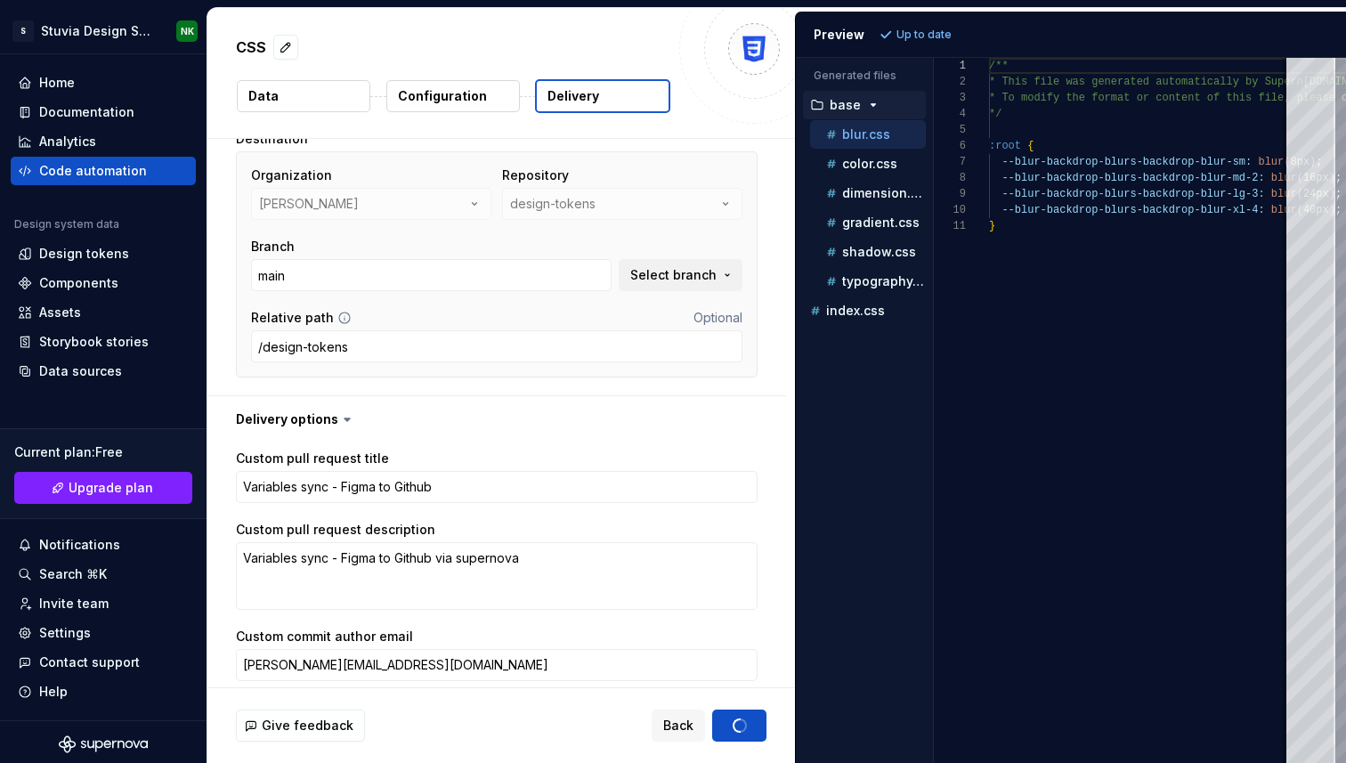
scroll to position [0, 0]
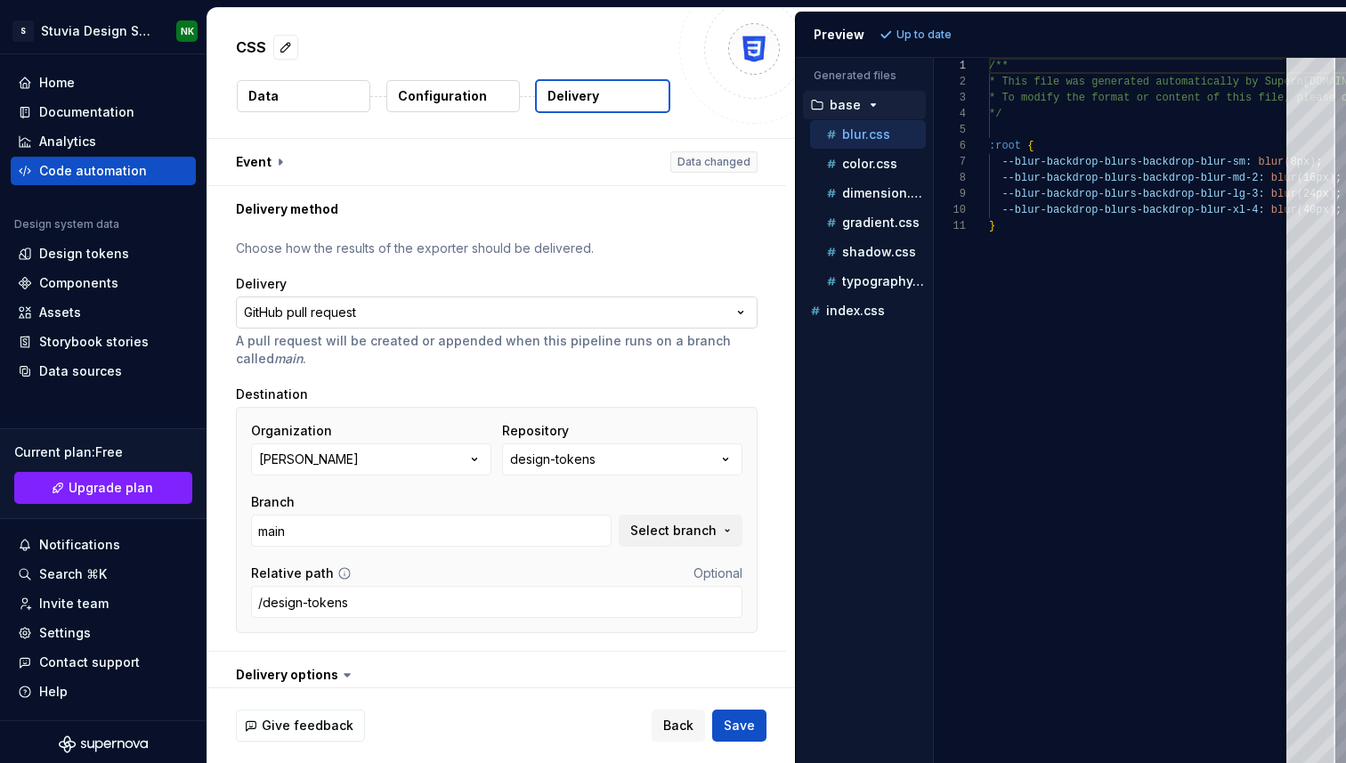
click at [502, 308] on html "**********" at bounding box center [673, 381] width 1346 height 763
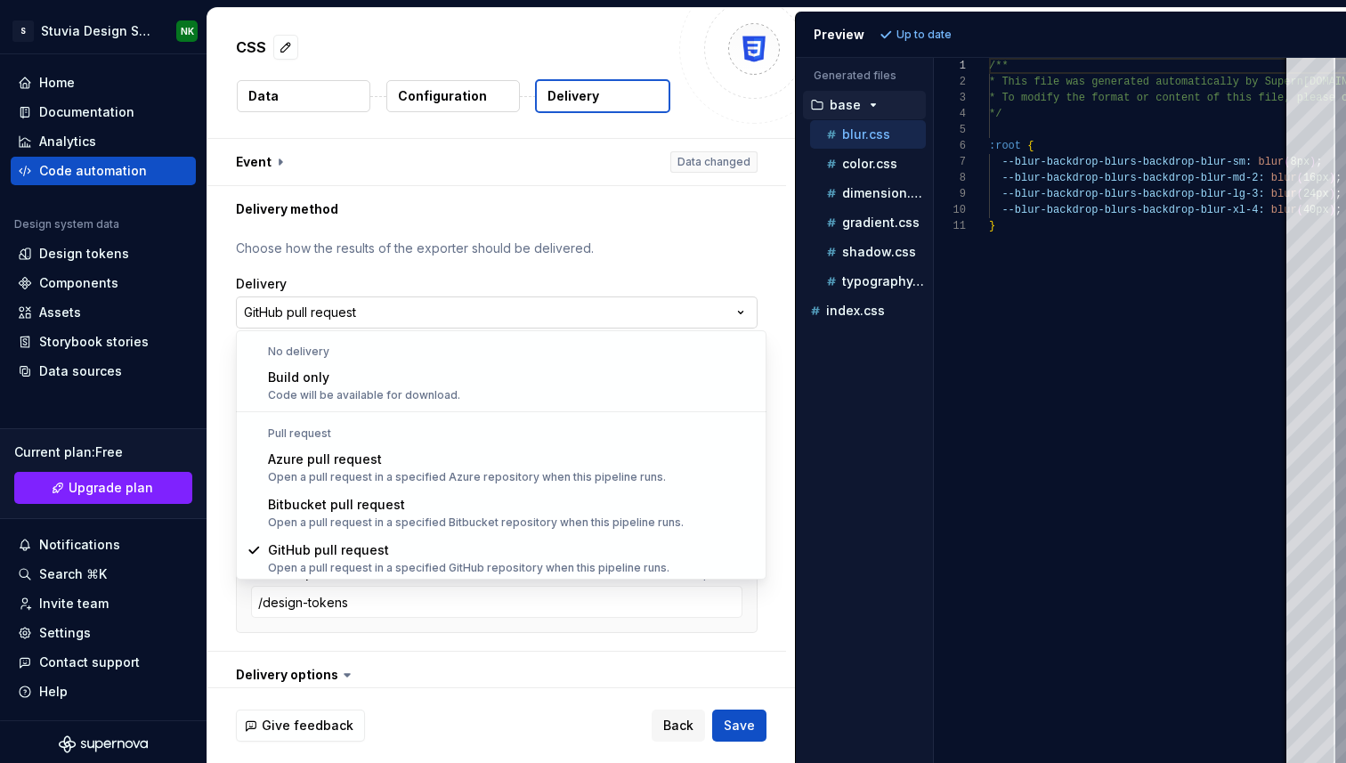
scroll to position [1, 0]
click at [502, 308] on html "**********" at bounding box center [673, 381] width 1346 height 763
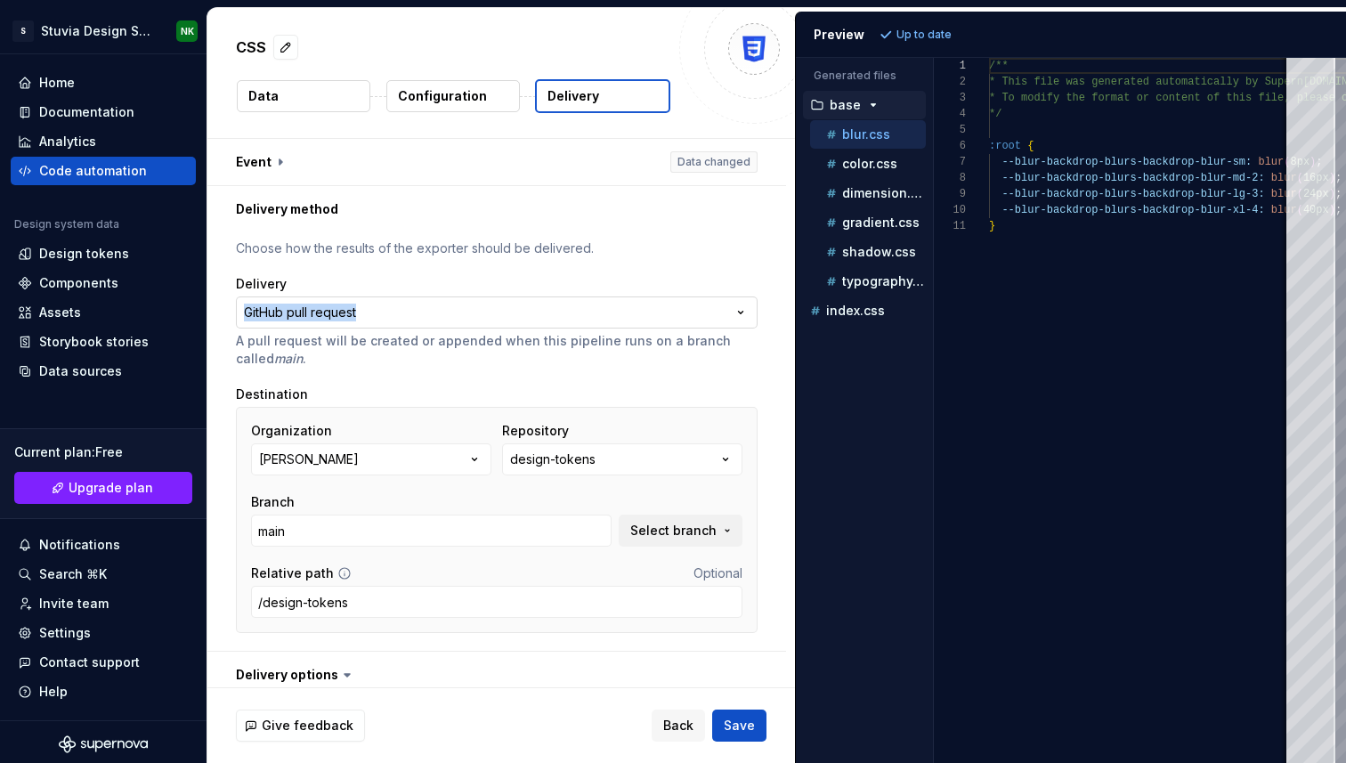
scroll to position [432, 0]
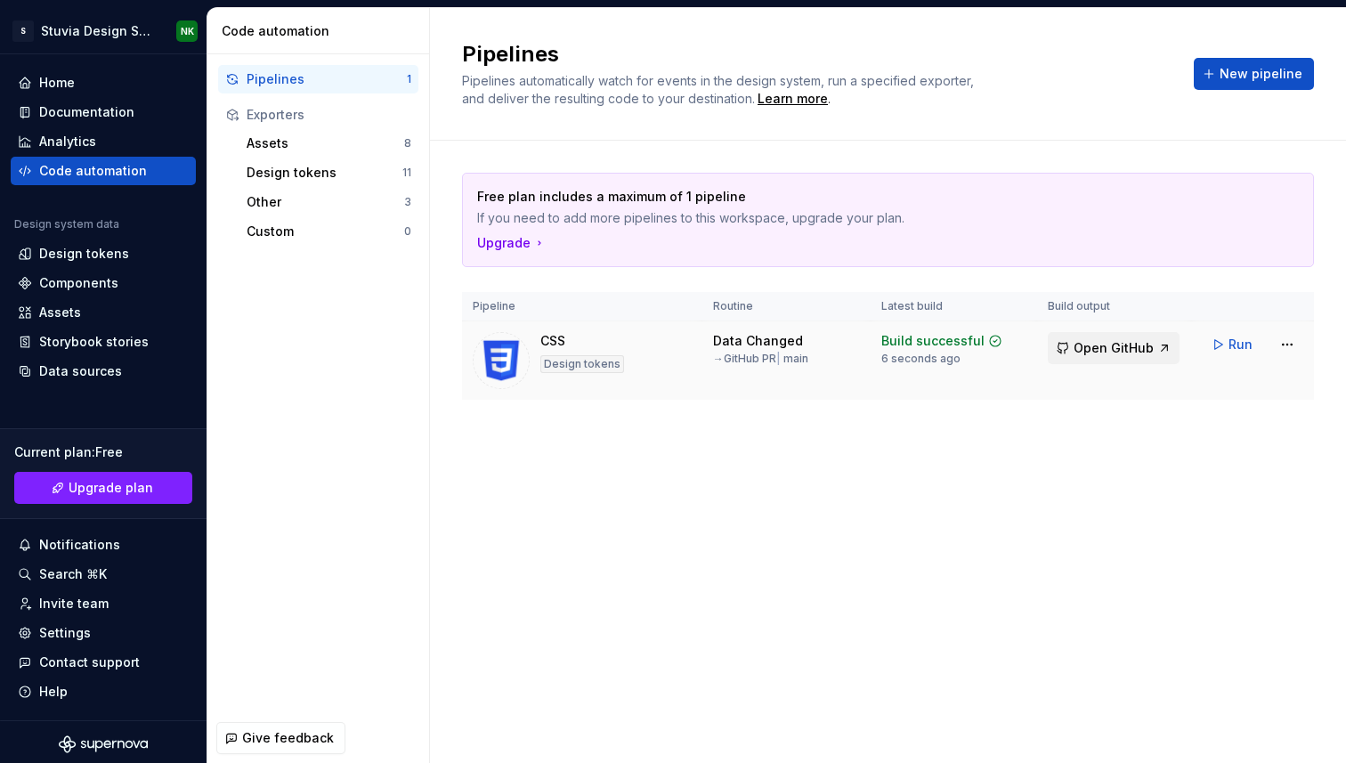
click at [1139, 346] on span "Open GitHub" at bounding box center [1114, 348] width 80 height 18
click at [682, 270] on div "Free plan includes a maximum of 1 pipeline If you need to add more pipelines to…" at bounding box center [888, 286] width 852 height 227
click at [682, 276] on div "Free plan includes a maximum of 1 pipeline If you need to add more pipelines to…" at bounding box center [888, 286] width 852 height 227
click at [649, 428] on div "Free plan includes a maximum of 1 pipeline If you need to add more pipelines to…" at bounding box center [888, 304] width 852 height 327
